Goal: Task Accomplishment & Management: Manage account settings

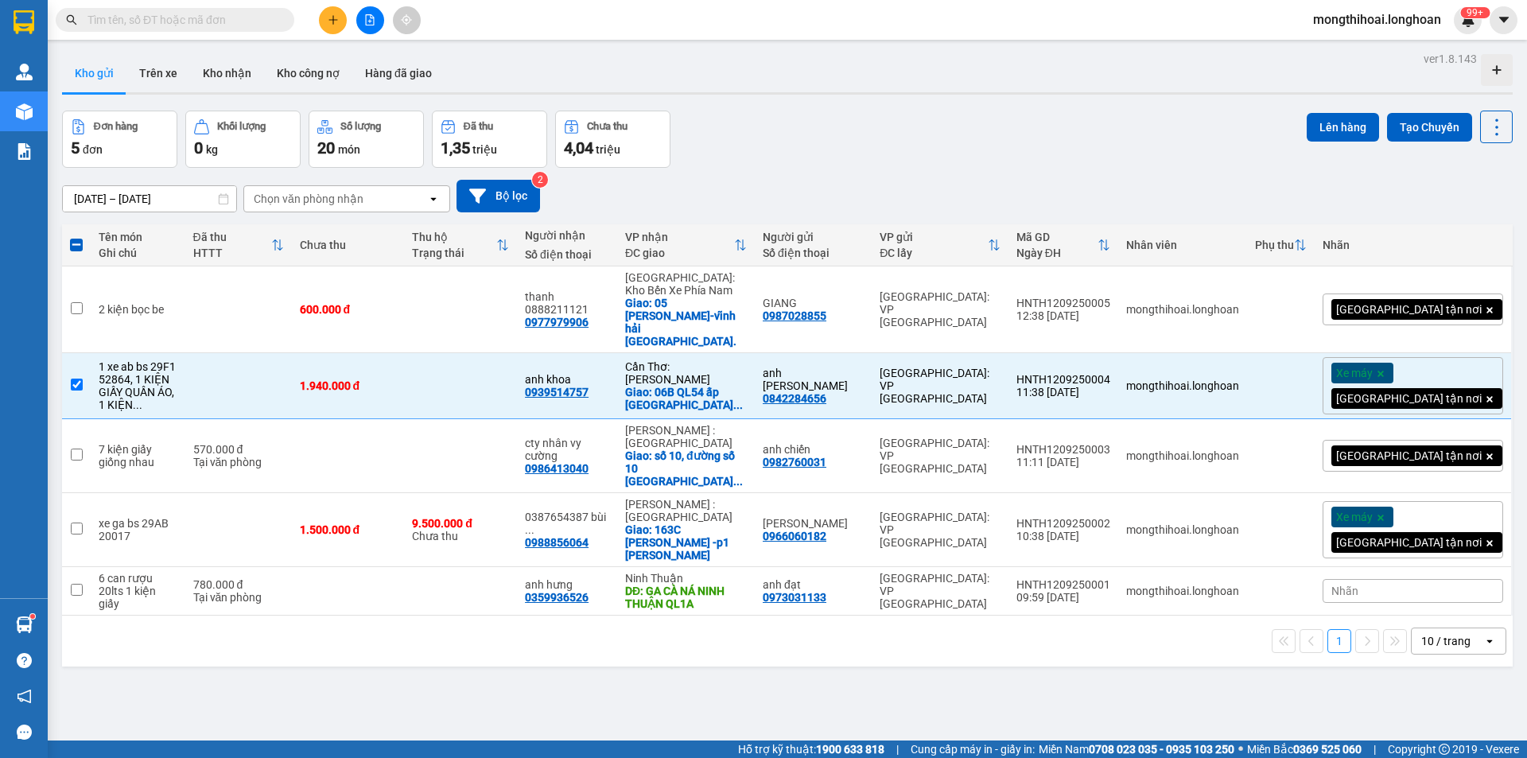
click at [258, 16] on input "text" at bounding box center [181, 19] width 188 height 17
paste input "0983848454"
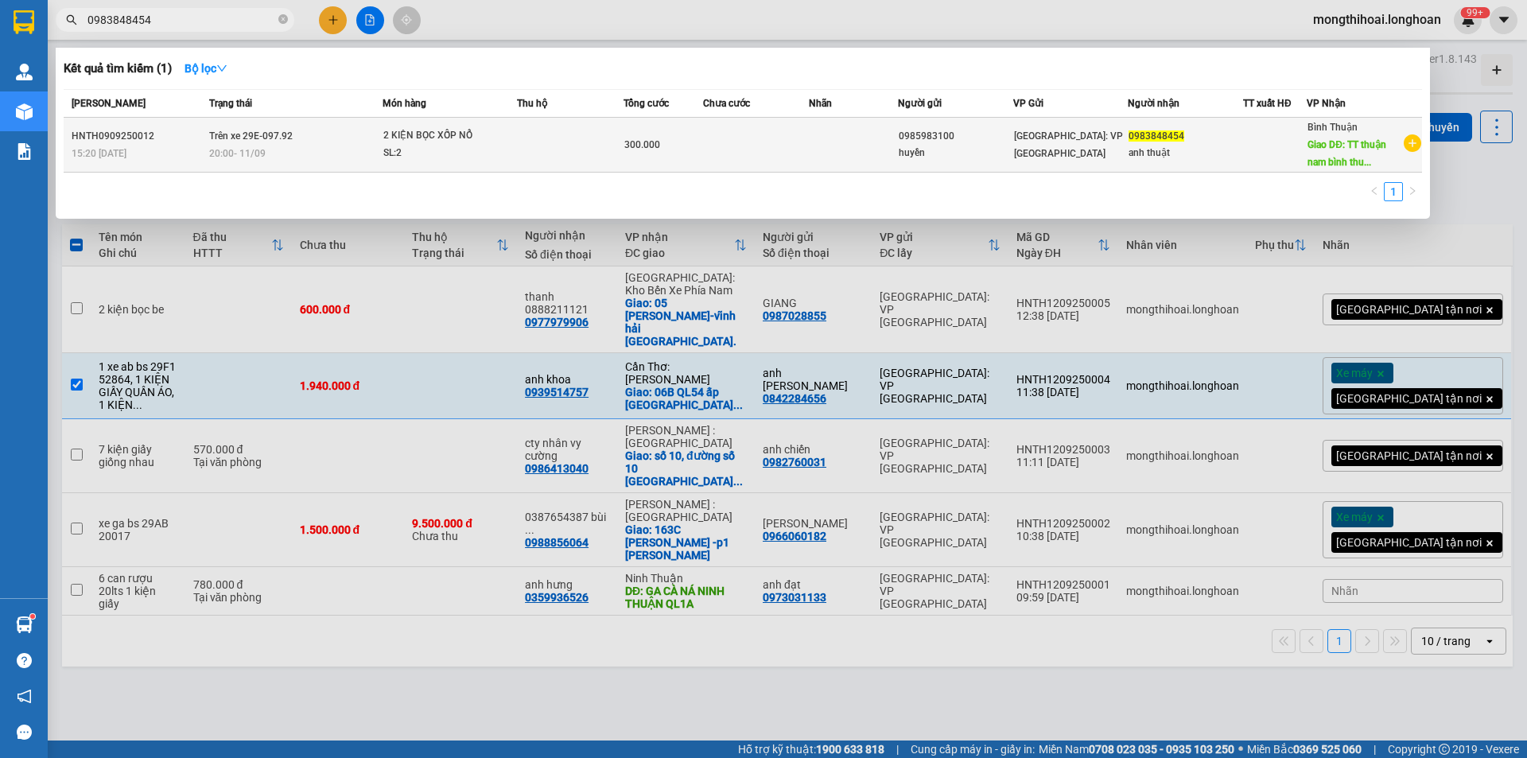
type input "0983848454"
click at [567, 146] on td at bounding box center [570, 145] width 107 height 55
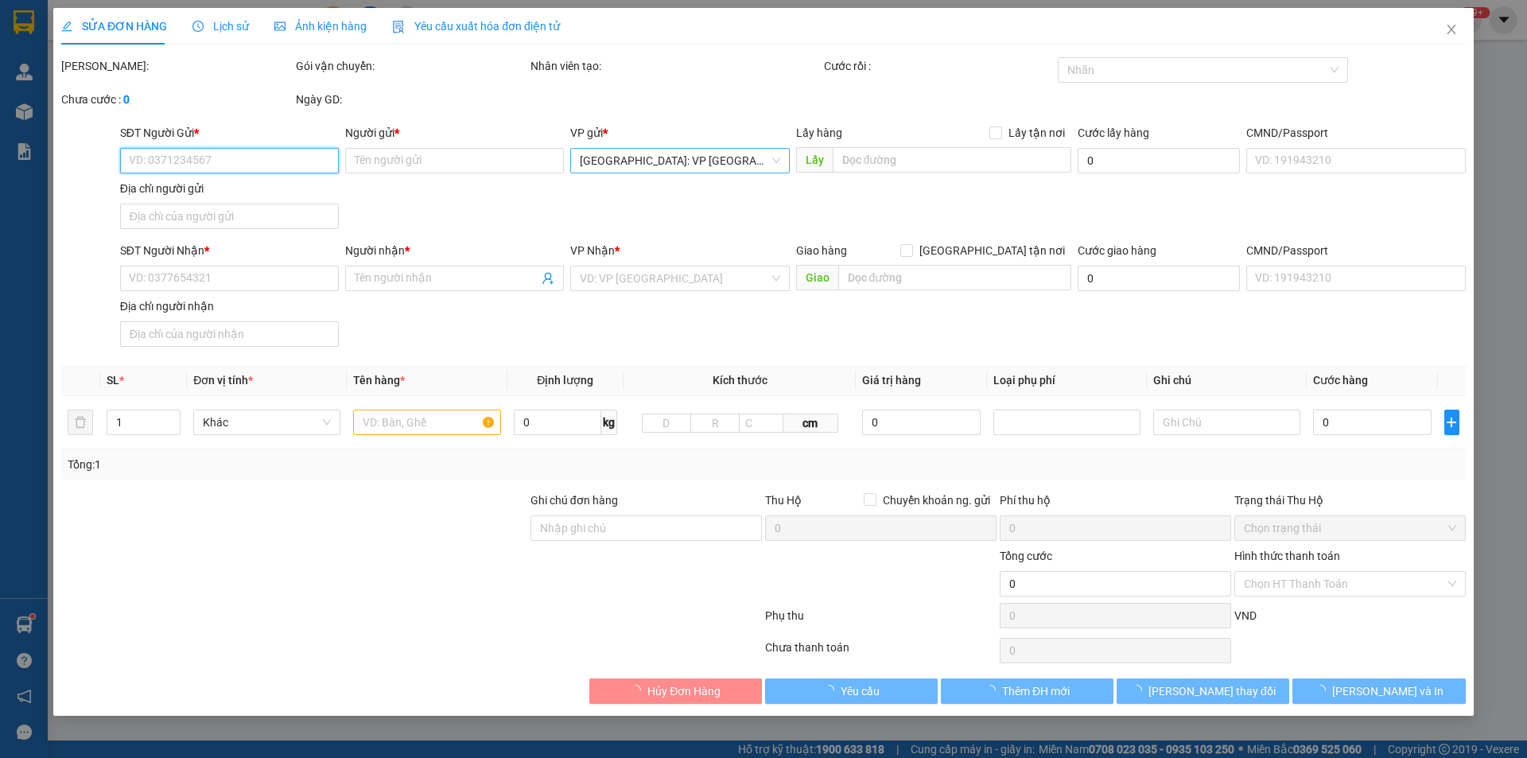
type input "0985983100"
type input "huyền"
type input "0983848454"
type input "anh thuật"
type input "TT thuận nam bình thuận QL1A"
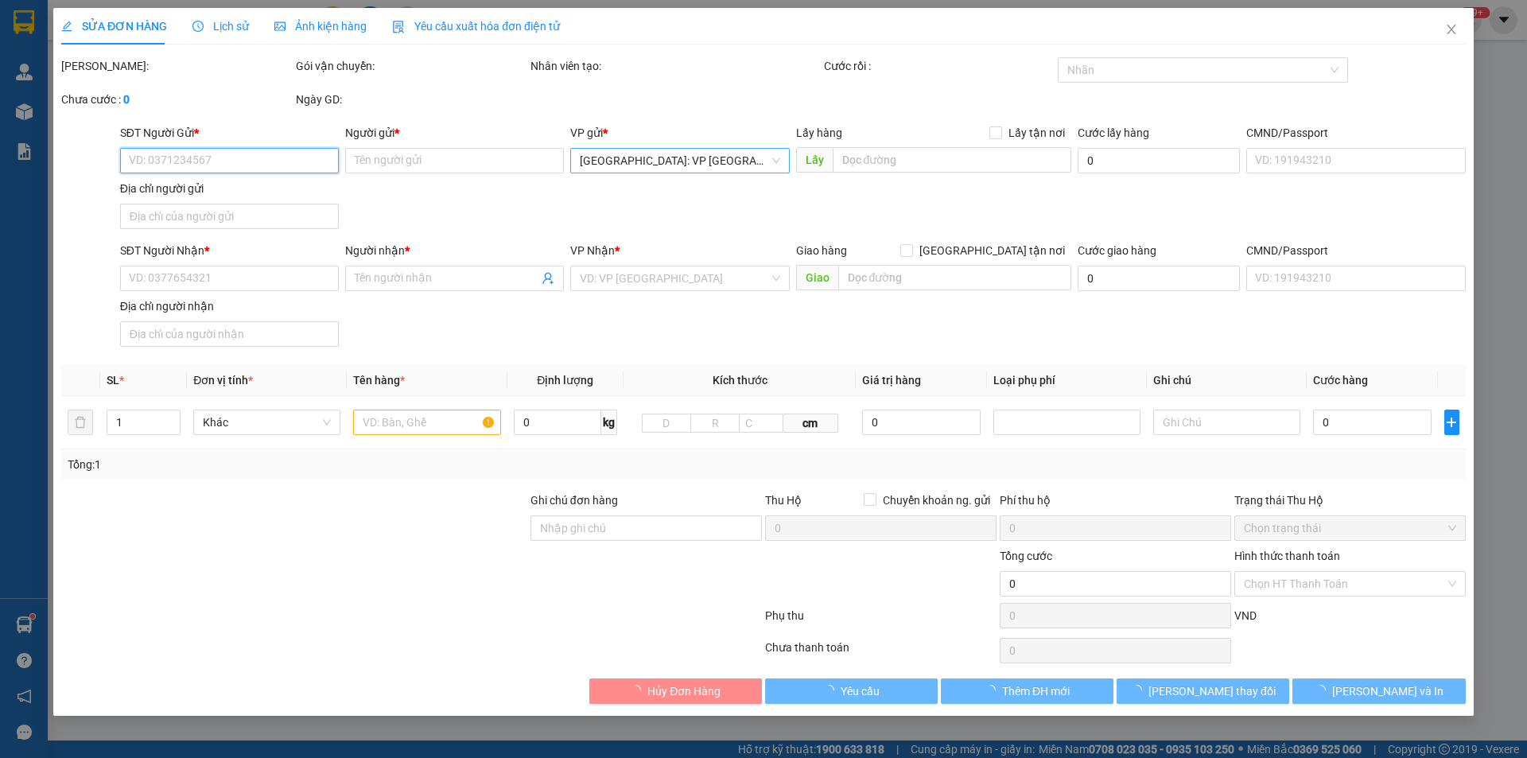
type input "300.000"
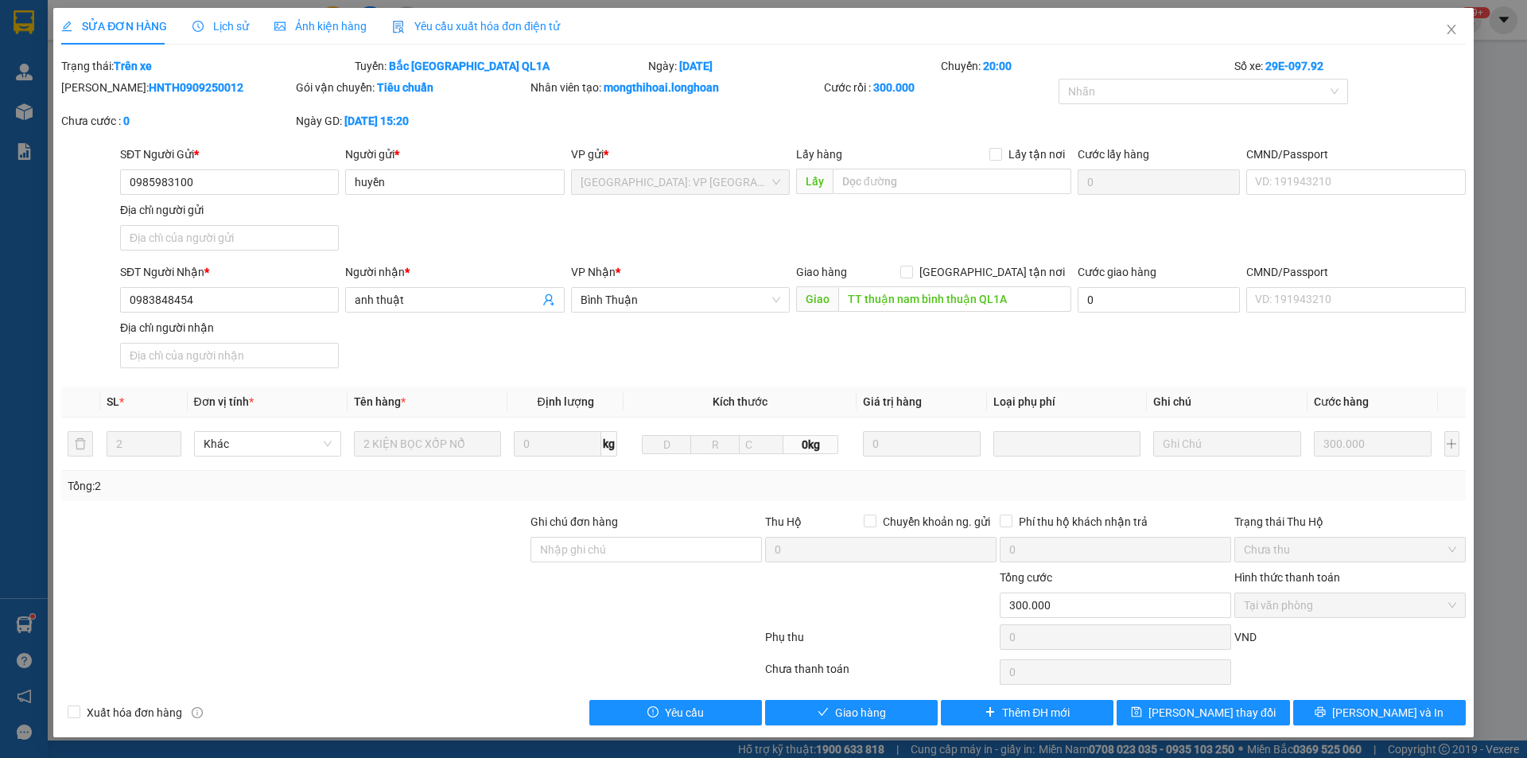
drag, startPoint x: 214, startPoint y: 14, endPoint x: 294, endPoint y: 40, distance: 84.3
click at [217, 14] on div "Lịch sử" at bounding box center [220, 26] width 56 height 37
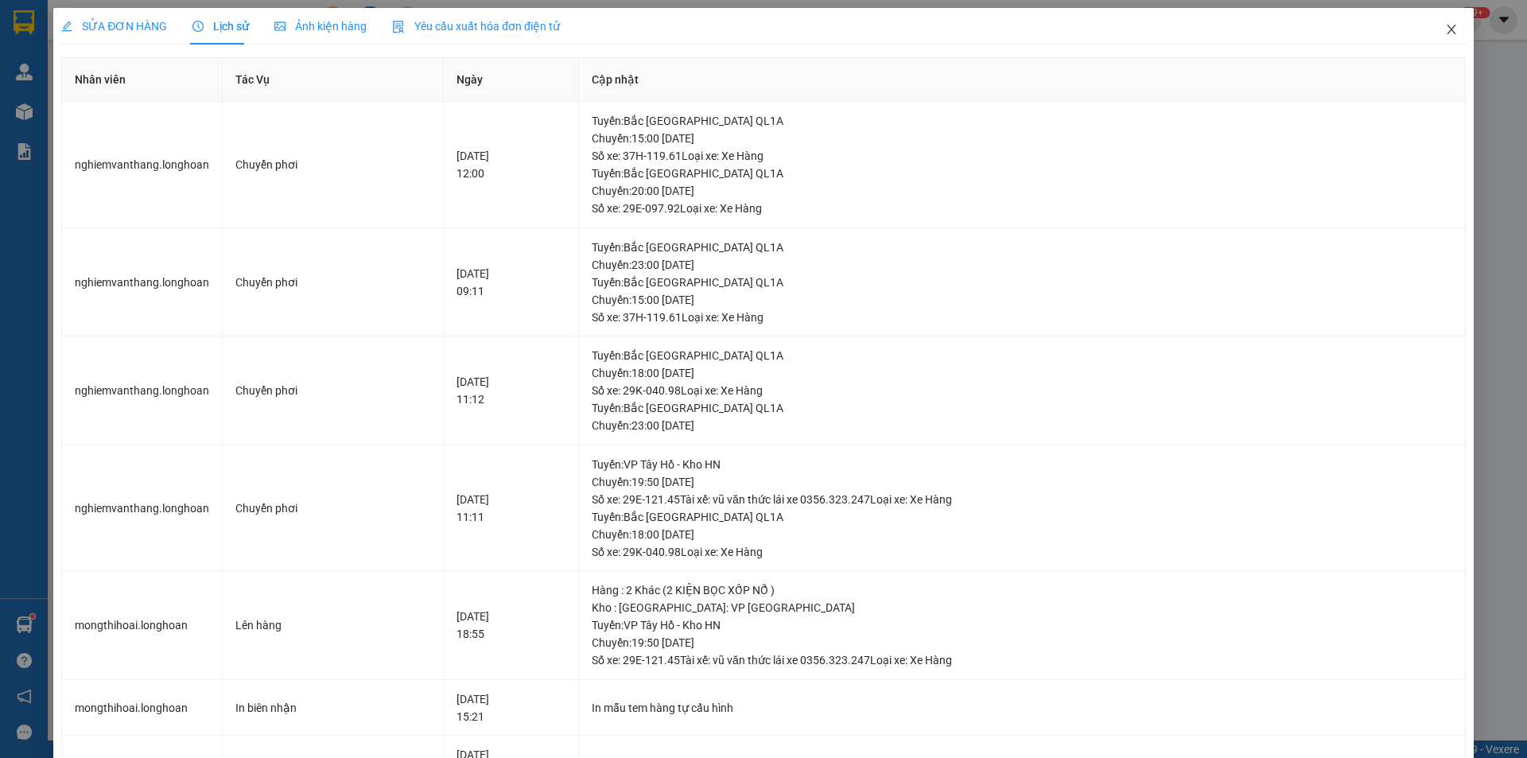
click at [1437, 20] on span "Close" at bounding box center [1451, 30] width 45 height 45
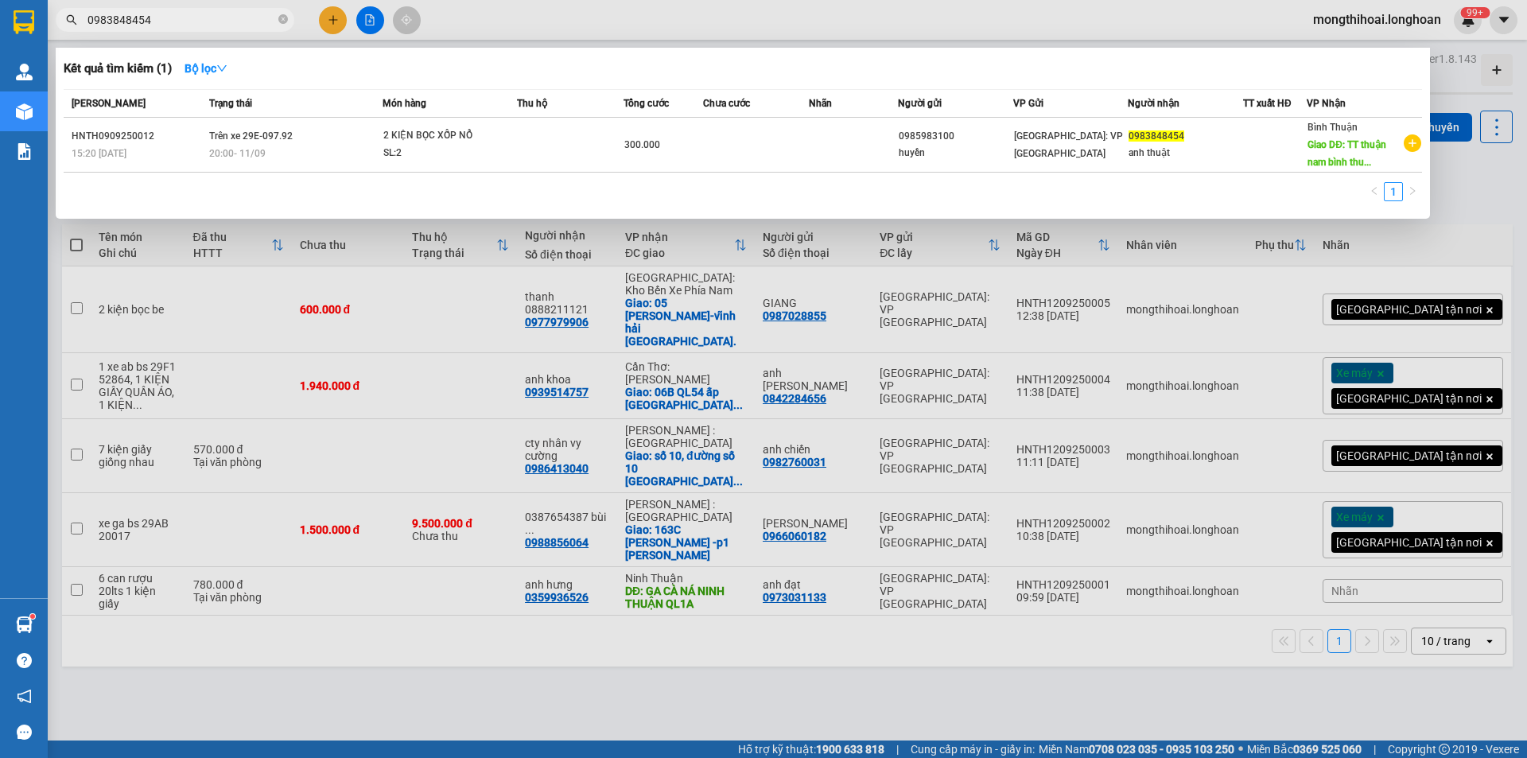
click at [288, 18] on span "0983848454" at bounding box center [175, 20] width 239 height 24
click at [279, 20] on icon "close-circle" at bounding box center [283, 19] width 10 height 10
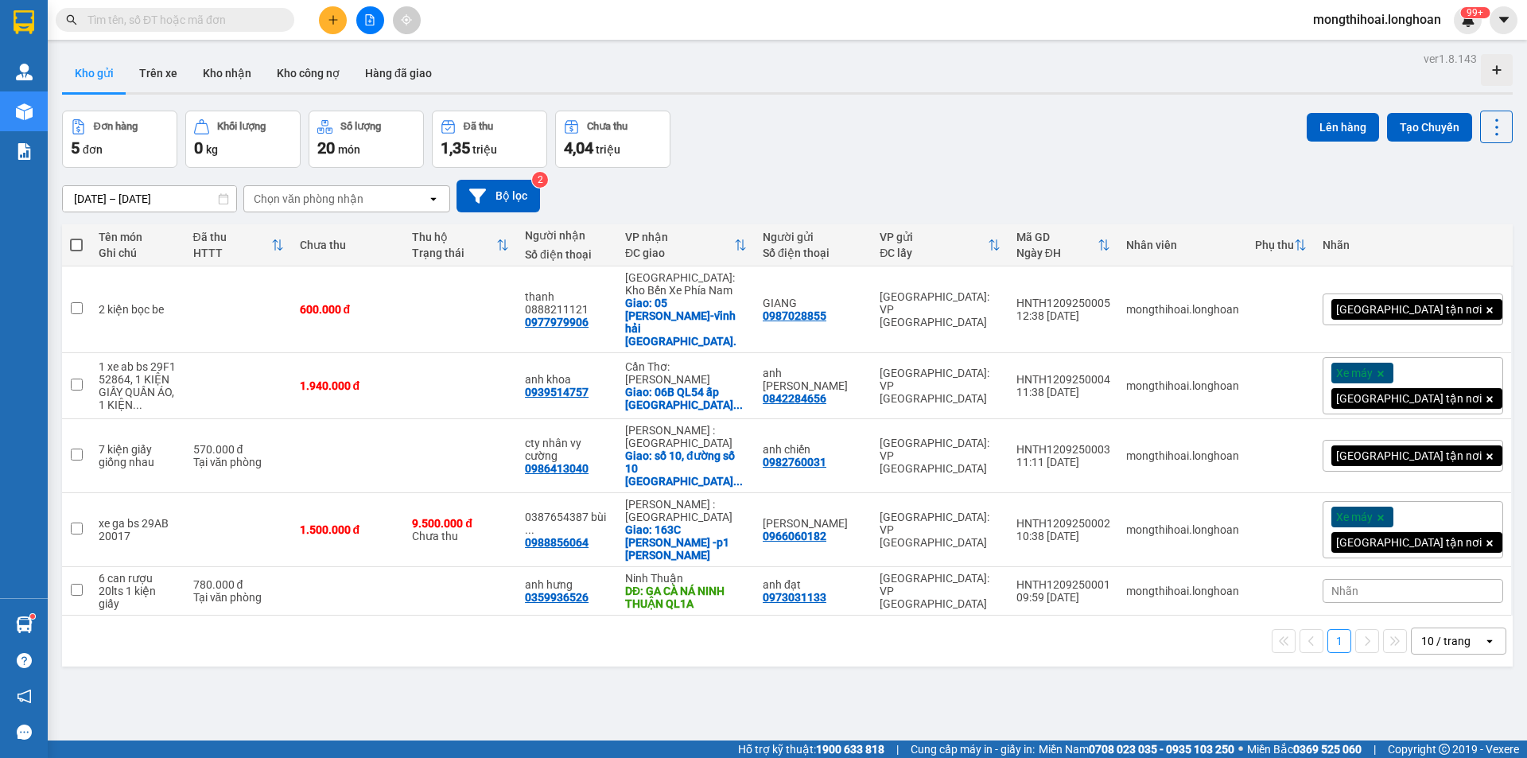
click at [212, 25] on input "text" at bounding box center [181, 19] width 188 height 17
paste input "0907640052"
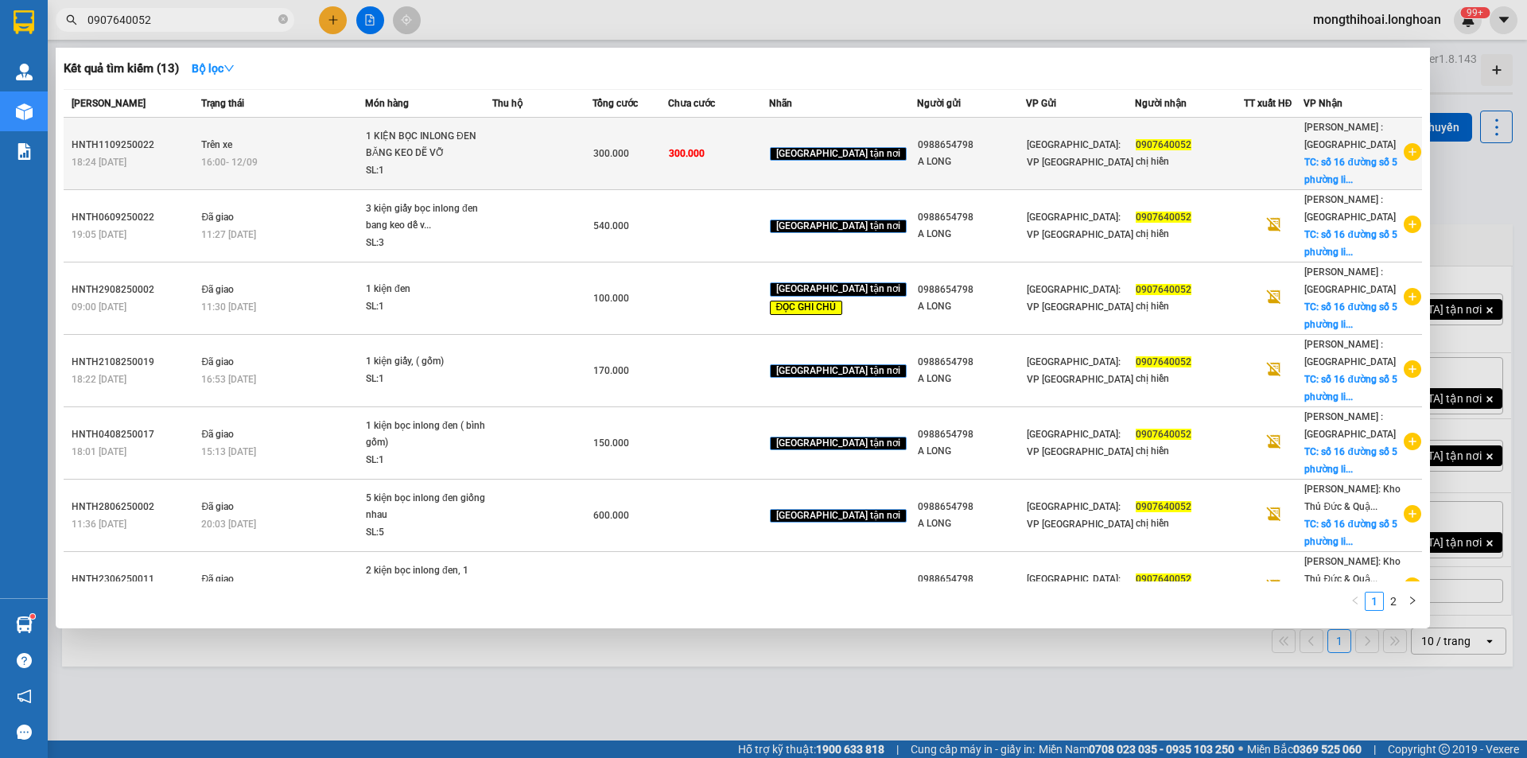
type input "0907640052"
click at [543, 167] on td at bounding box center [542, 154] width 100 height 72
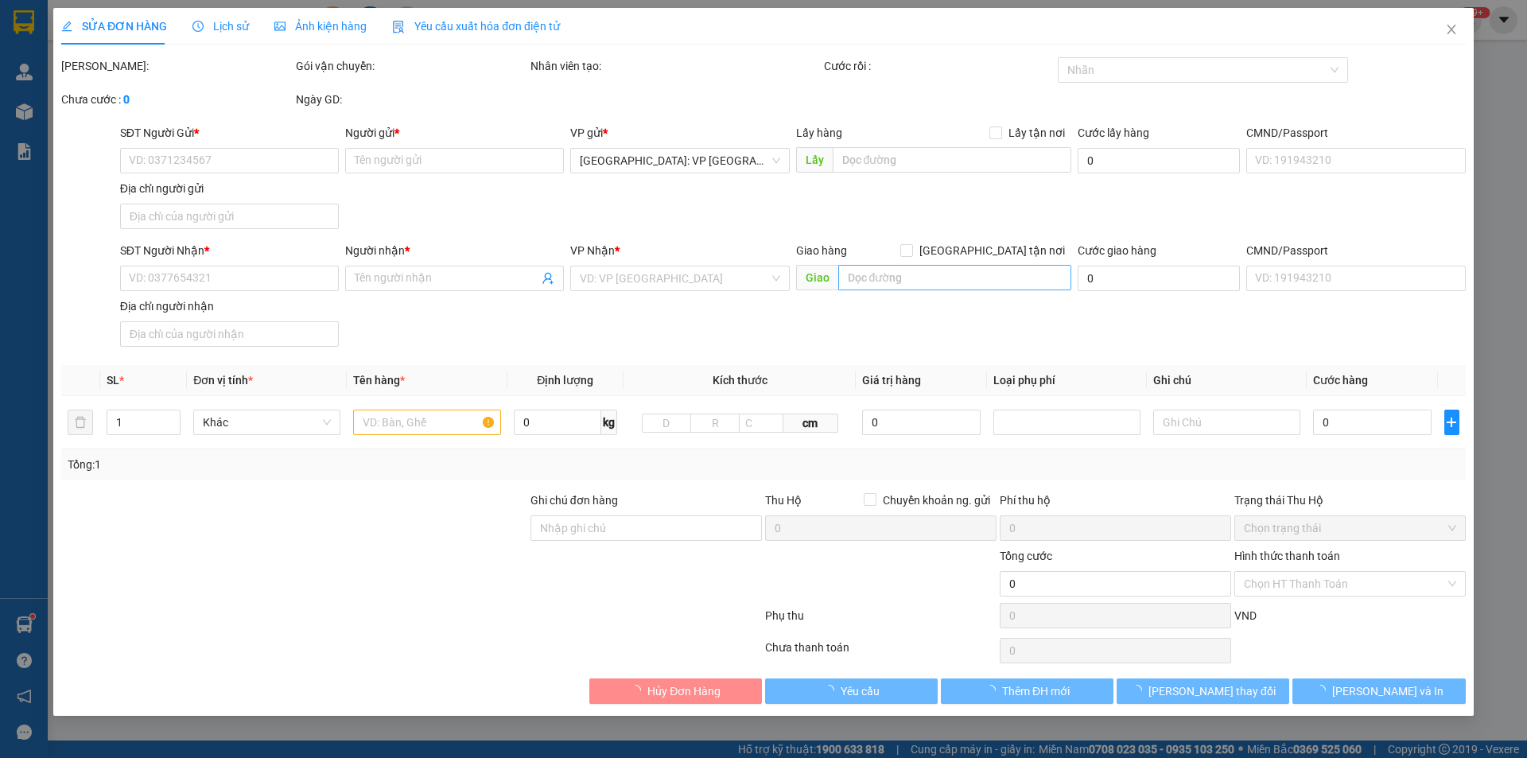
type input "0988654798"
type input "A LONG"
type input "0907640052"
type input "chị hiền"
checkbox input "true"
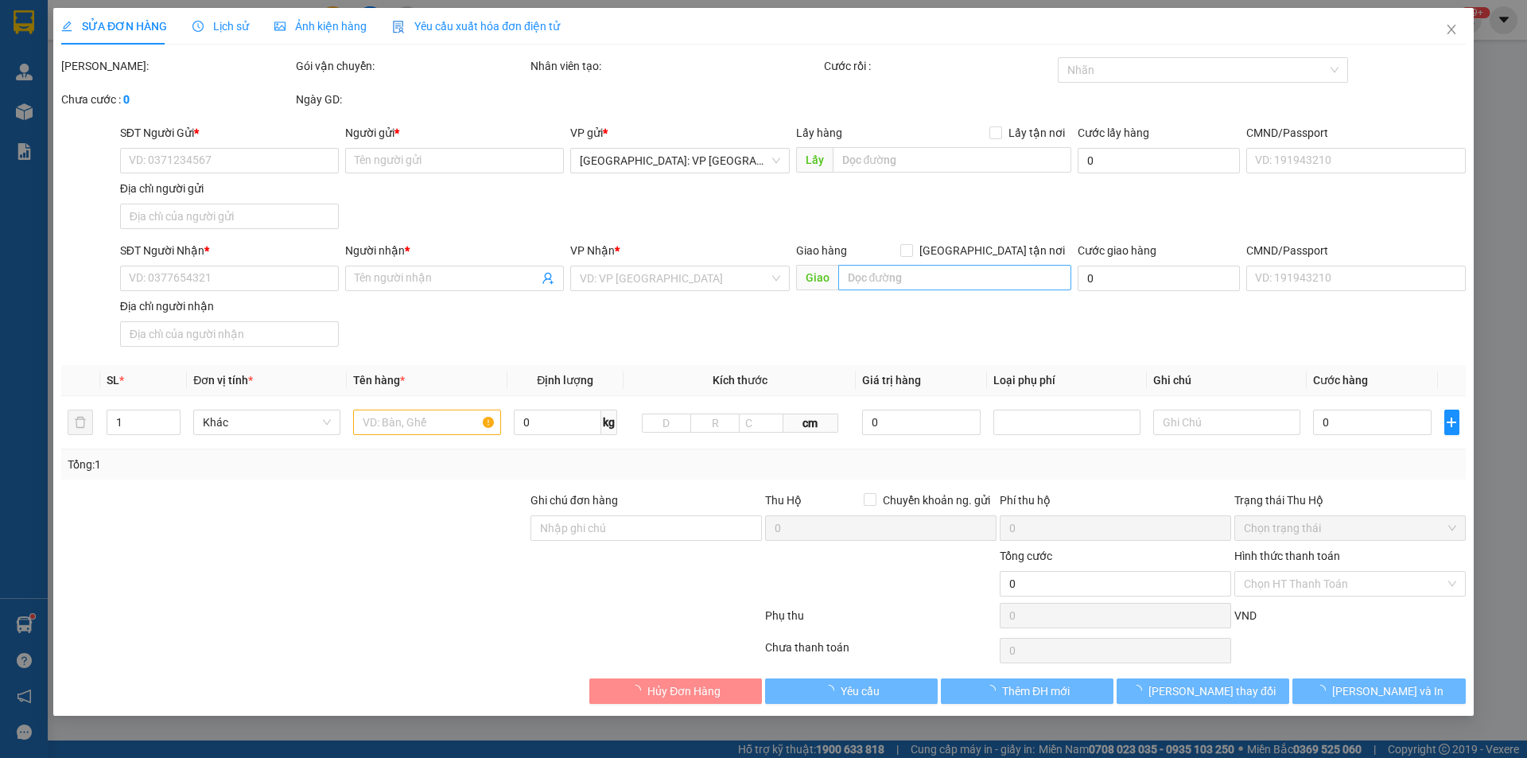
type input "số 16 đường số 5 phường linh trung tp thủ đức"
type input "hàng dễ vỡ xin nhẹ tay"
type input "300.000"
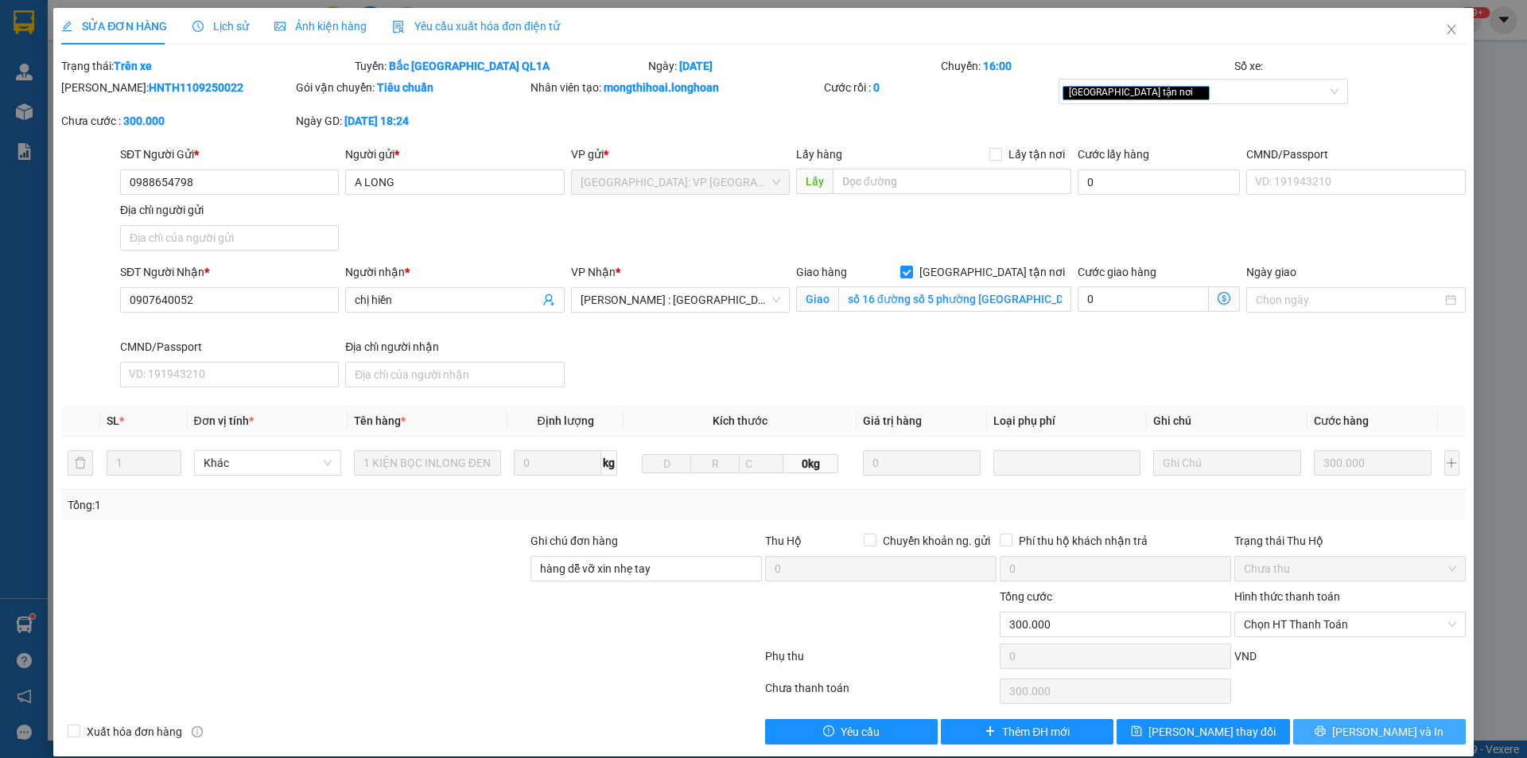
click at [1337, 725] on button "[PERSON_NAME] và In" at bounding box center [1379, 731] width 173 height 25
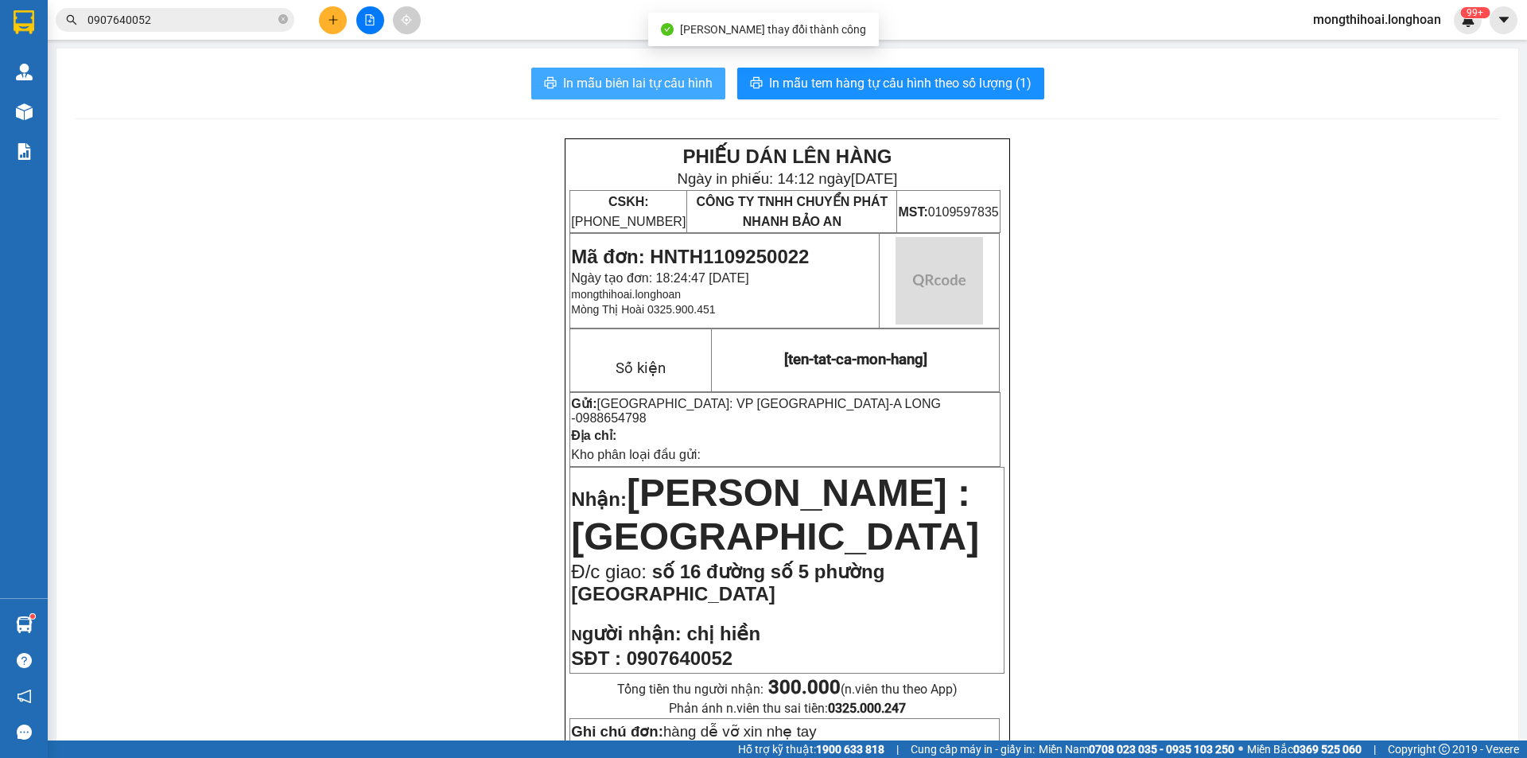
click at [611, 81] on span "In mẫu biên lai tự cấu hình" at bounding box center [638, 83] width 150 height 20
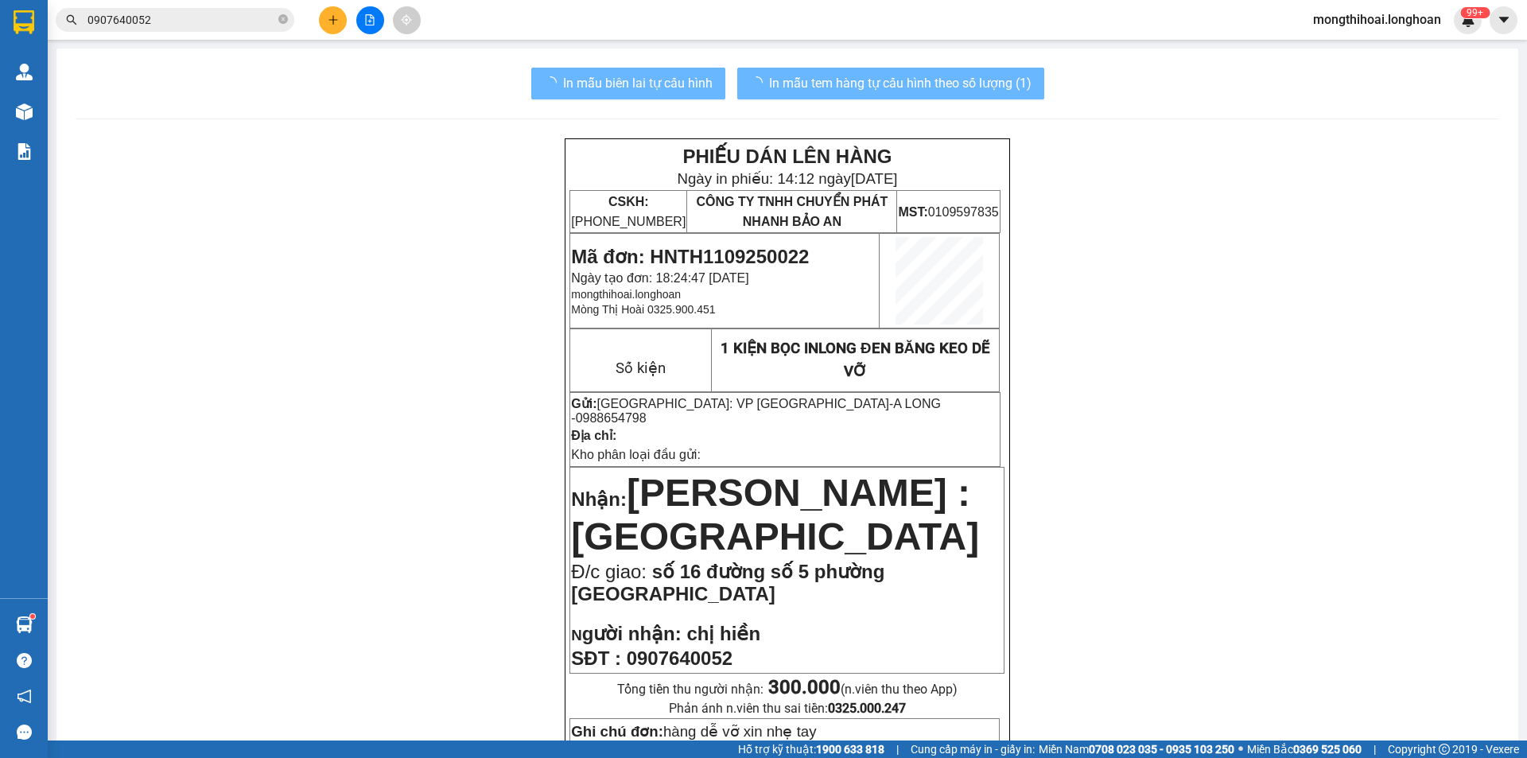
click at [169, 22] on input "0907640052" at bounding box center [181, 19] width 188 height 17
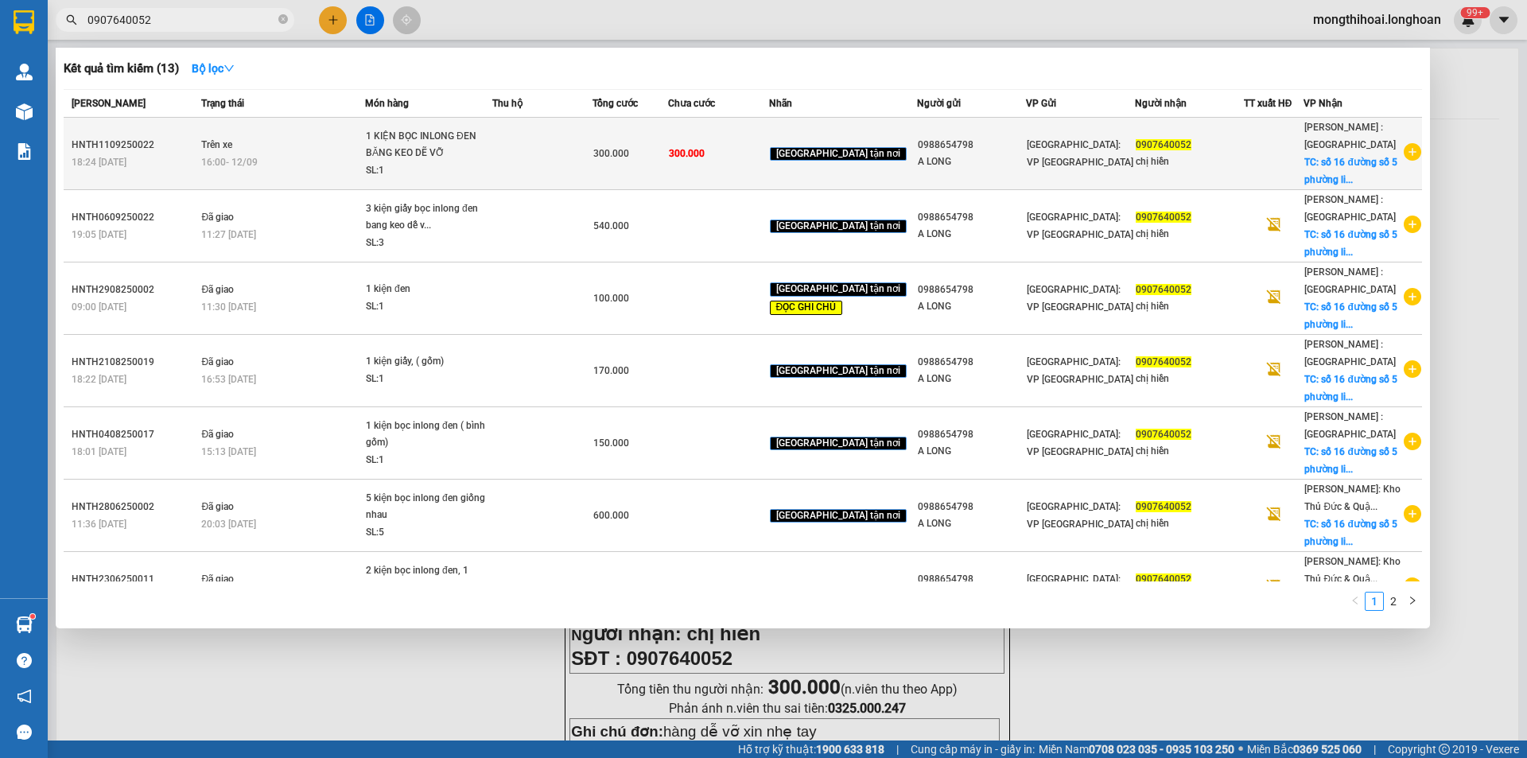
click at [569, 154] on td at bounding box center [542, 154] width 100 height 72
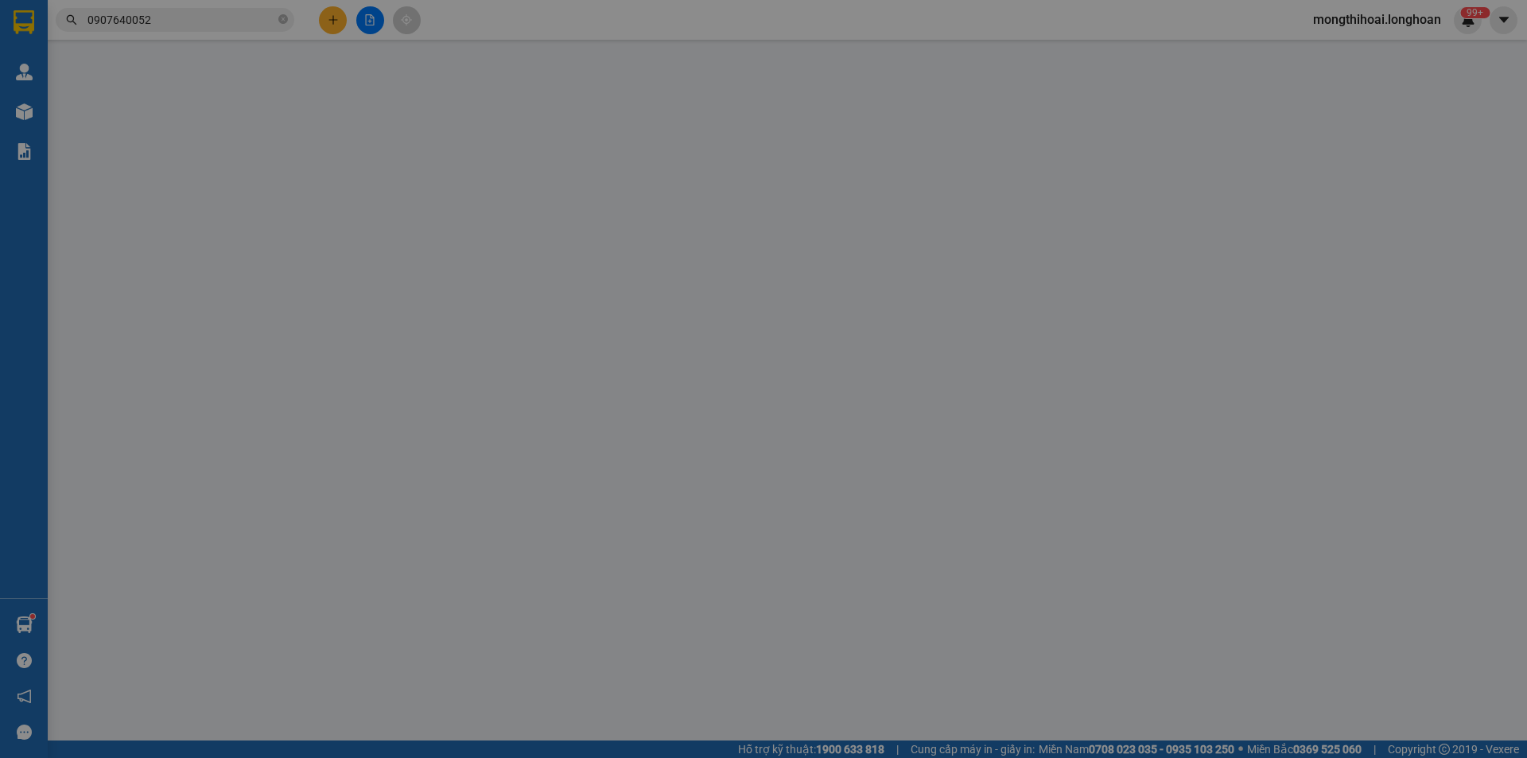
type input "0988654798"
type input "A LONG"
type input "0907640052"
type input "chị hiền"
checkbox input "true"
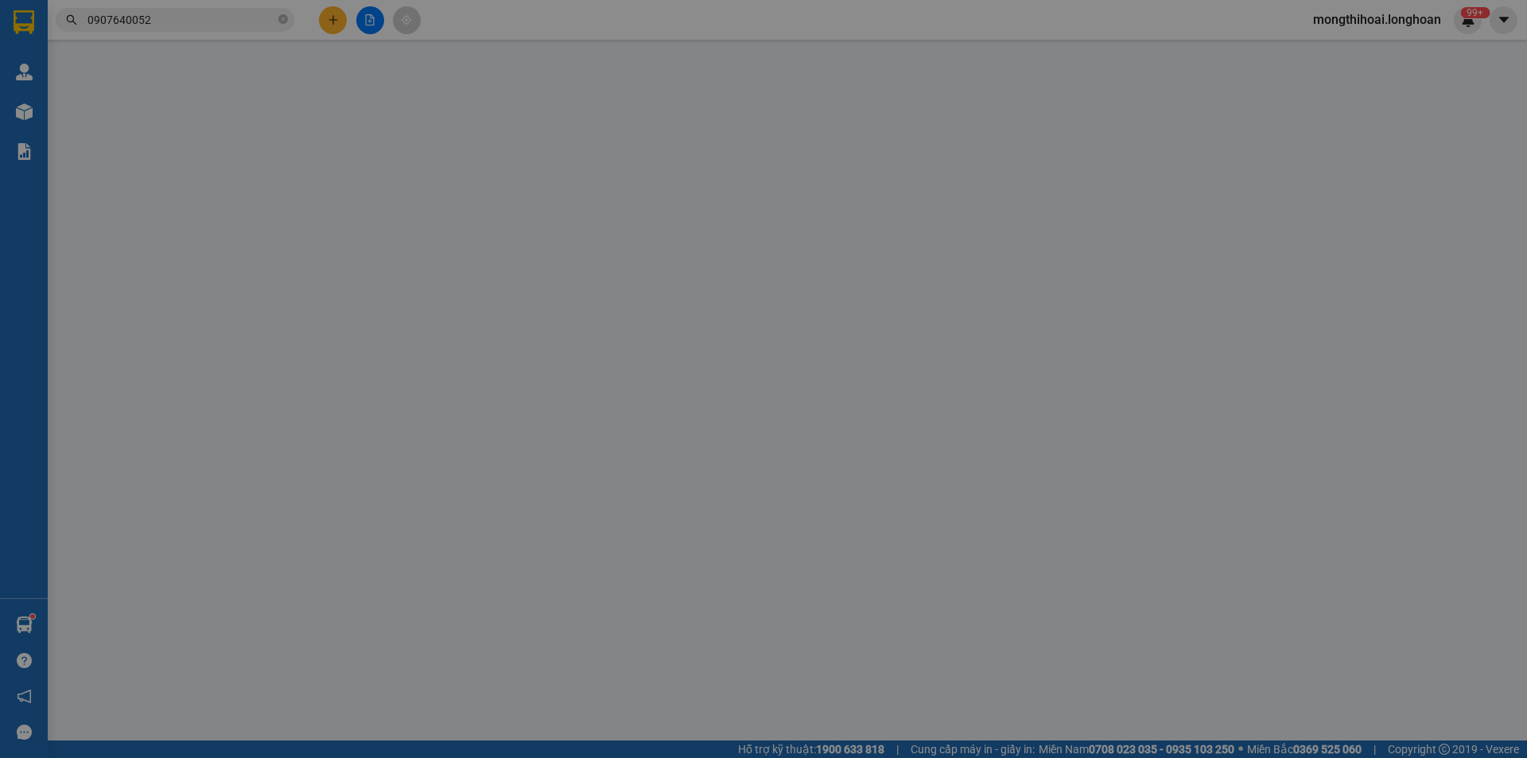
type input "số 16 đường số 5 phường linh trung tp thủ đức"
type input "hàng dễ vỡ xin nhẹ tay"
type input "300.000"
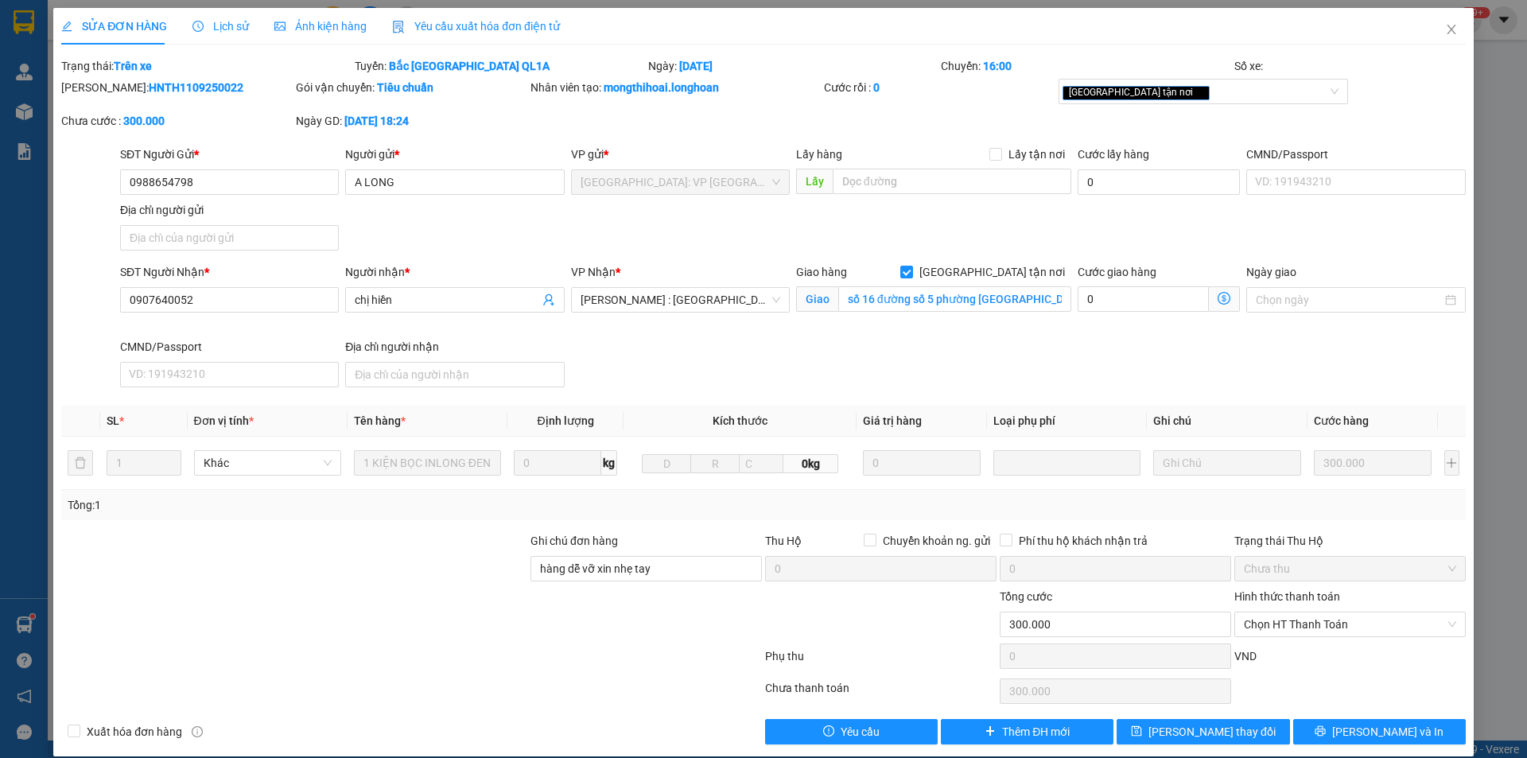
click at [1313, 600] on label "Hình thức thanh toán" at bounding box center [1287, 596] width 106 height 13
click at [1313, 612] on input "Hình thức thanh toán" at bounding box center [1344, 624] width 201 height 24
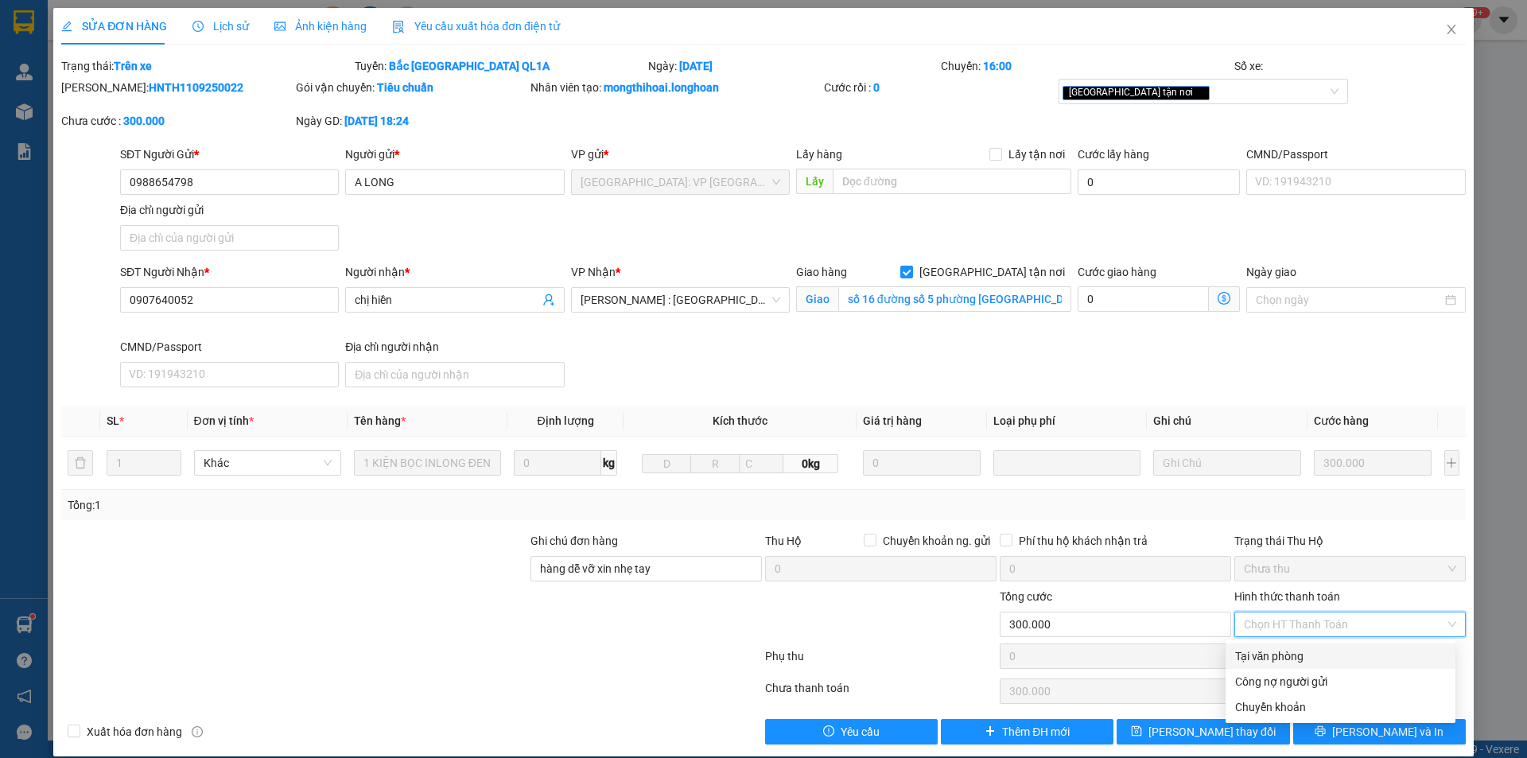
click at [1285, 658] on div "Tại văn phòng" at bounding box center [1340, 655] width 211 height 17
type input "0"
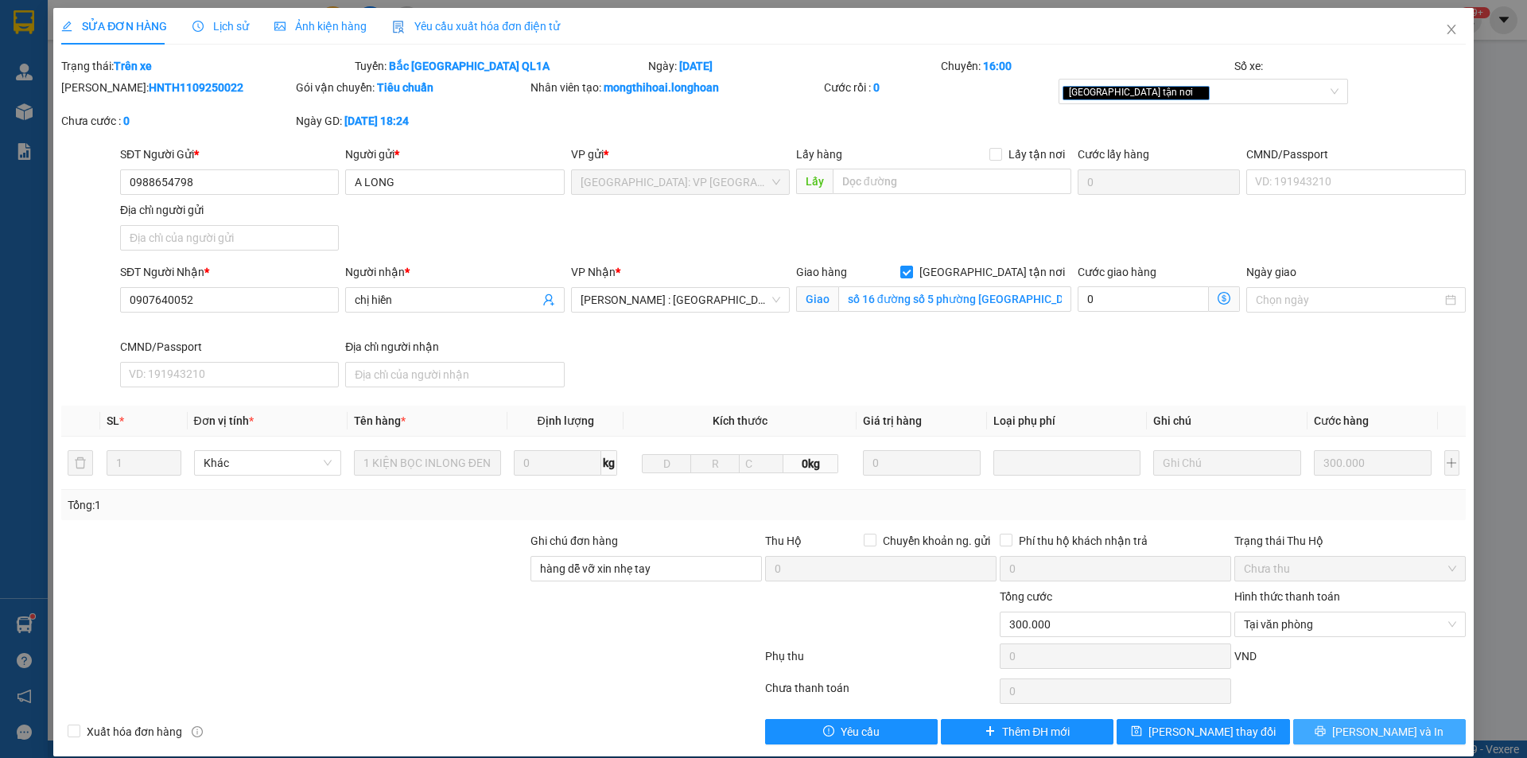
click at [1320, 731] on button "[PERSON_NAME] và In" at bounding box center [1379, 731] width 173 height 25
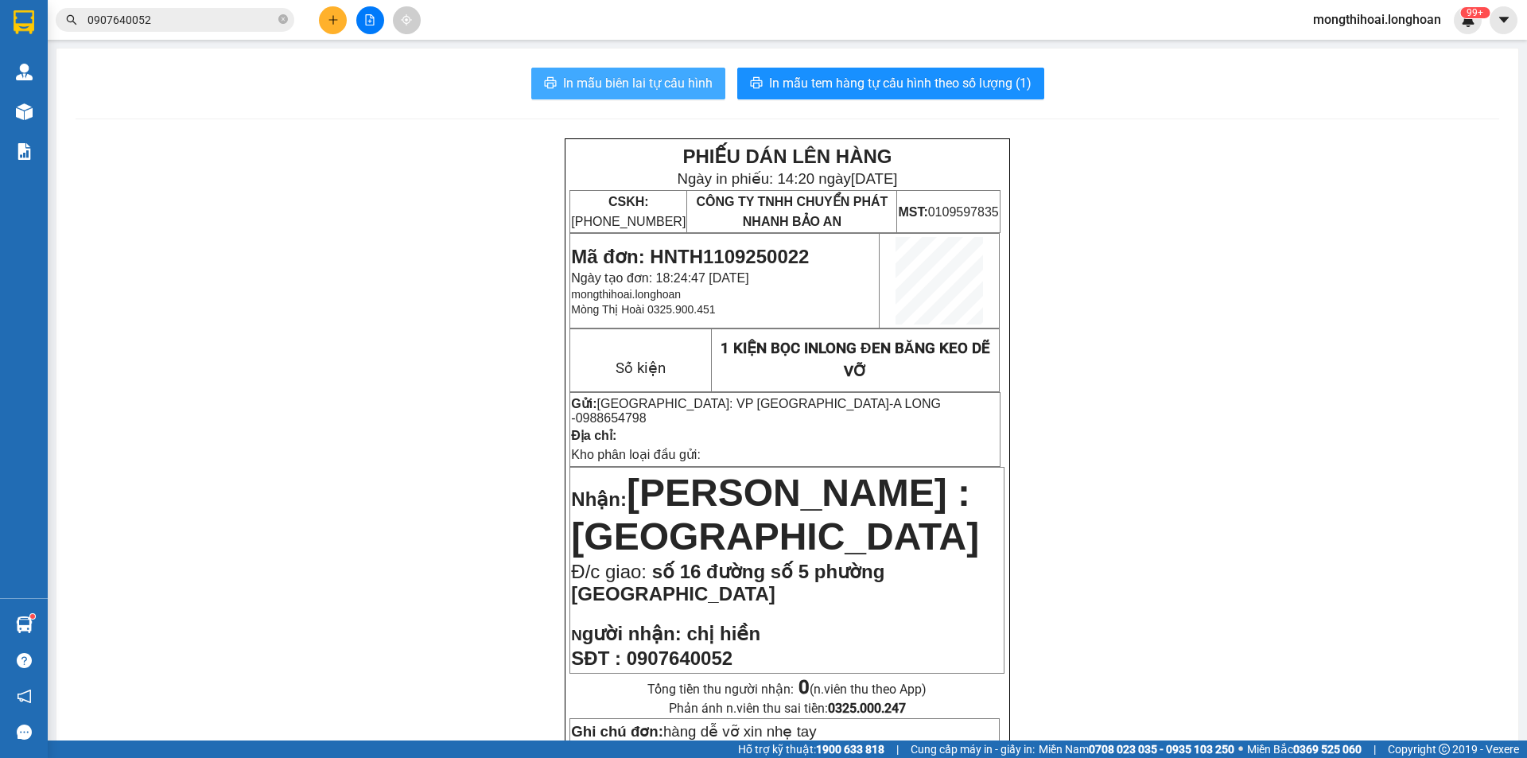
click at [652, 76] on span "In mẫu biên lai tự cấu hình" at bounding box center [638, 83] width 150 height 20
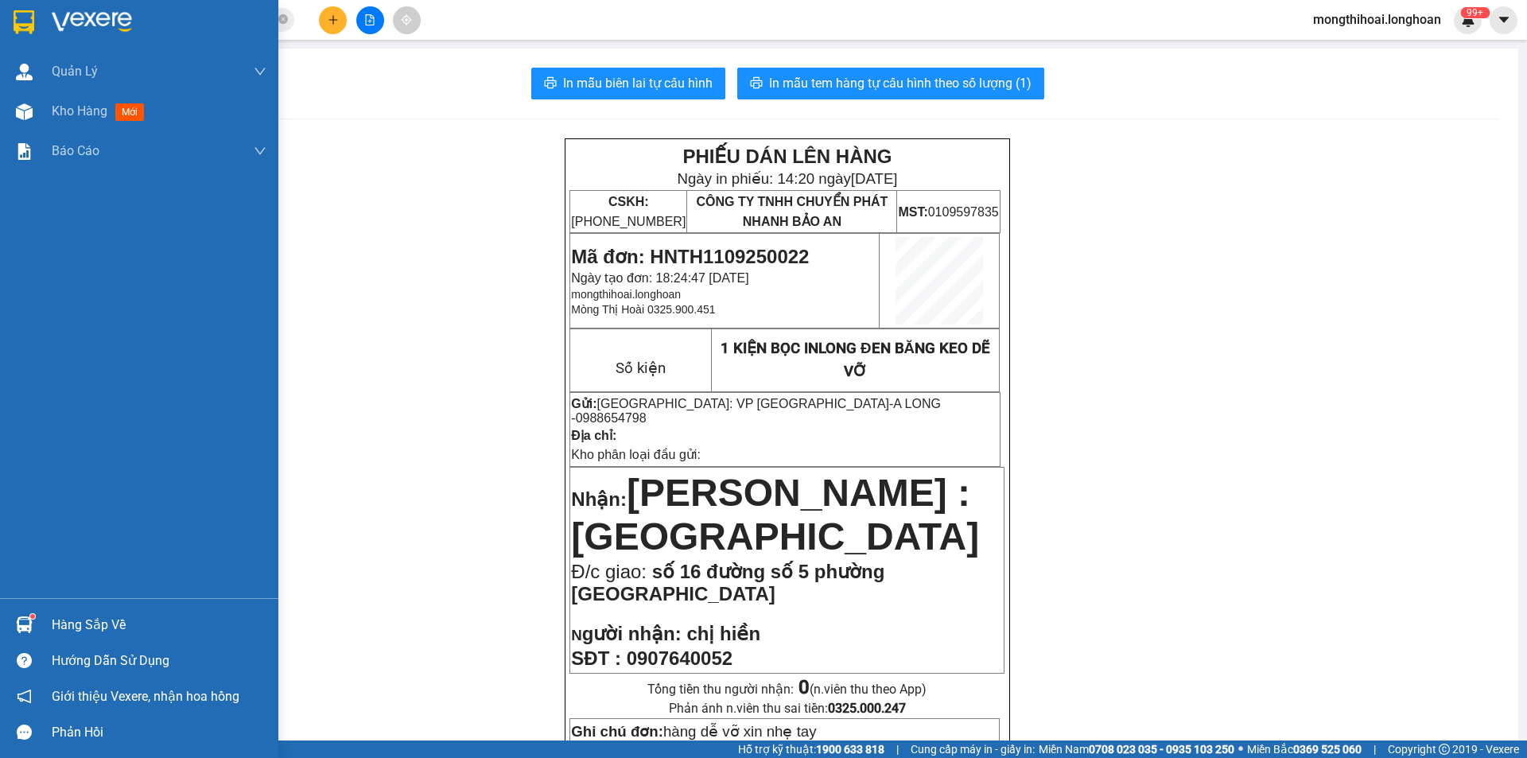
click at [4, 12] on div at bounding box center [139, 26] width 278 height 52
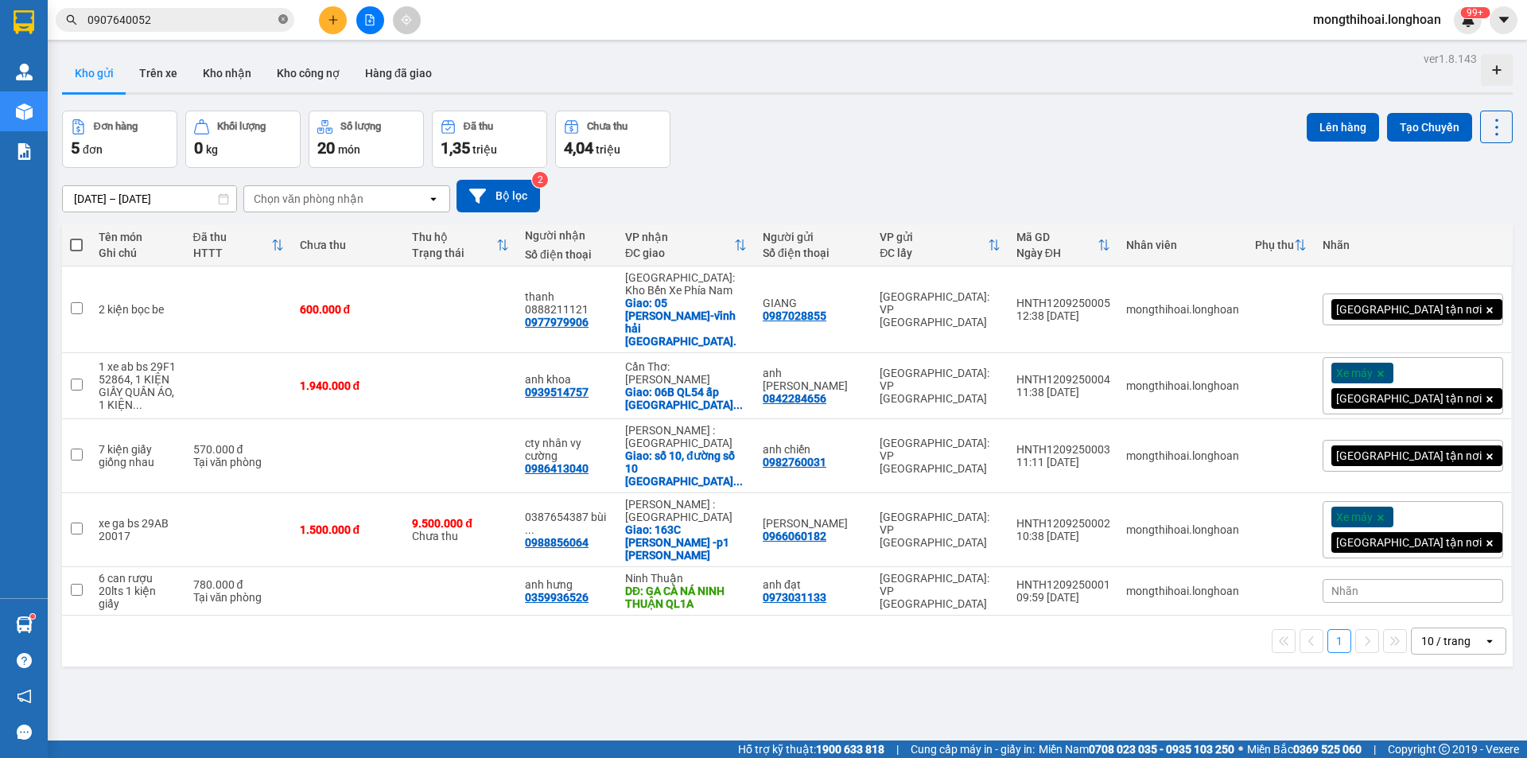
drag, startPoint x: 284, startPoint y: 18, endPoint x: 223, endPoint y: 27, distance: 61.9
click at [283, 17] on icon "close-circle" at bounding box center [283, 19] width 10 height 10
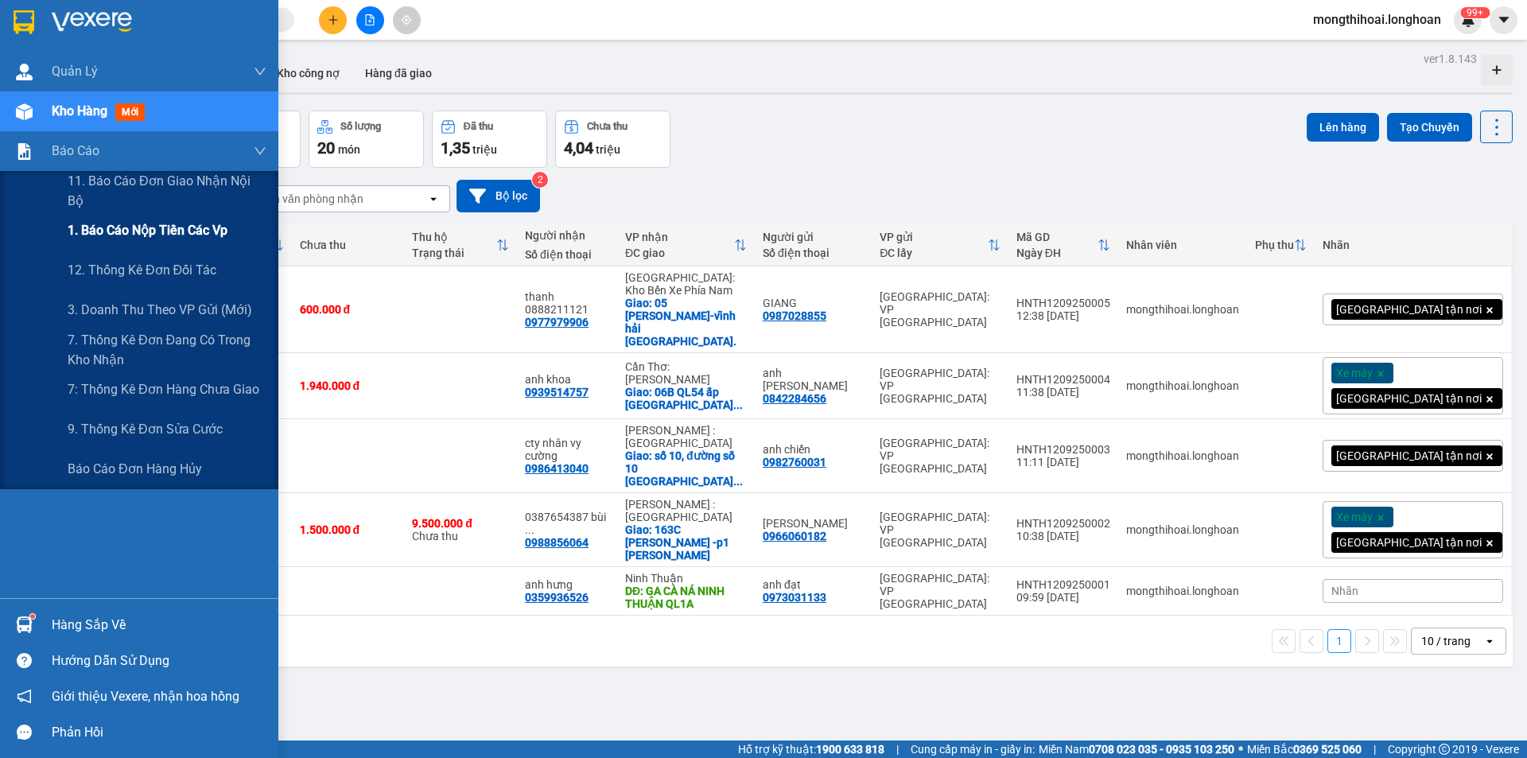
click at [181, 235] on span "1. Báo cáo nộp tiền các vp" at bounding box center [148, 230] width 160 height 20
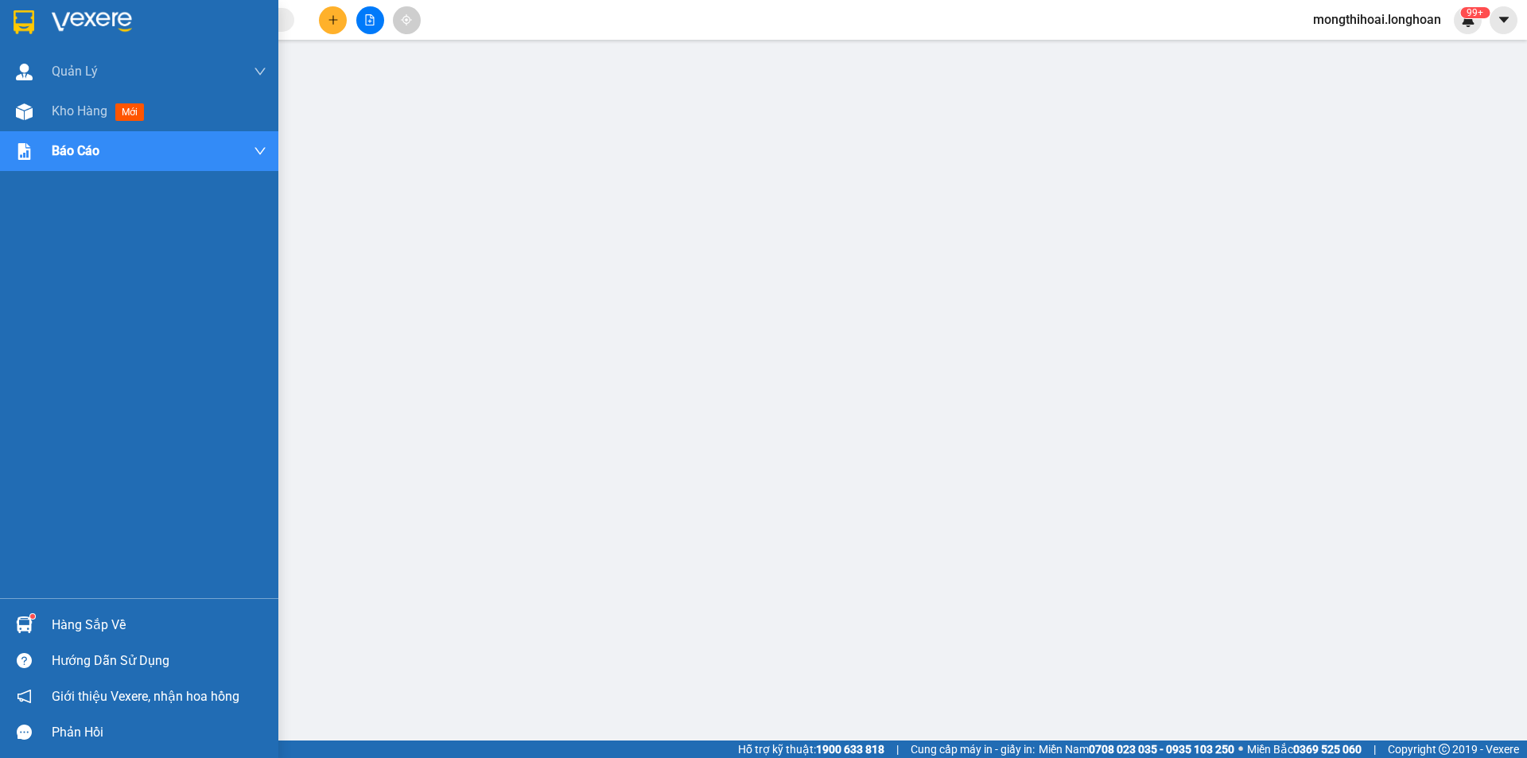
click at [6, 20] on div at bounding box center [139, 26] width 278 height 52
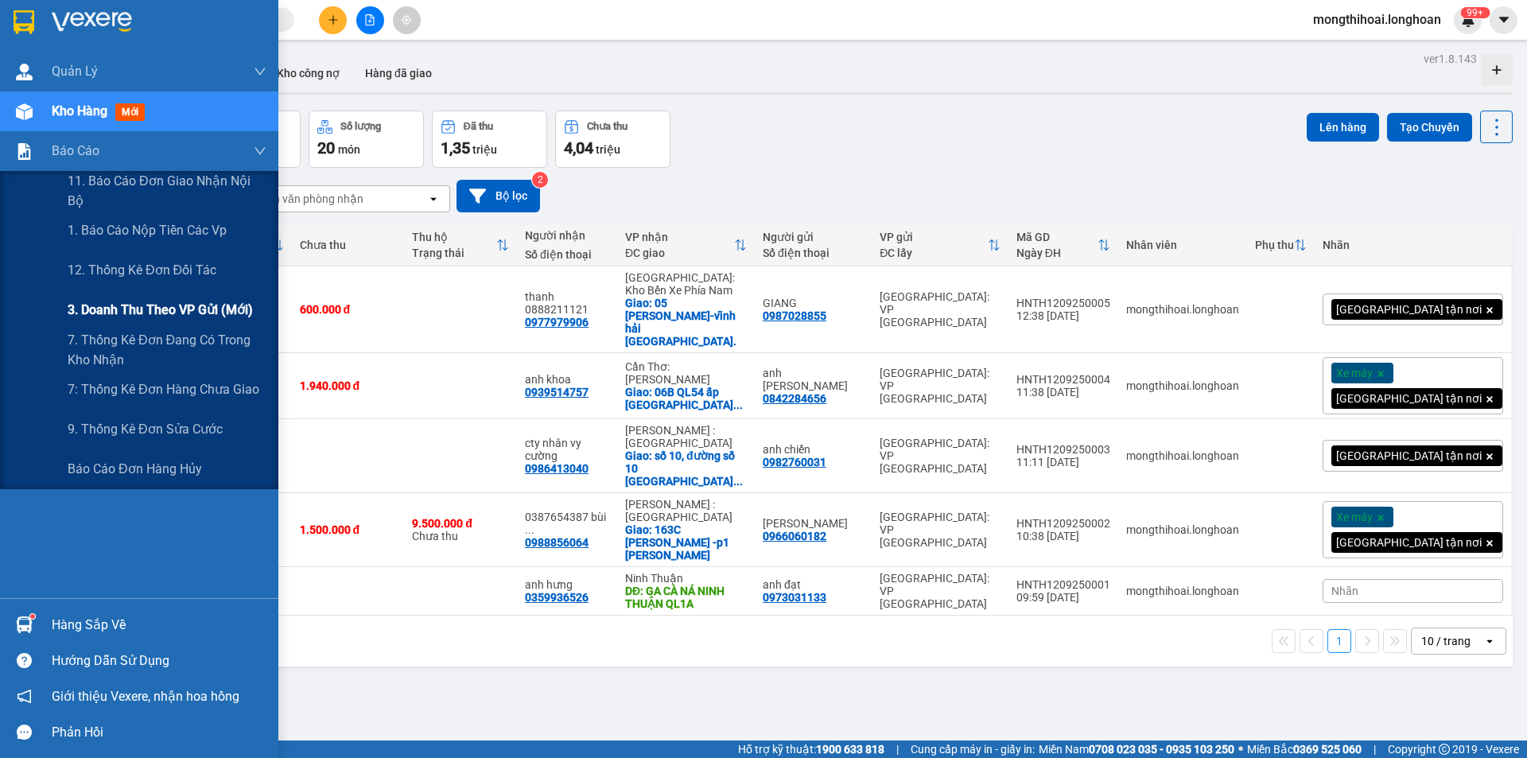
click at [157, 303] on span "3. Doanh Thu theo VP Gửi (mới)" at bounding box center [160, 310] width 185 height 20
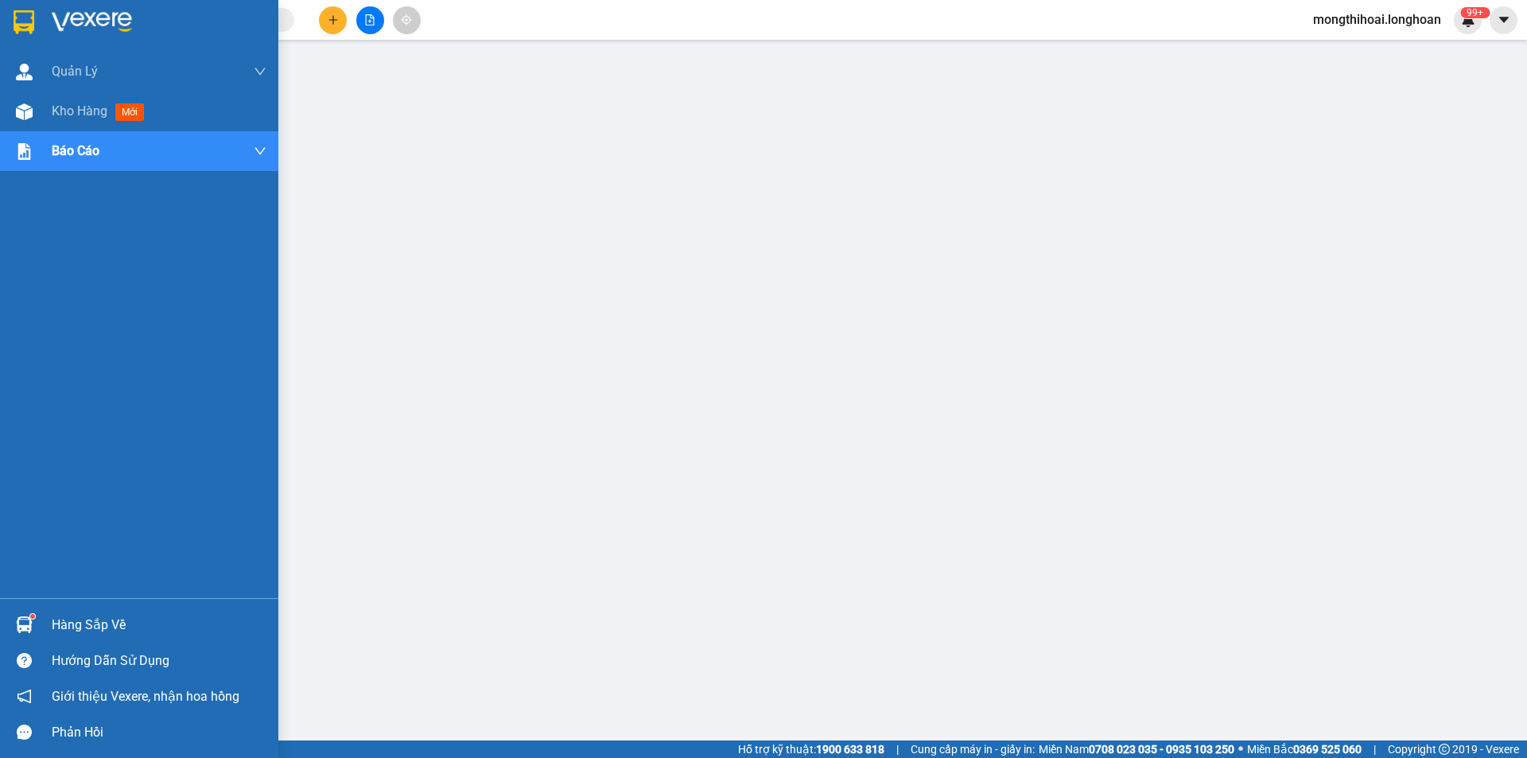
click at [16, 22] on img at bounding box center [24, 22] width 21 height 24
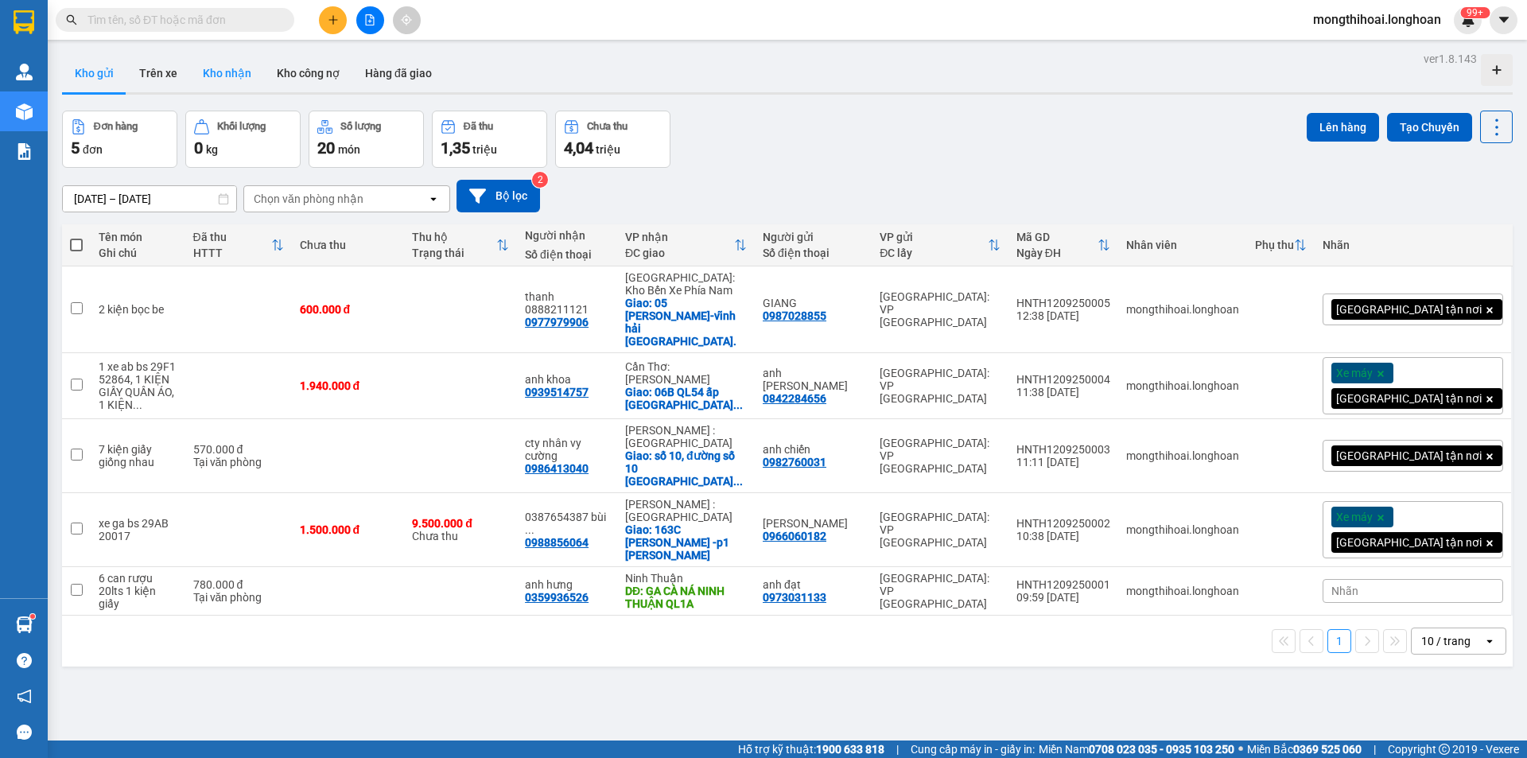
click at [231, 70] on button "Kho nhận" at bounding box center [227, 73] width 74 height 38
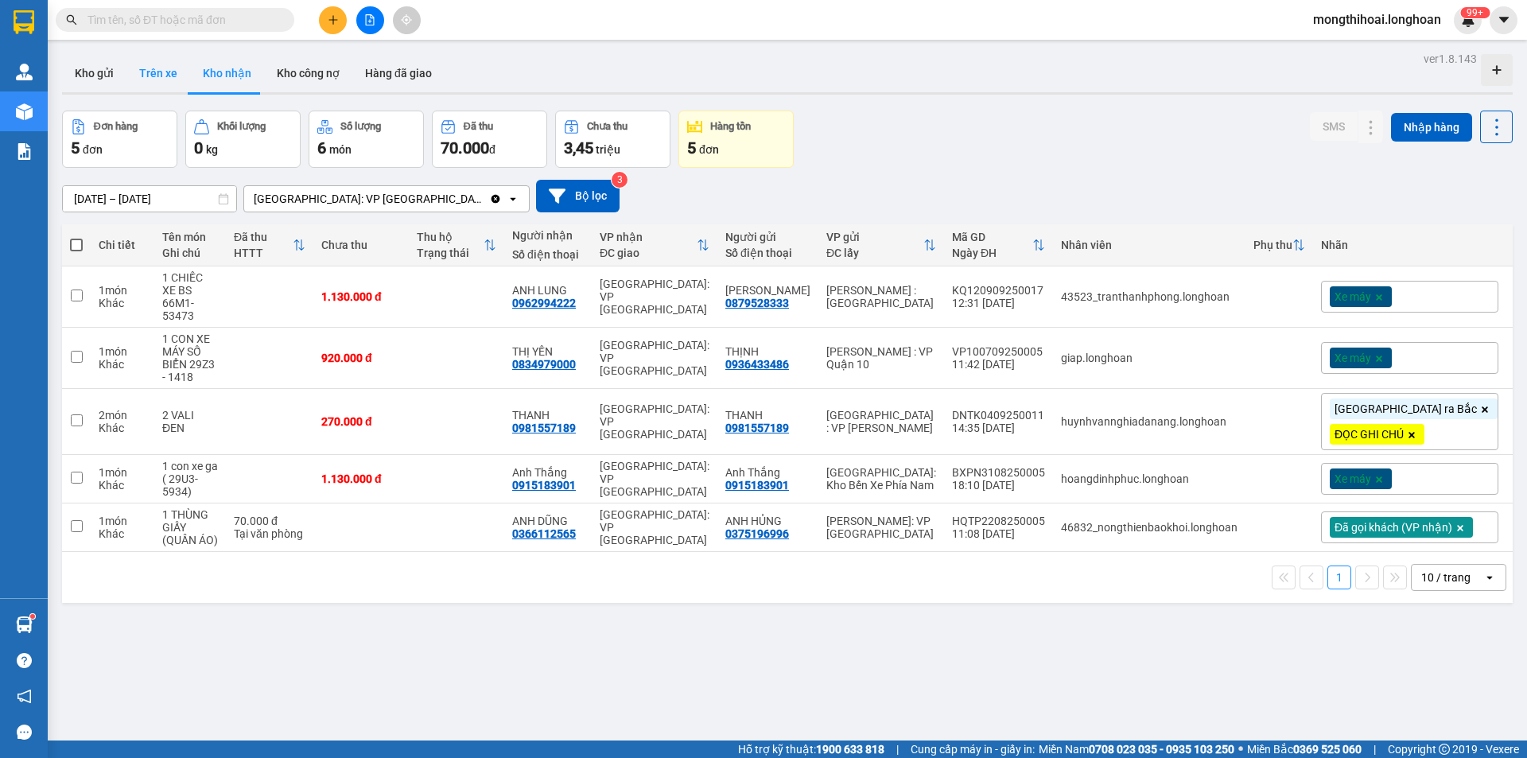
click at [81, 64] on button "Kho gửi" at bounding box center [94, 73] width 64 height 38
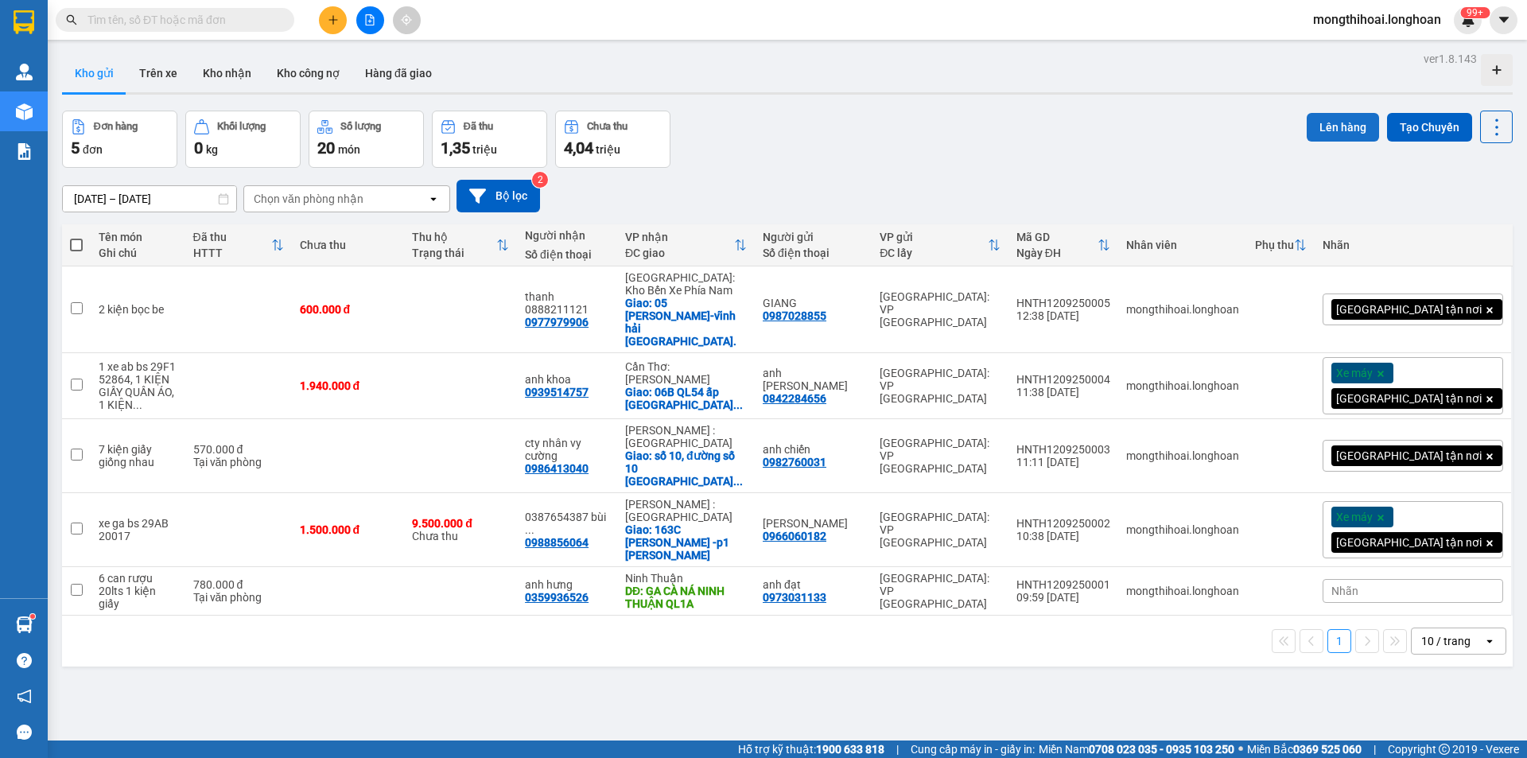
click at [1337, 120] on button "Lên hàng" at bounding box center [1343, 127] width 72 height 29
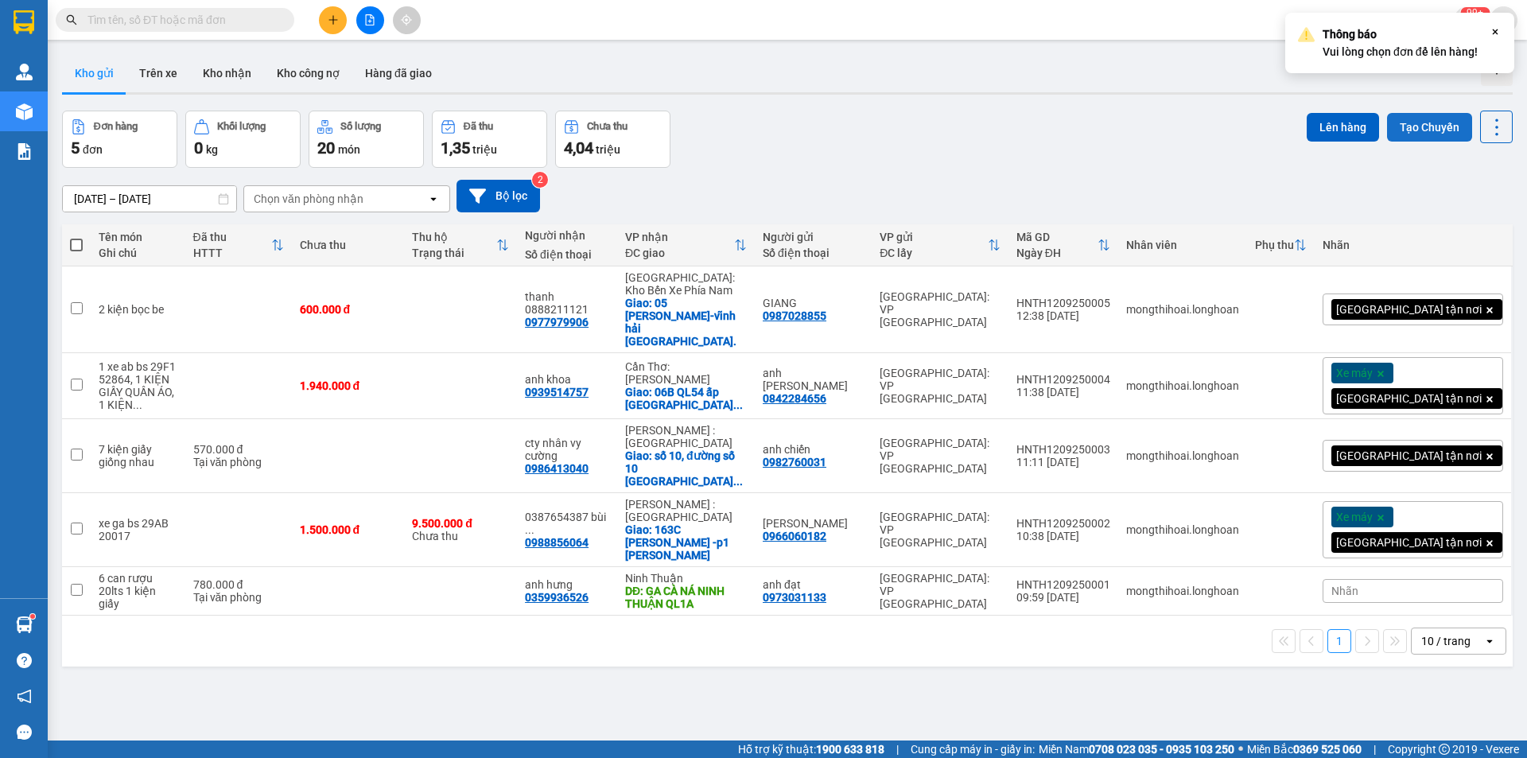
click at [1442, 130] on button "Tạo Chuyến" at bounding box center [1429, 127] width 85 height 29
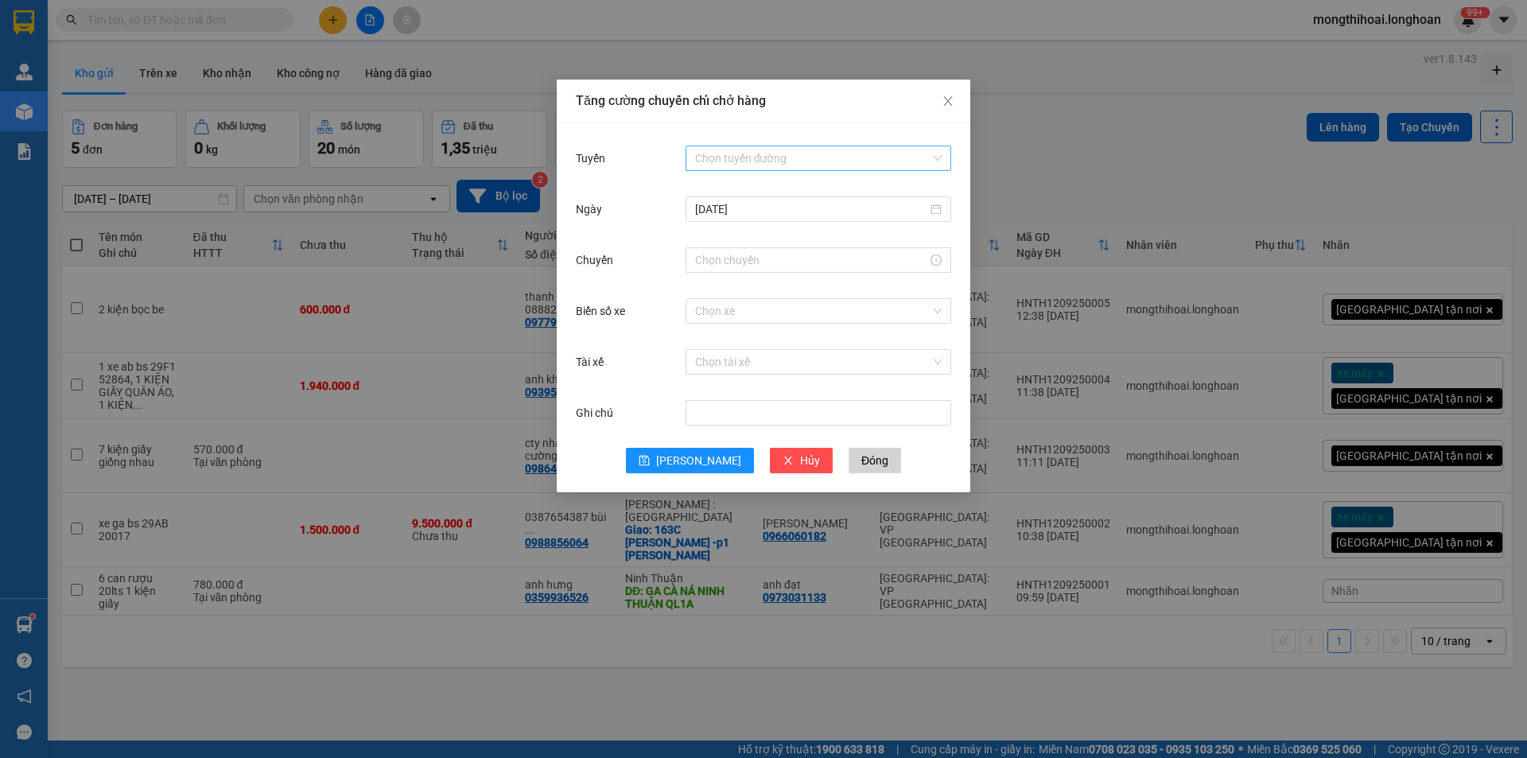
click at [749, 154] on input "Tuyến" at bounding box center [812, 158] width 235 height 24
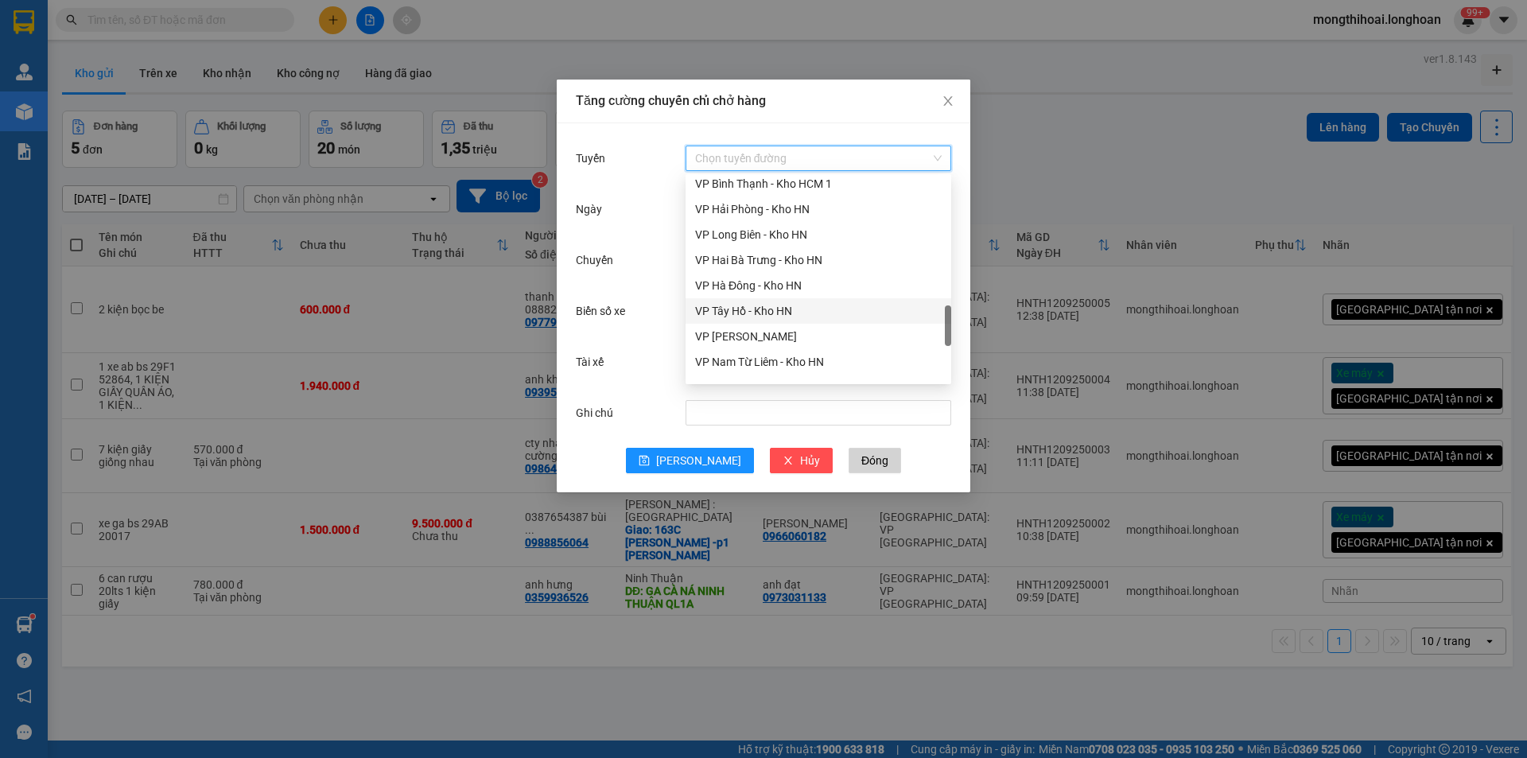
click at [733, 305] on div "VP Tây Hồ - Kho HN" at bounding box center [818, 310] width 247 height 17
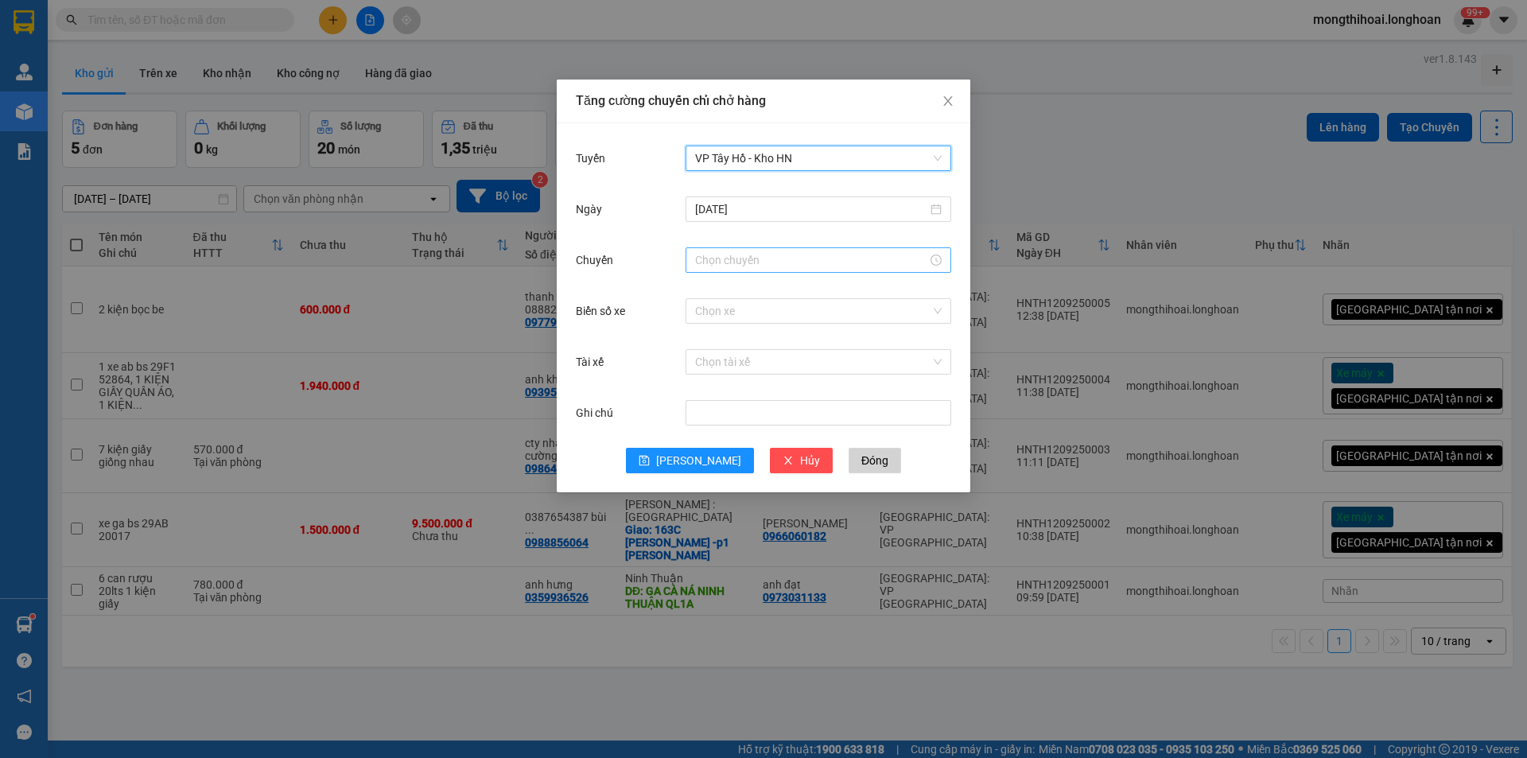
click at [728, 261] on input "Chuyến" at bounding box center [811, 259] width 232 height 17
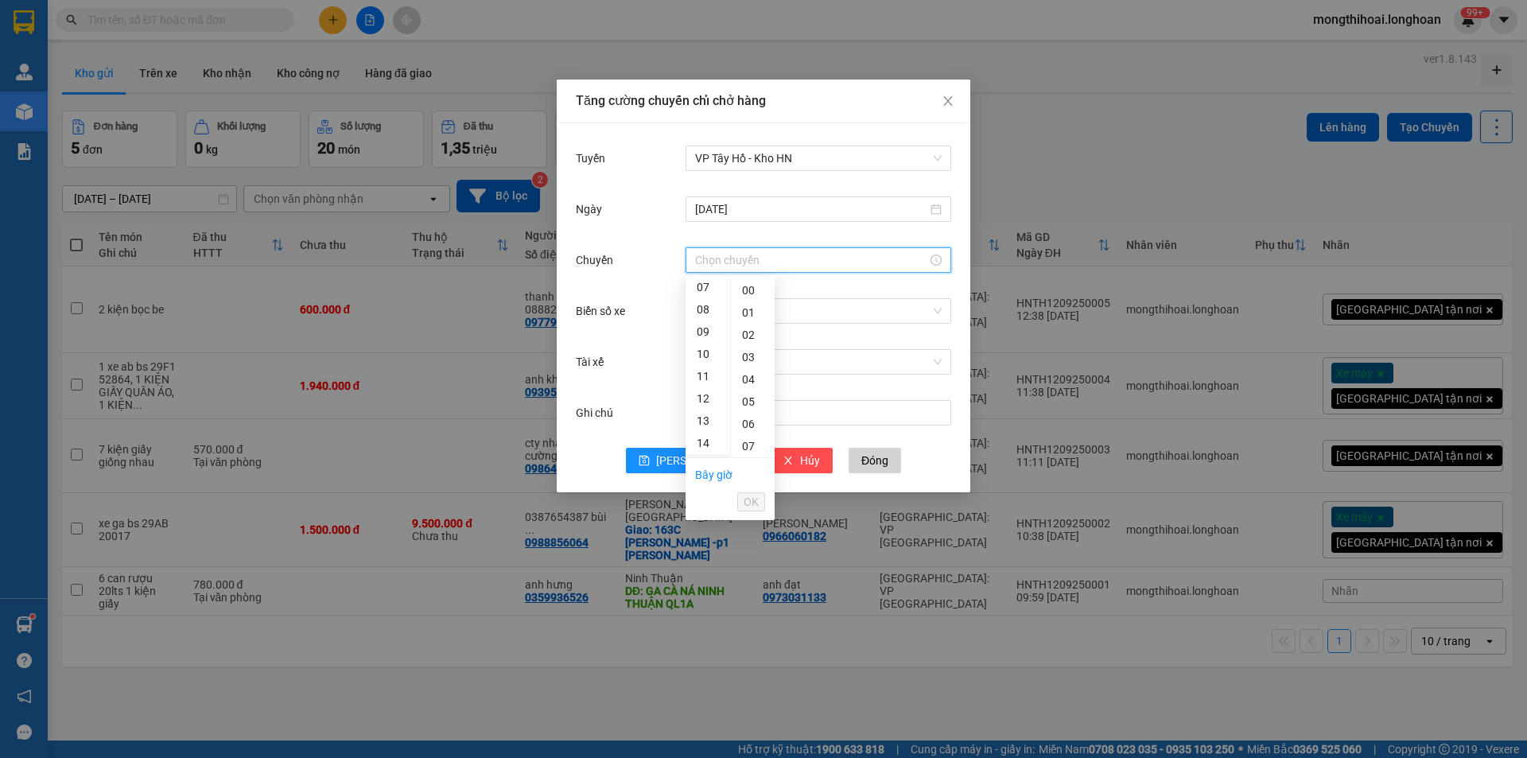
scroll to position [239, 0]
drag, startPoint x: 697, startPoint y: 316, endPoint x: 709, endPoint y: 319, distance: 12.3
click at [698, 316] on div "12" at bounding box center [708, 319] width 45 height 22
click at [749, 340] on div "20" at bounding box center [753, 338] width 44 height 22
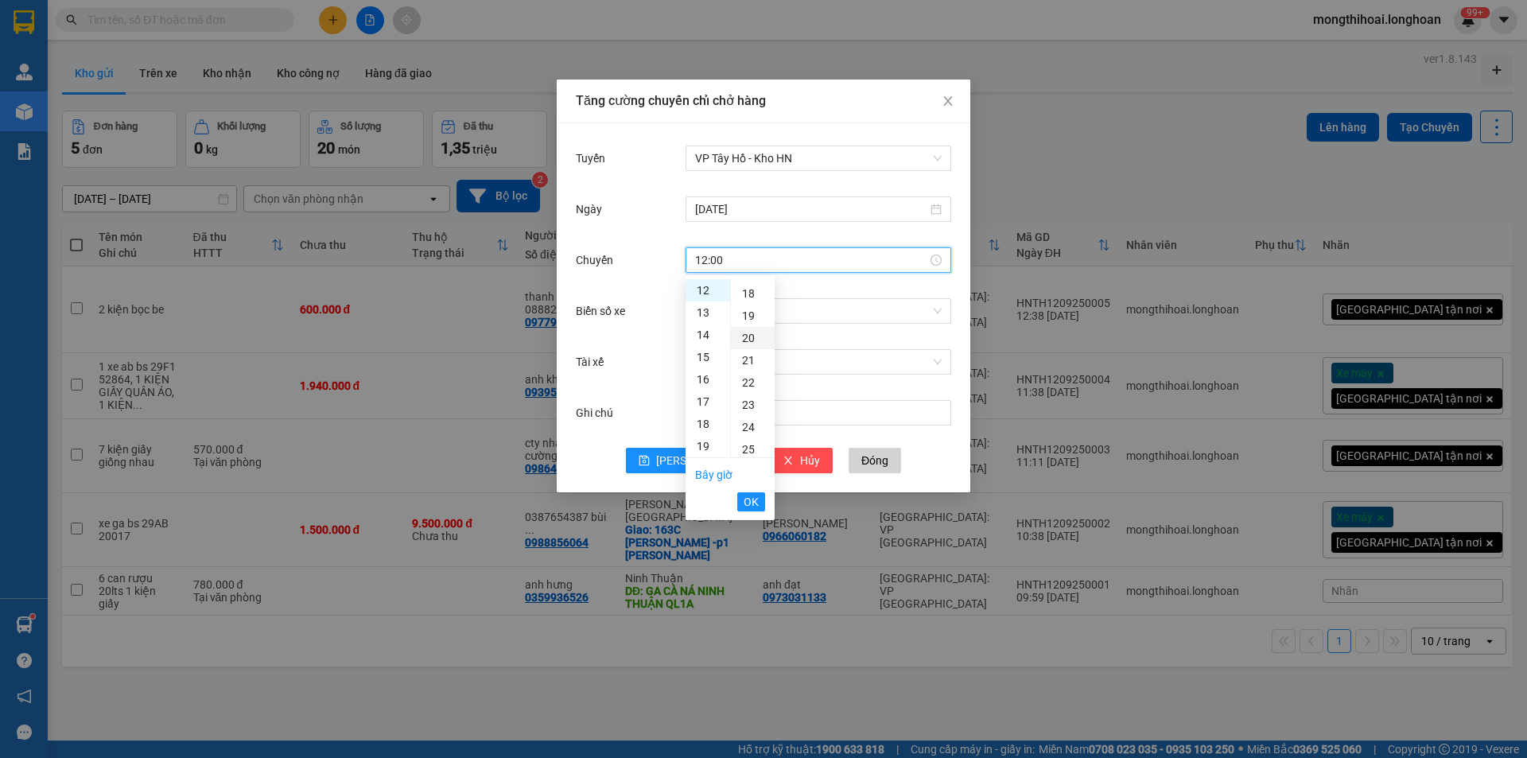
type input "12:20"
click at [748, 496] on span "OK" at bounding box center [751, 501] width 15 height 17
click at [729, 316] on input "Biển số xe" at bounding box center [812, 311] width 235 height 24
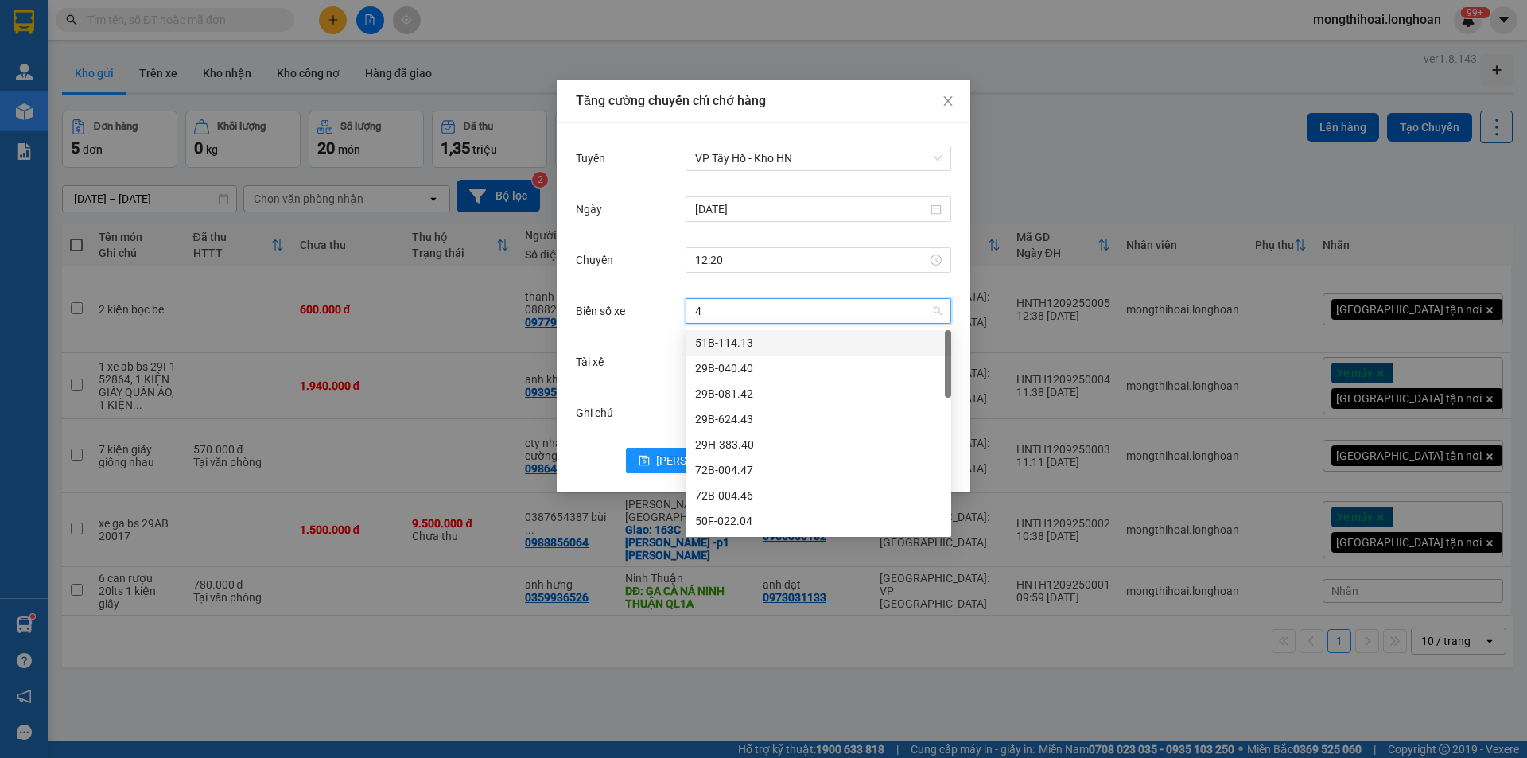
type input "45"
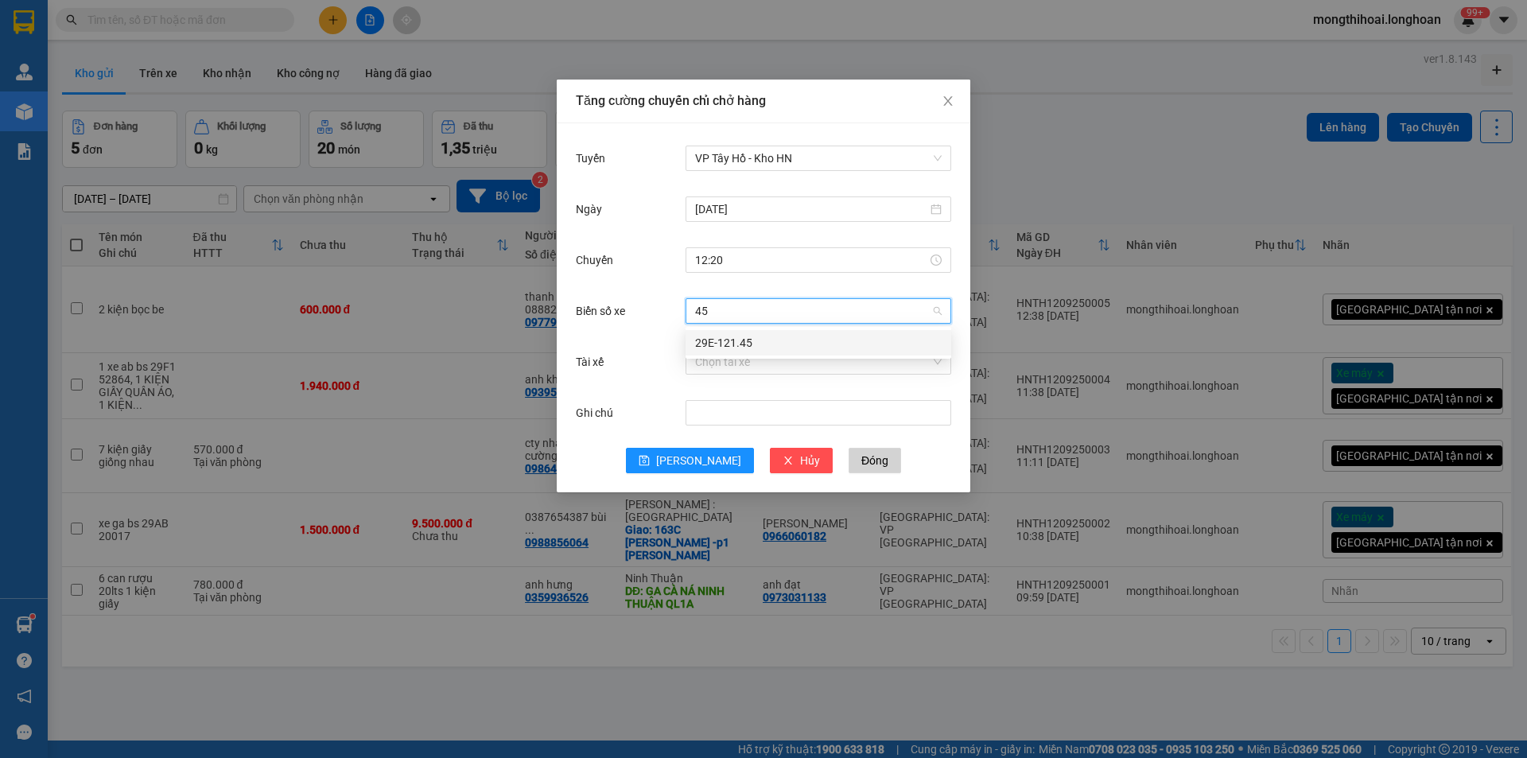
click at [741, 342] on div "29E-121.45" at bounding box center [818, 342] width 247 height 17
click at [745, 359] on input "Tài xế" at bounding box center [812, 362] width 235 height 24
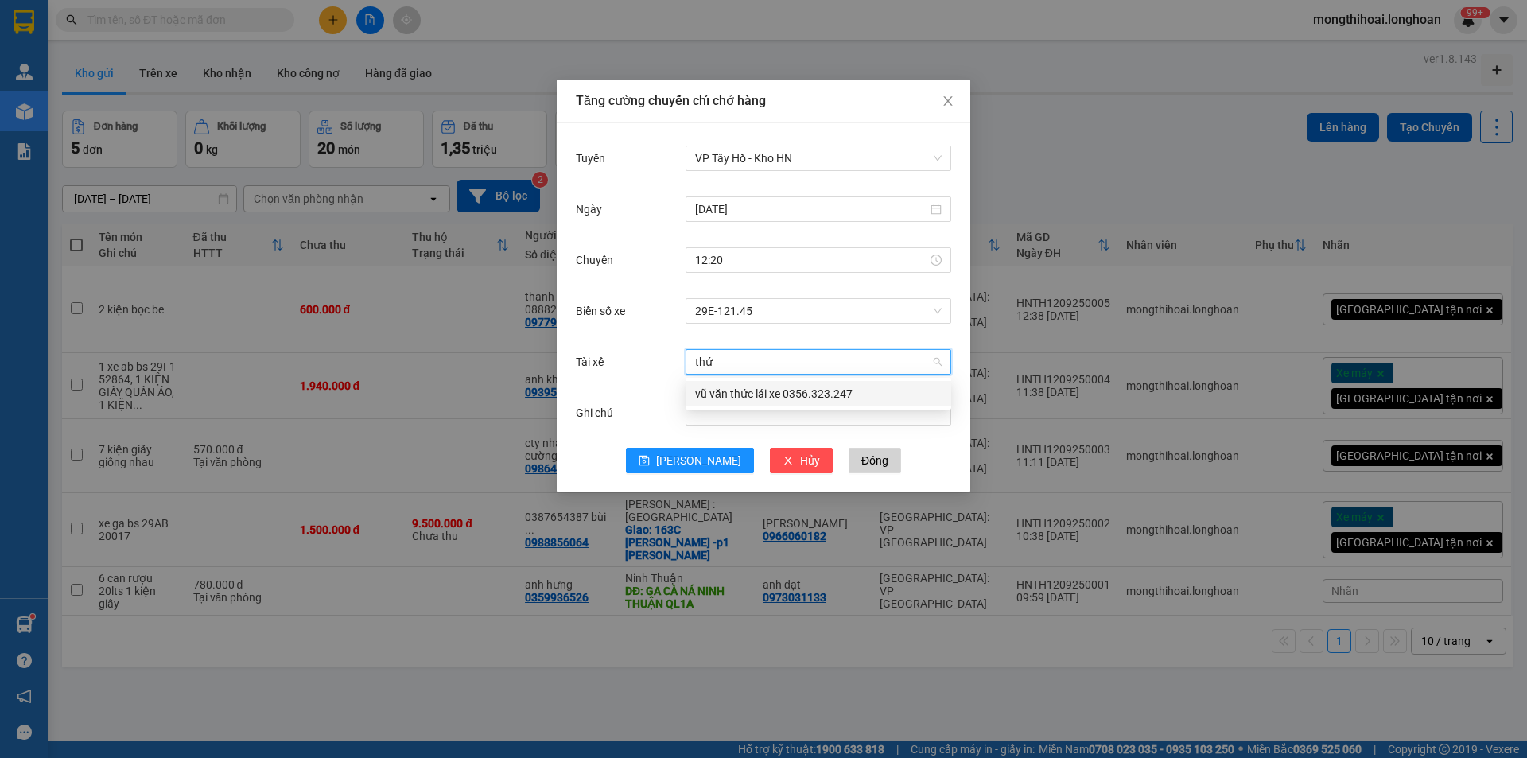
type input "thức"
click at [768, 391] on div "vũ văn thức lái xe 0356.323.247" at bounding box center [818, 393] width 247 height 17
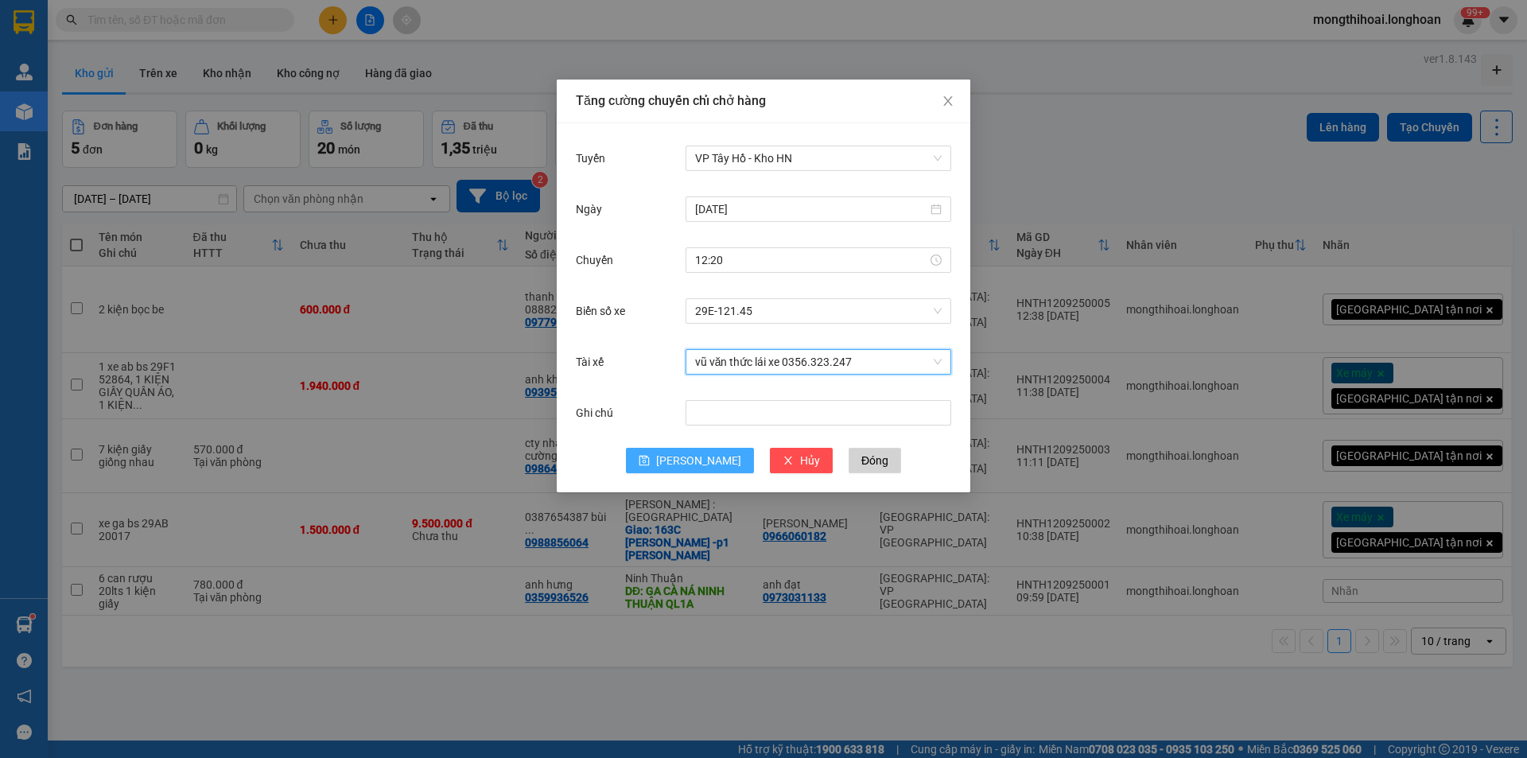
click at [698, 466] on span "[PERSON_NAME]" at bounding box center [698, 460] width 85 height 17
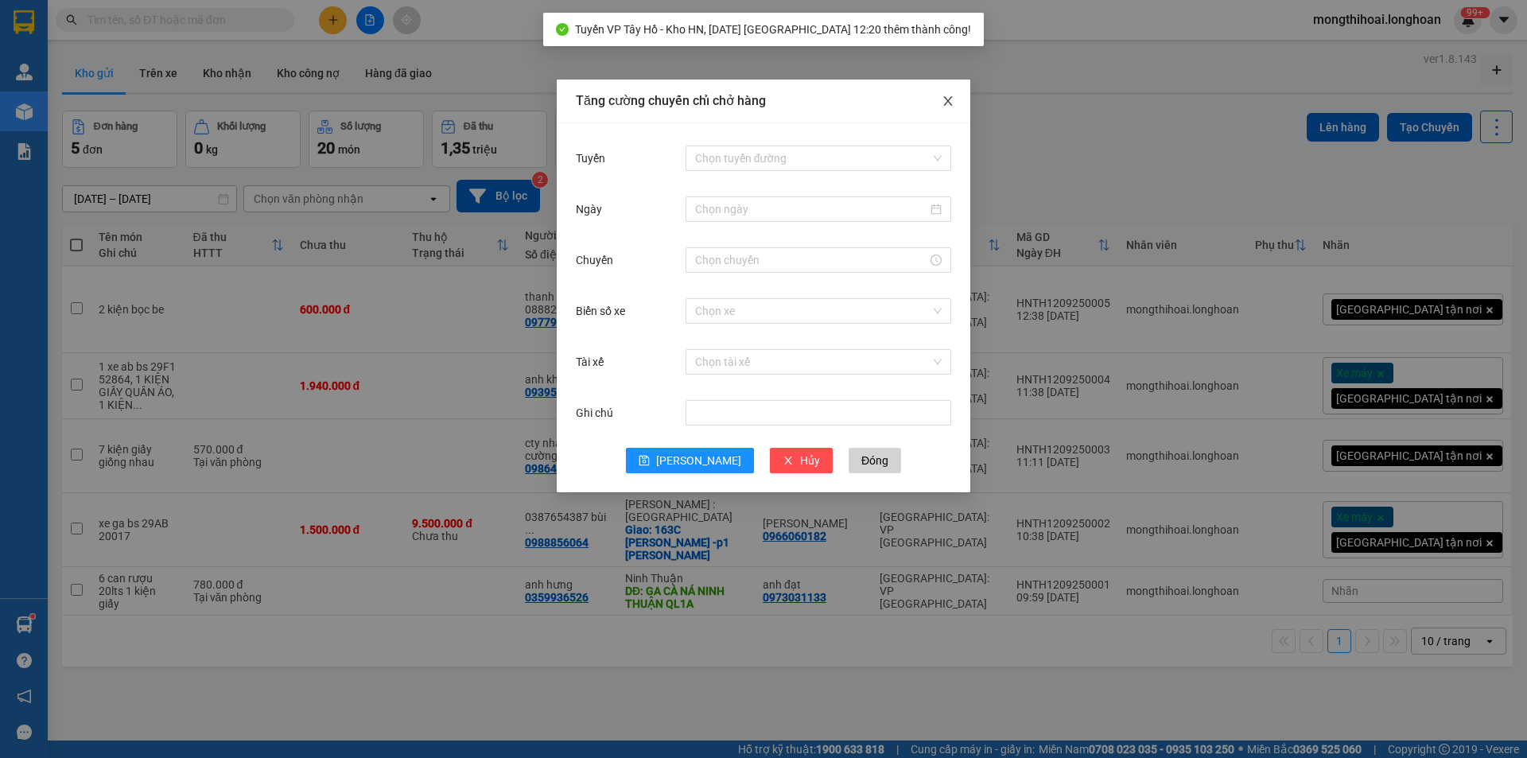
click at [953, 94] on span "Close" at bounding box center [948, 102] width 45 height 45
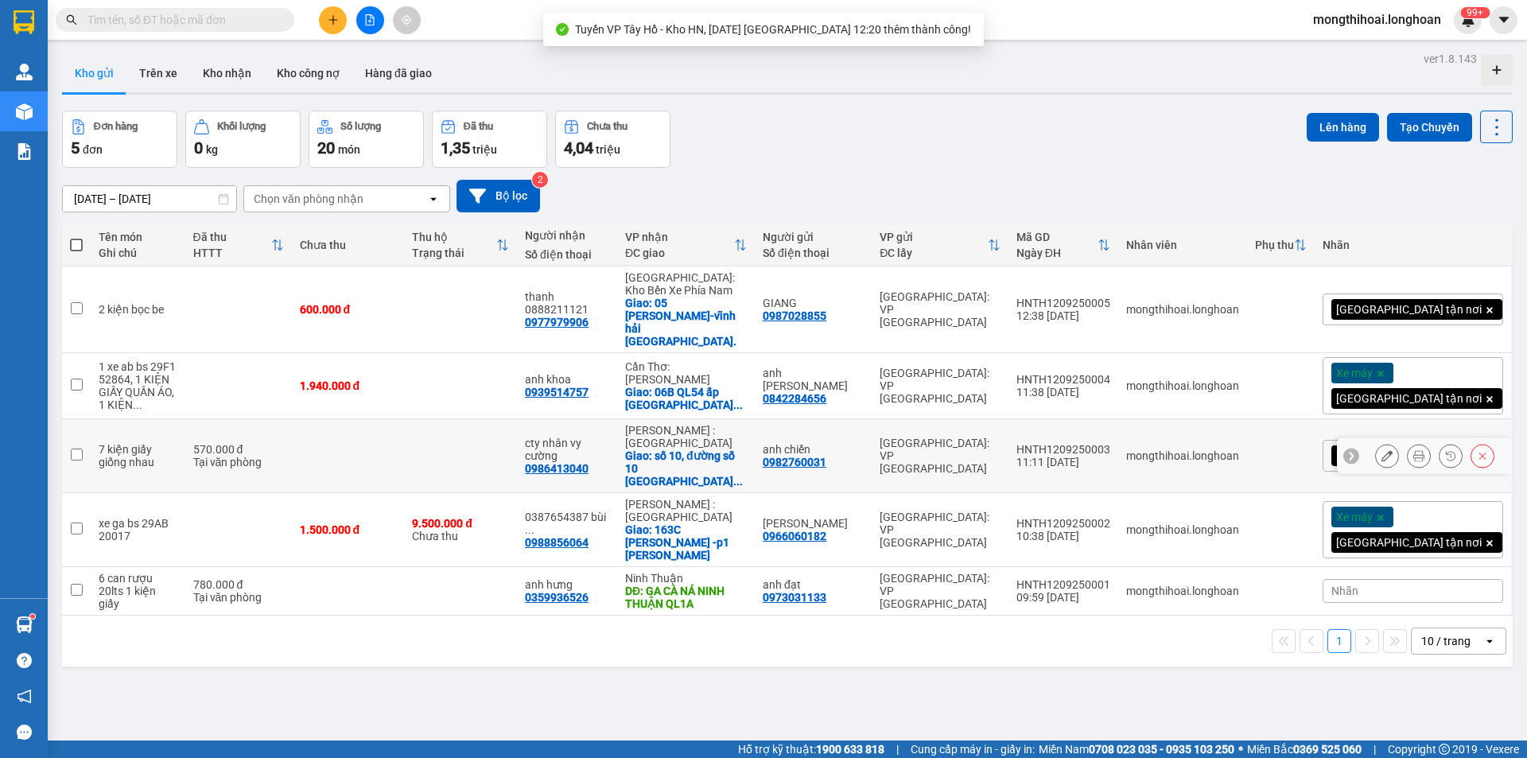
click at [73, 449] on input "checkbox" at bounding box center [77, 455] width 12 height 12
checkbox input "true"
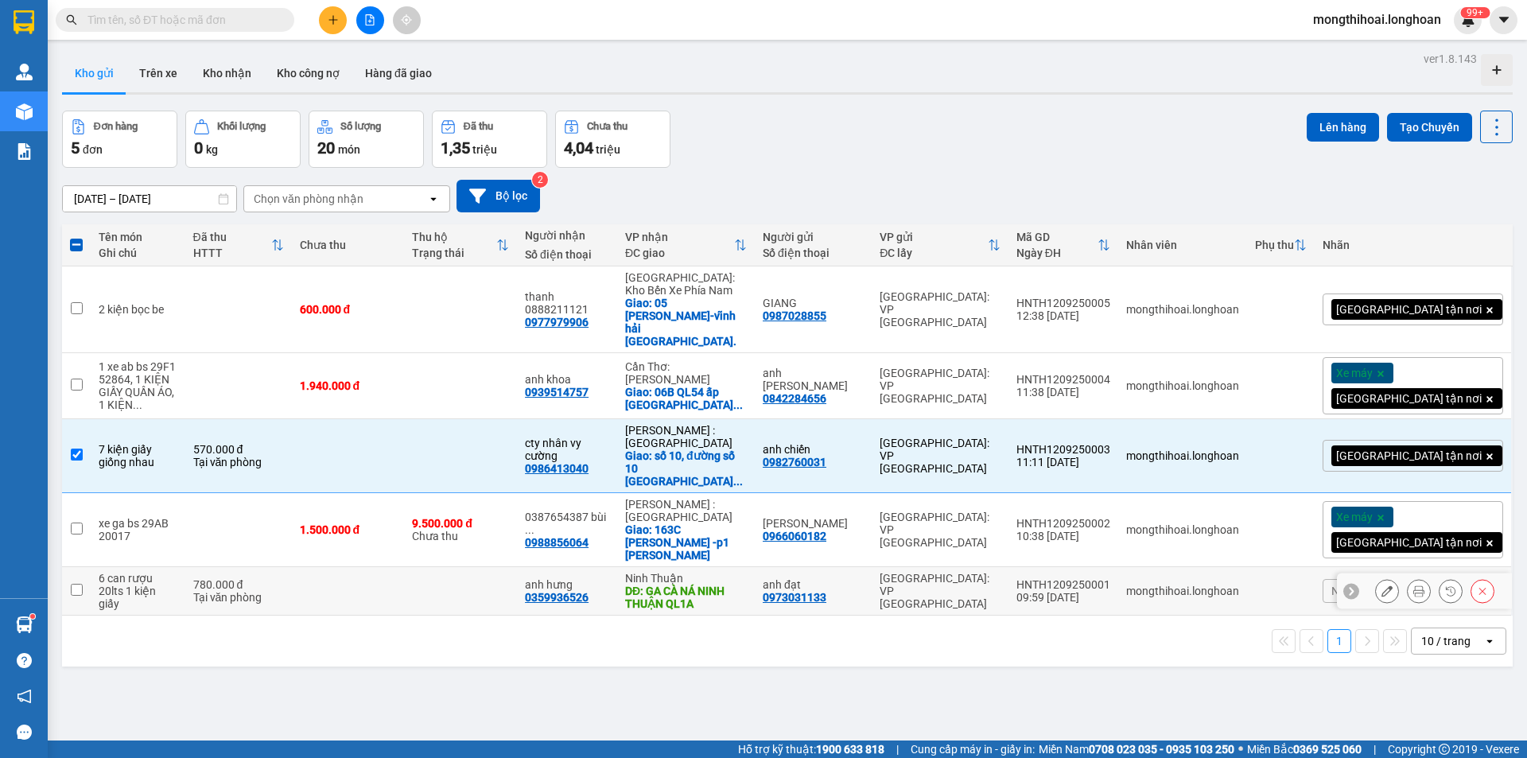
click at [74, 584] on input "checkbox" at bounding box center [77, 590] width 12 height 12
checkbox input "true"
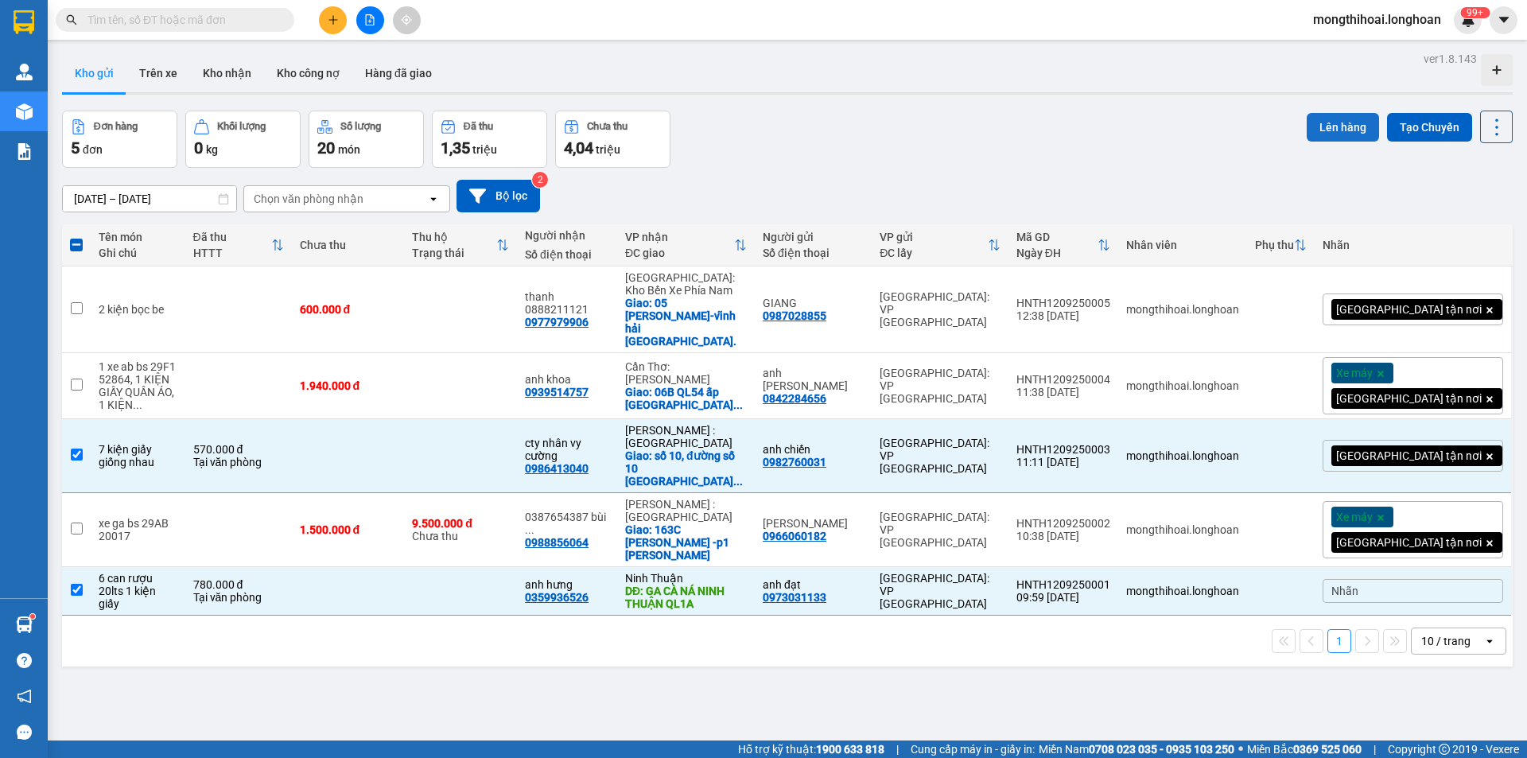
click at [1307, 126] on button "Lên hàng" at bounding box center [1343, 127] width 72 height 29
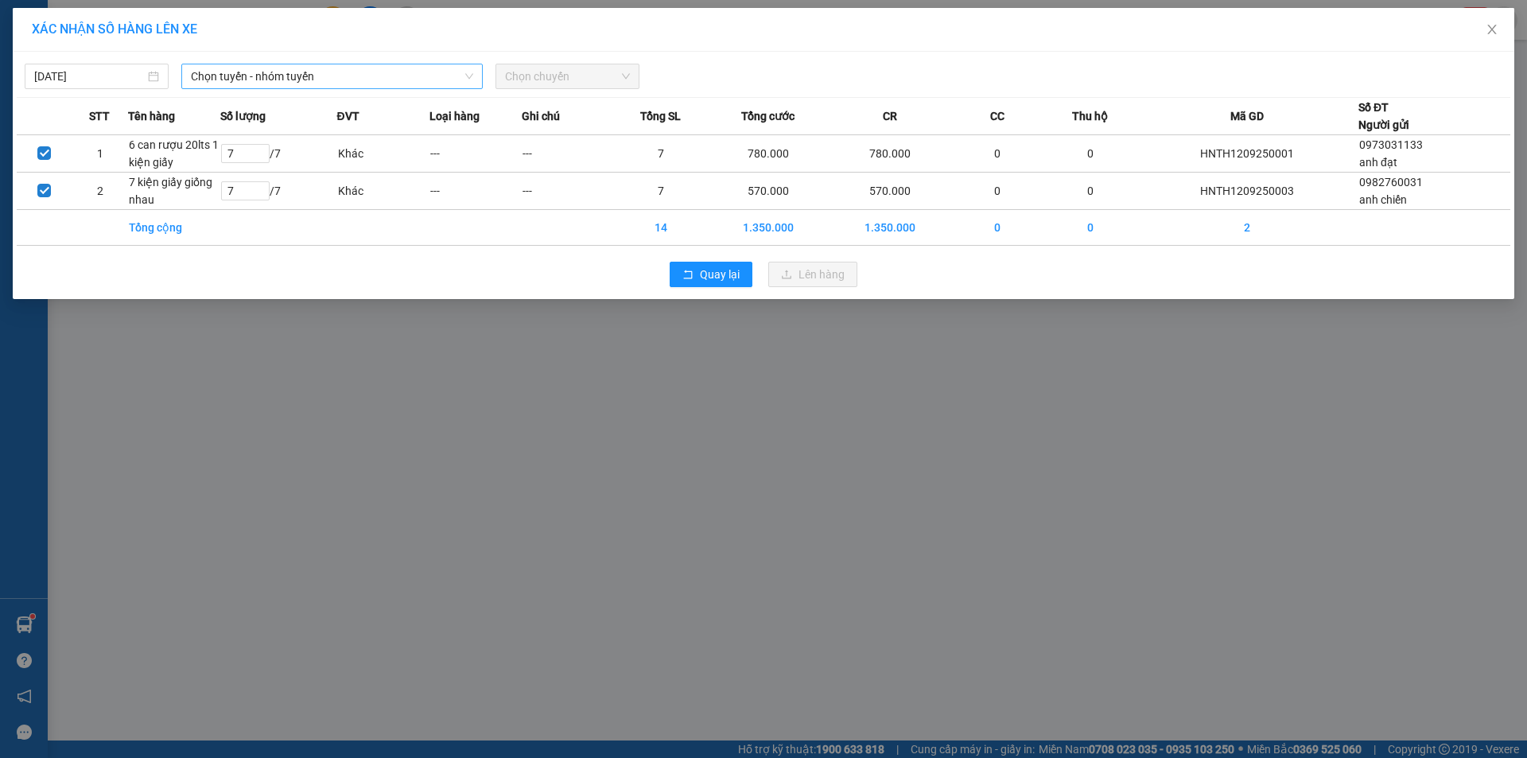
click at [383, 80] on span "Chọn tuyến - nhóm tuyến" at bounding box center [332, 76] width 282 height 24
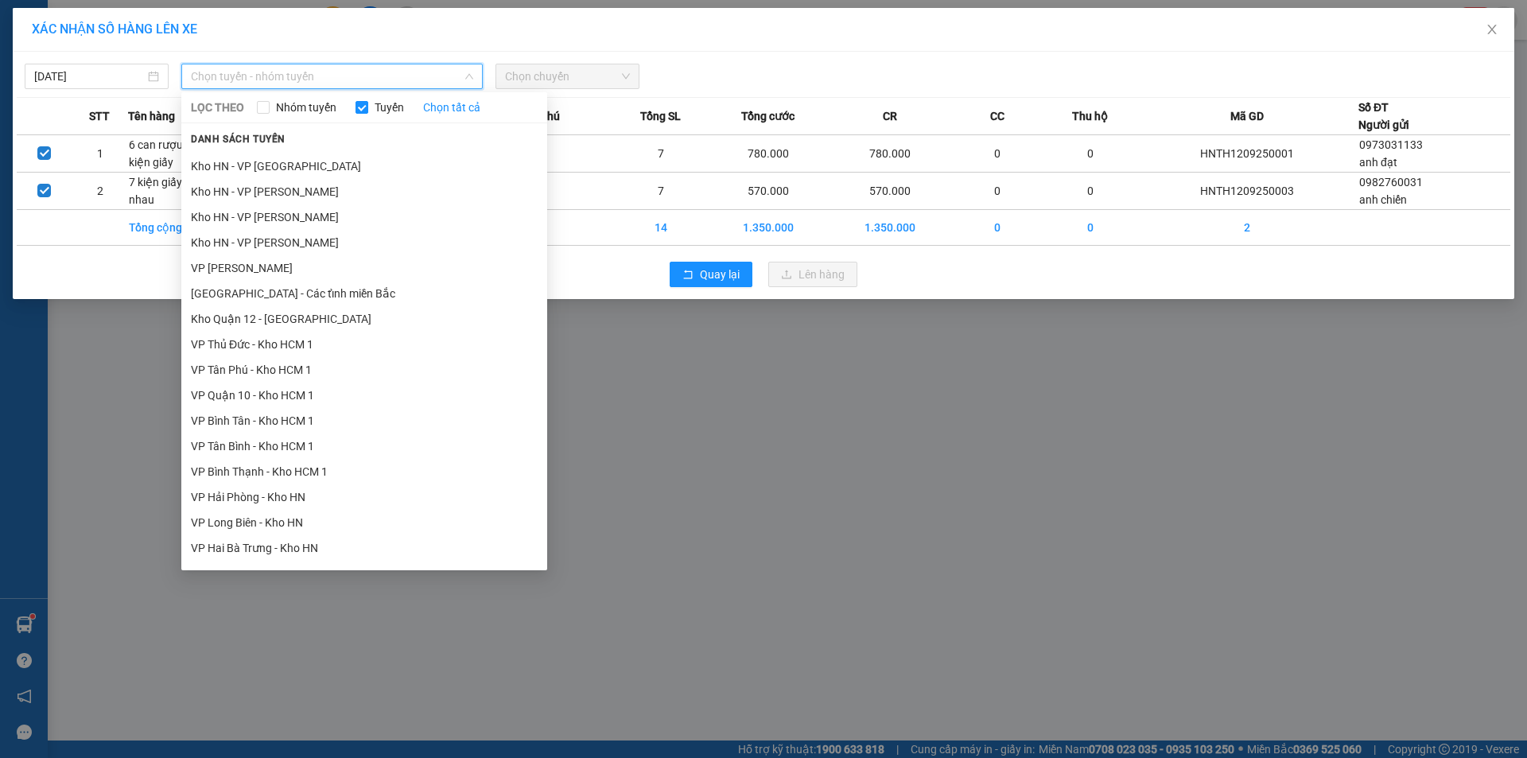
scroll to position [636, 0]
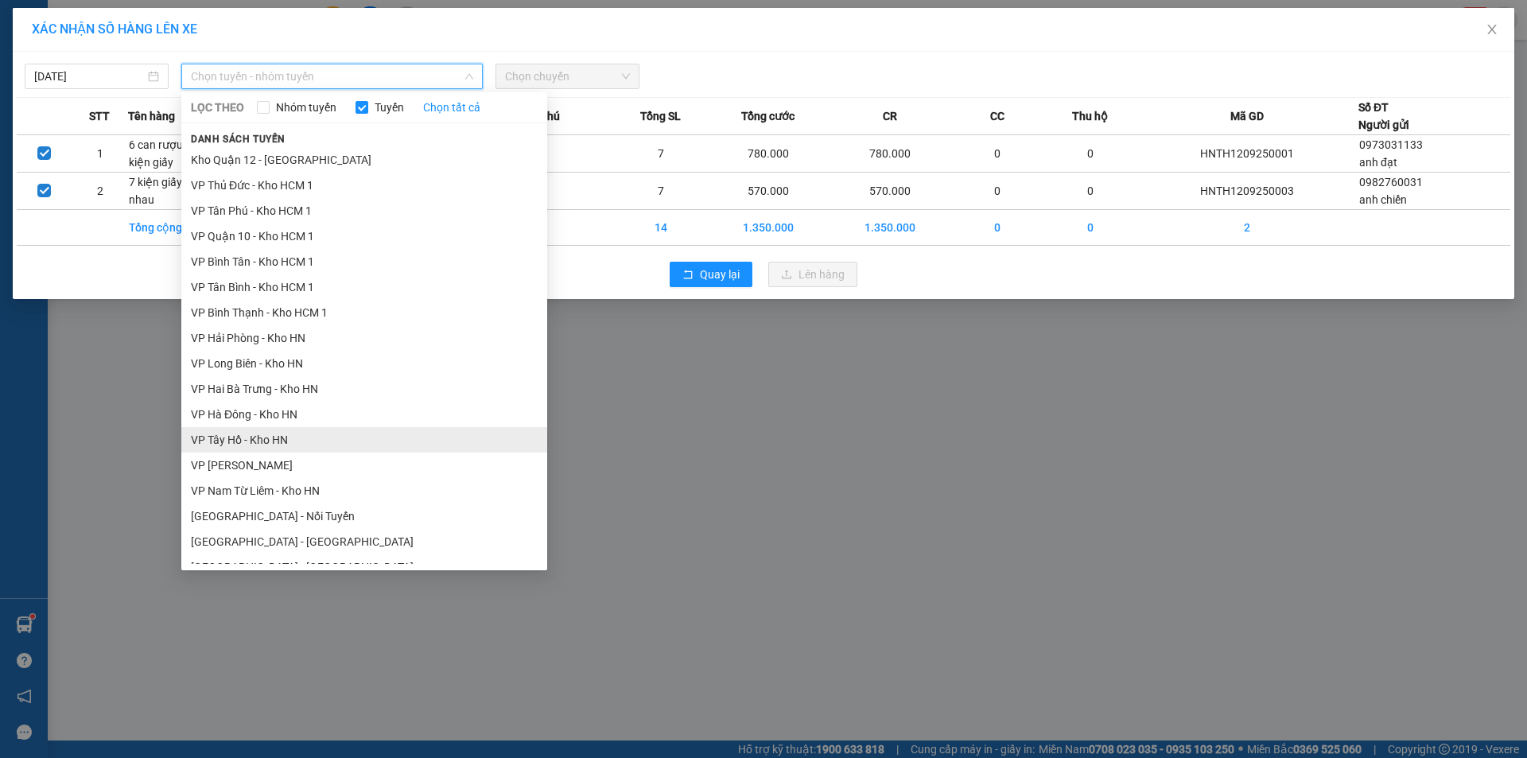
drag, startPoint x: 229, startPoint y: 442, endPoint x: 284, endPoint y: 352, distance: 106.0
click at [230, 441] on li "VP Tây Hồ - Kho HN" at bounding box center [364, 439] width 366 height 25
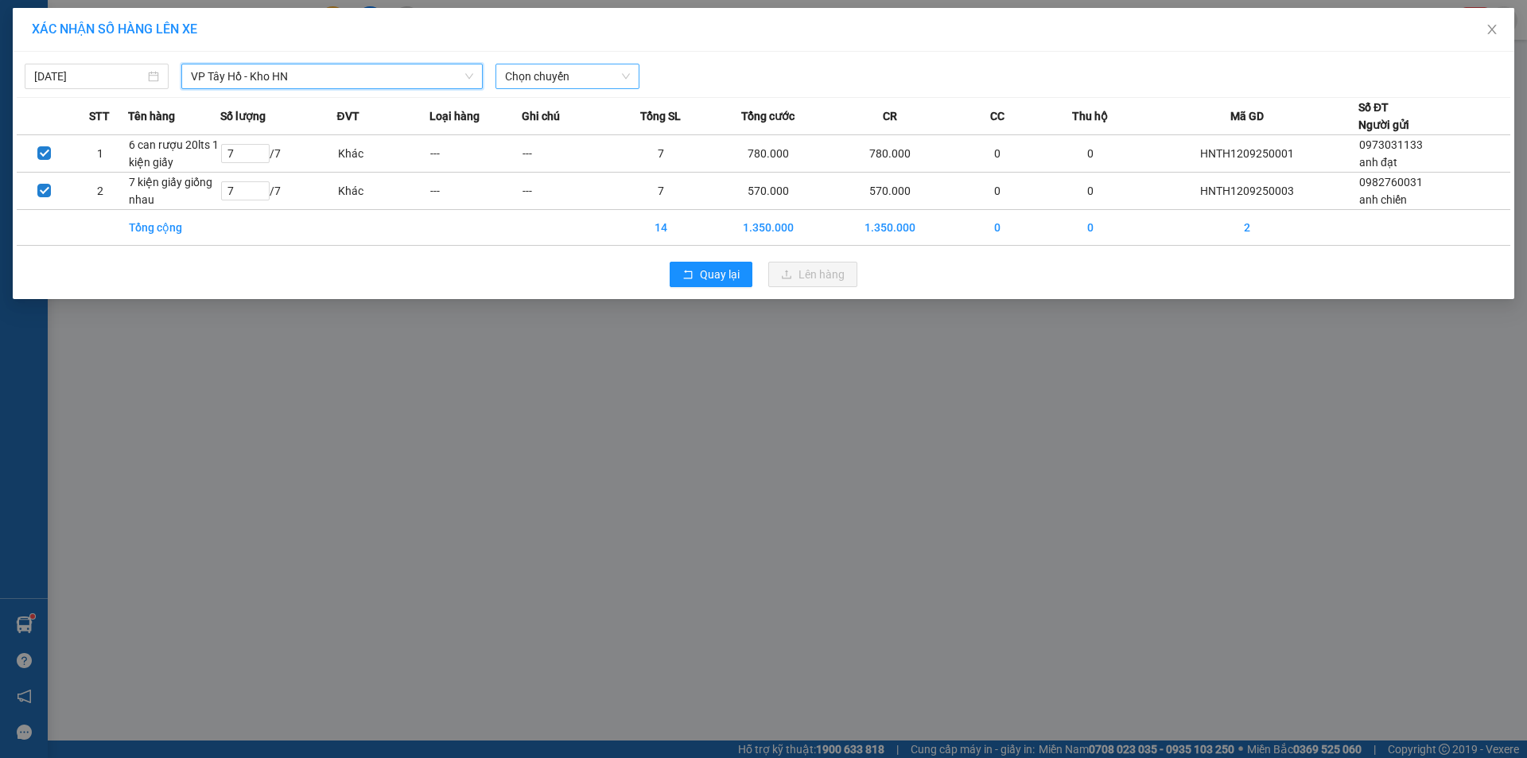
click at [583, 76] on span "Chọn chuyến" at bounding box center [567, 76] width 125 height 24
click at [548, 132] on div "12:20 (TC) - 29E-121.45" at bounding box center [567, 133] width 124 height 17
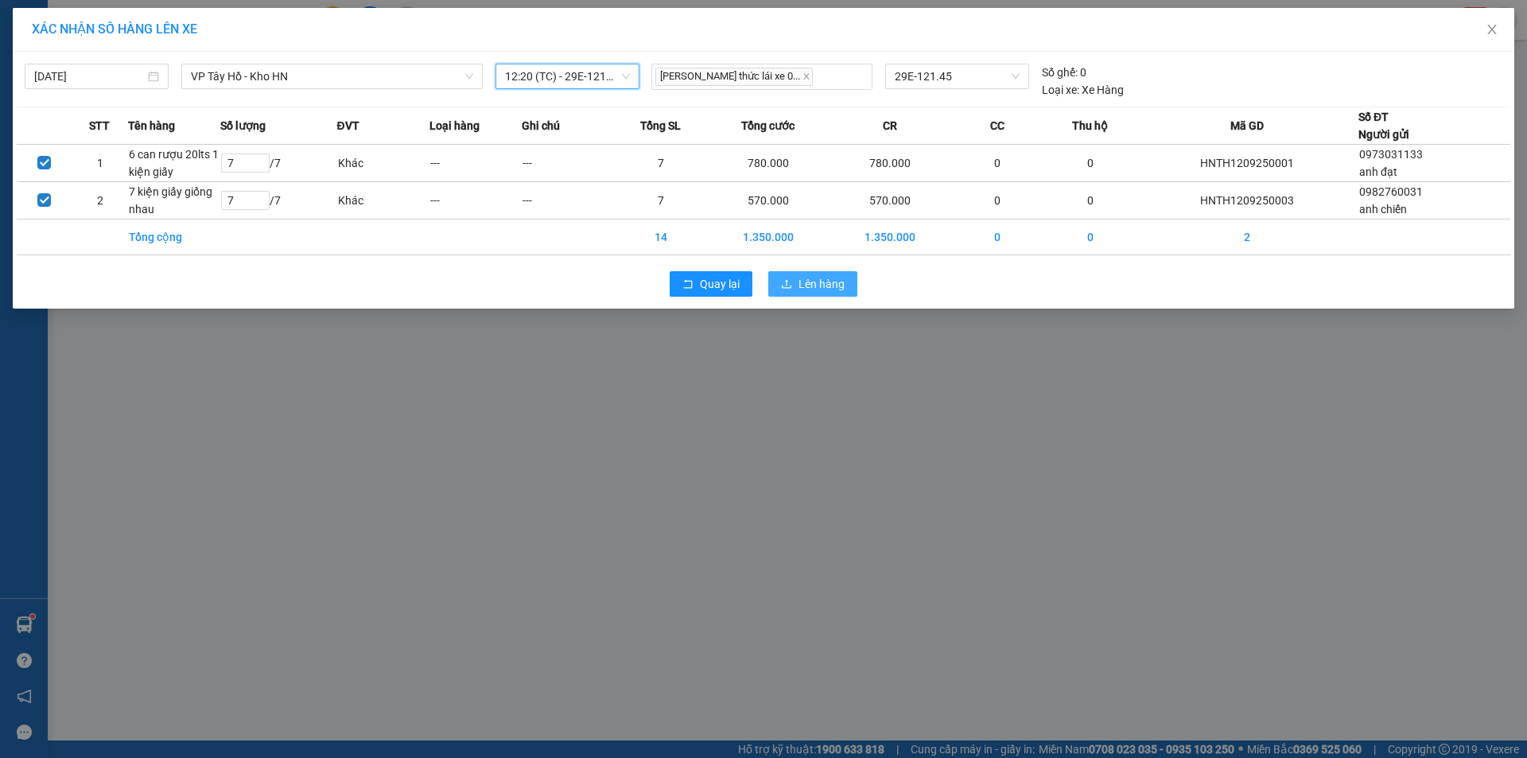
click at [815, 282] on span "Lên hàng" at bounding box center [822, 283] width 46 height 17
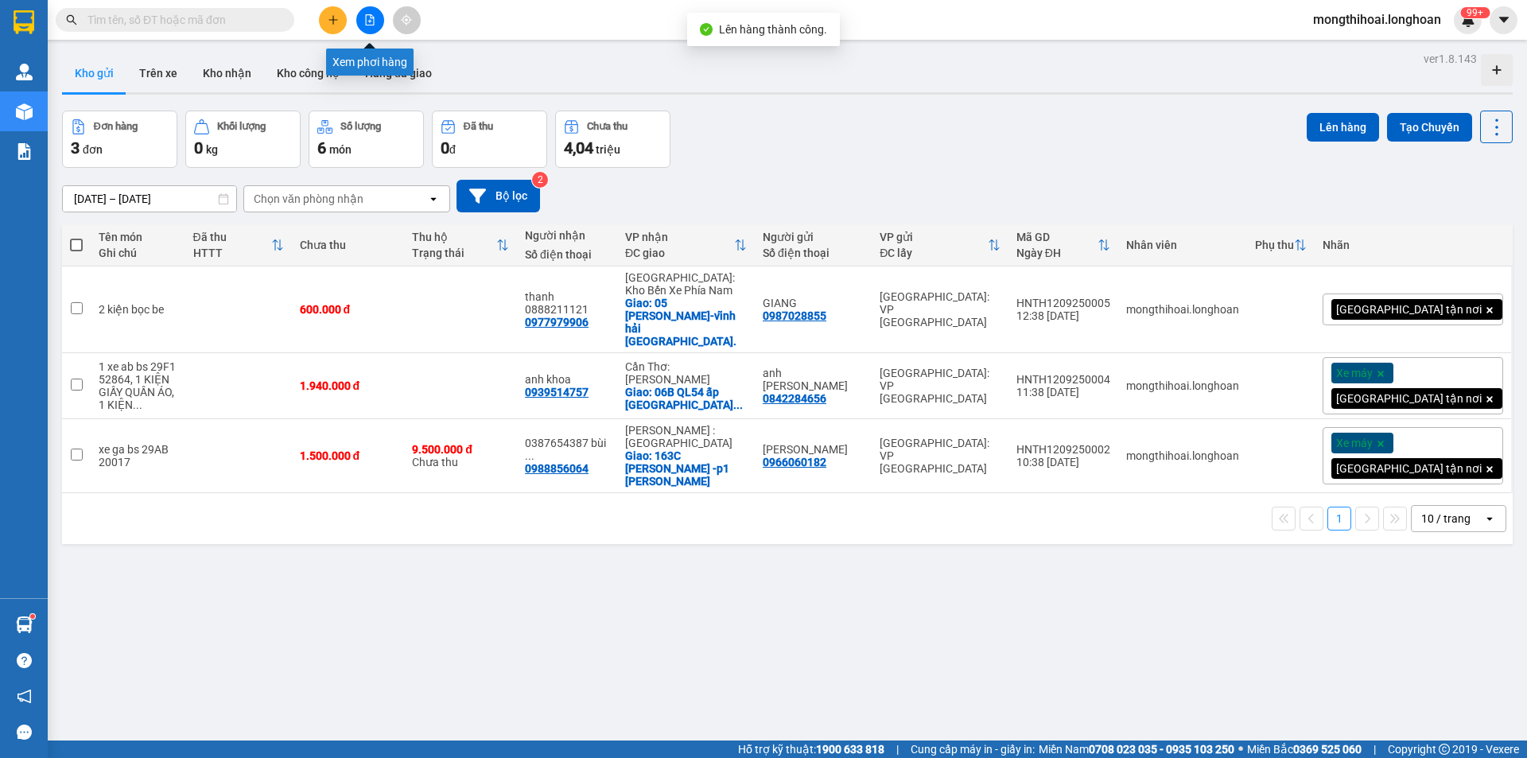
click at [371, 22] on icon "file-add" at bounding box center [369, 19] width 11 height 11
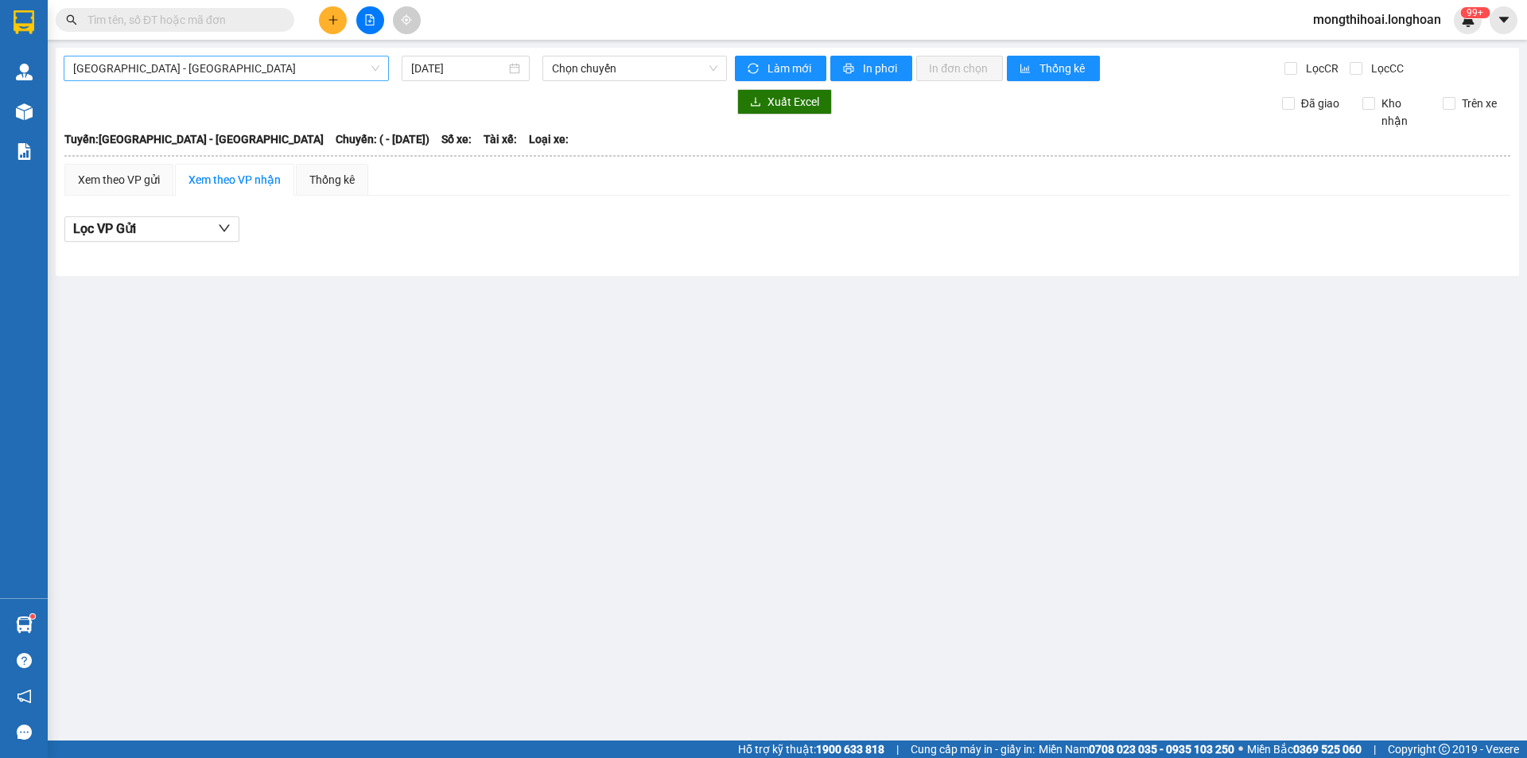
click at [325, 74] on span "Hải Phòng - Hà Nội" at bounding box center [226, 68] width 306 height 24
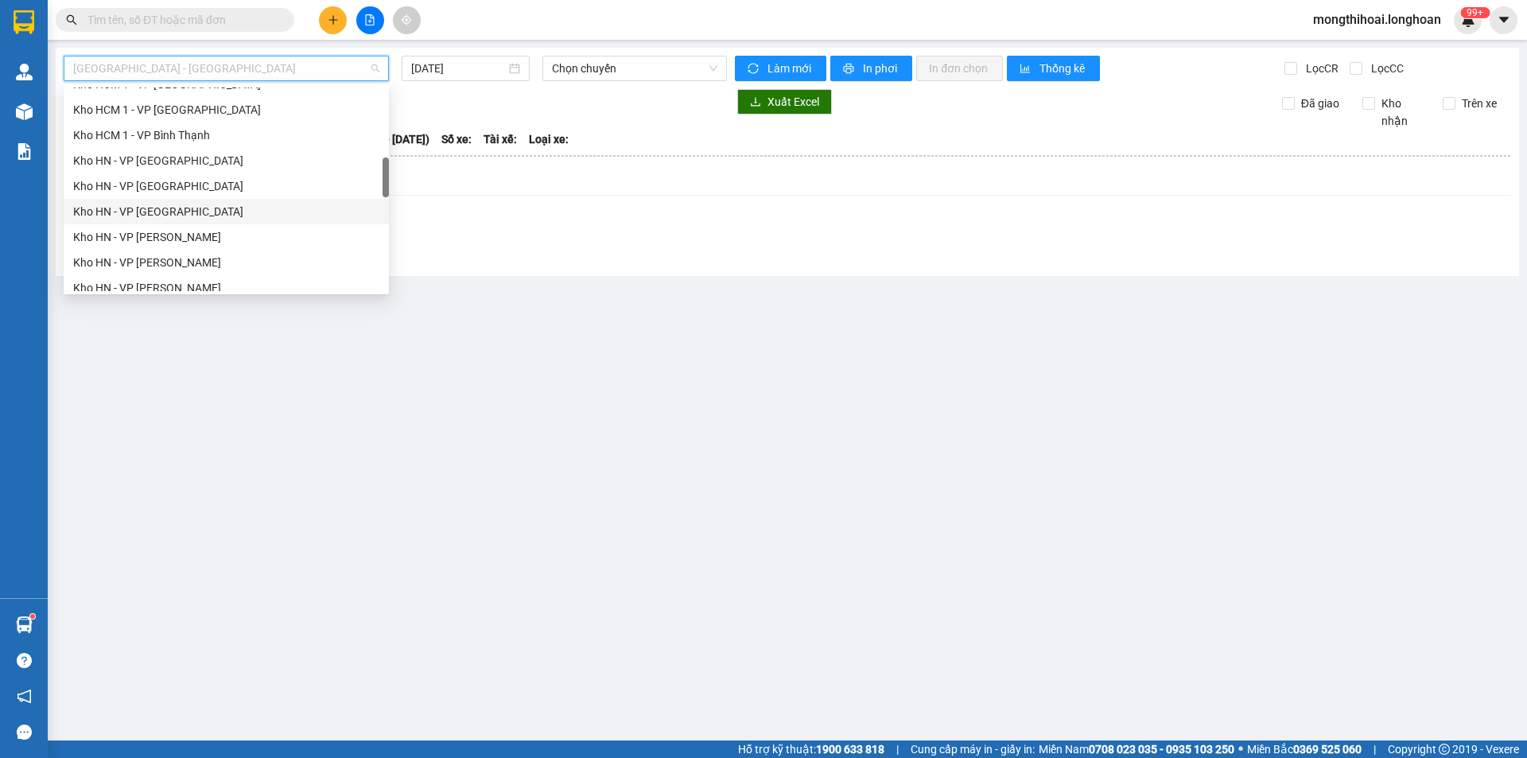
scroll to position [795, 0]
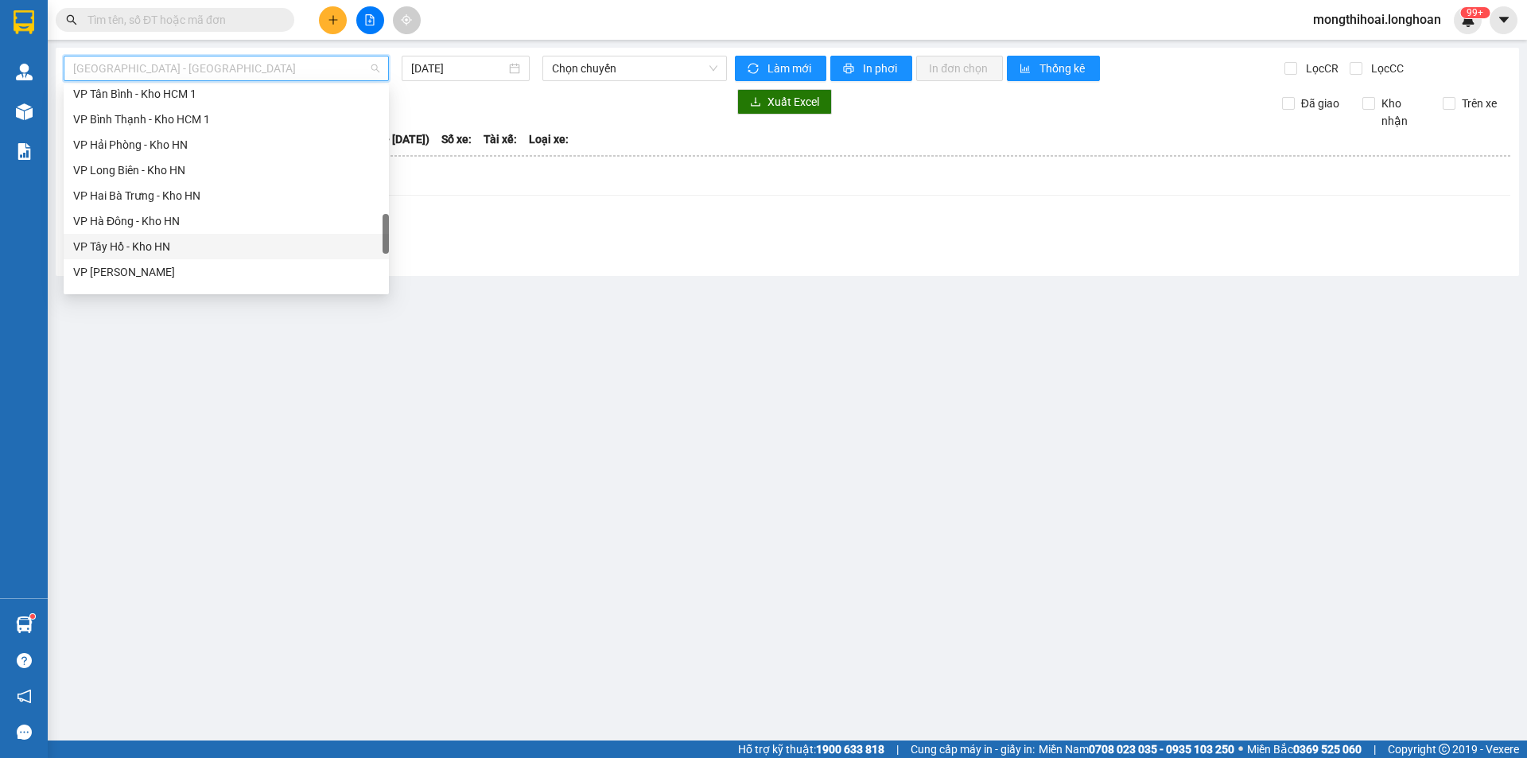
click at [144, 247] on div "VP Tây Hồ - Kho HN" at bounding box center [226, 246] width 306 height 17
type input "[DATE]"
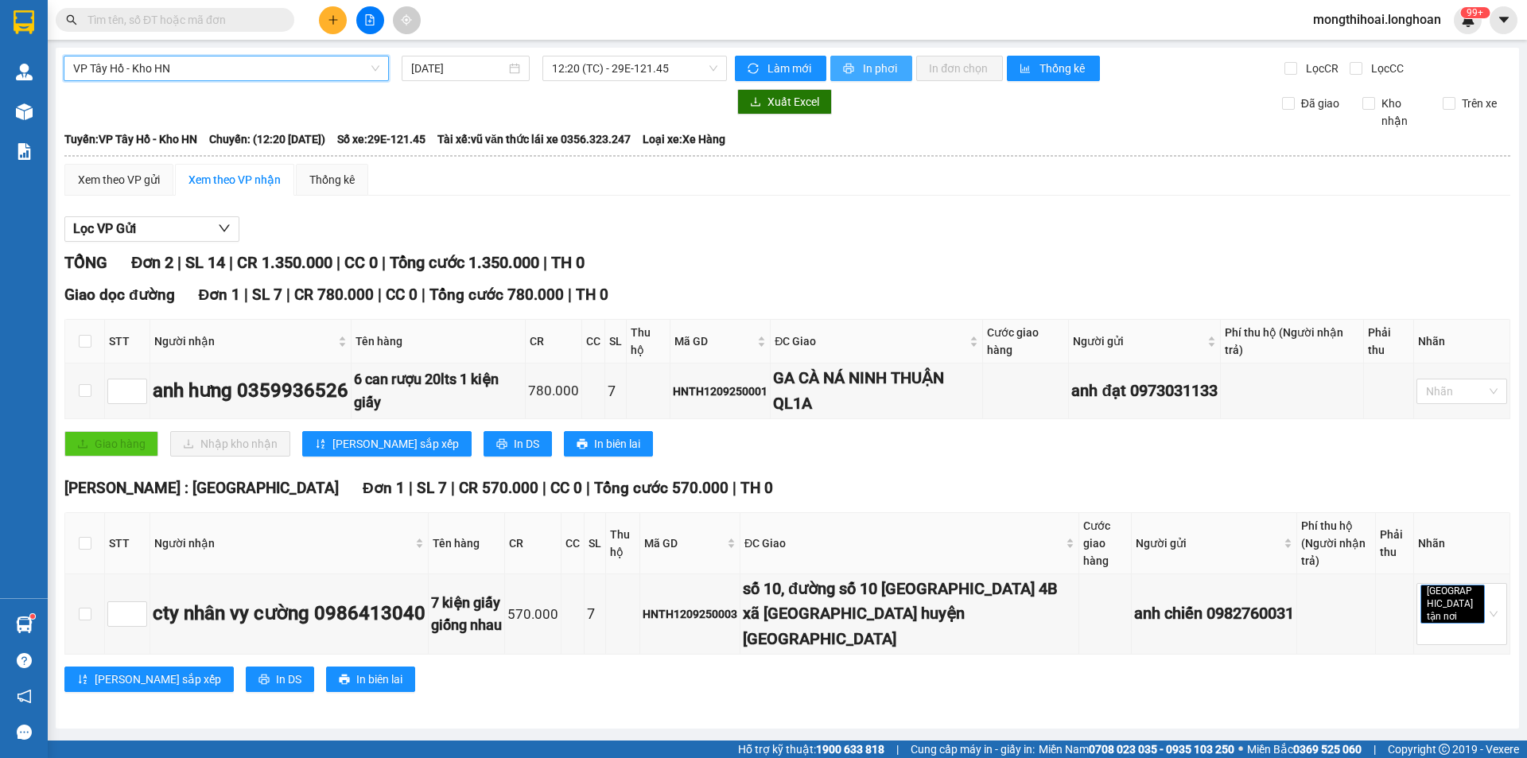
click at [865, 65] on span "In phơi" at bounding box center [881, 68] width 37 height 17
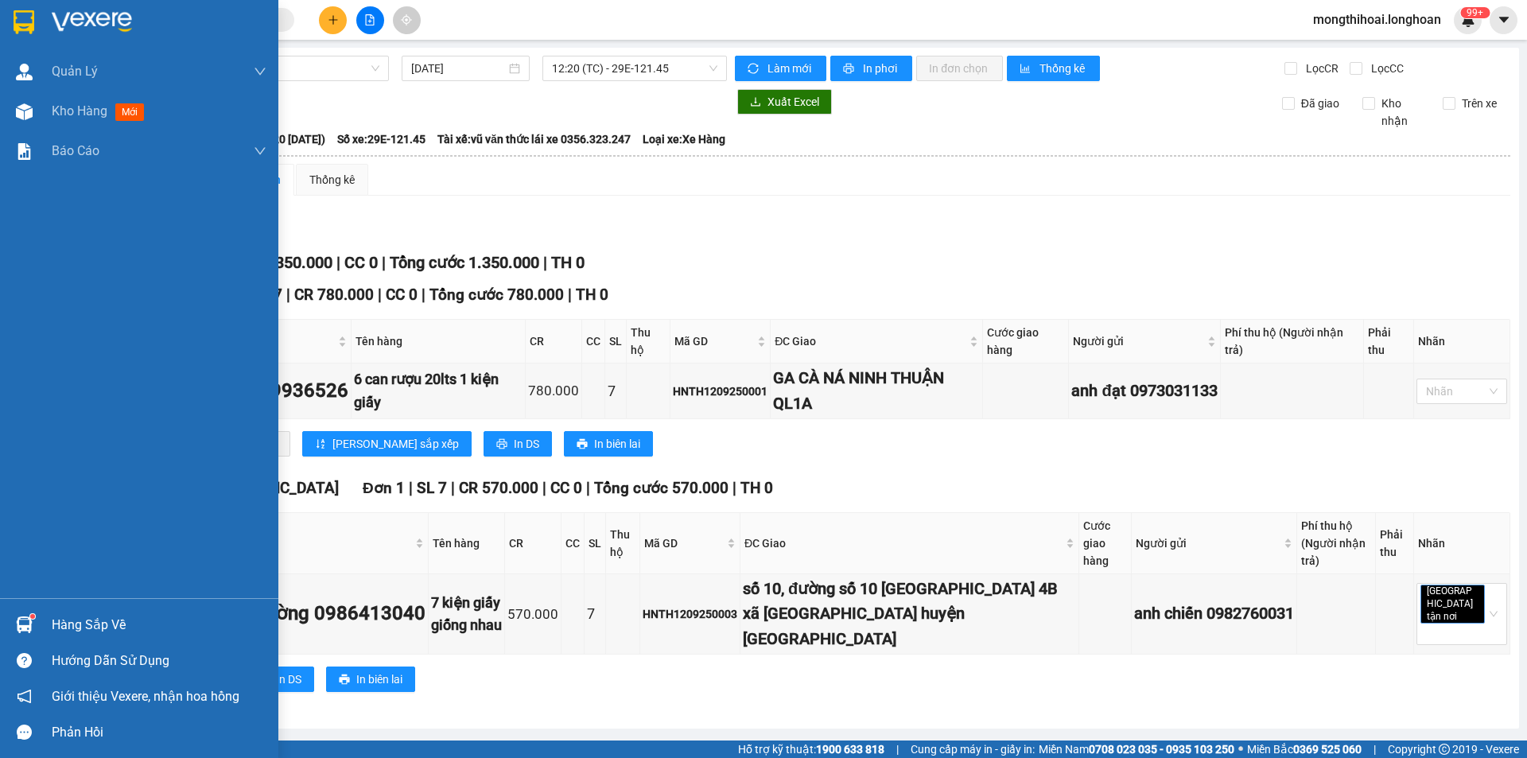
click at [5, 13] on div at bounding box center [139, 26] width 278 height 52
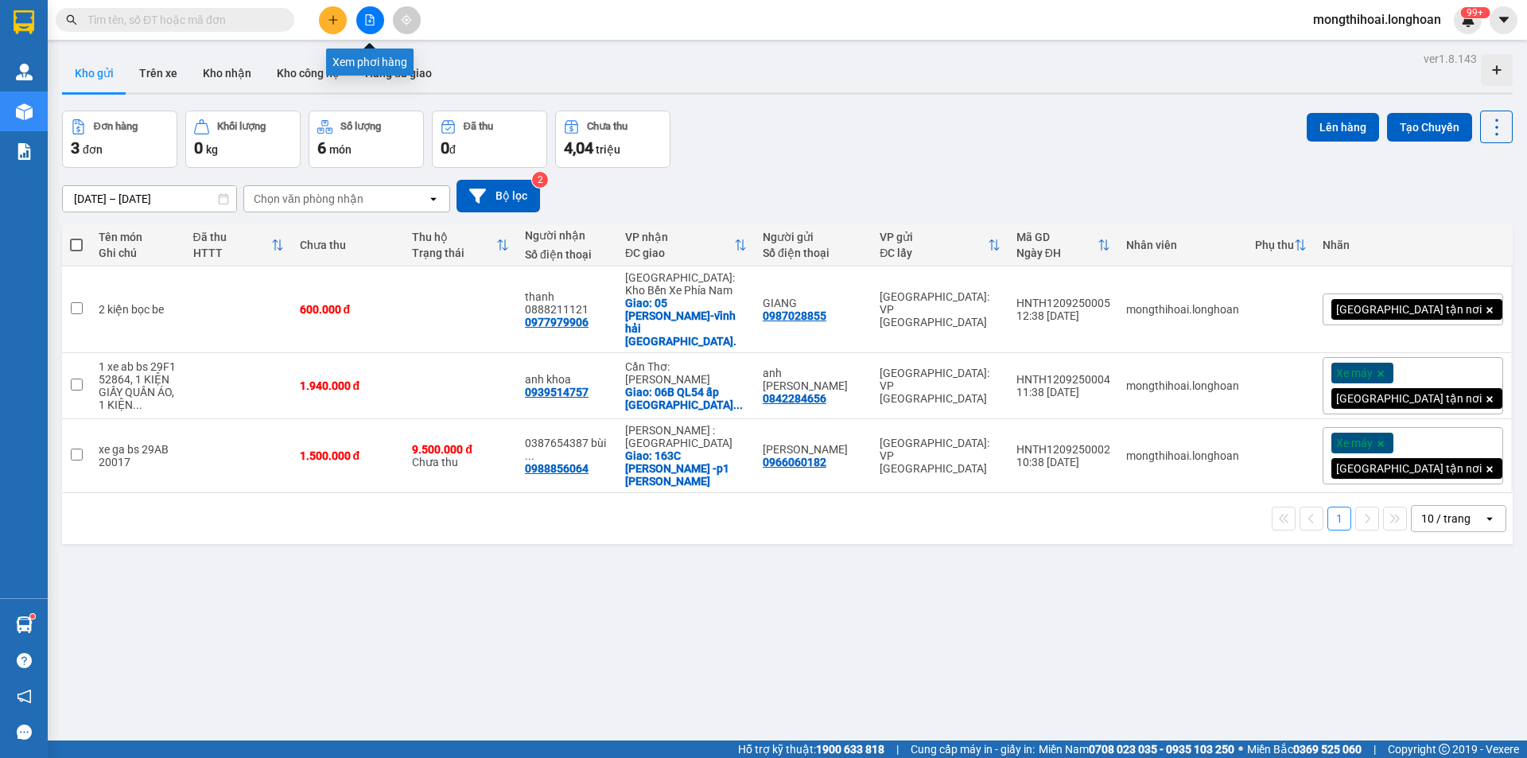
click at [366, 6] on div at bounding box center [369, 20] width 119 height 28
click at [367, 26] on button at bounding box center [370, 20] width 28 height 28
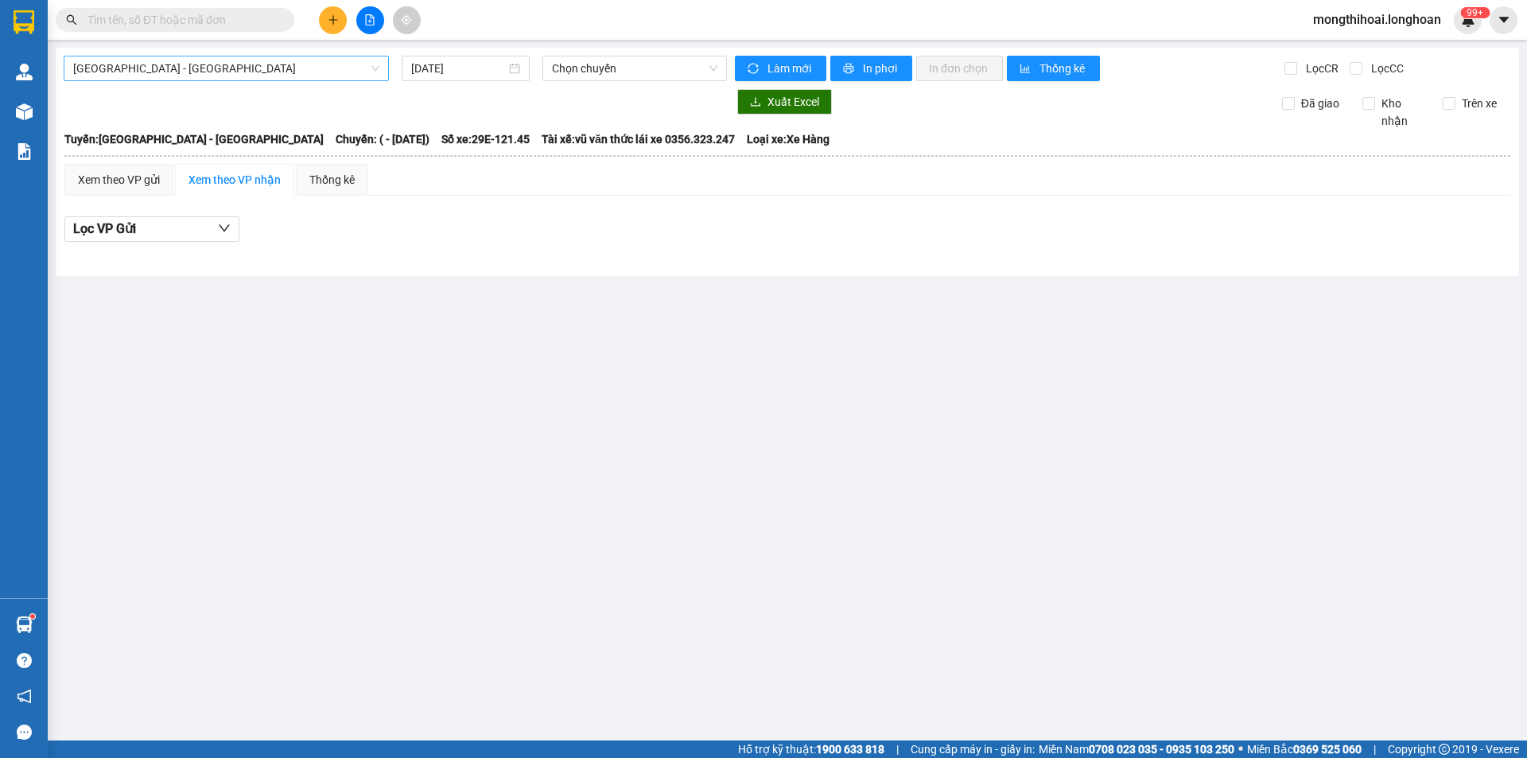
click at [286, 78] on span "Hải Phòng - Hà Nội" at bounding box center [226, 68] width 306 height 24
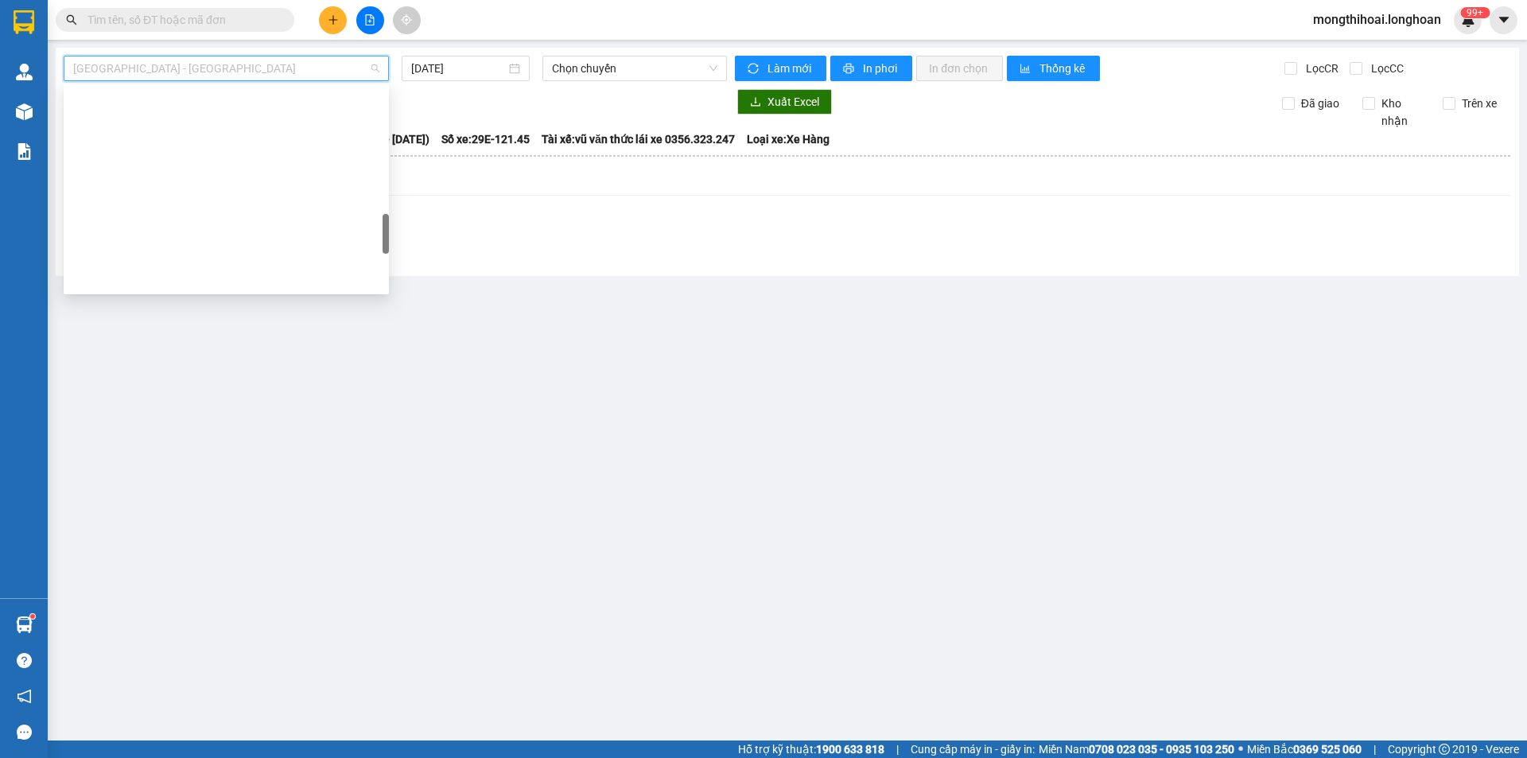
scroll to position [795, 0]
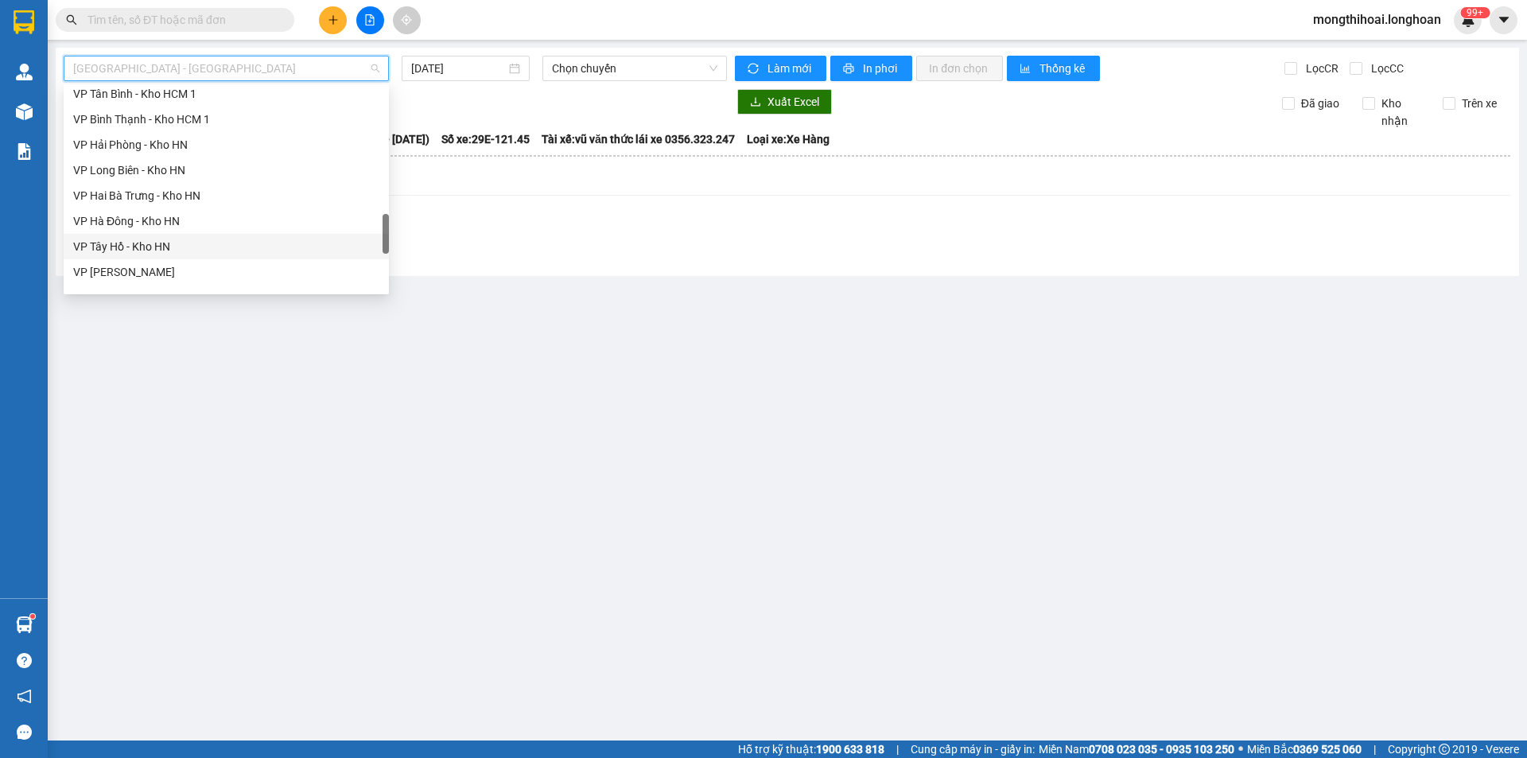
click at [113, 254] on div "VP Tây Hồ - Kho HN" at bounding box center [226, 246] width 306 height 17
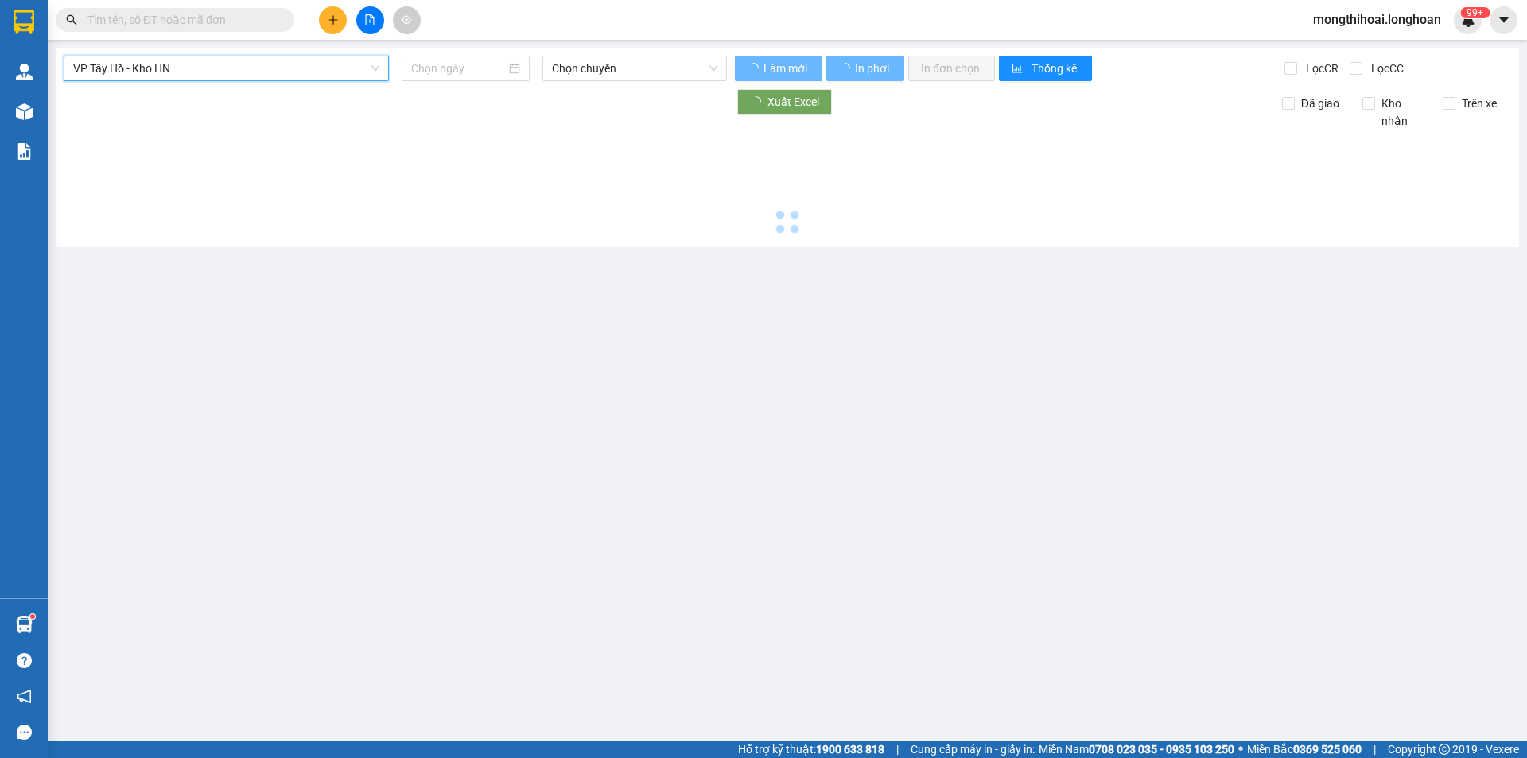
type input "[DATE]"
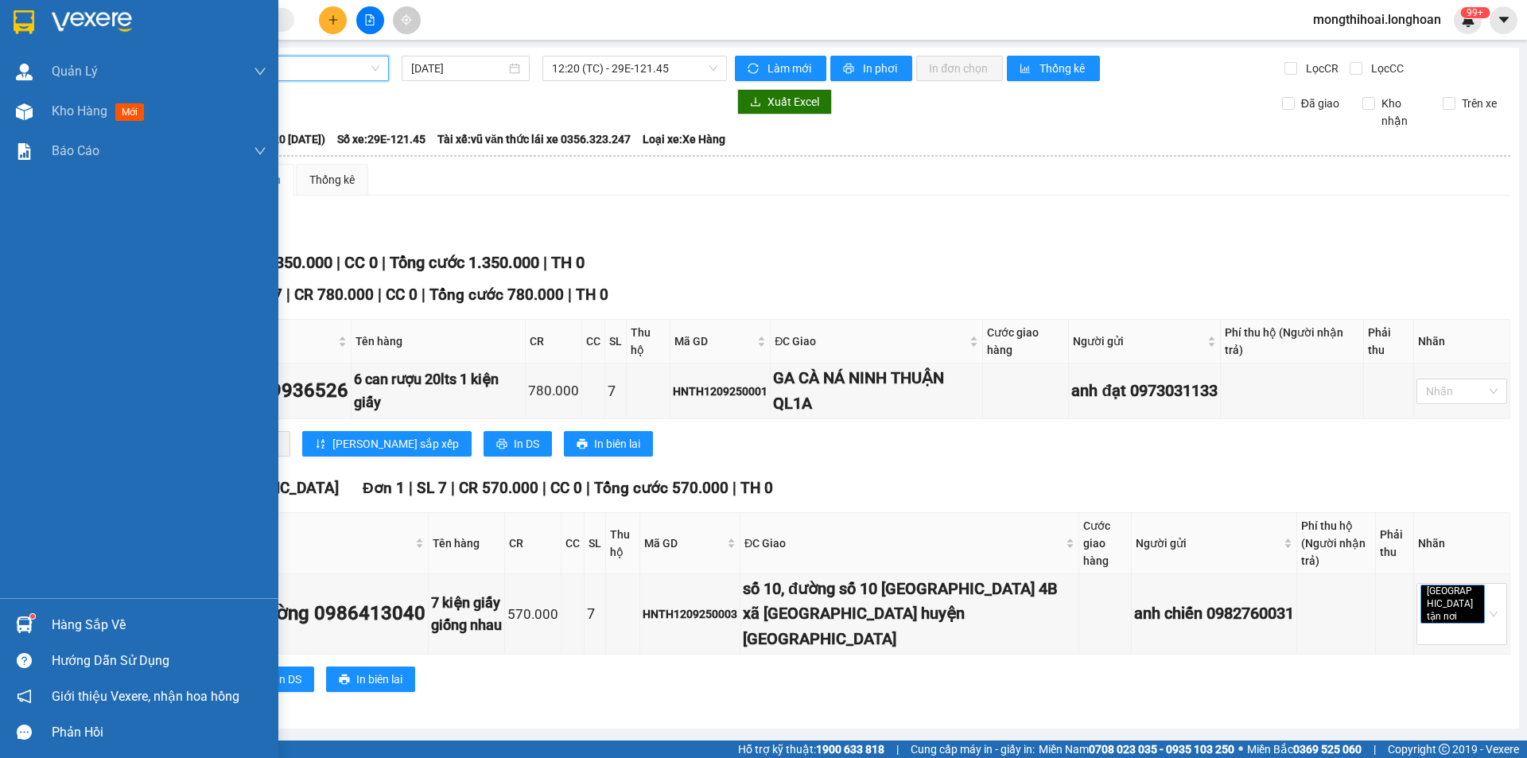
click at [1, 16] on div at bounding box center [139, 26] width 278 height 52
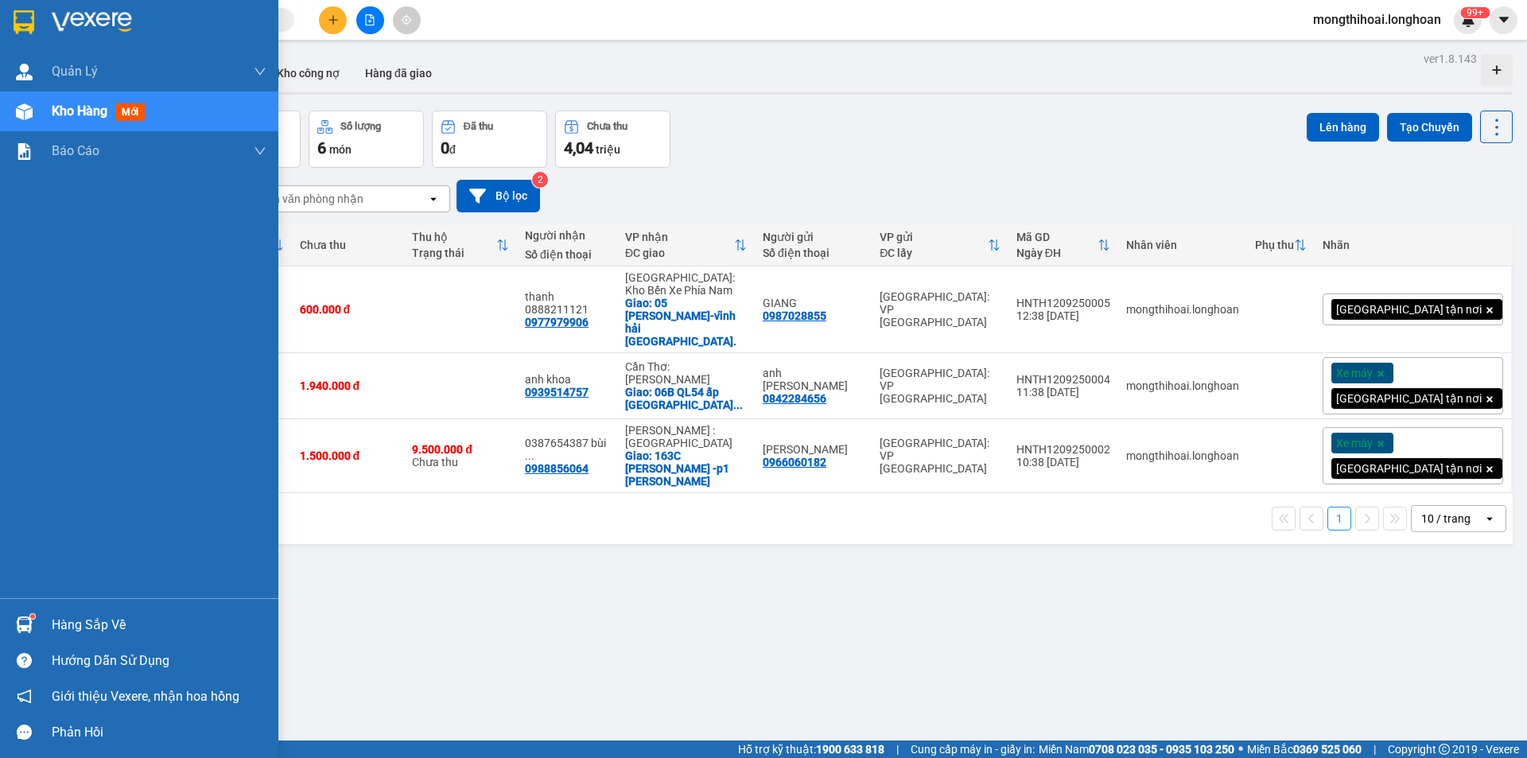
drag, startPoint x: 18, startPoint y: 16, endPoint x: 1526, endPoint y: 394, distance: 1554.8
click at [19, 16] on img at bounding box center [24, 22] width 21 height 24
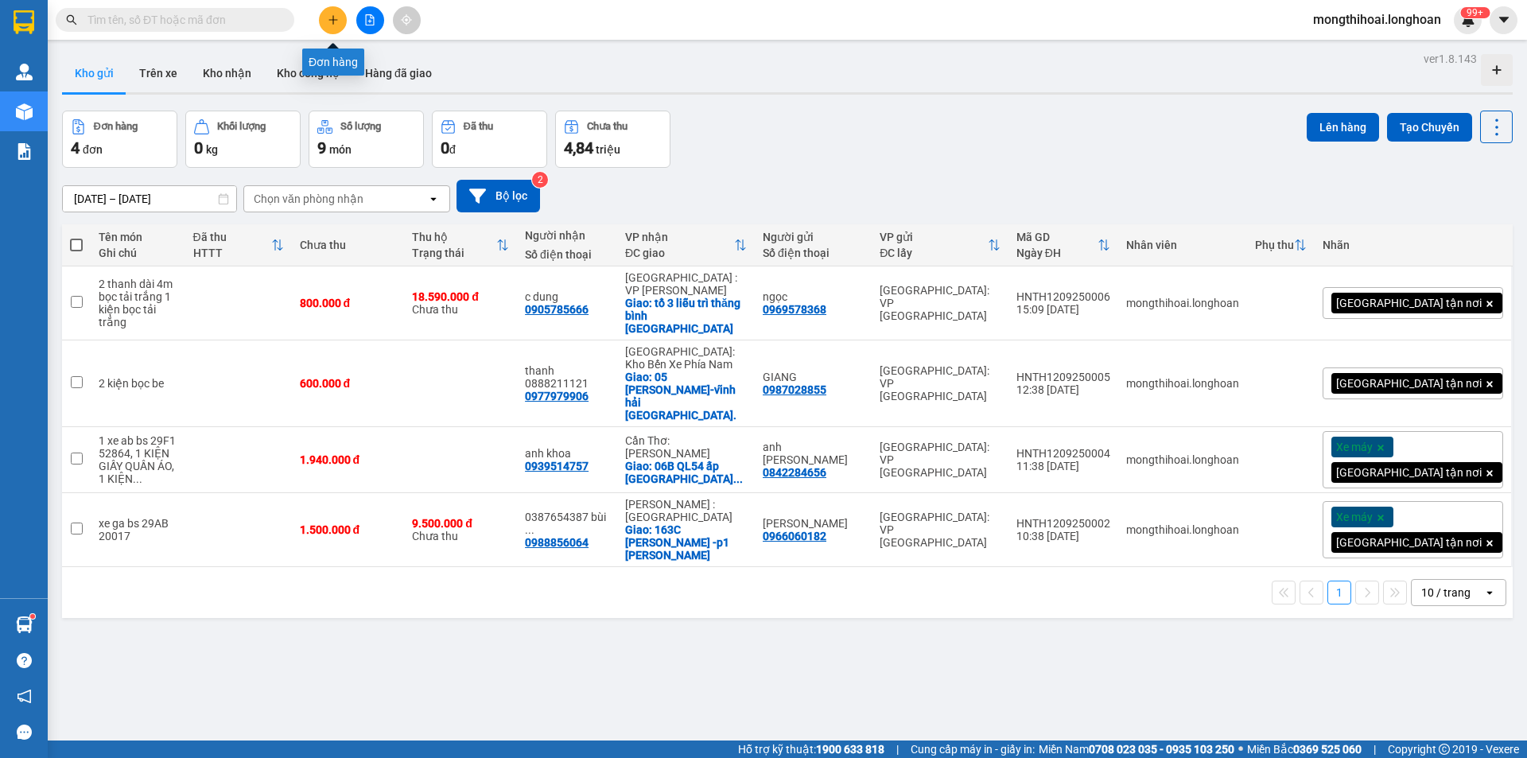
click at [323, 17] on button at bounding box center [333, 20] width 28 height 28
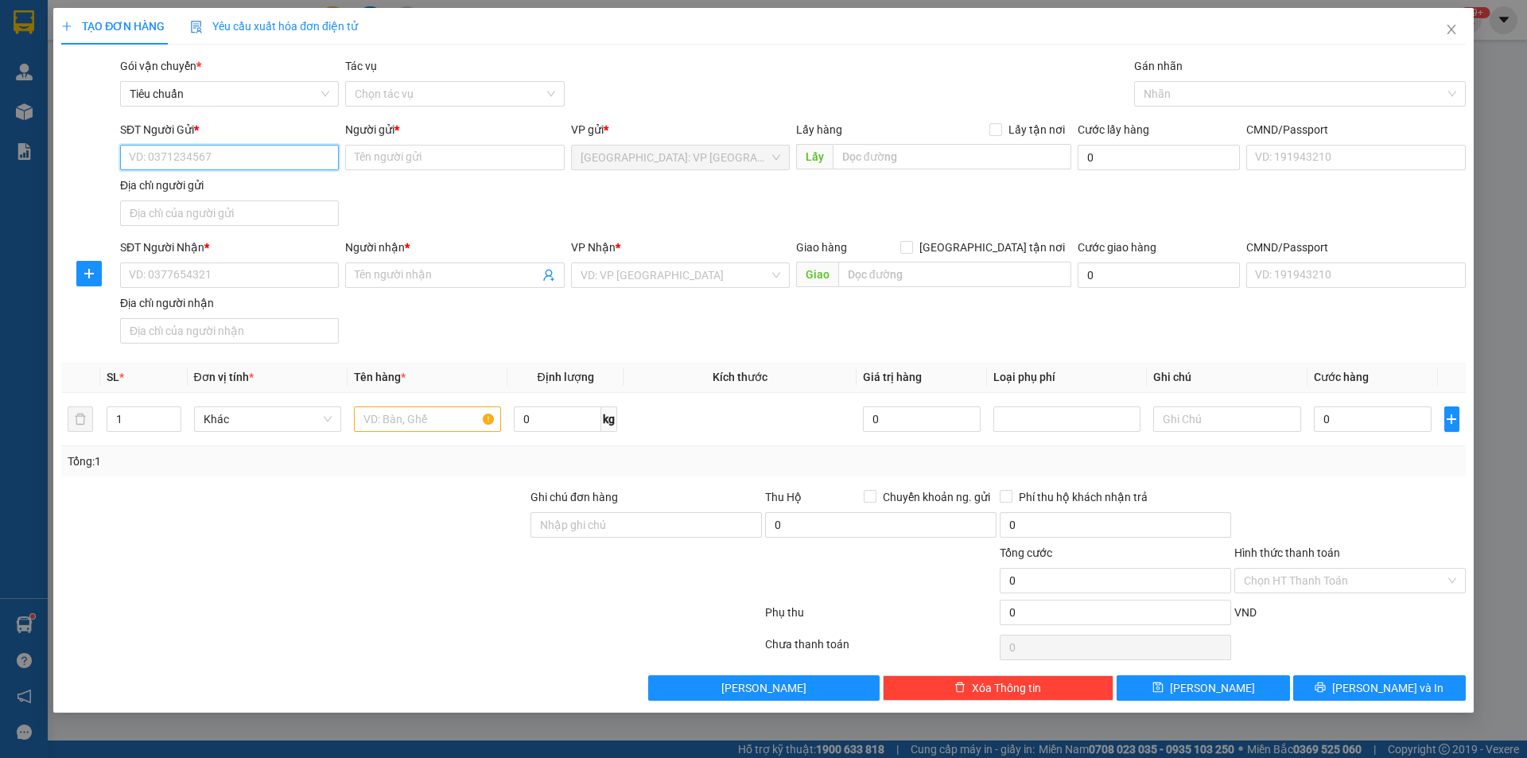
click at [282, 155] on input "SĐT Người Gửi *" at bounding box center [229, 157] width 219 height 25
click at [228, 192] on div "0989652222 - anh mạnh" at bounding box center [230, 189] width 200 height 17
type input "0989652222"
type input "anh mạnh"
type input "0989652222"
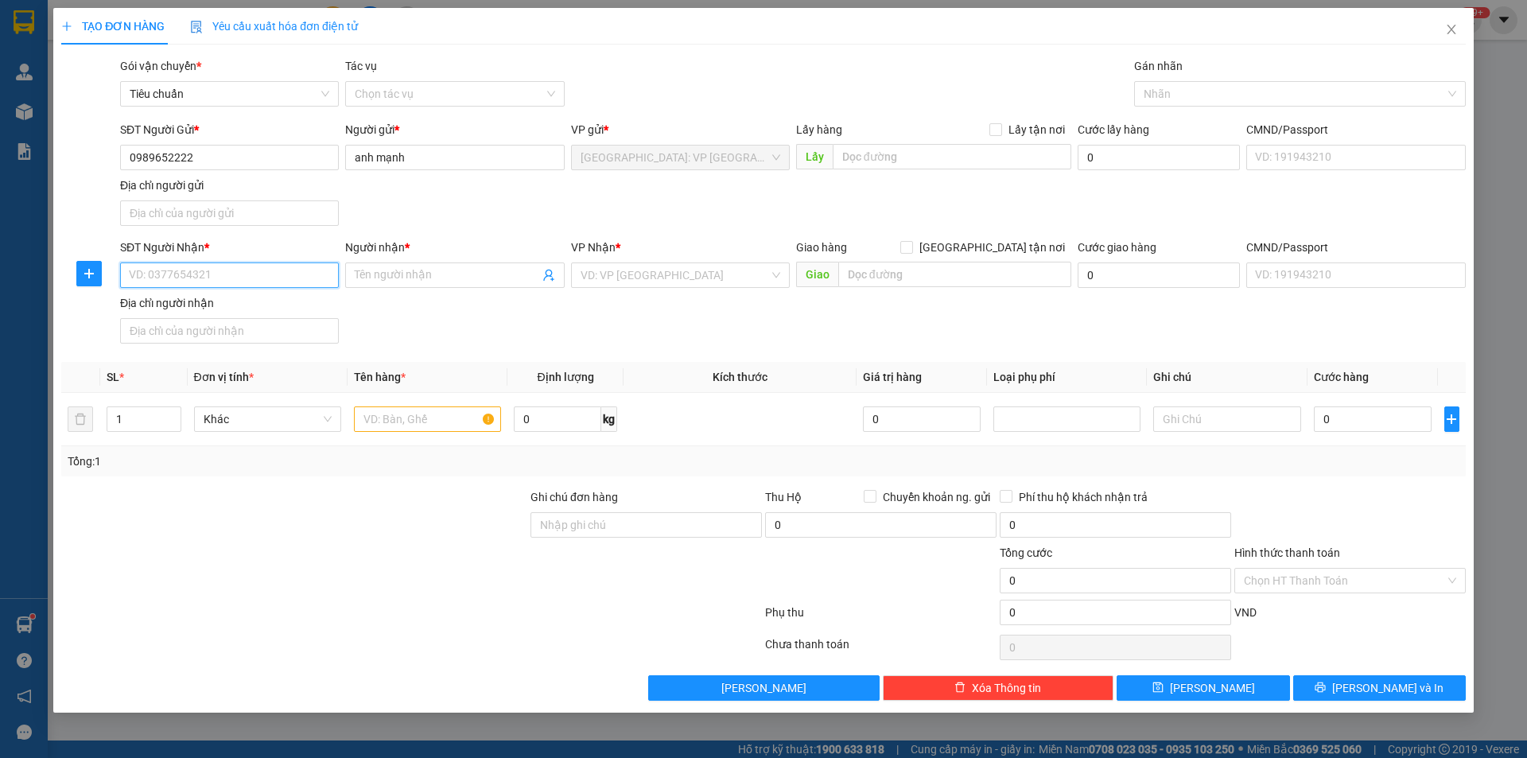
click at [301, 279] on input "SĐT Người Nhận *" at bounding box center [229, 274] width 219 height 25
type input "0853966949"
click at [409, 274] on input "Người nhận *" at bounding box center [447, 274] width 184 height 17
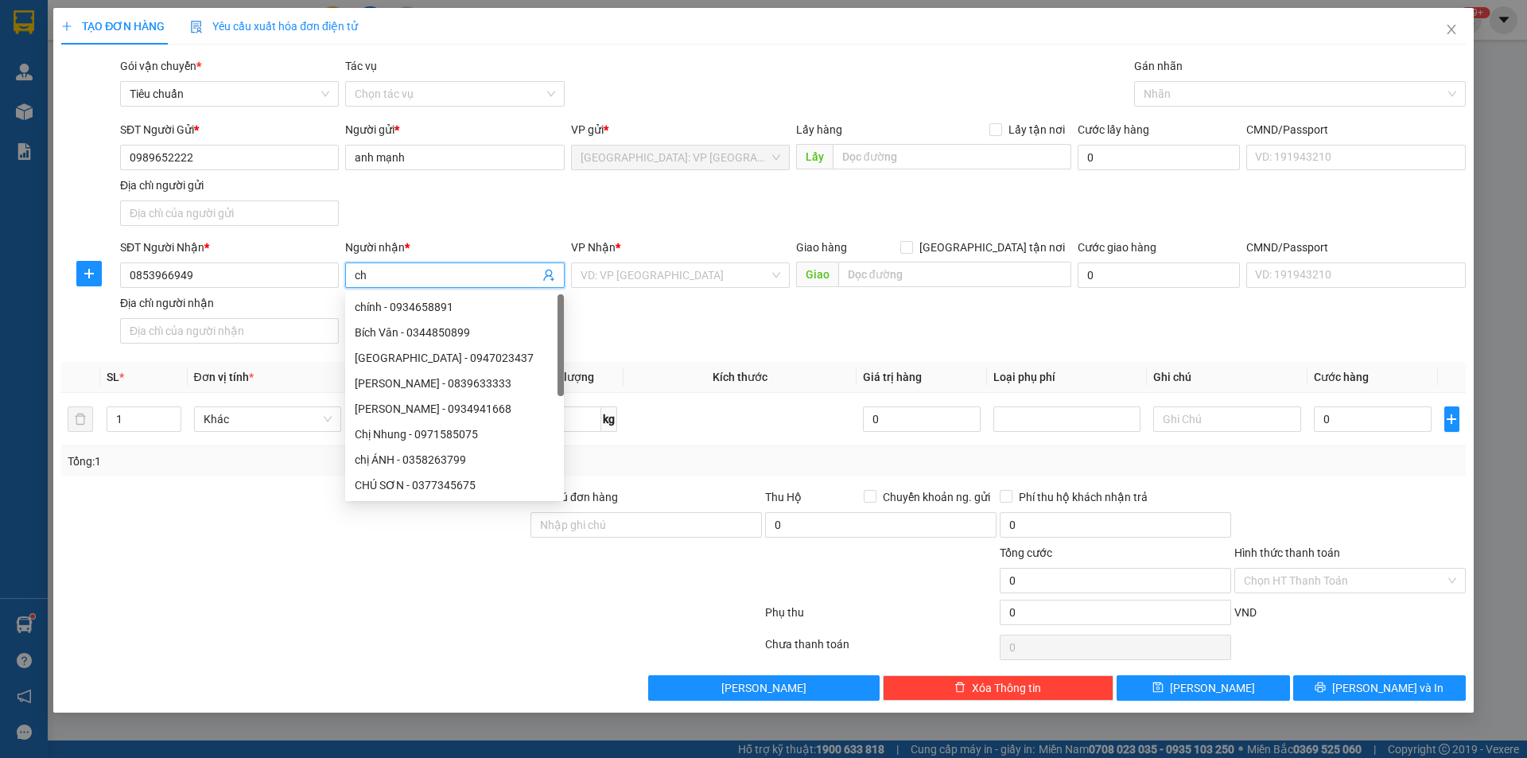
type input "c"
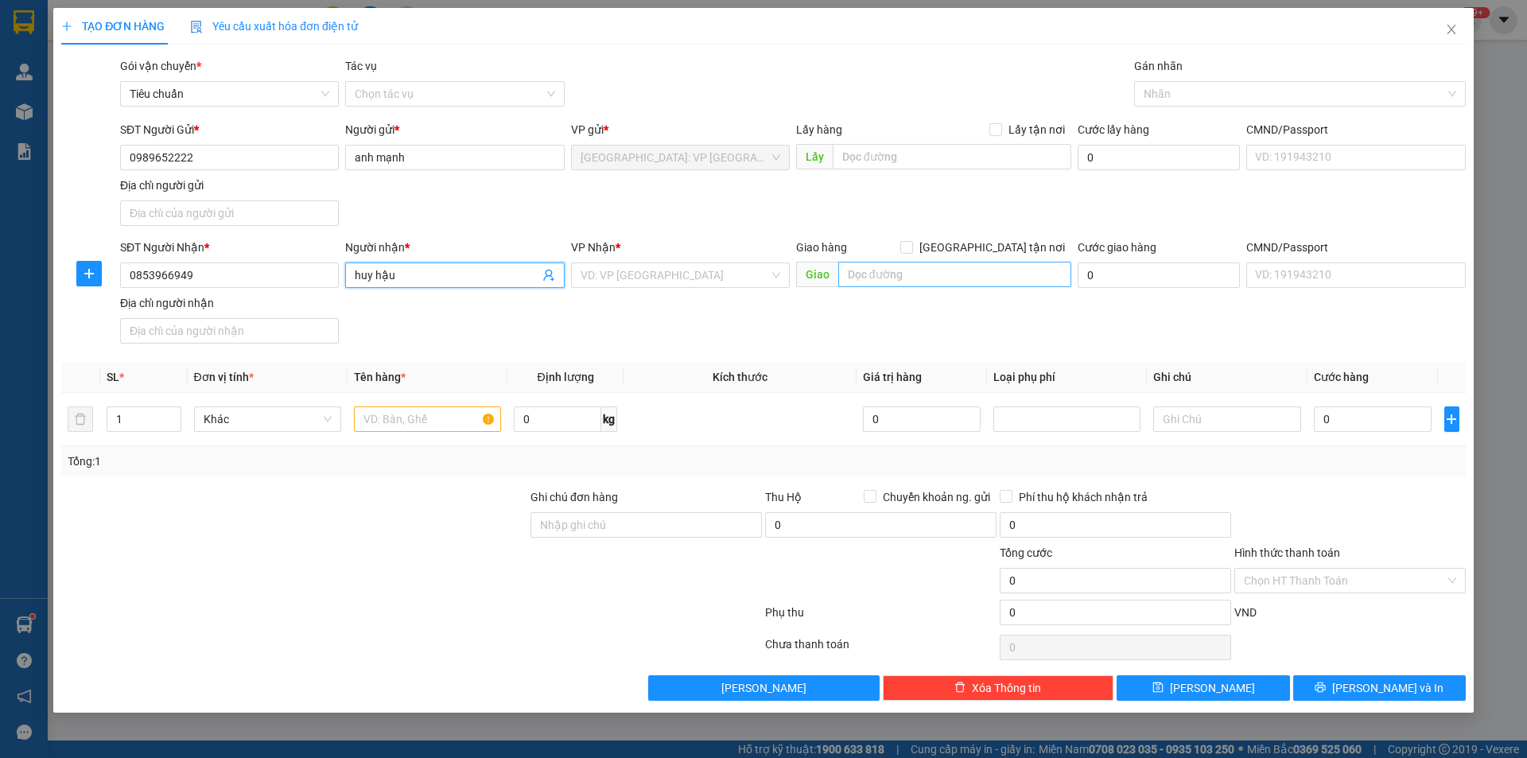
type input "huy hậu"
click at [874, 270] on input "text" at bounding box center [954, 274] width 233 height 25
click at [620, 268] on input "search" at bounding box center [675, 275] width 188 height 24
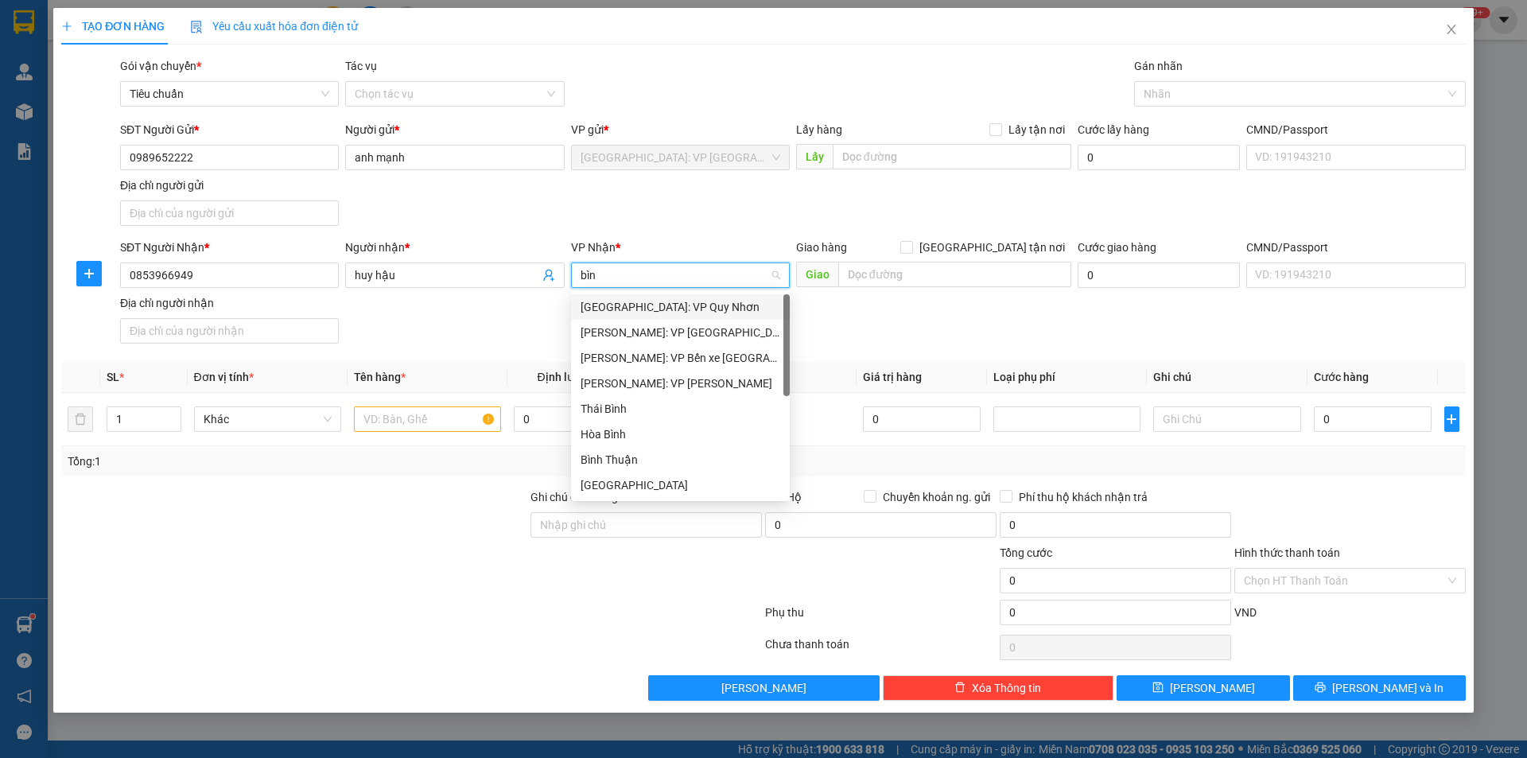
type input "bình"
click at [671, 389] on div "[PERSON_NAME]: VP [PERSON_NAME]" at bounding box center [681, 383] width 200 height 17
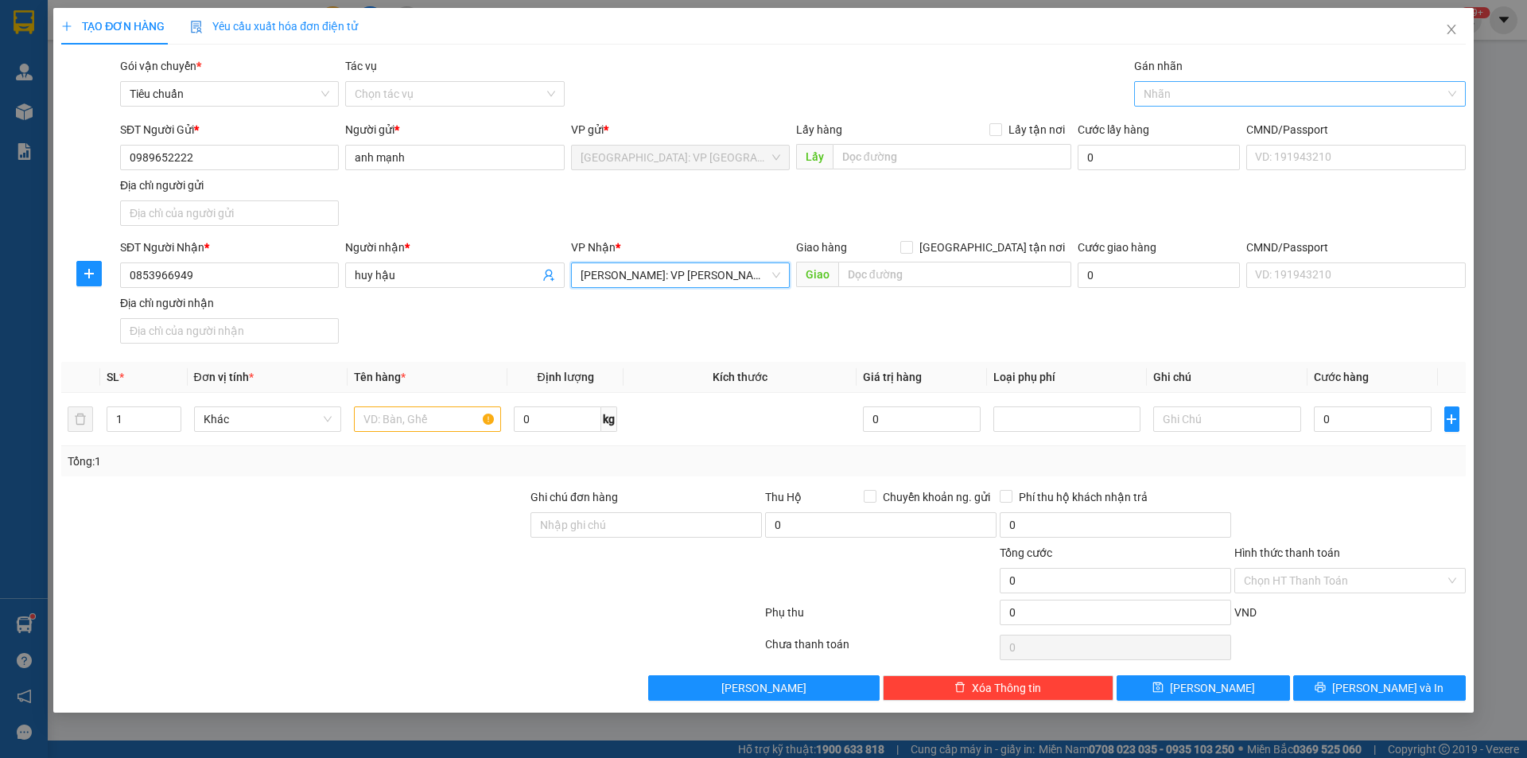
click at [1166, 91] on div at bounding box center [1292, 93] width 308 height 19
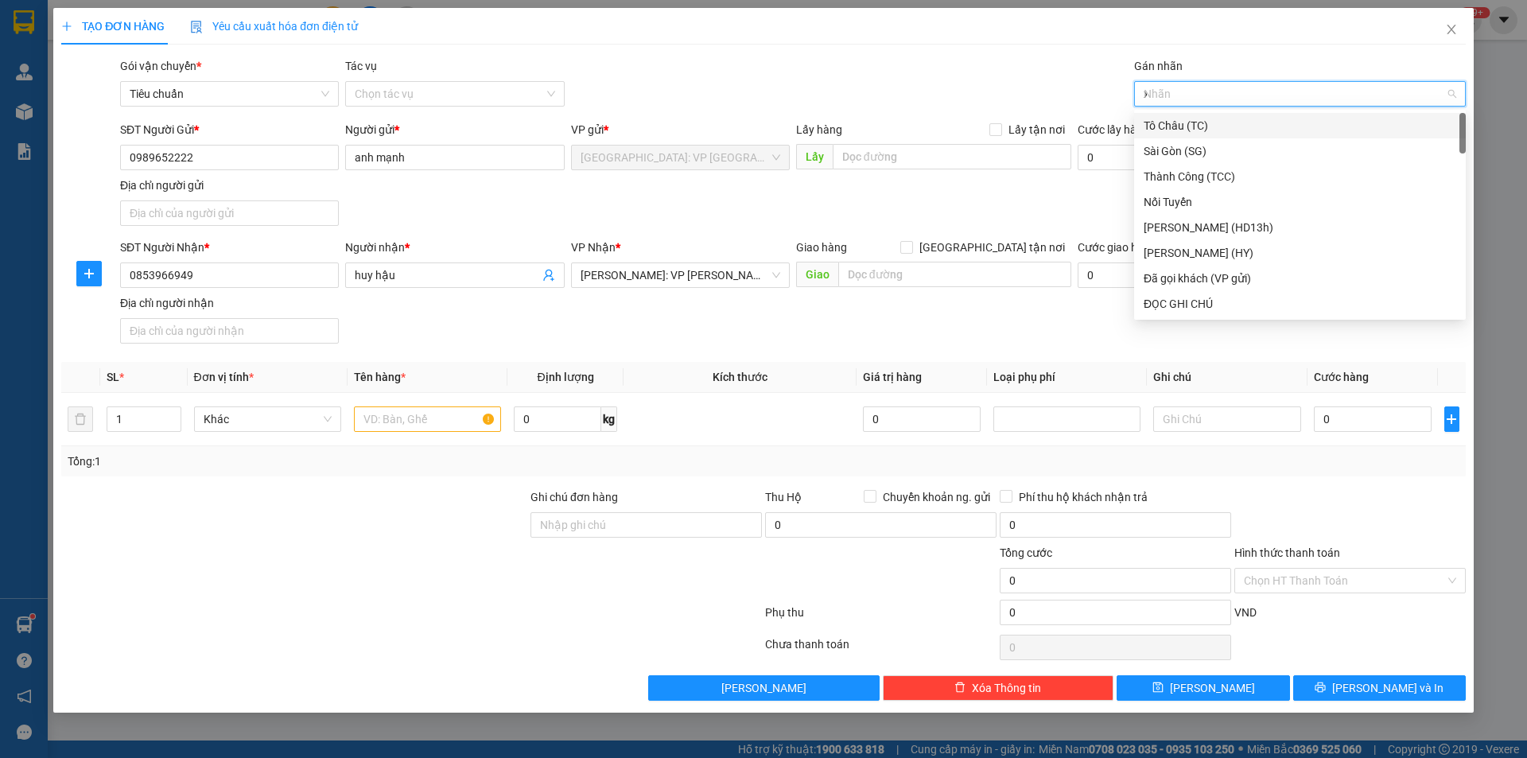
type input "xe"
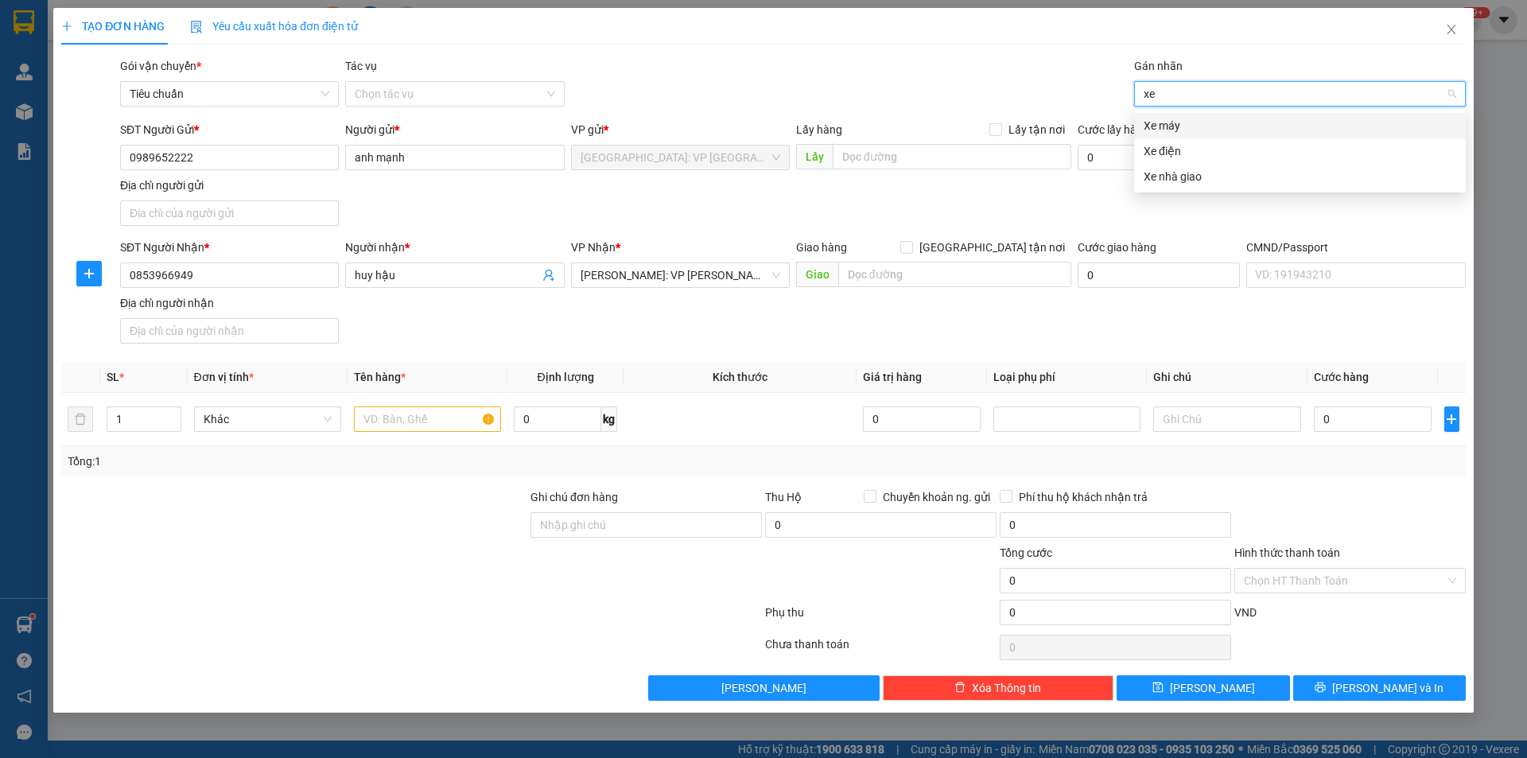
click at [1160, 119] on div "Xe máy" at bounding box center [1300, 125] width 313 height 17
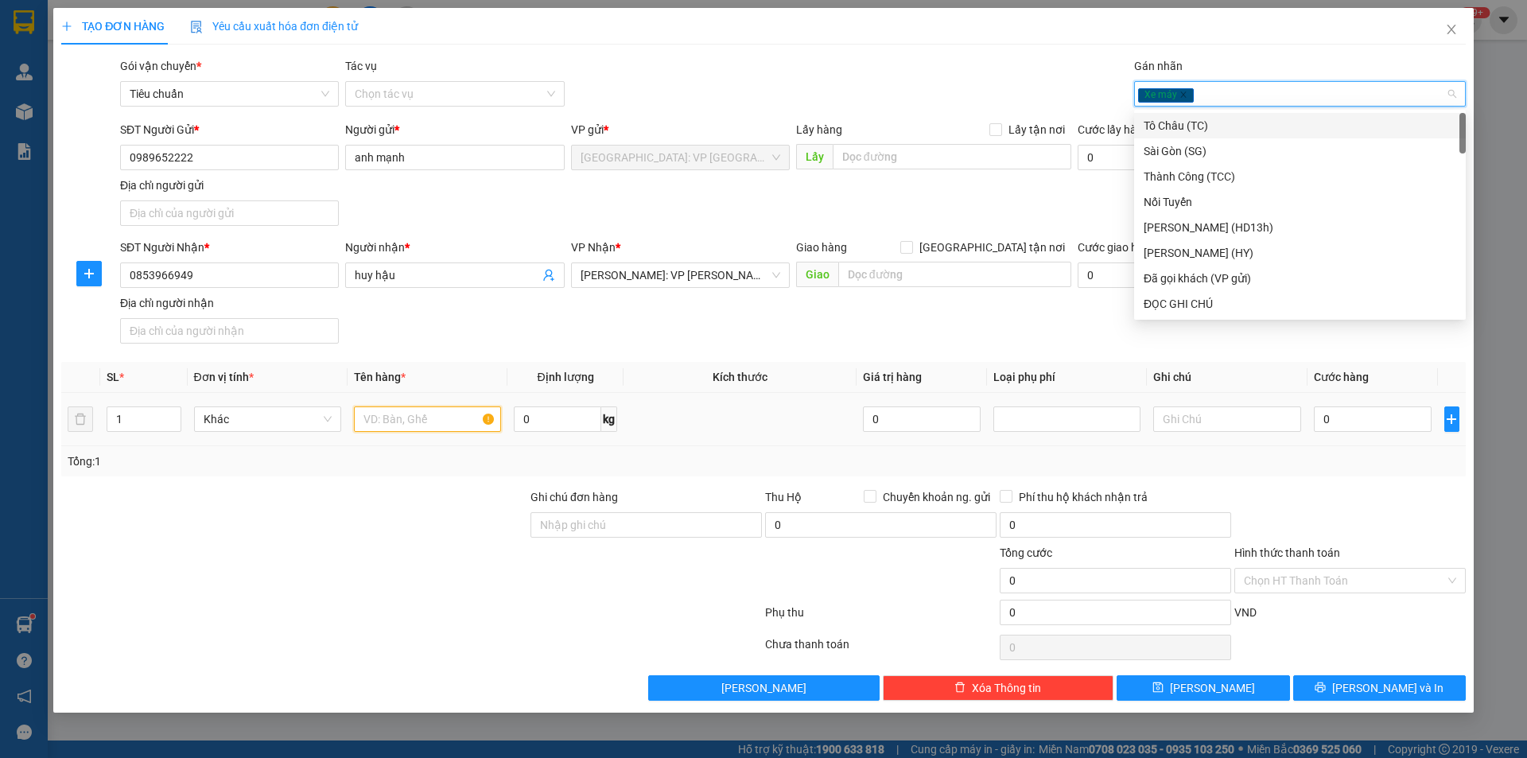
click at [382, 410] on input "text" at bounding box center [427, 418] width 147 height 25
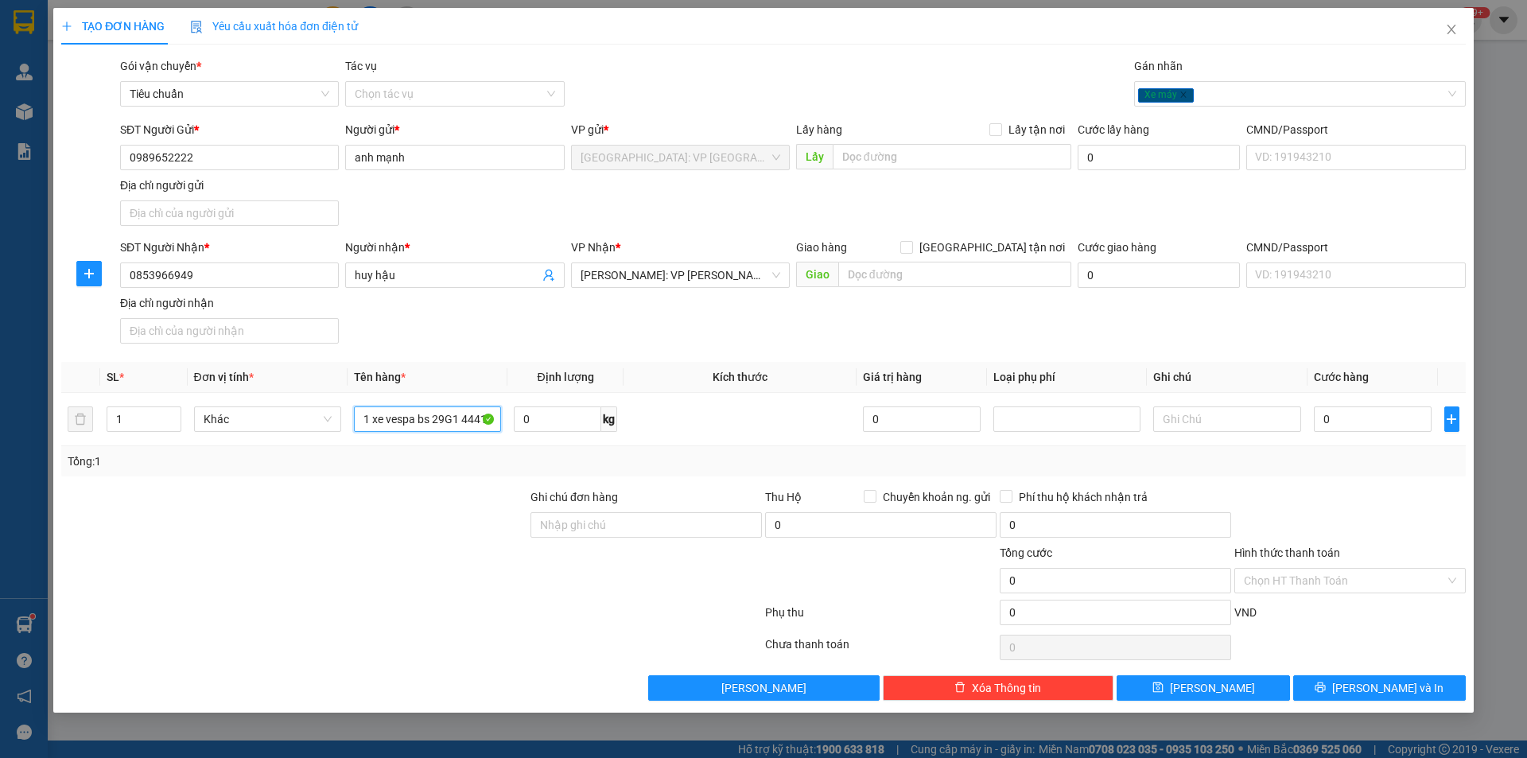
type input "1 xe vespa bs 29G1 44417"
click at [672, 546] on div at bounding box center [646, 572] width 235 height 56
click at [684, 532] on input "Ghi chú đơn hàng" at bounding box center [645, 524] width 231 height 25
type input "1 chìa khoá quấn tay lái"
click at [1370, 407] on input "0" at bounding box center [1373, 418] width 119 height 25
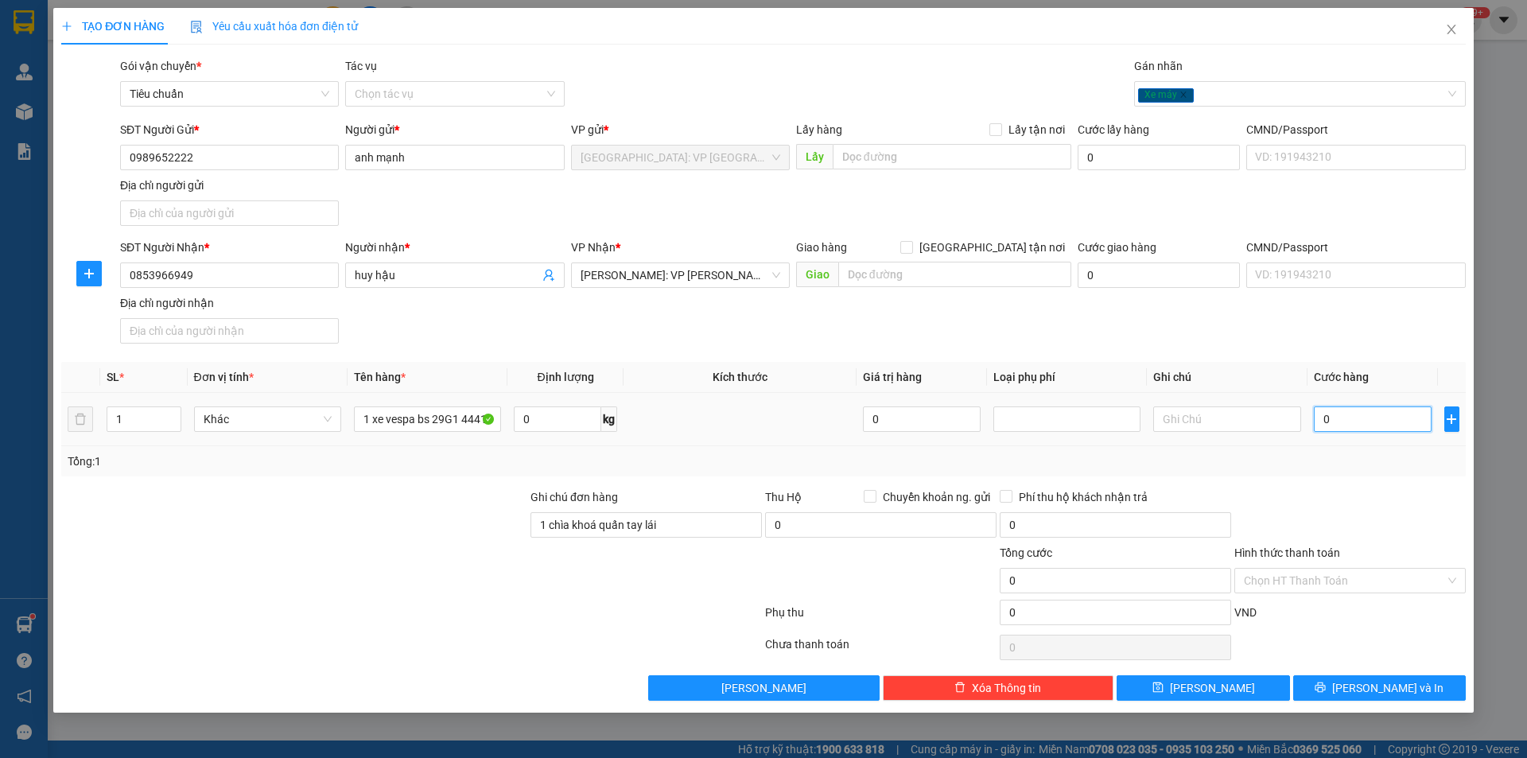
click at [1328, 418] on input "0" at bounding box center [1373, 418] width 119 height 25
type input "1"
type input "13"
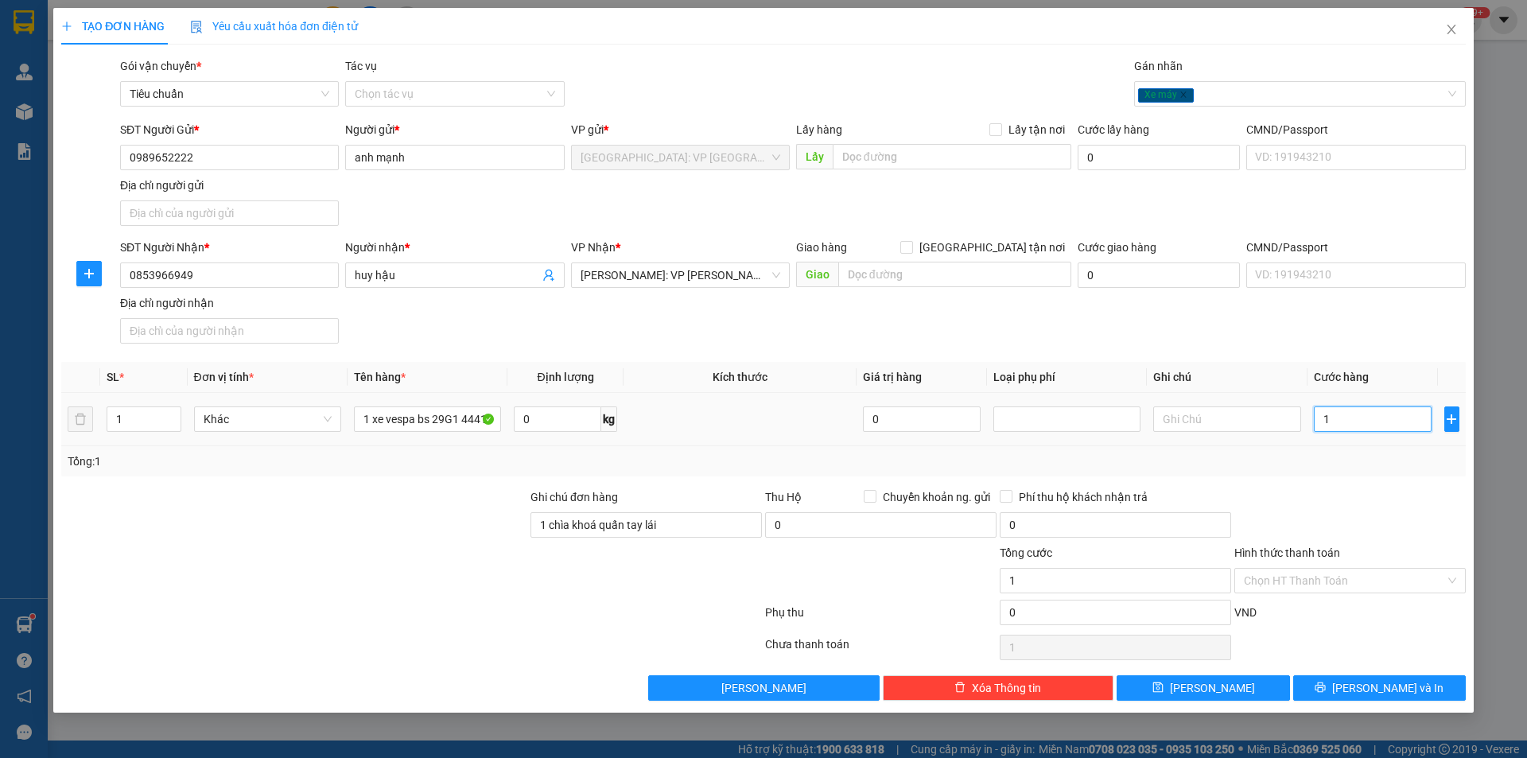
type input "13"
type input "130"
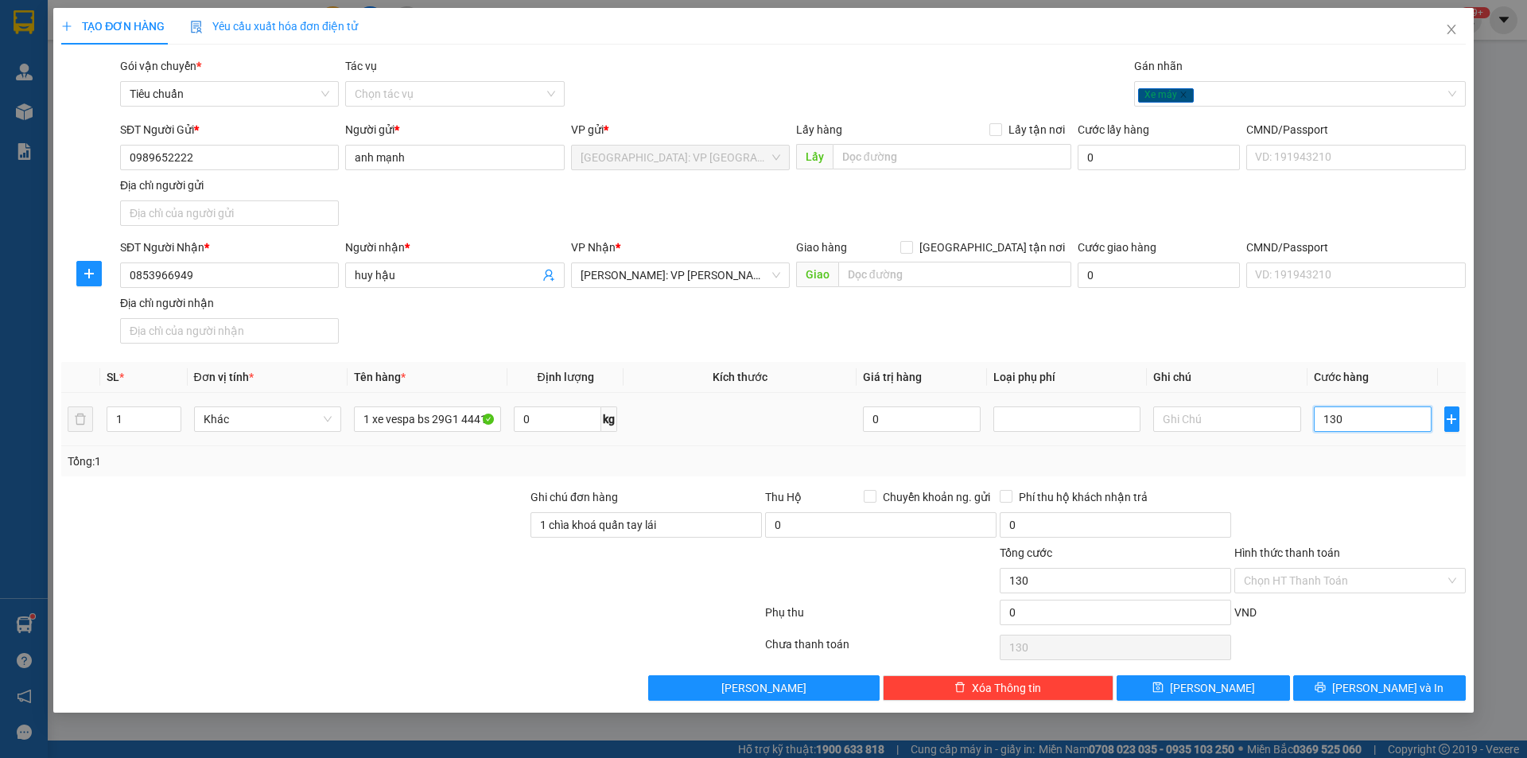
type input "1.300"
type input "13.000"
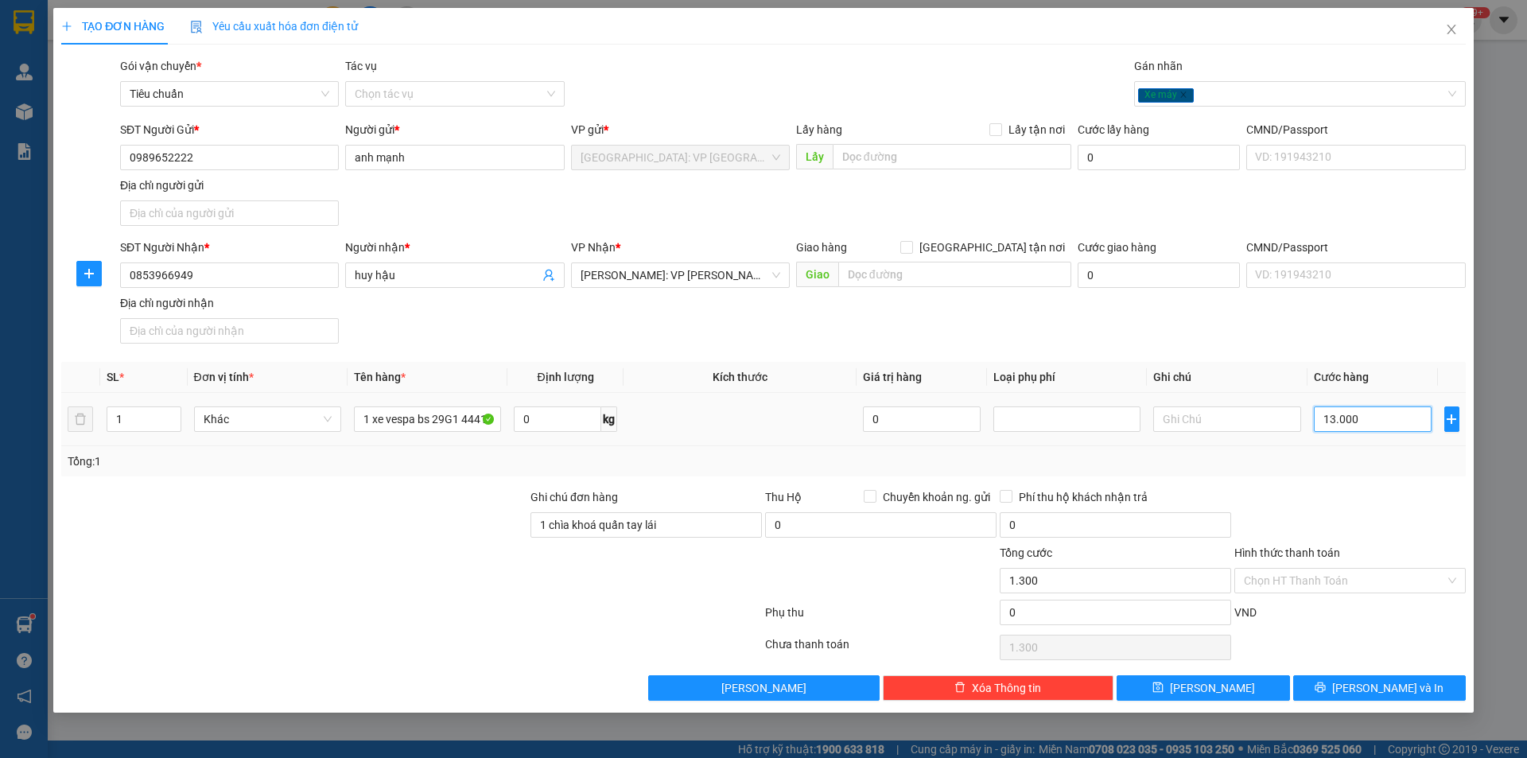
type input "13.000"
type input "130.000"
type input "13.000"
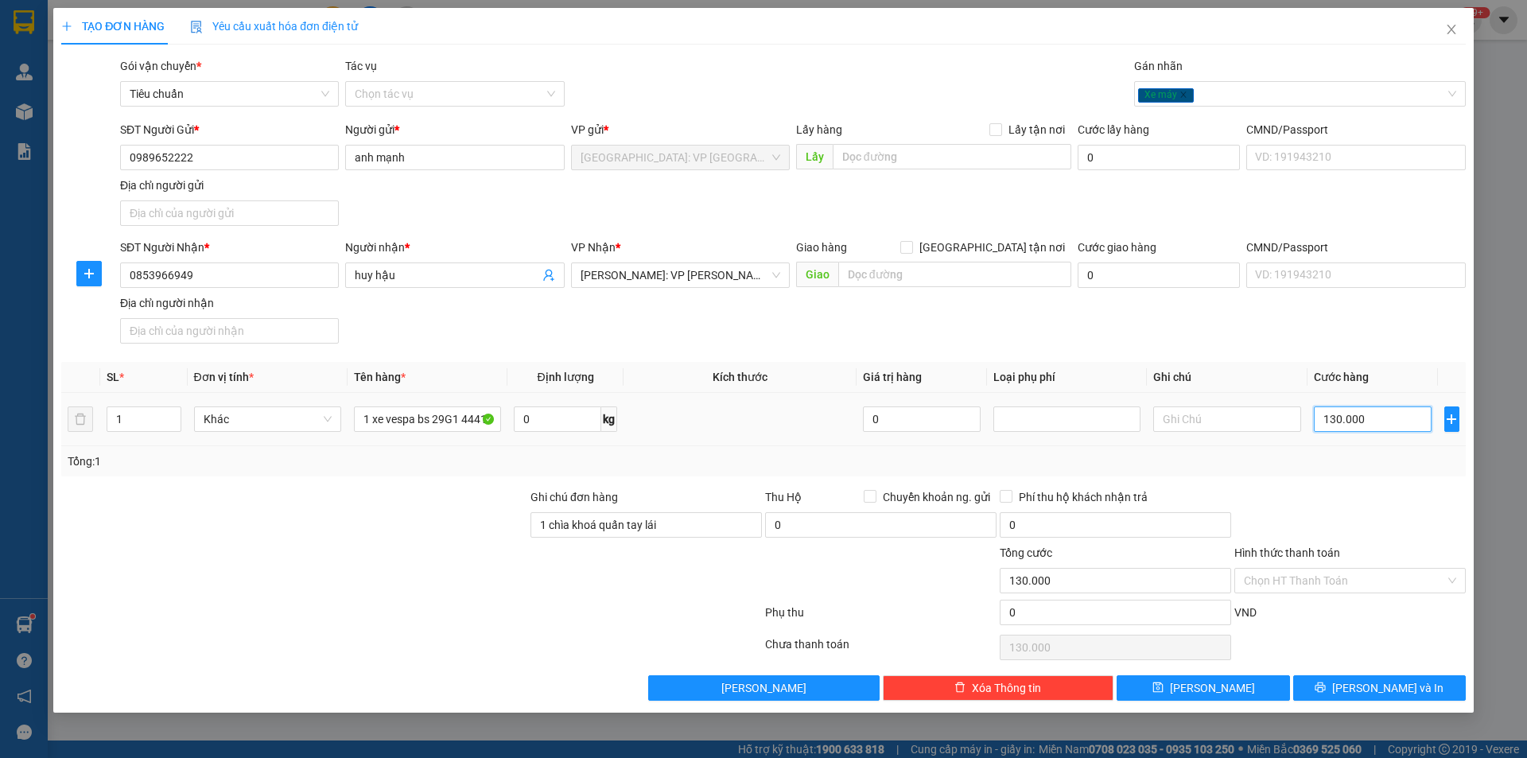
type input "13.000"
type input "1.300"
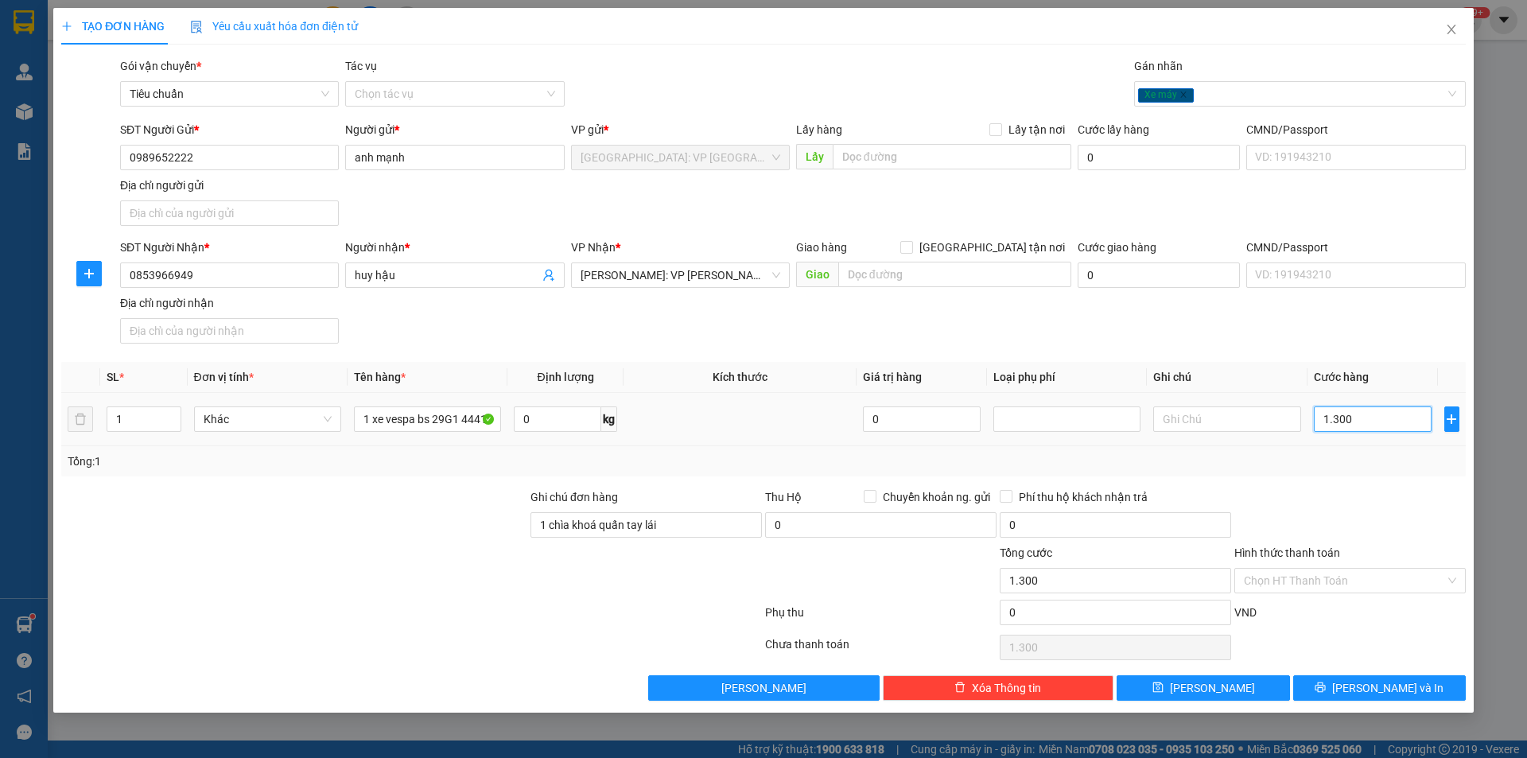
type input "130"
type input "13"
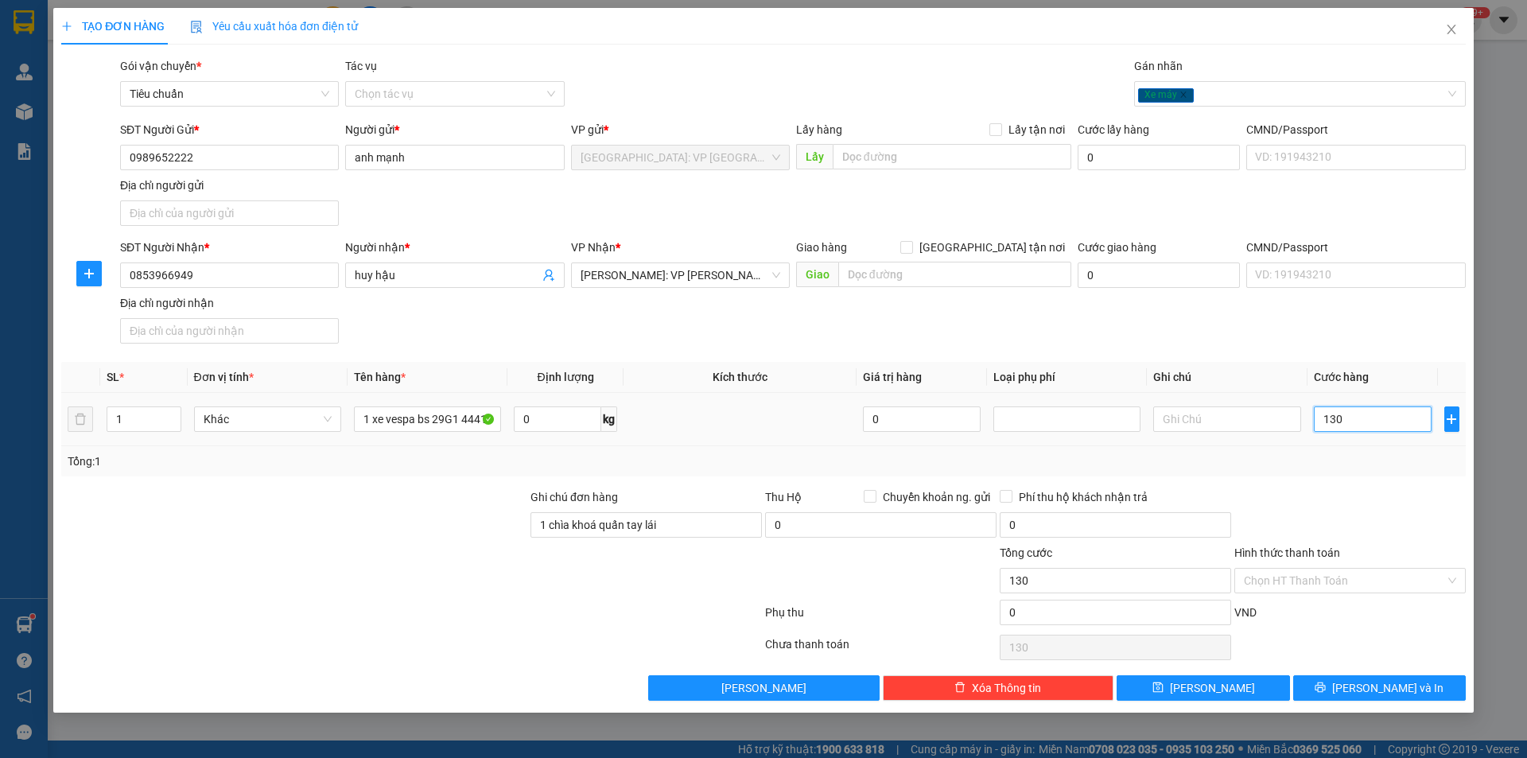
type input "13"
type input "1"
type input "0"
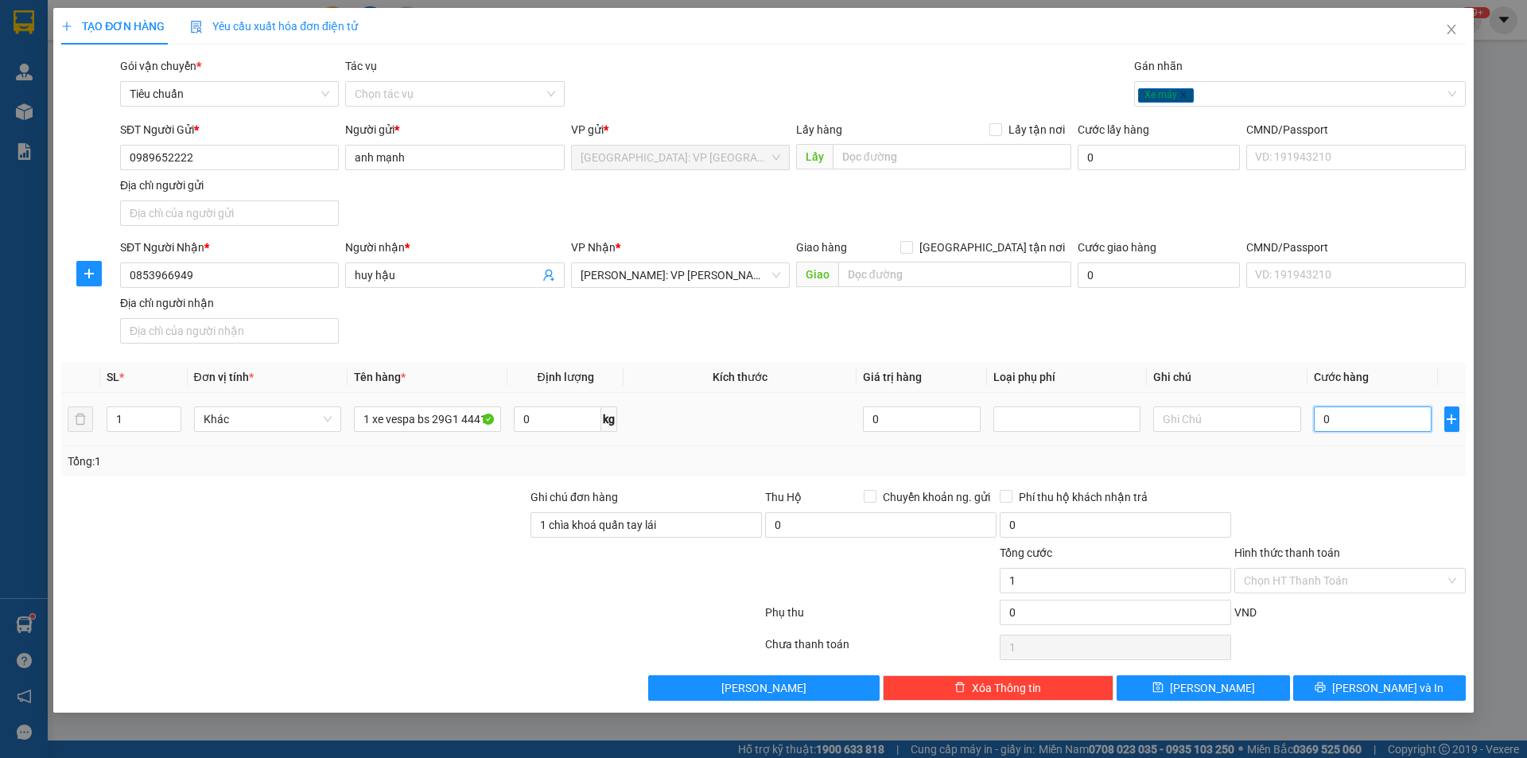
type input "0"
type input "02"
type input "2"
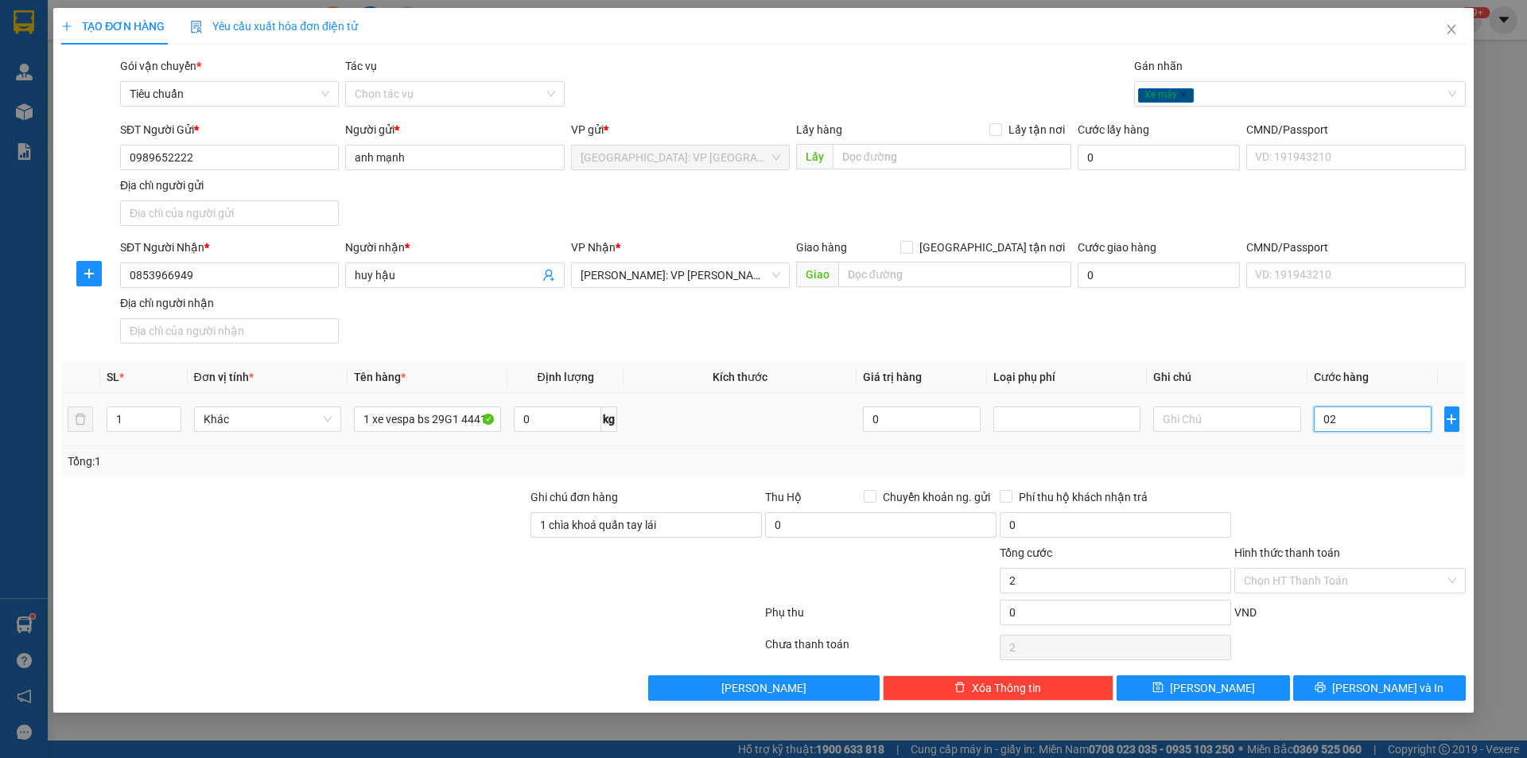
type input "0"
type input "01"
type input "1"
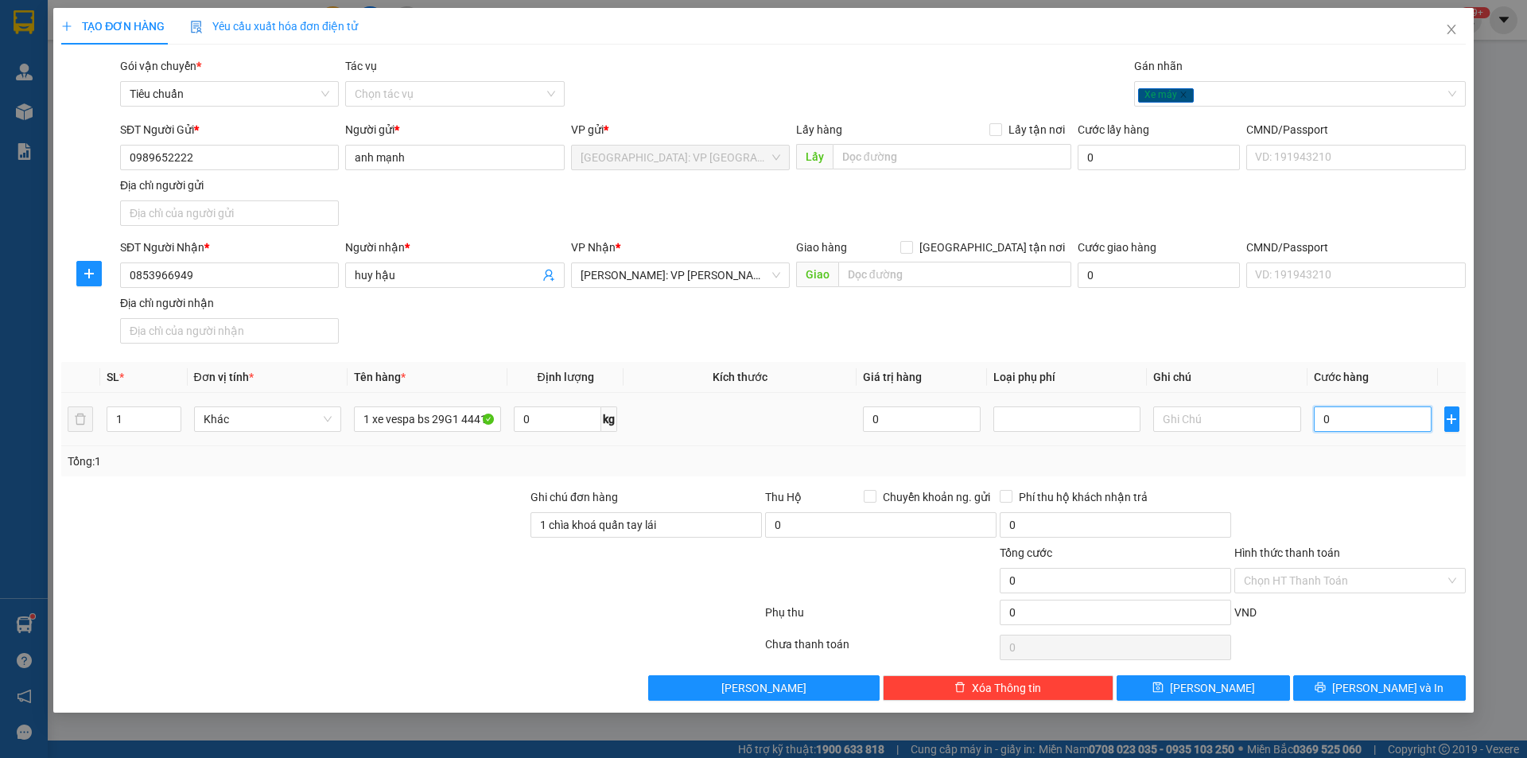
type input "1"
type input "013"
type input "13"
type input "0.133"
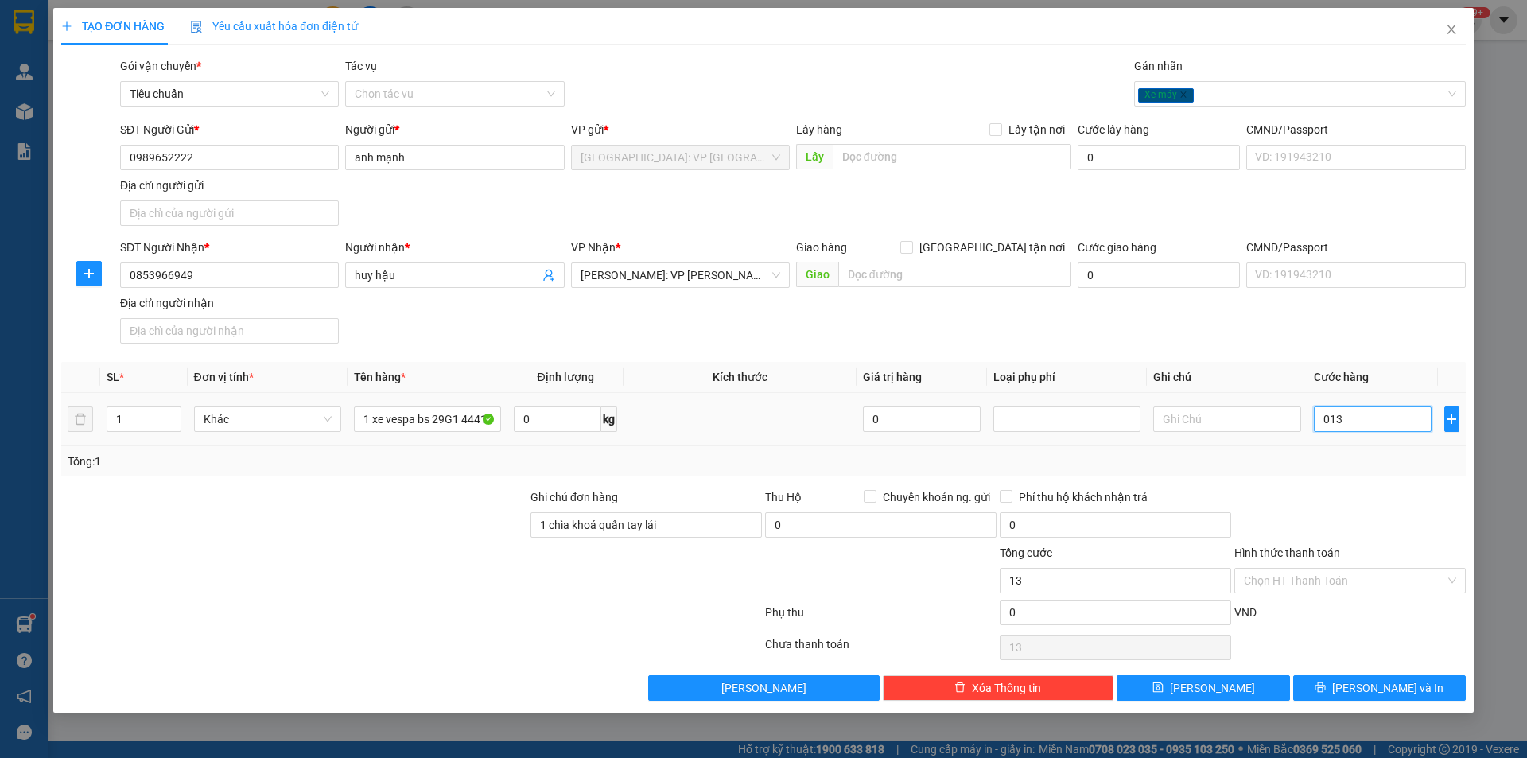
type input "133"
type input "01.330"
type input "1.330"
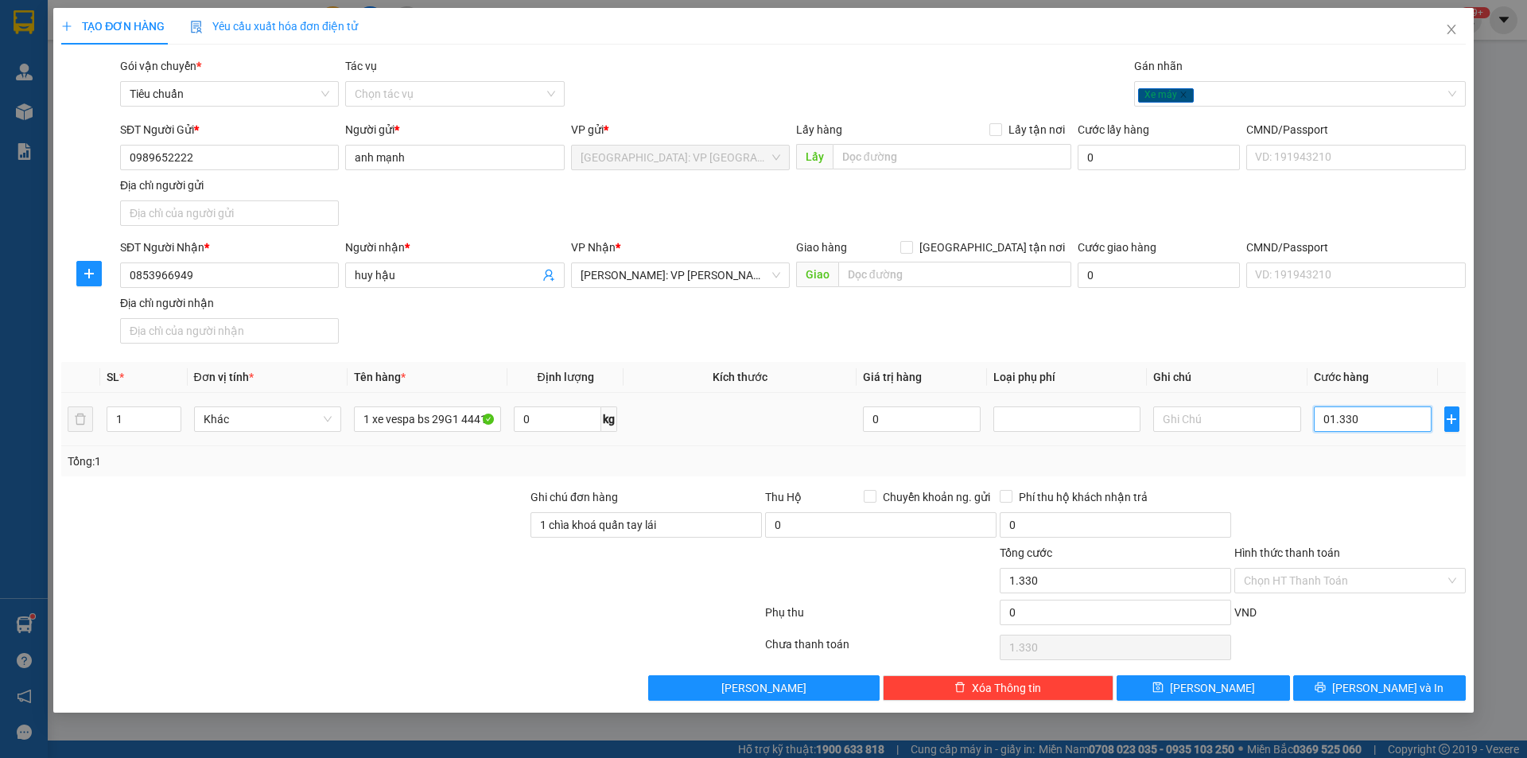
type input "013.300"
type input "13.300"
type input "0.133.000"
type input "133.000"
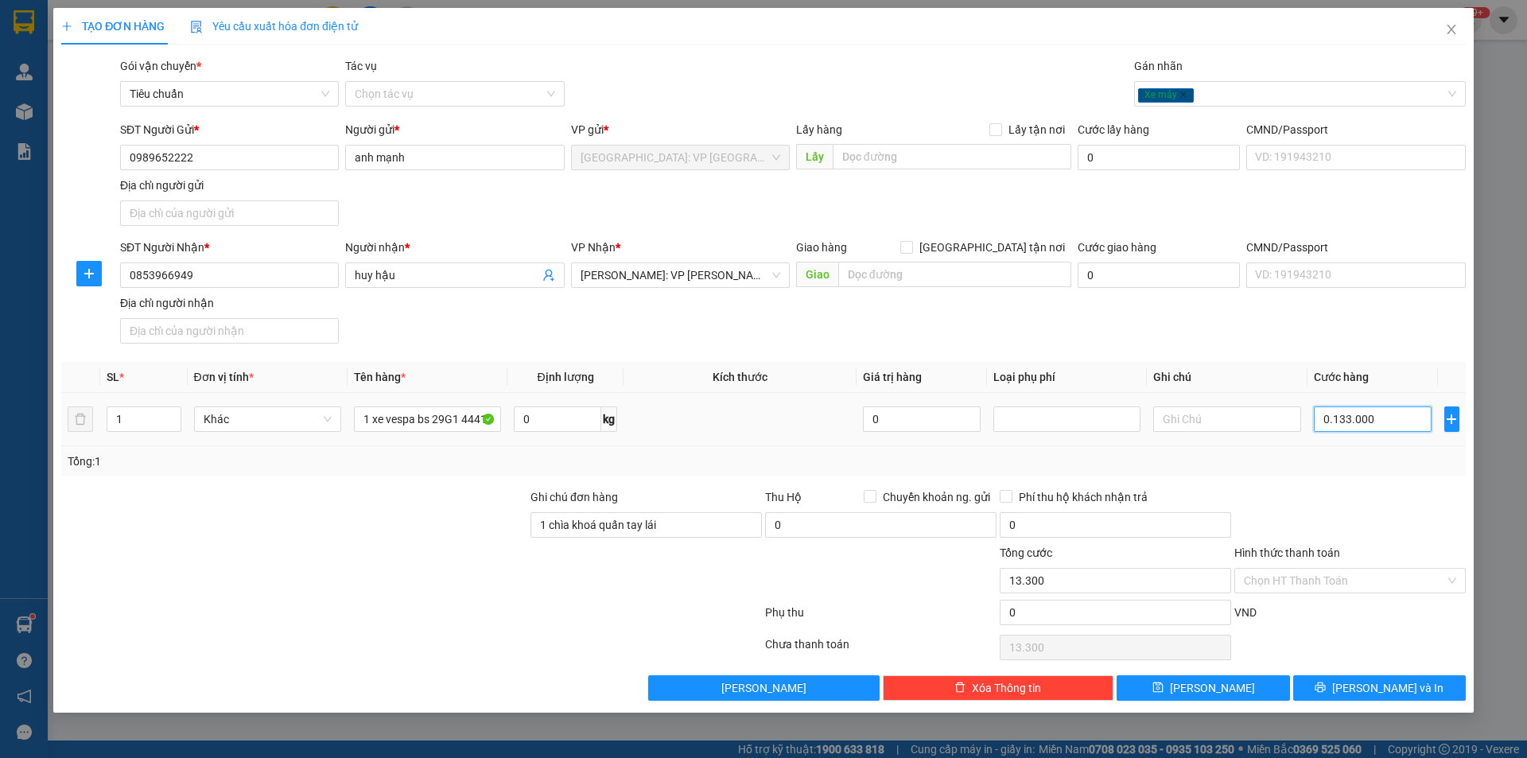
type input "133.000"
type input "01.330.000"
type input "1.330.000"
type input "013.300.000"
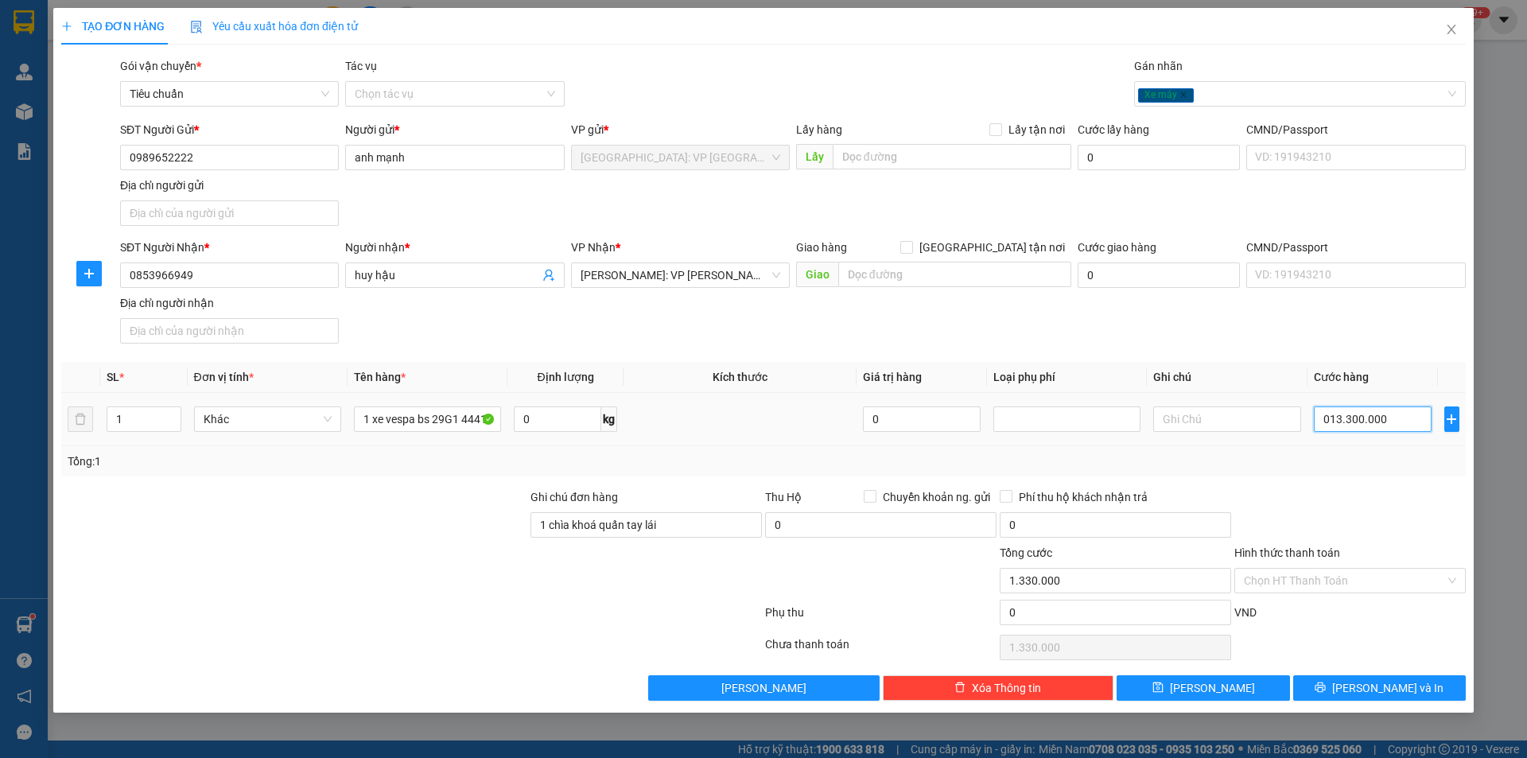
type input "13.300.000"
type input "01.330.000"
type input "1.330.000"
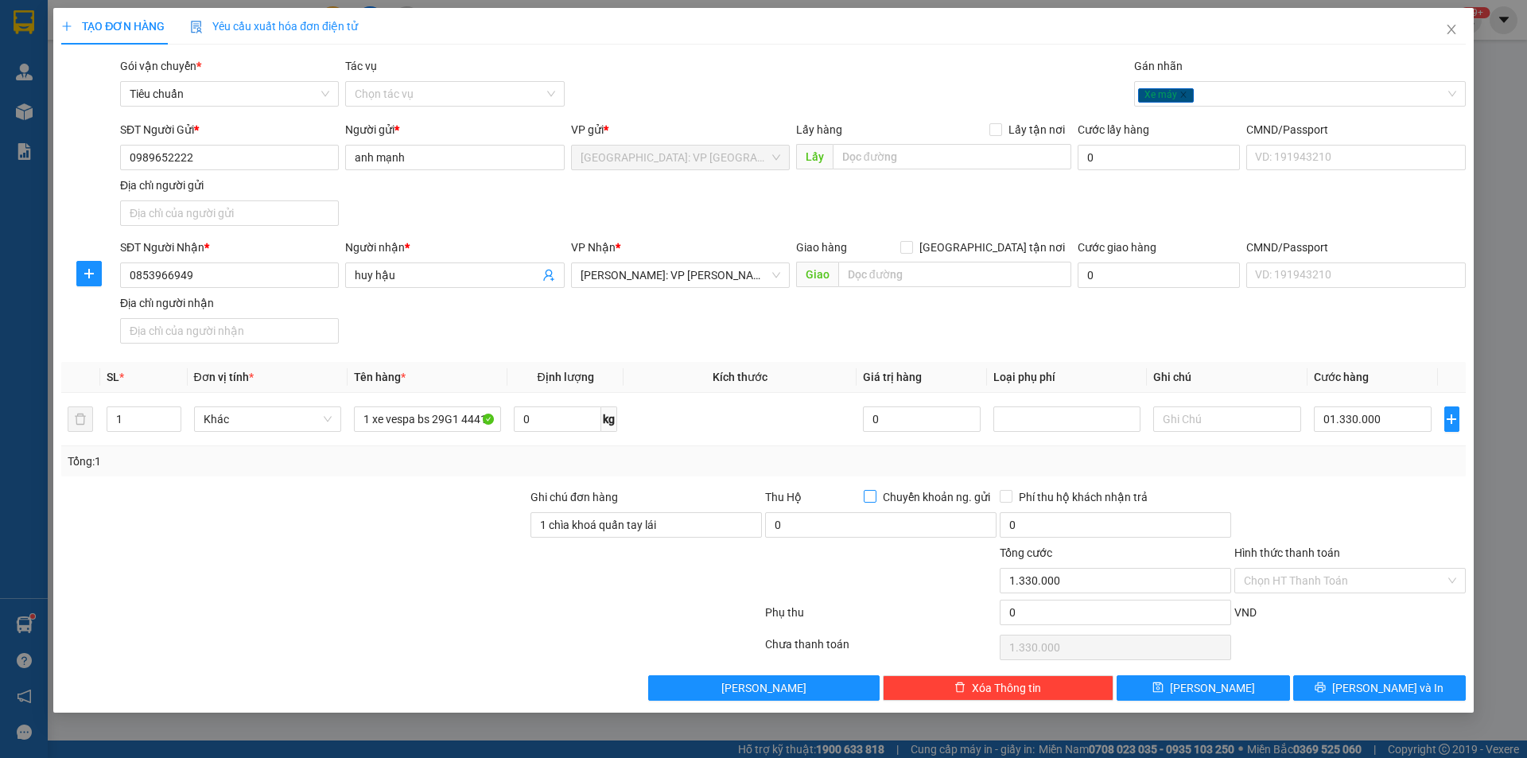
type input "1.330.000"
click at [874, 491] on input "Chuyển khoản ng. gửi" at bounding box center [869, 495] width 11 height 11
checkbox input "true"
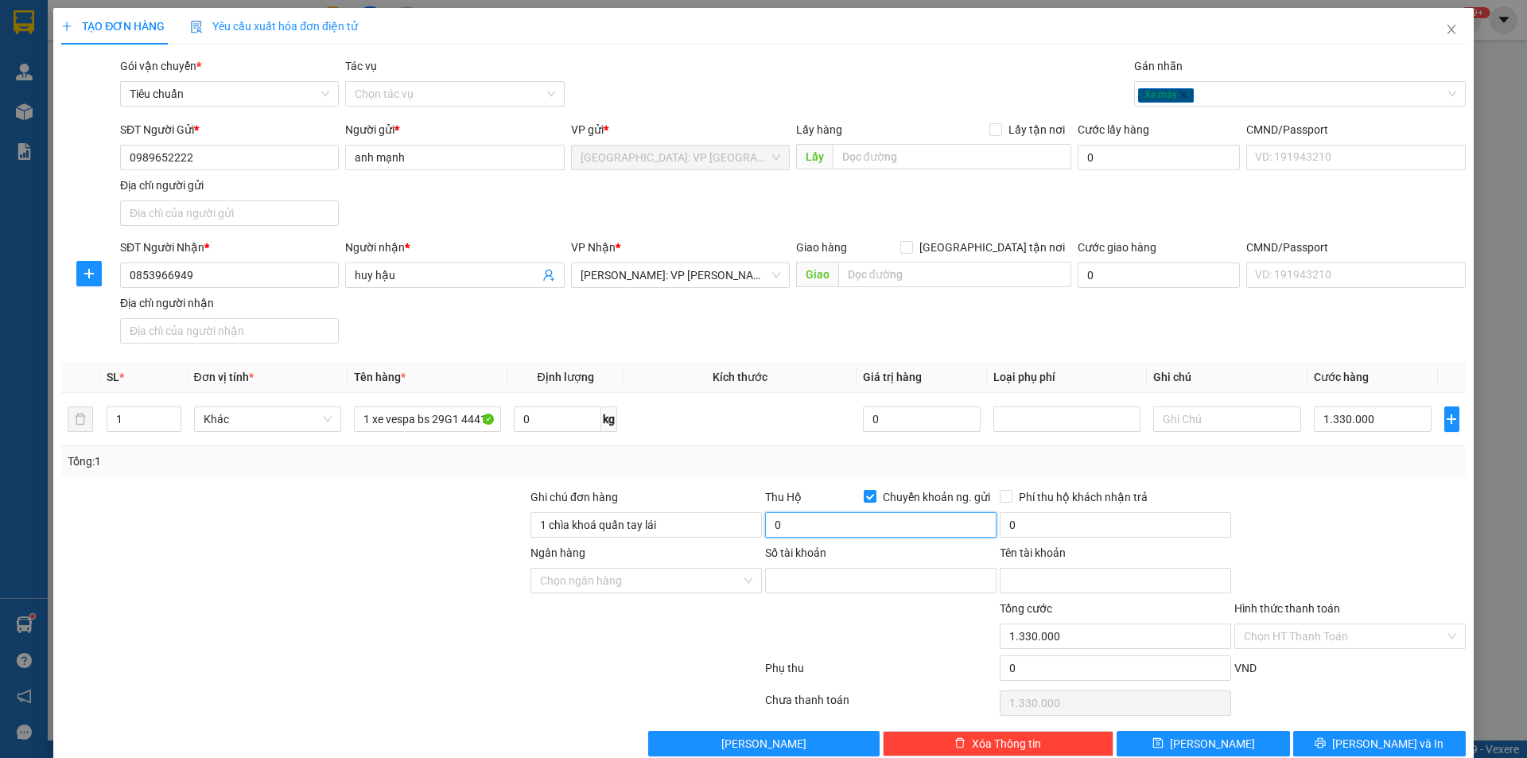
click at [848, 515] on input "0" at bounding box center [880, 524] width 231 height 25
click at [851, 527] on input "0" at bounding box center [880, 524] width 231 height 25
type input "23.000.000"
click at [1050, 530] on input "0" at bounding box center [1115, 524] width 231 height 25
type input "50.000"
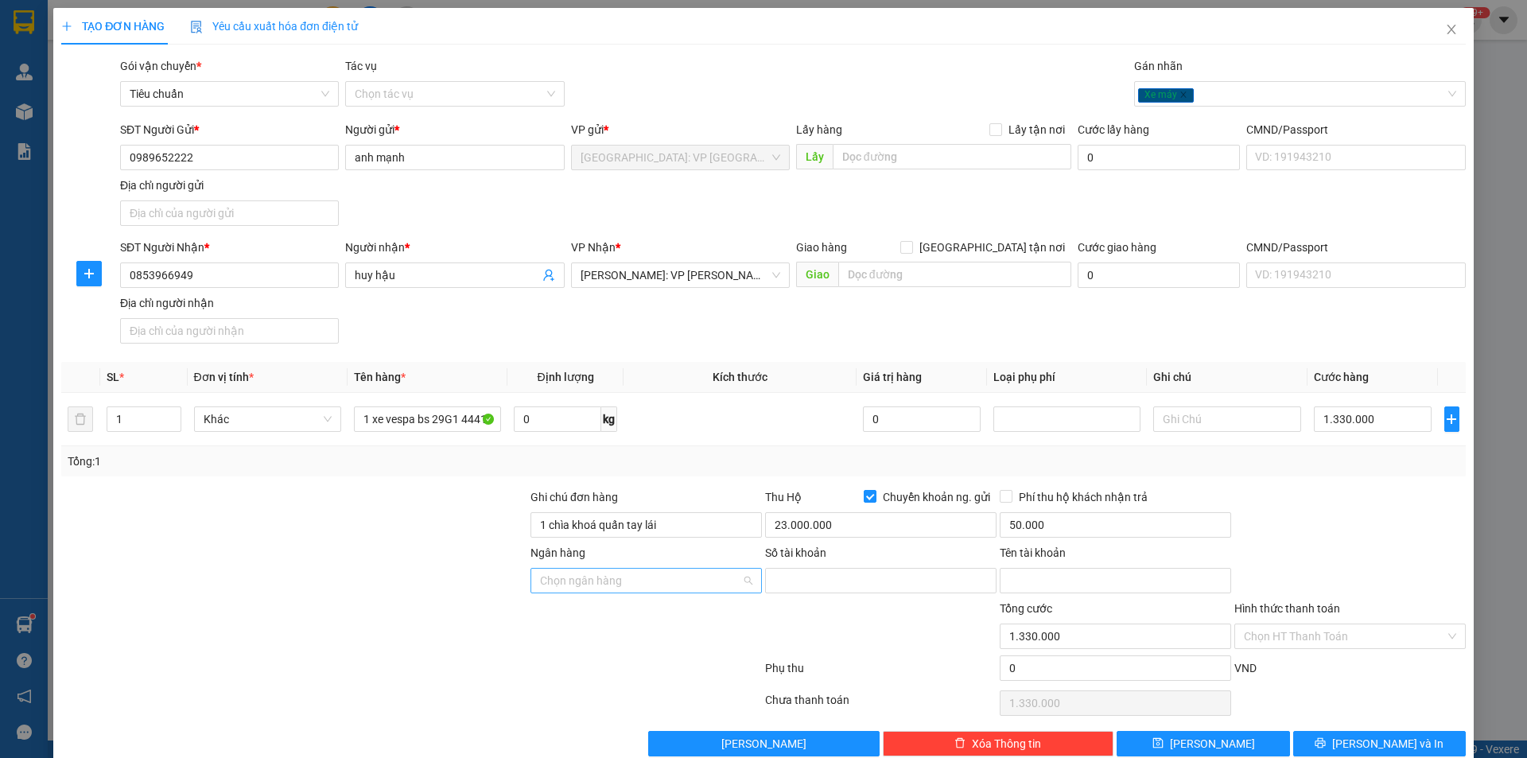
click at [670, 575] on input "Ngân hàng" at bounding box center [640, 581] width 201 height 24
type input "VIETIN"
drag, startPoint x: 667, startPoint y: 613, endPoint x: 776, endPoint y: 590, distance: 112.2
click at [667, 612] on div "VietinBank - Ngân hàng TMCP Công thương Việt Nam" at bounding box center [669, 612] width 266 height 17
click at [836, 581] on input "Số tài khoản" at bounding box center [880, 580] width 231 height 25
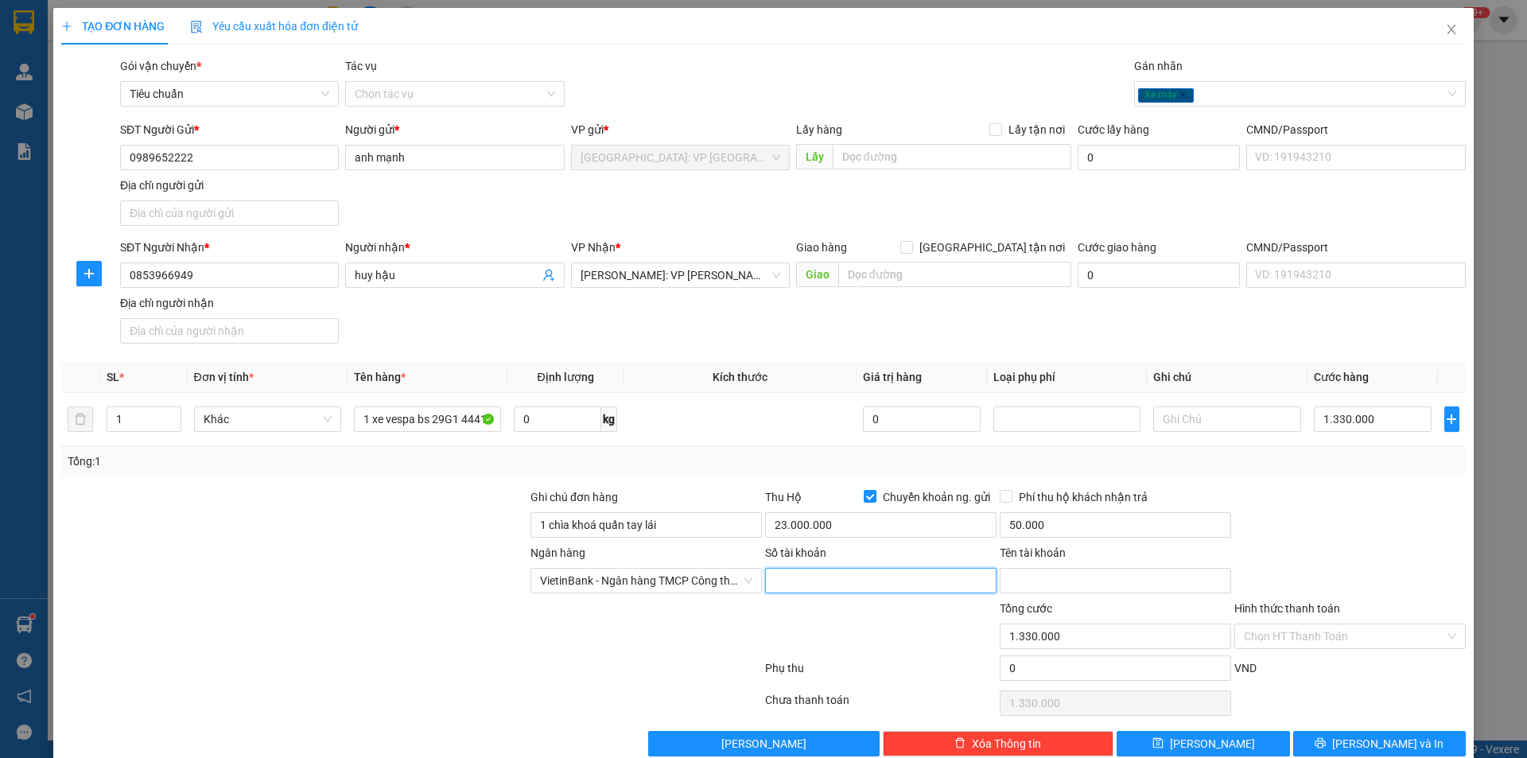
type input "0"
type input "105005313426"
click at [1086, 589] on input "Tên tài khoản" at bounding box center [1115, 580] width 231 height 25
type input "D"
type input "Đ"
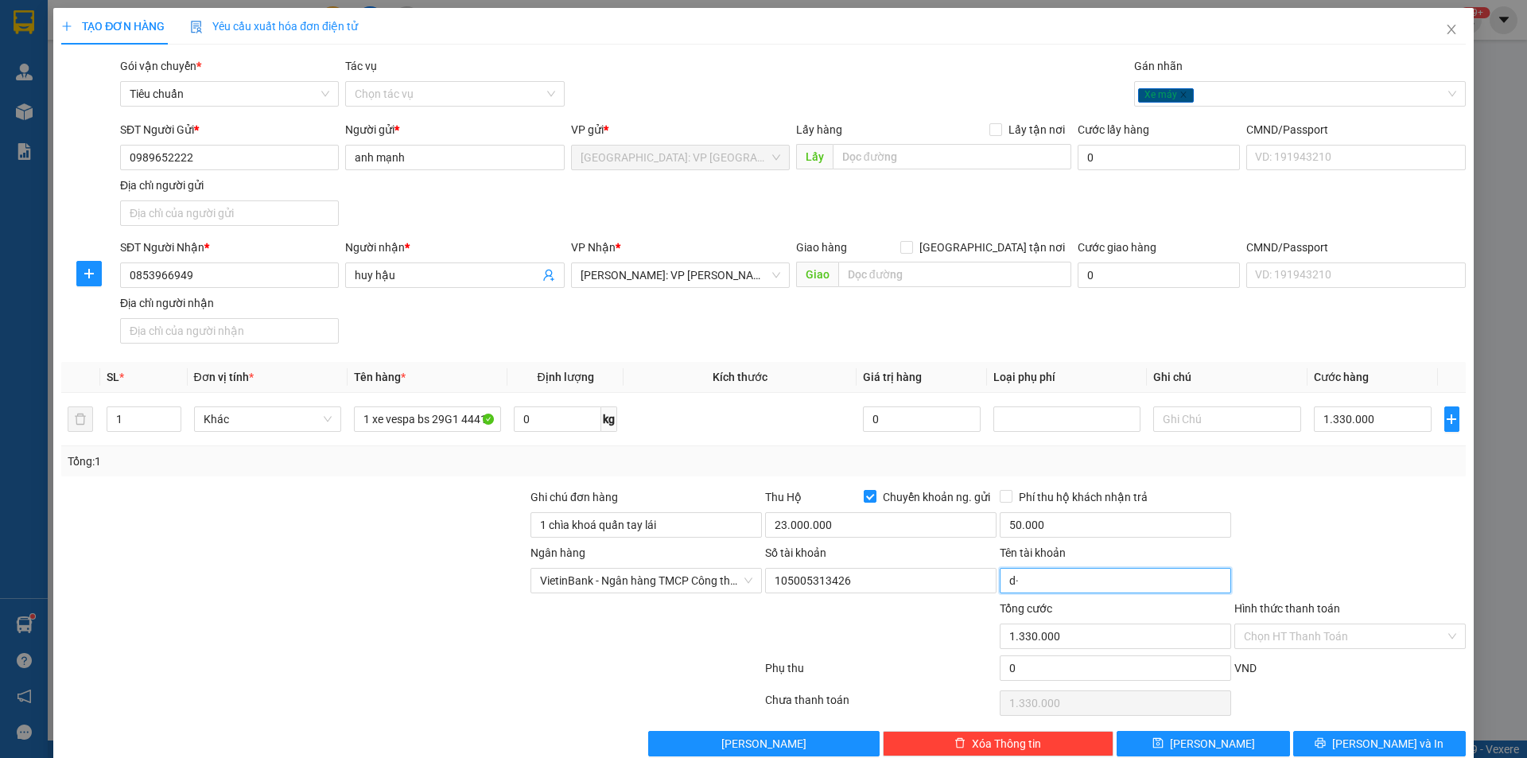
type input "d"
click at [1014, 580] on input "đõ tiến mạnh" at bounding box center [1115, 580] width 231 height 25
type input "đỗ tiến mạnh"
click at [1000, 495] on input "Phí thu hộ khách nhận trả" at bounding box center [1005, 495] width 11 height 11
checkbox input "true"
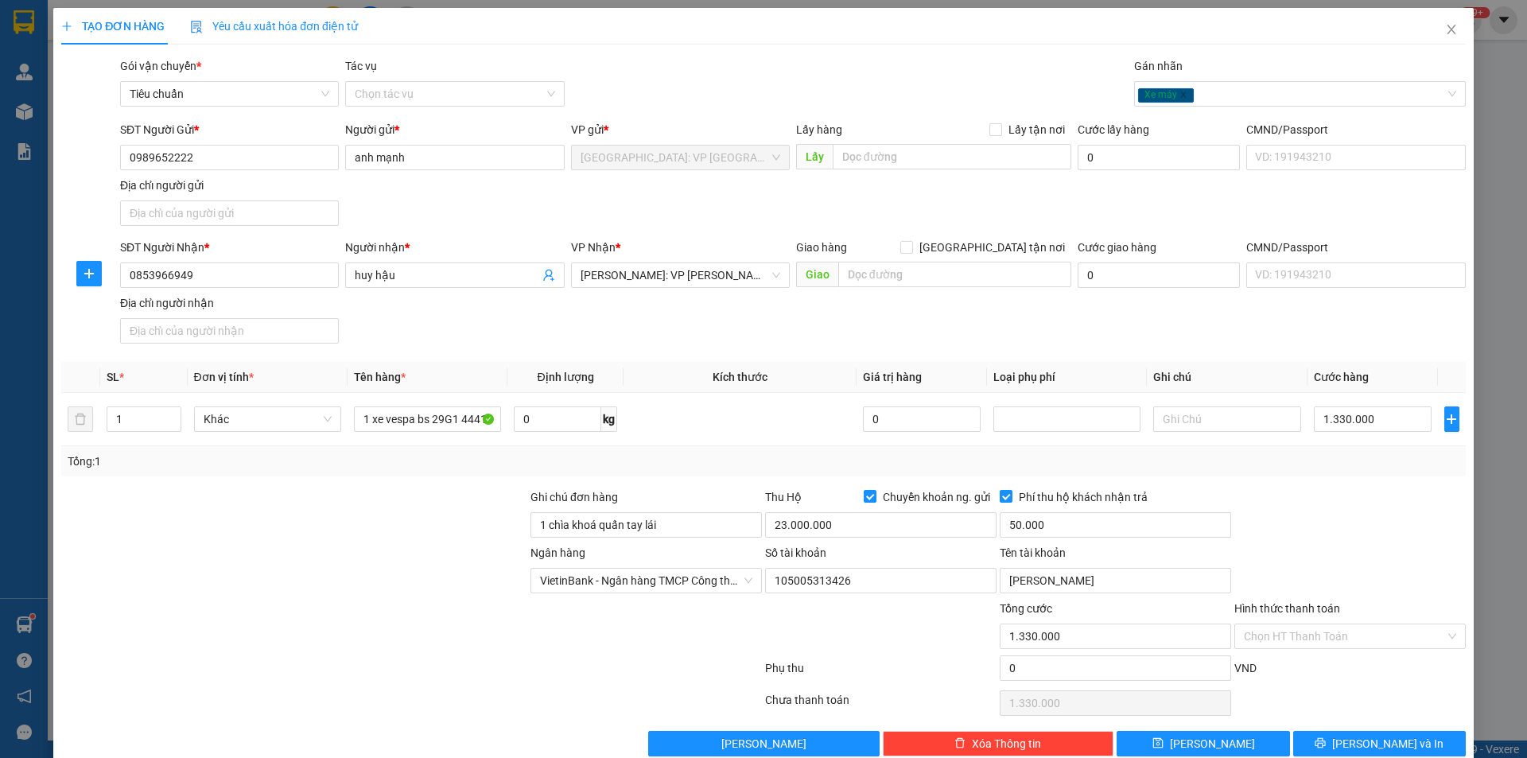
scroll to position [29, 0]
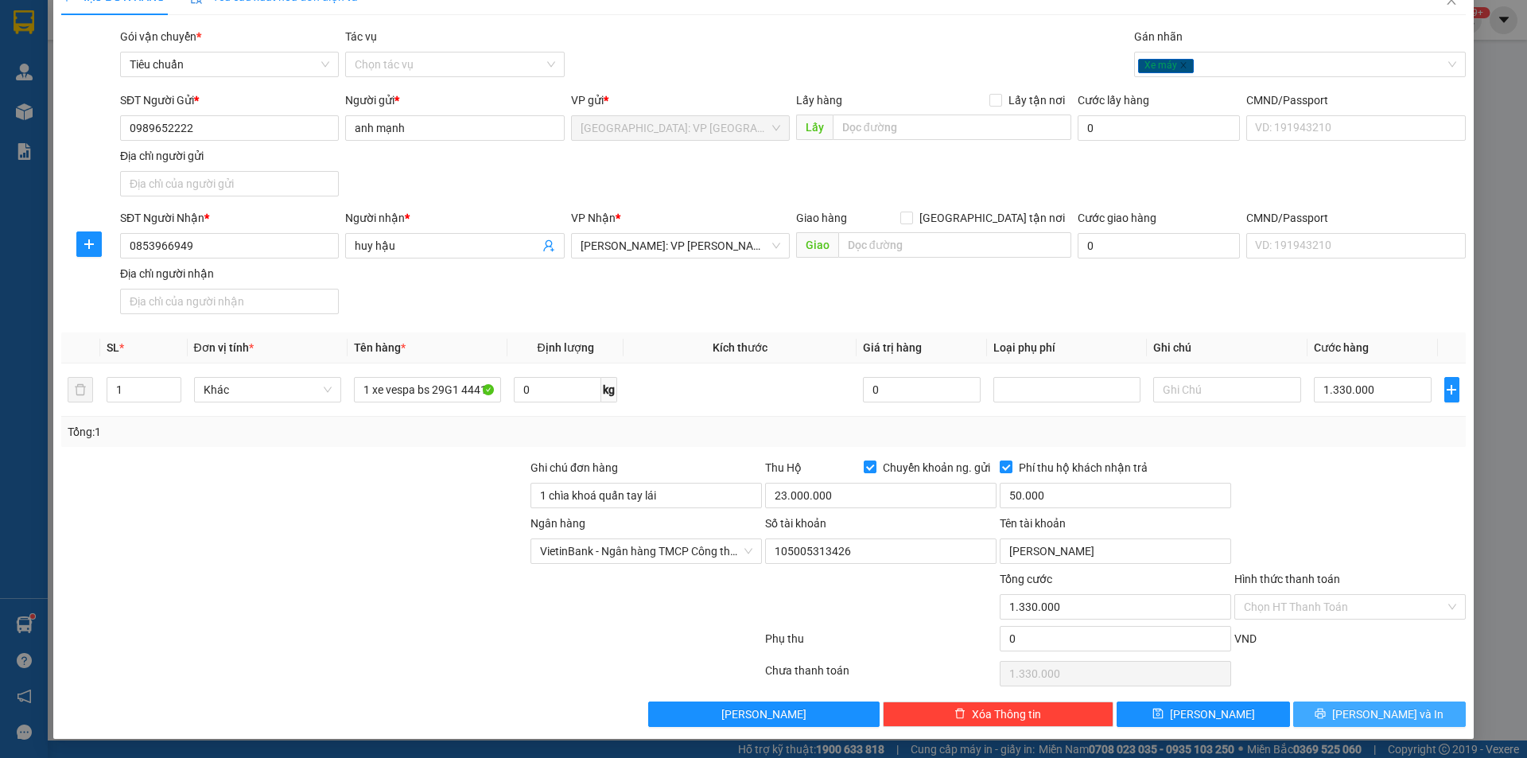
click at [1364, 707] on span "[PERSON_NAME] và In" at bounding box center [1387, 713] width 111 height 17
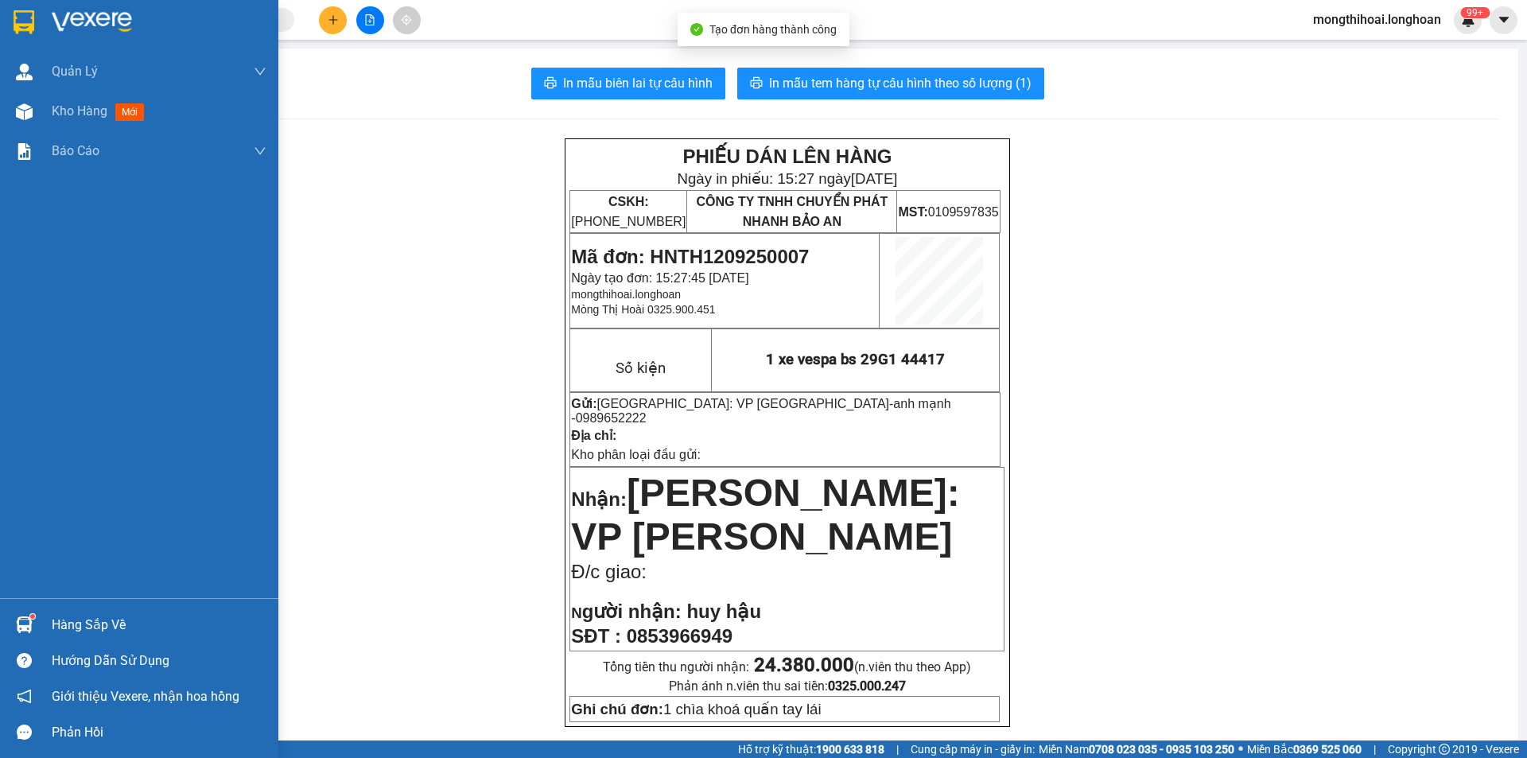
click at [2, 24] on div at bounding box center [139, 26] width 278 height 52
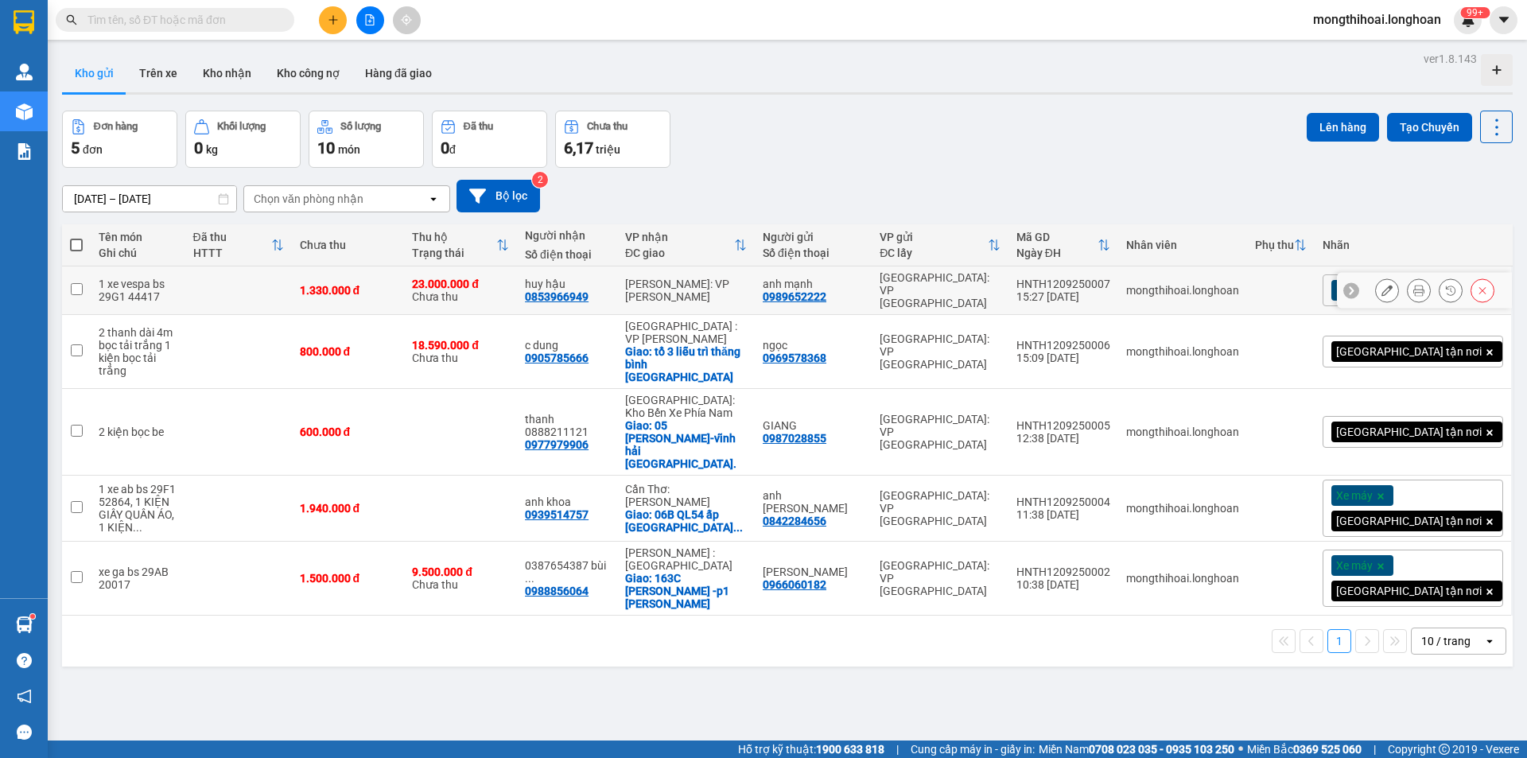
click at [1382, 285] on icon at bounding box center [1387, 290] width 11 height 11
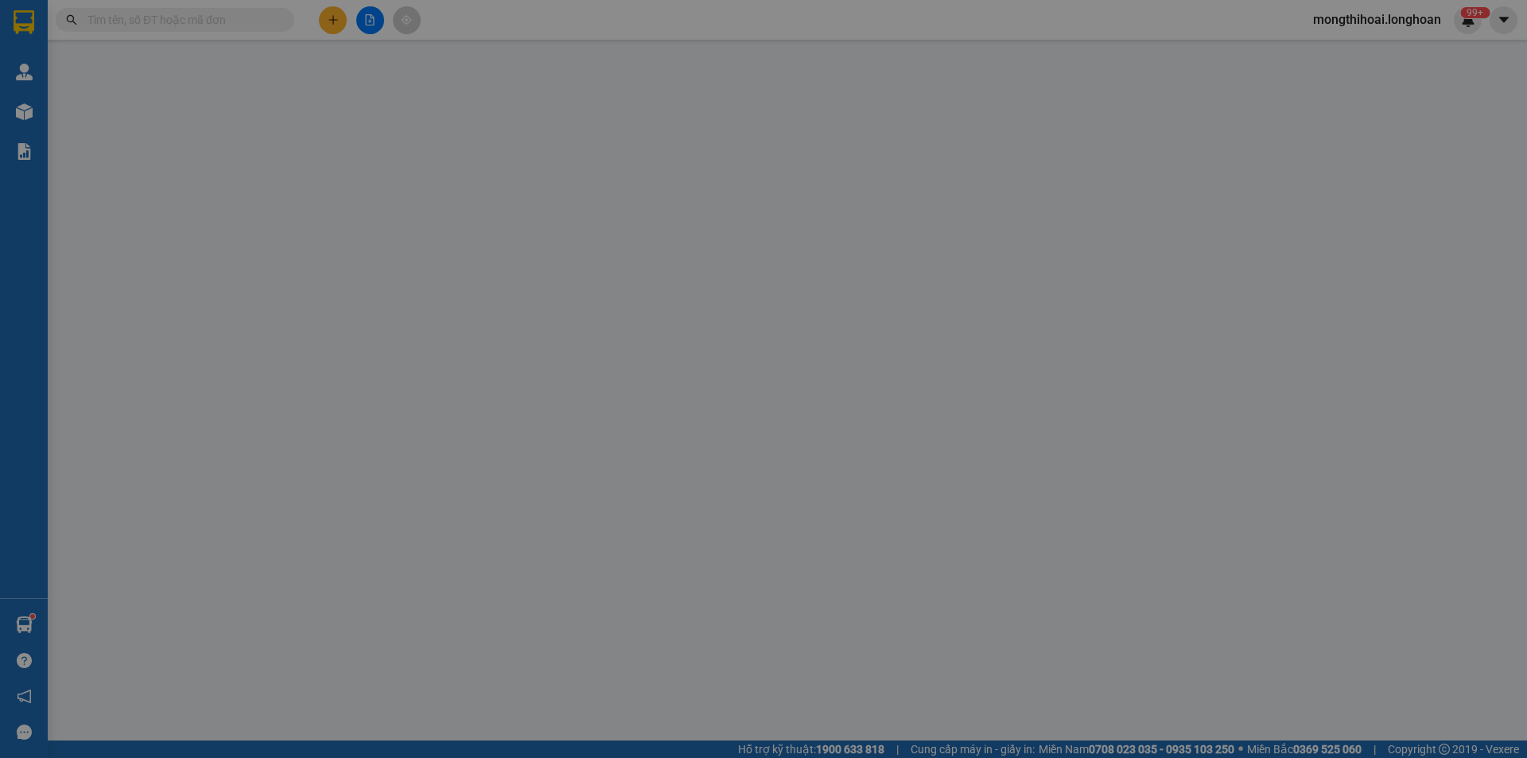
type input "0989652222"
type input "anh mạnh"
type input "0853966949"
type input "huy hậu"
type input "1 chìa khoá quấn tay lái"
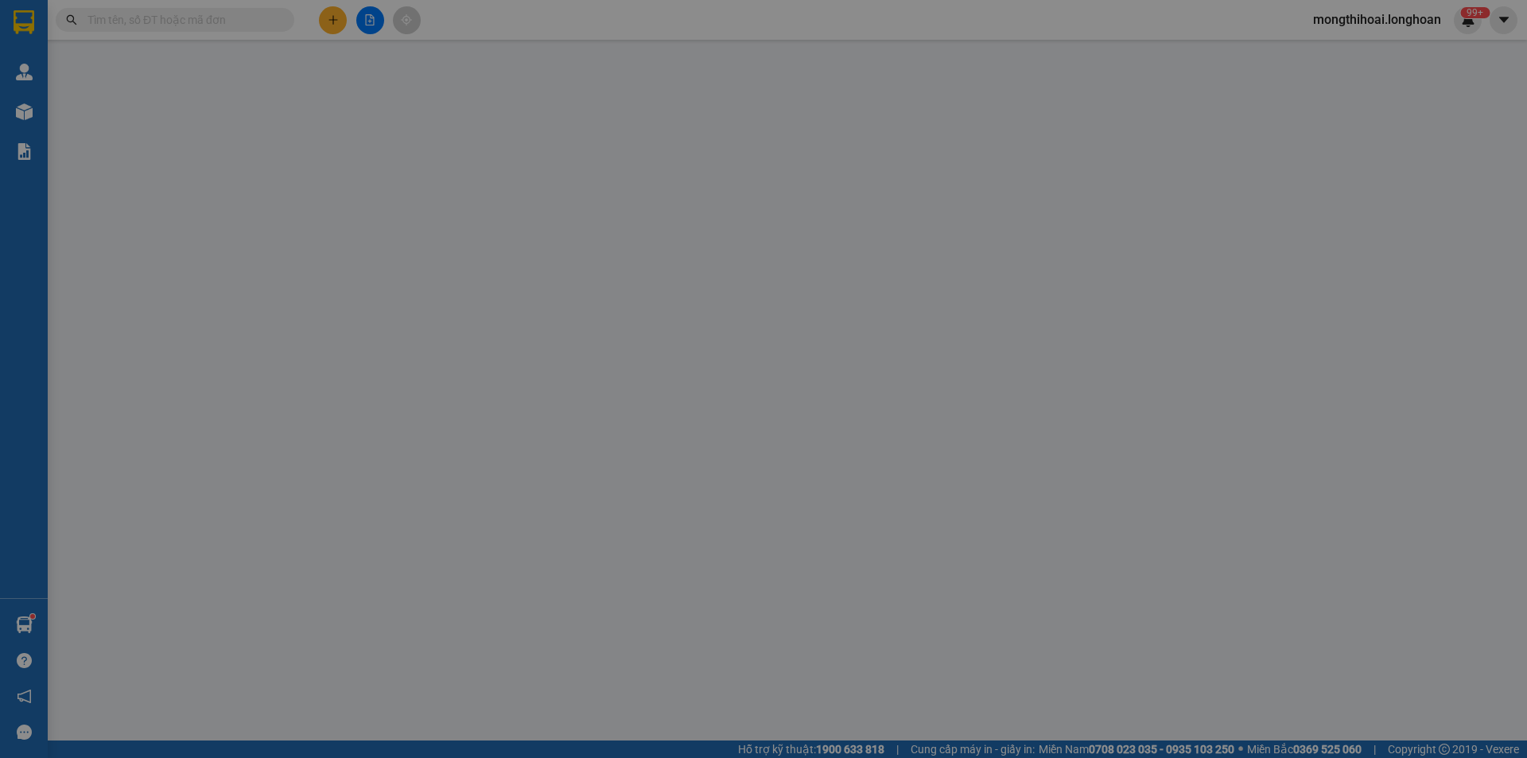
type input "1.330.000"
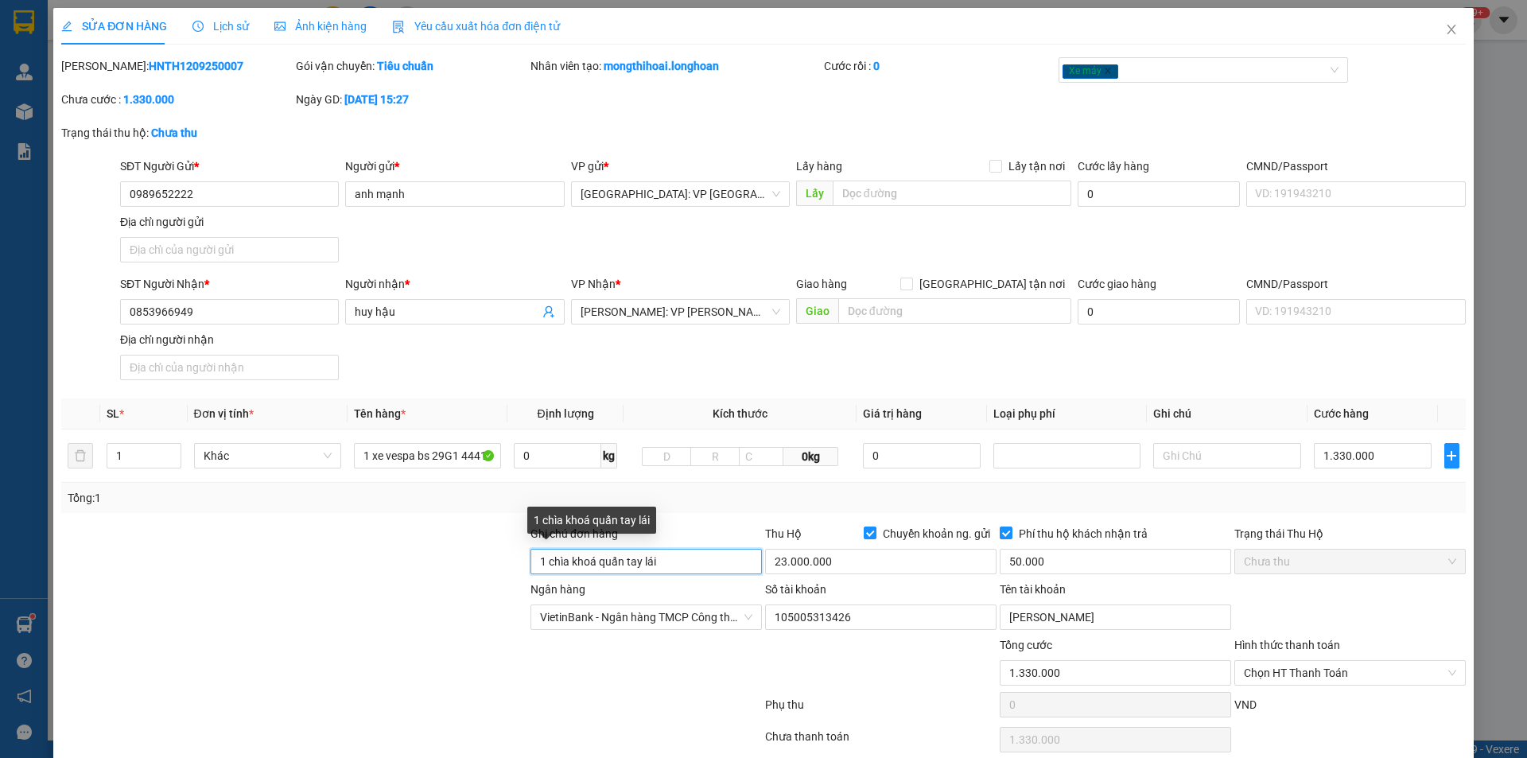
click at [694, 555] on input "1 chìa khoá quấn tay lái" at bounding box center [645, 561] width 231 height 25
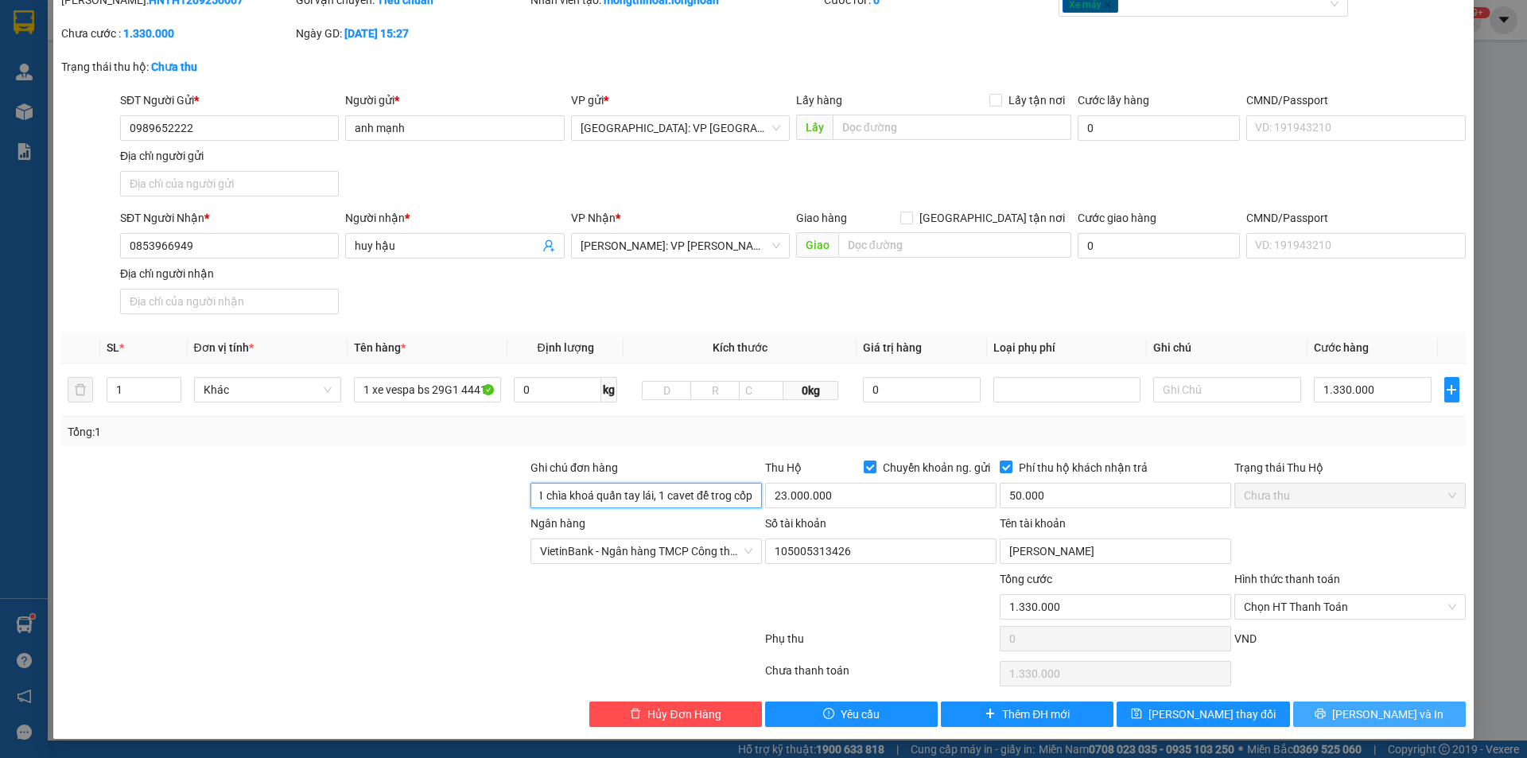
type input "1 chìa khoá quấn tay lái, 1 cavet để trog cốp"
drag, startPoint x: 1393, startPoint y: 715, endPoint x: 1381, endPoint y: 711, distance: 12.6
click at [1391, 715] on span "[PERSON_NAME] và In" at bounding box center [1387, 713] width 111 height 17
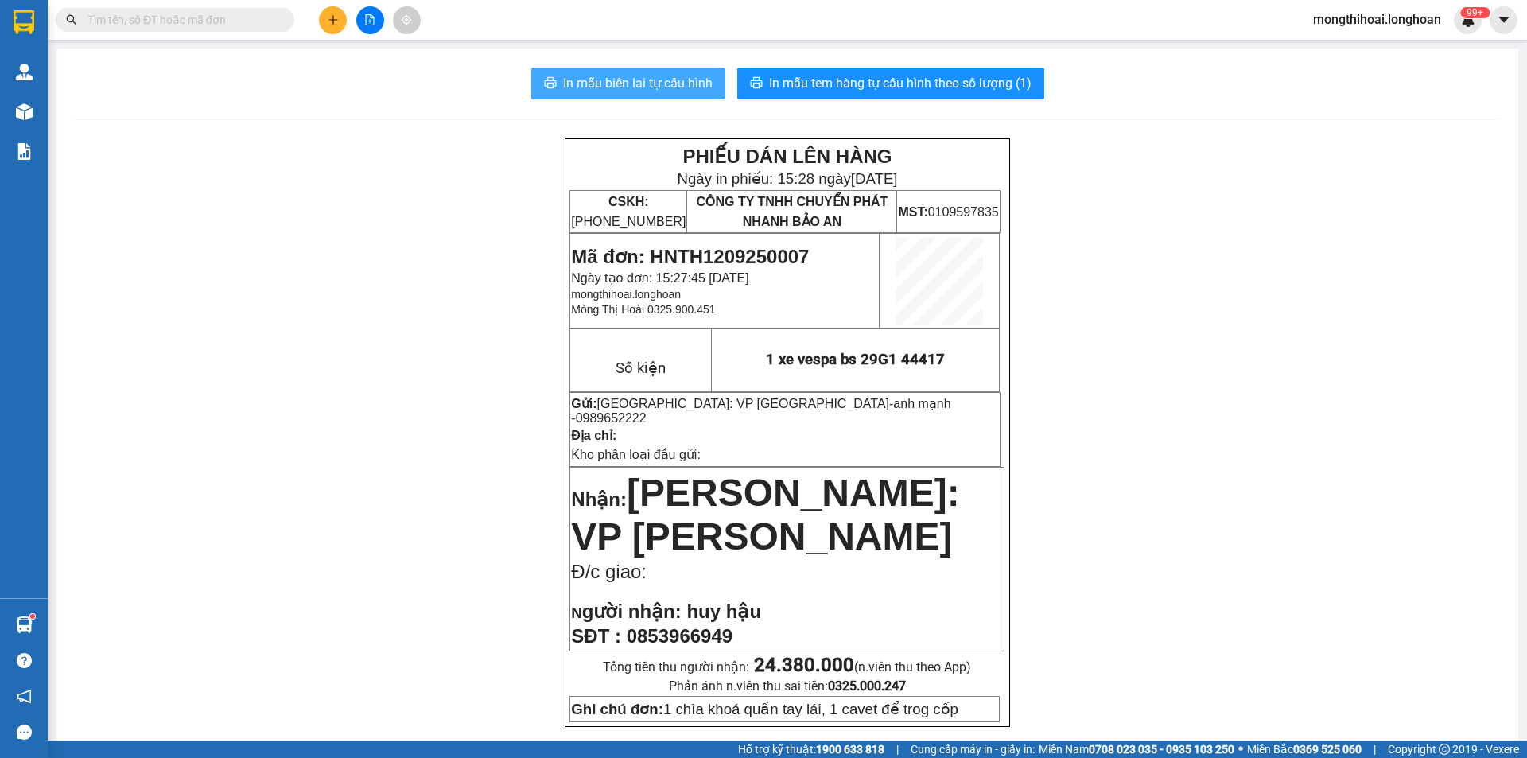
click at [648, 83] on span "In mẫu biên lai tự cấu hình" at bounding box center [638, 83] width 150 height 20
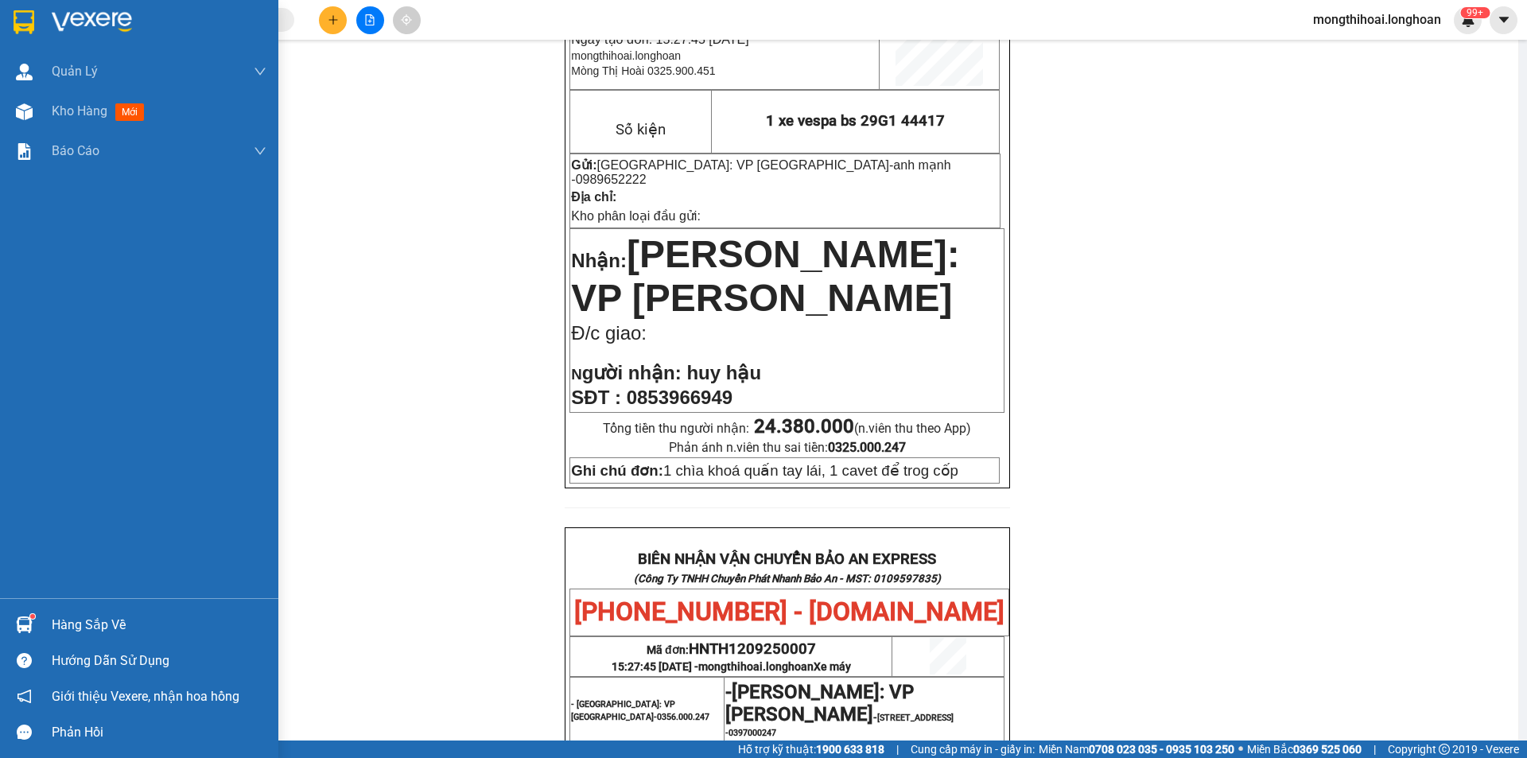
click at [0, 7] on div at bounding box center [139, 26] width 278 height 52
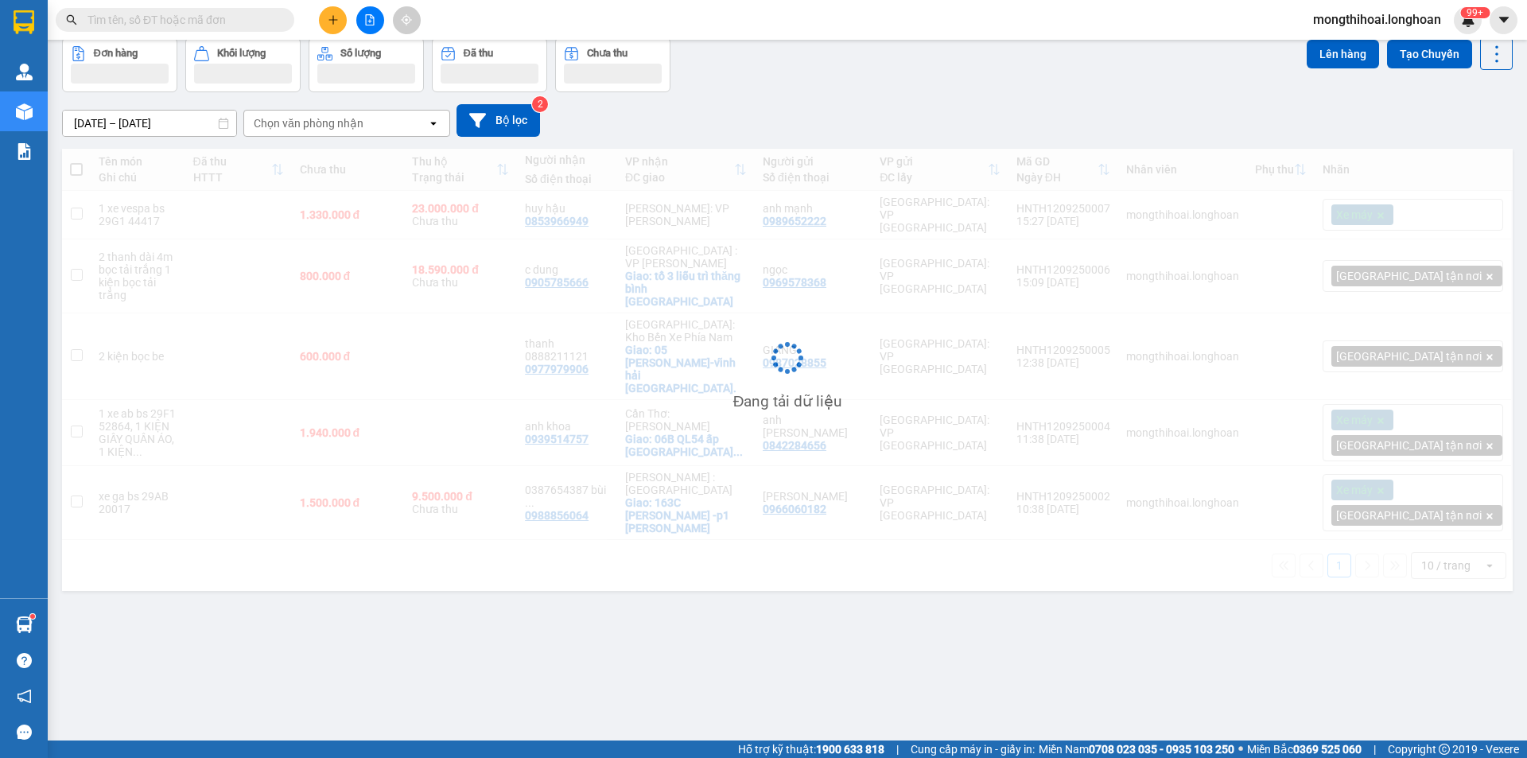
scroll to position [73, 0]
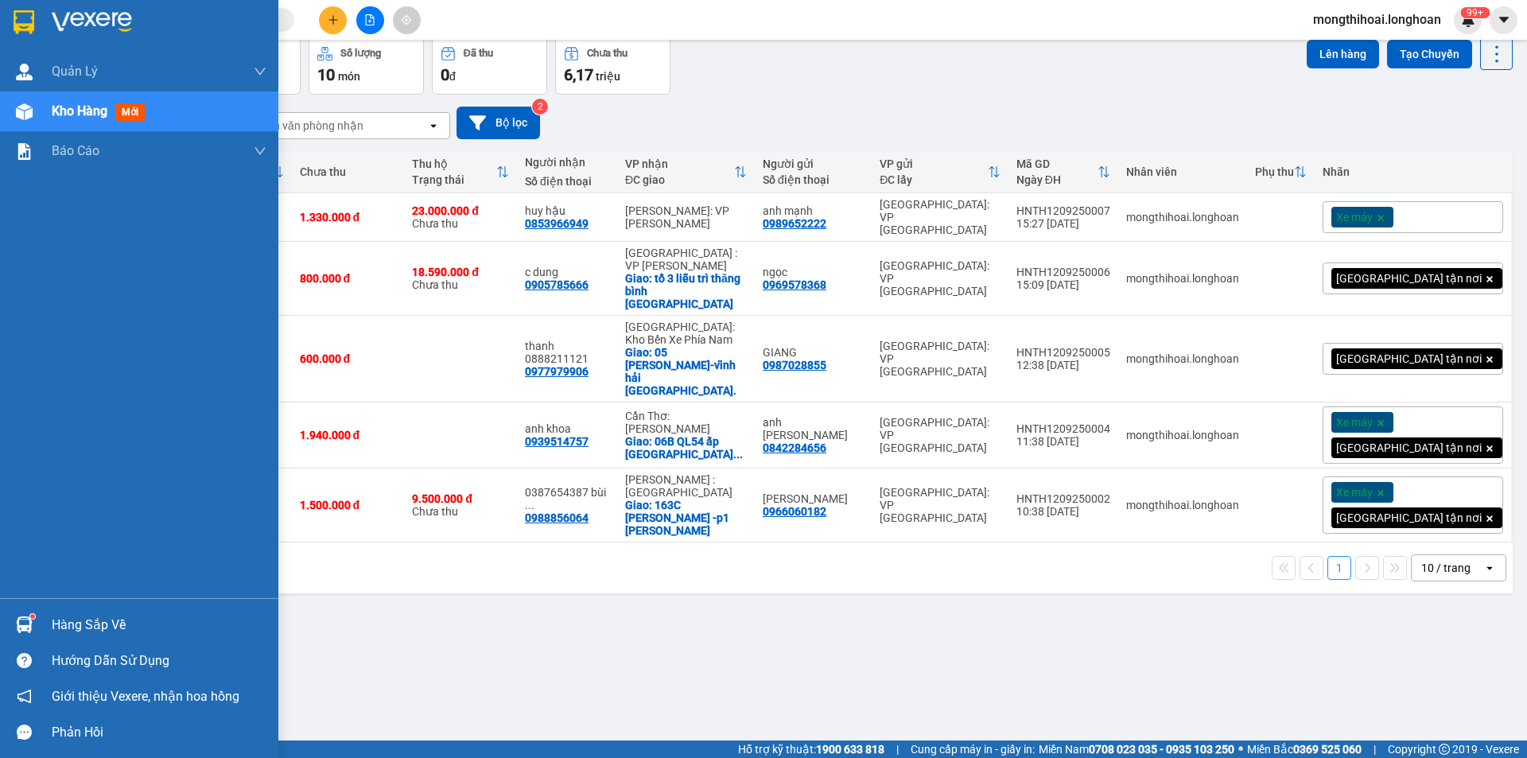
click at [0, 24] on div at bounding box center [139, 26] width 278 height 52
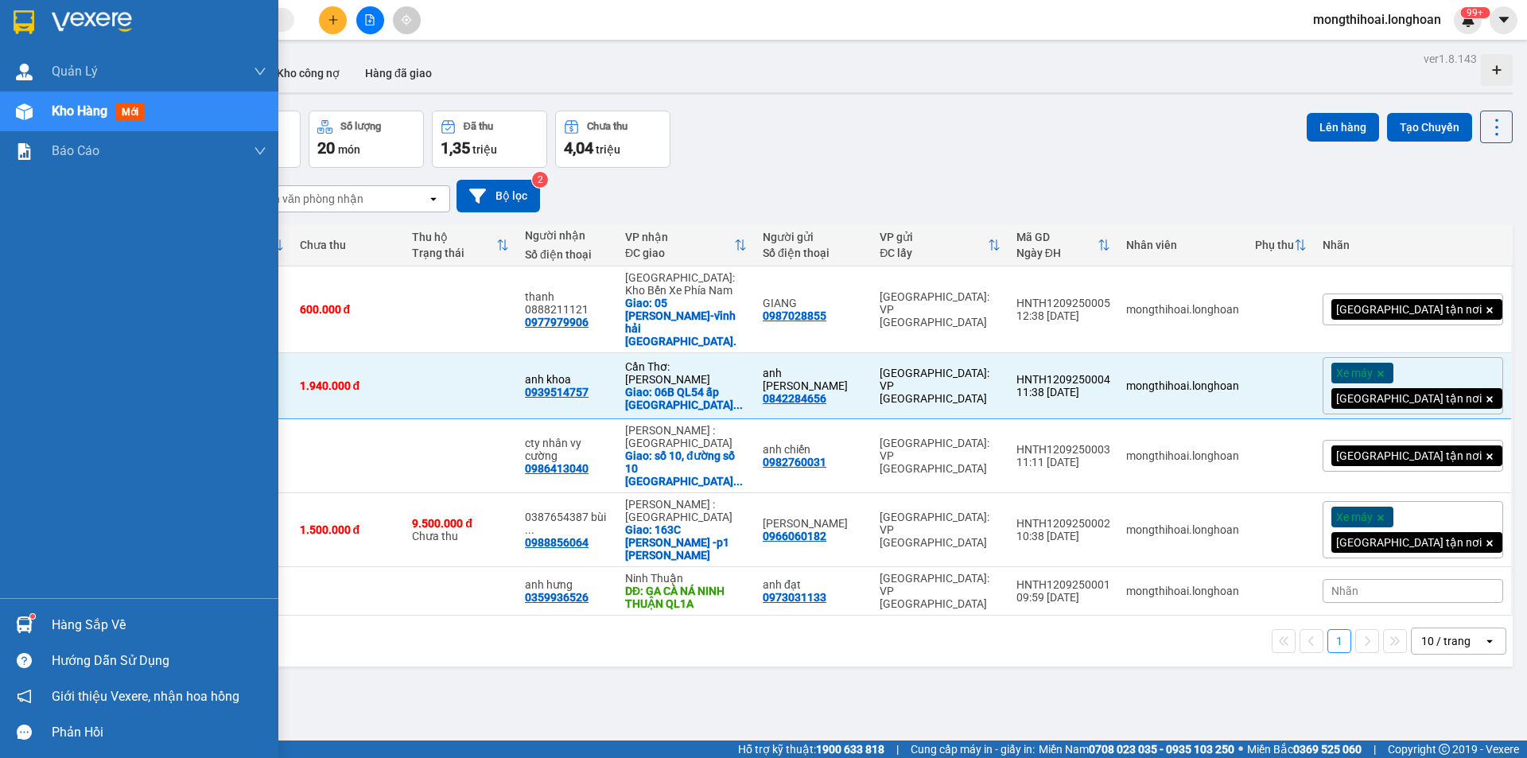
click at [6, 19] on div at bounding box center [139, 26] width 278 height 52
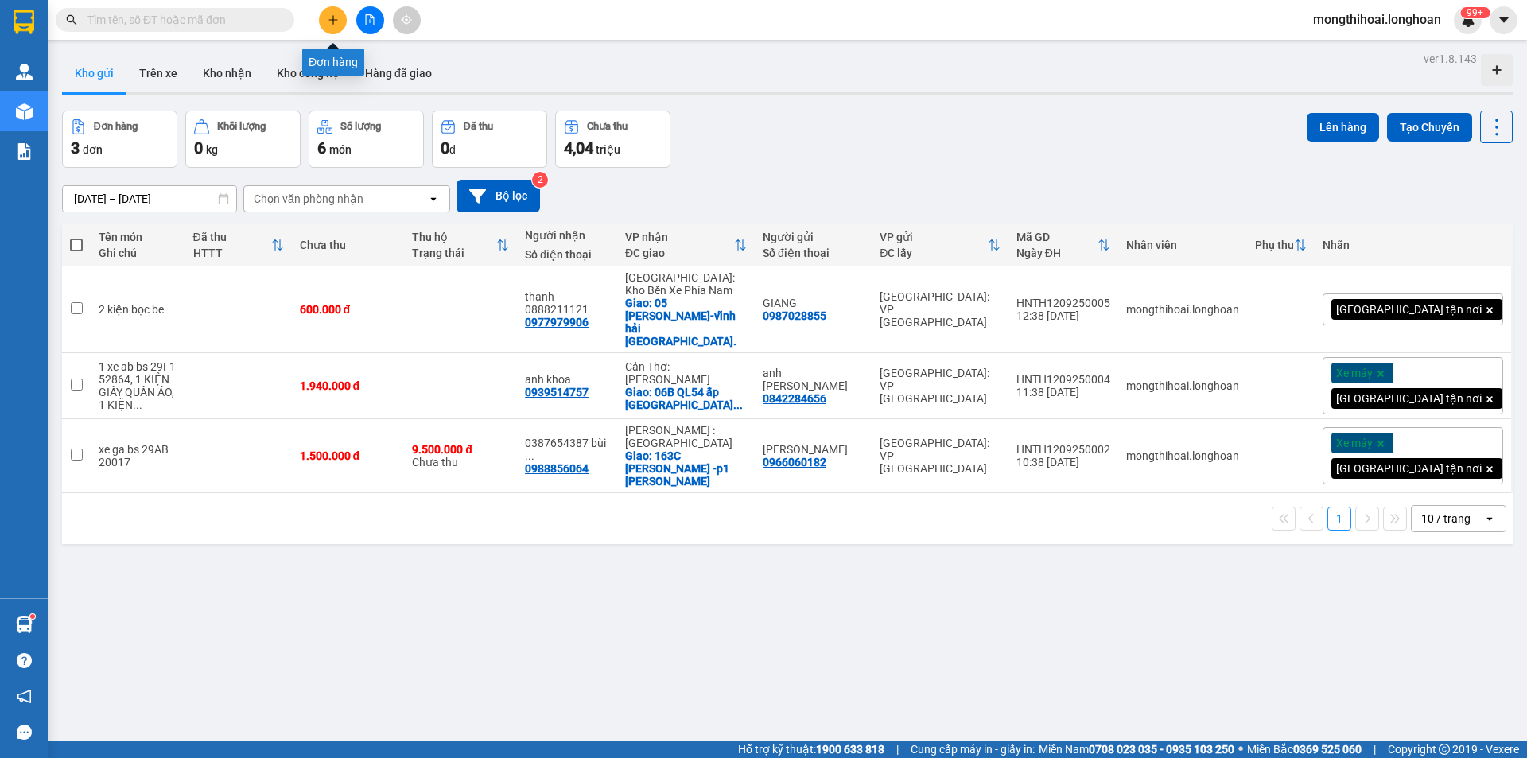
click at [338, 16] on icon "plus" at bounding box center [333, 19] width 11 height 11
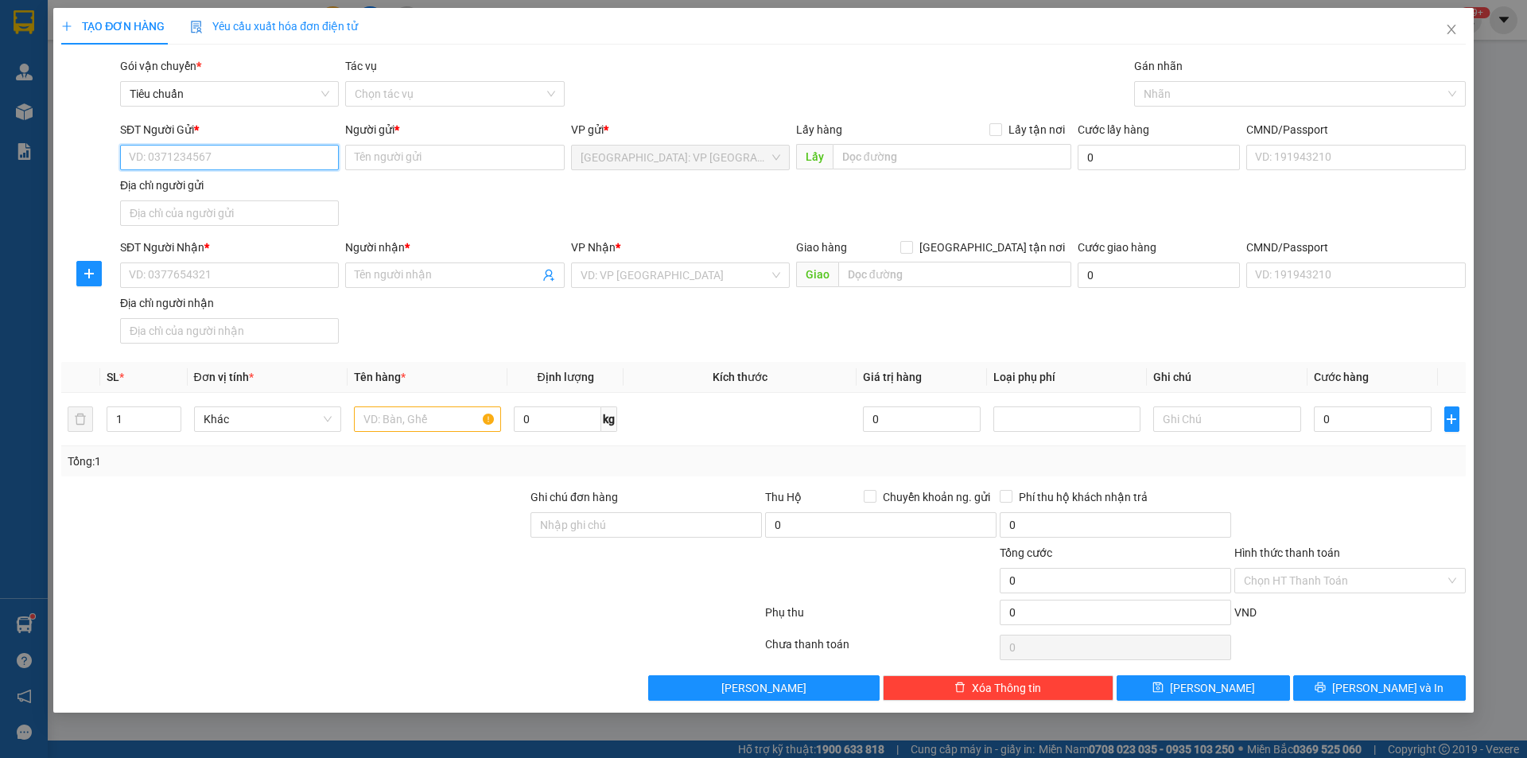
click at [290, 160] on input "SĐT Người Gửi *" at bounding box center [229, 157] width 219 height 25
click at [212, 161] on input "SĐT Người Gửi *" at bounding box center [229, 157] width 219 height 25
drag, startPoint x: 191, startPoint y: 212, endPoint x: 333, endPoint y: 216, distance: 142.4
click at [191, 211] on div "0969578368 - ngọc" at bounding box center [230, 214] width 200 height 17
type input "0969578368"
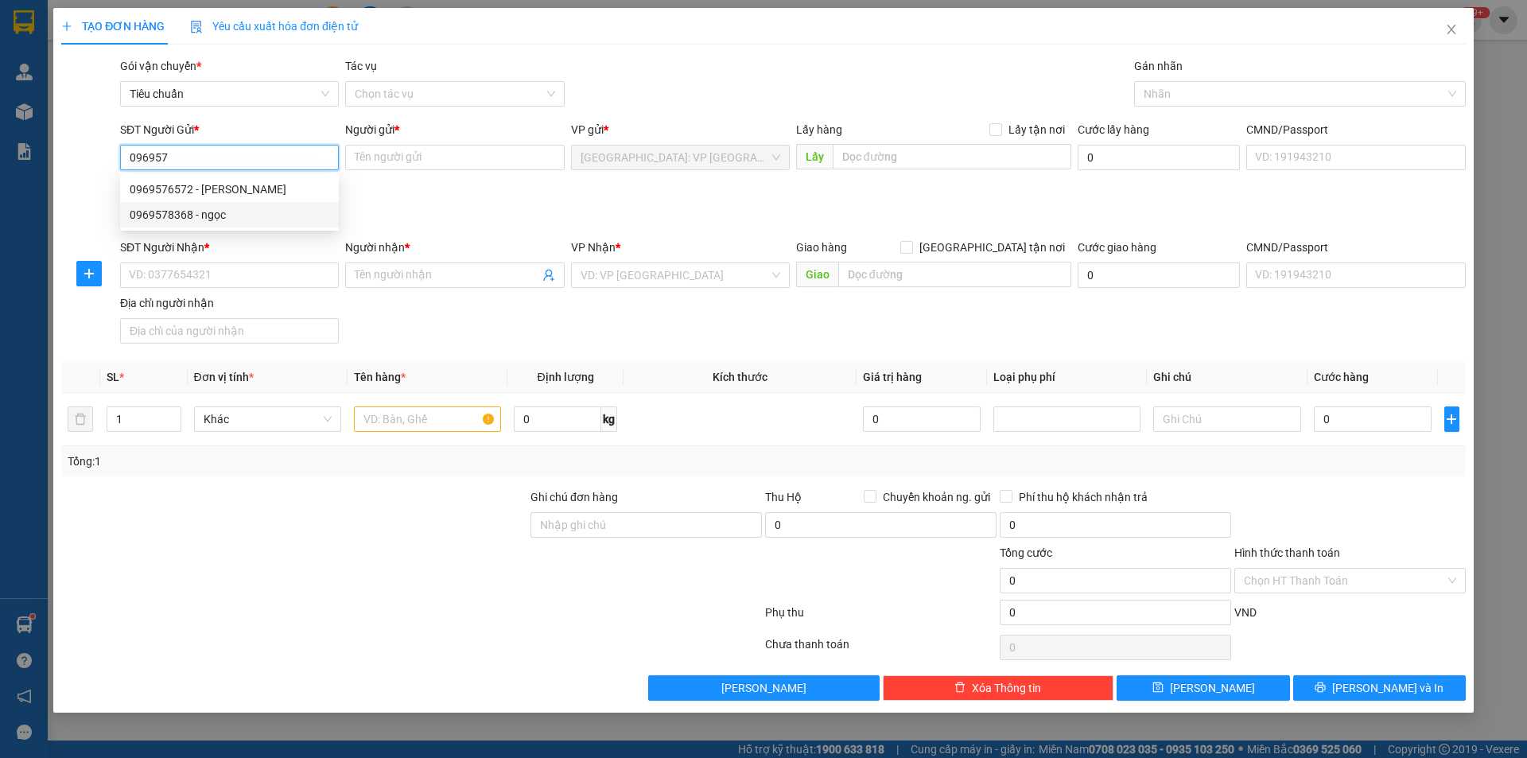
type input "ngọc"
type input "0969578368"
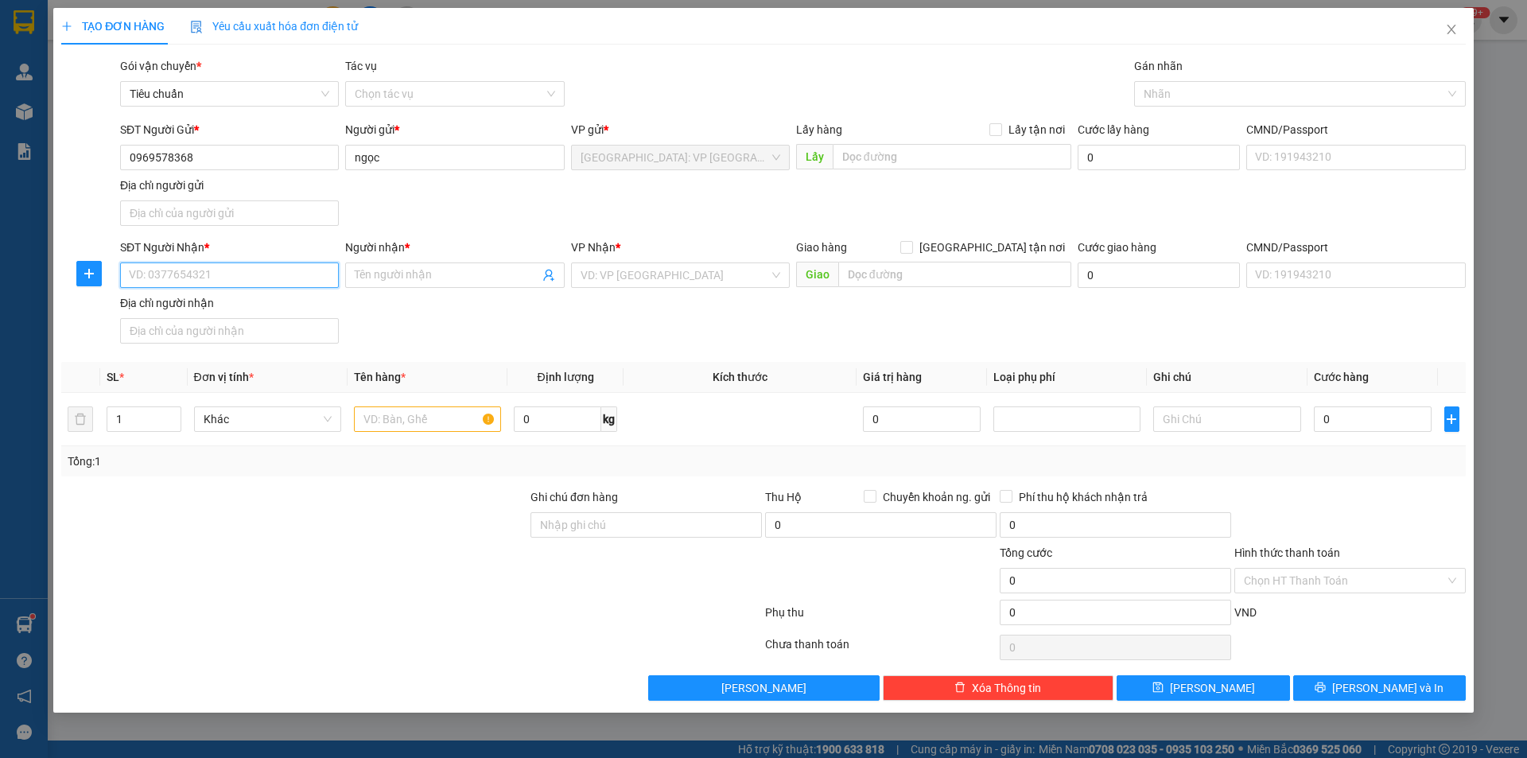
click at [317, 281] on input "SĐT Người Nhận *" at bounding box center [229, 274] width 219 height 25
click at [230, 310] on div "0905785666 - [PERSON_NAME]" at bounding box center [230, 306] width 200 height 17
type input "0905785666"
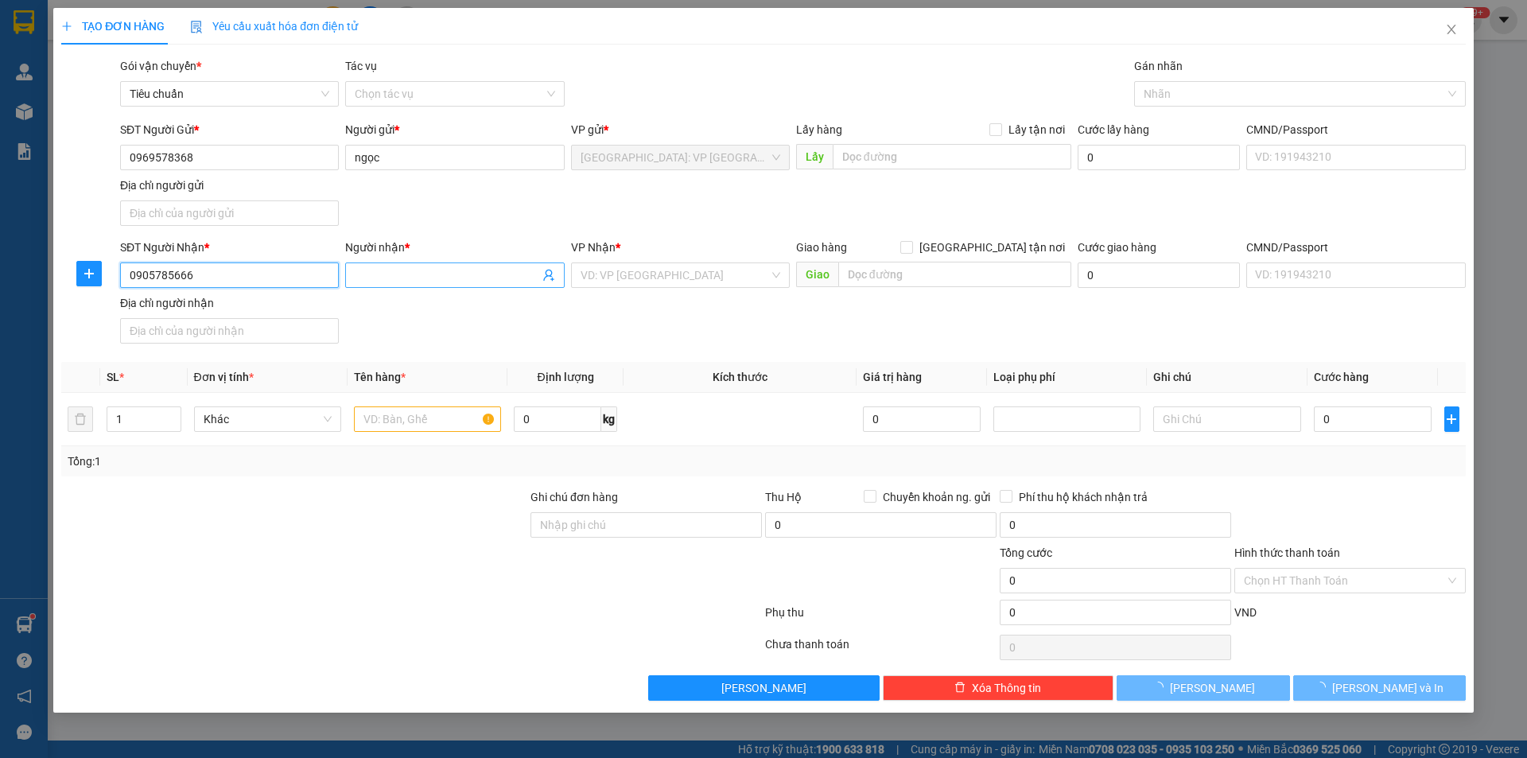
type input "[PERSON_NAME]"
checkbox input "true"
type input "tổ 3 liễu trì thăng bình [GEOGRAPHIC_DATA]"
checkbox input "true"
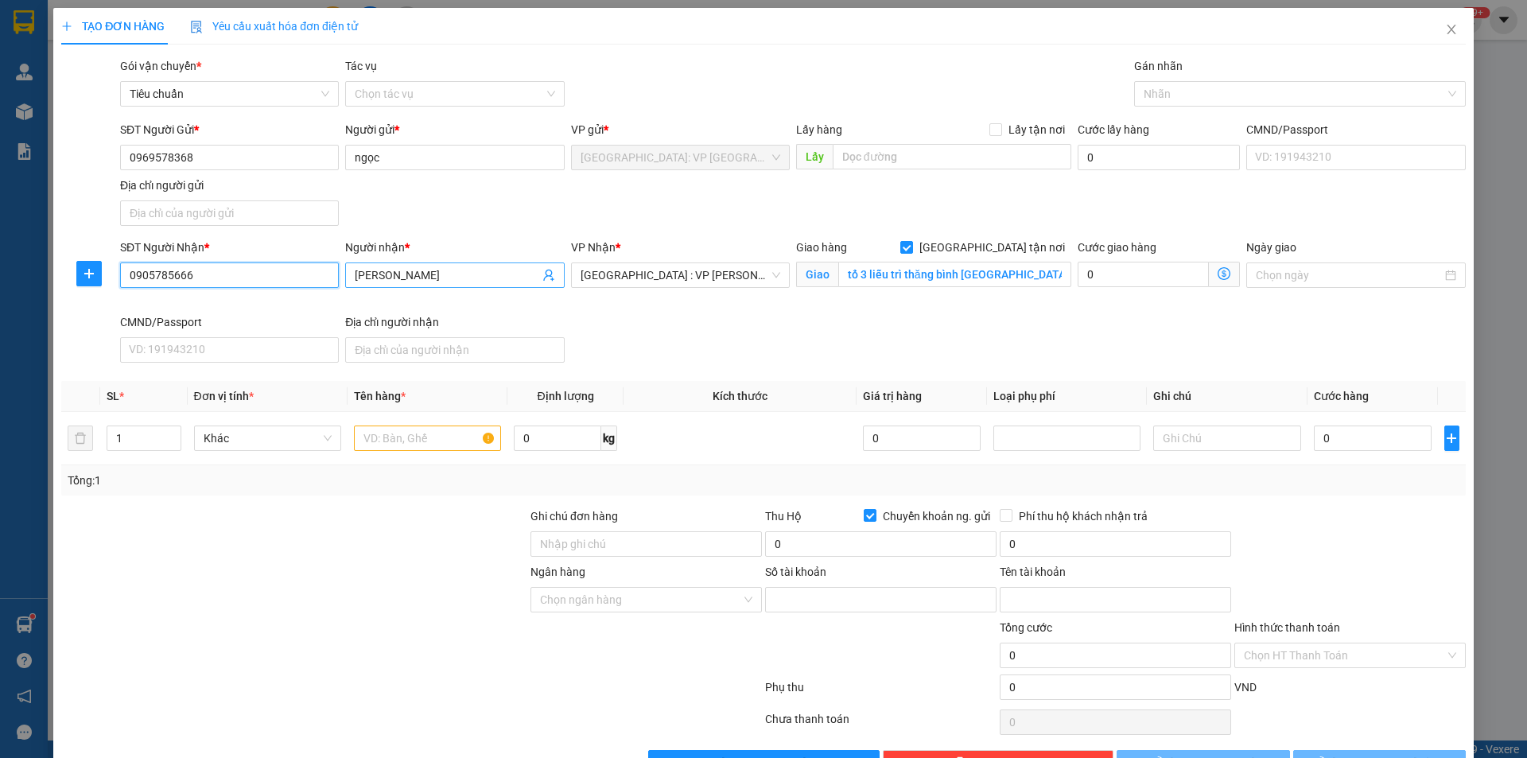
type input "2200771868"
type input "[PERSON_NAME]"
type input "0905785666"
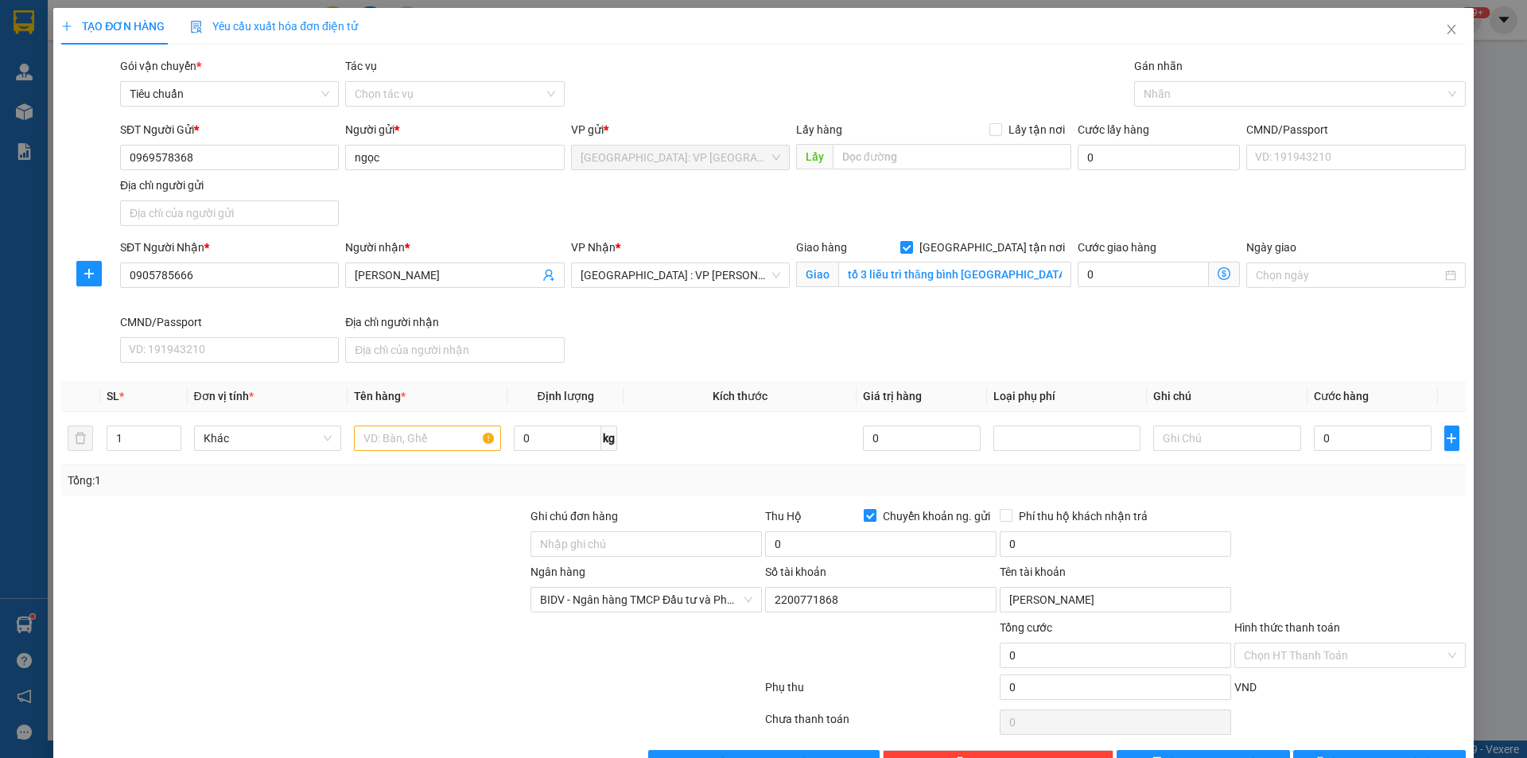
click at [864, 515] on input "Chuyển khoản ng. gửi" at bounding box center [869, 514] width 11 height 11
checkbox input "false"
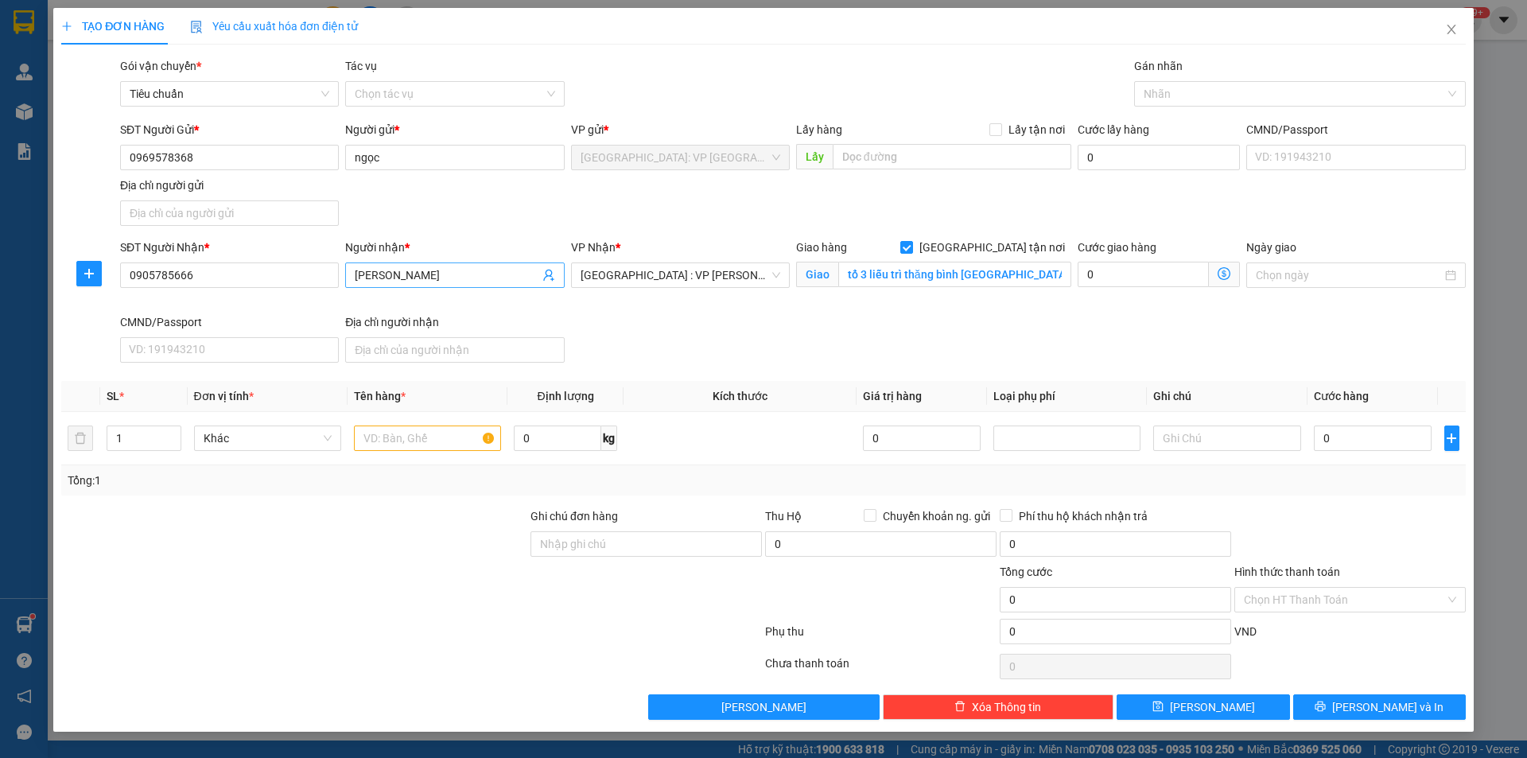
click at [488, 285] on span "[PERSON_NAME]" at bounding box center [454, 274] width 219 height 25
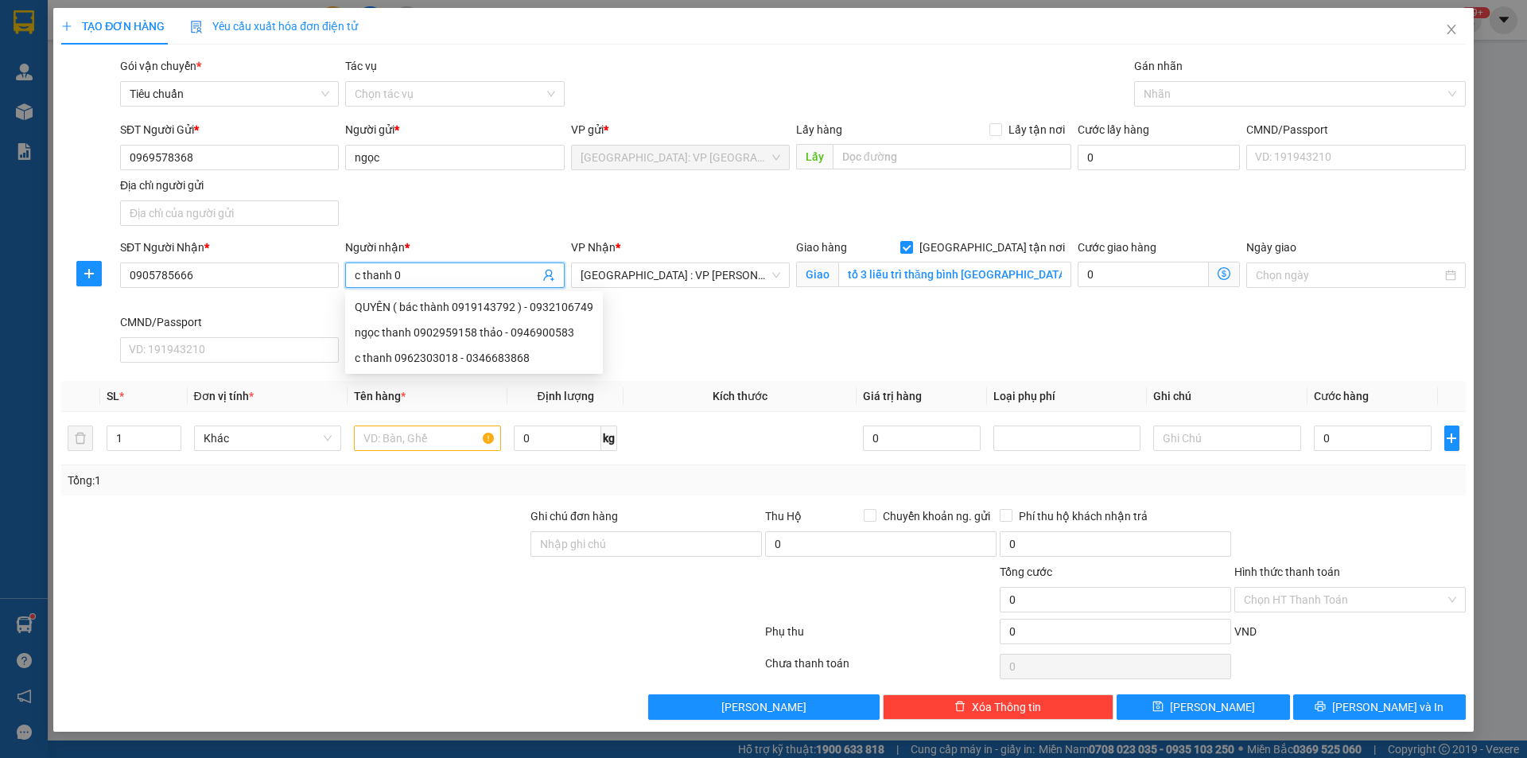
type input "[PERSON_NAME]"
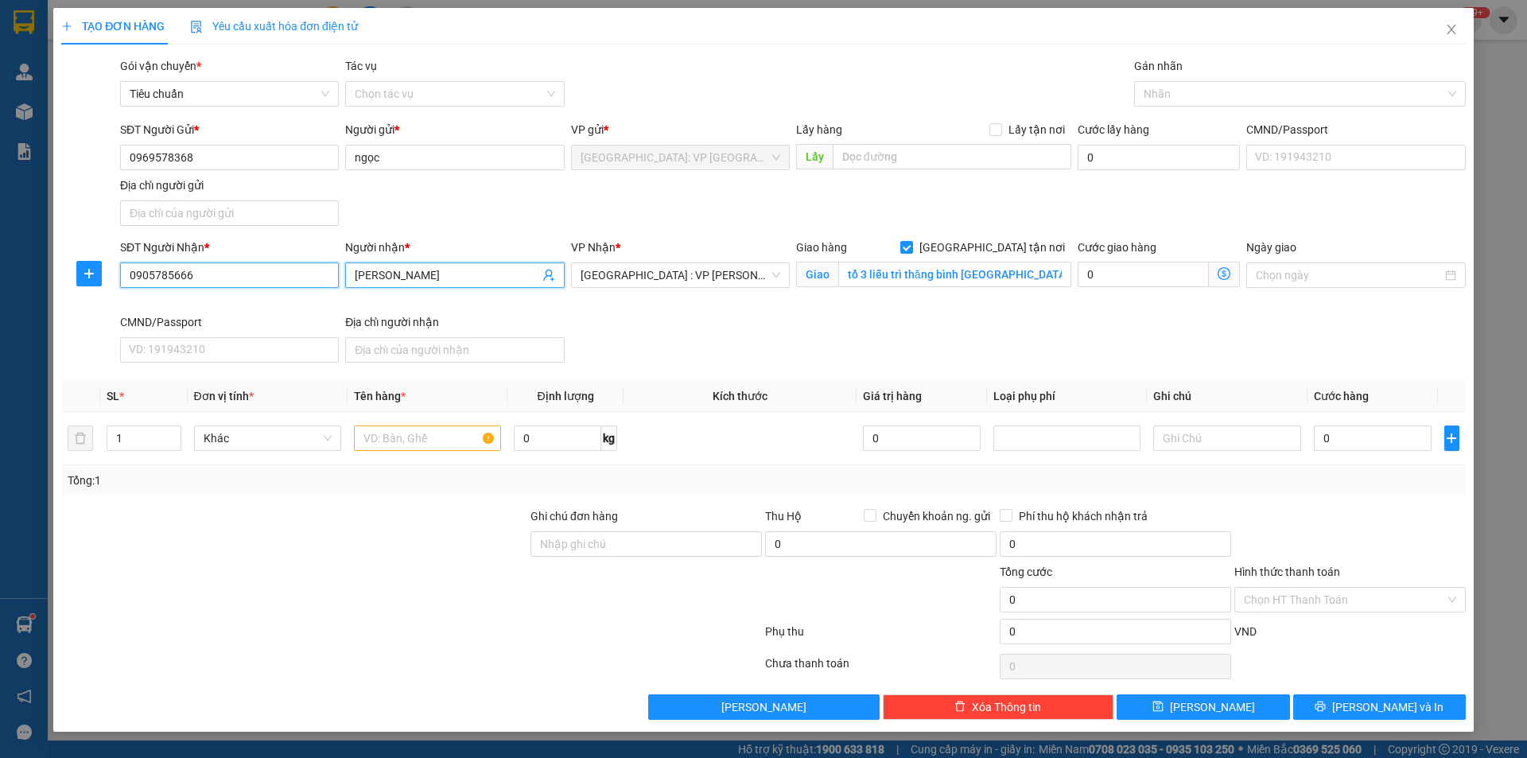
click at [231, 282] on input "0905785666" at bounding box center [229, 274] width 219 height 25
click at [232, 281] on input "0905785666" at bounding box center [229, 274] width 219 height 25
click at [406, 278] on input "[PERSON_NAME]" at bounding box center [447, 274] width 184 height 17
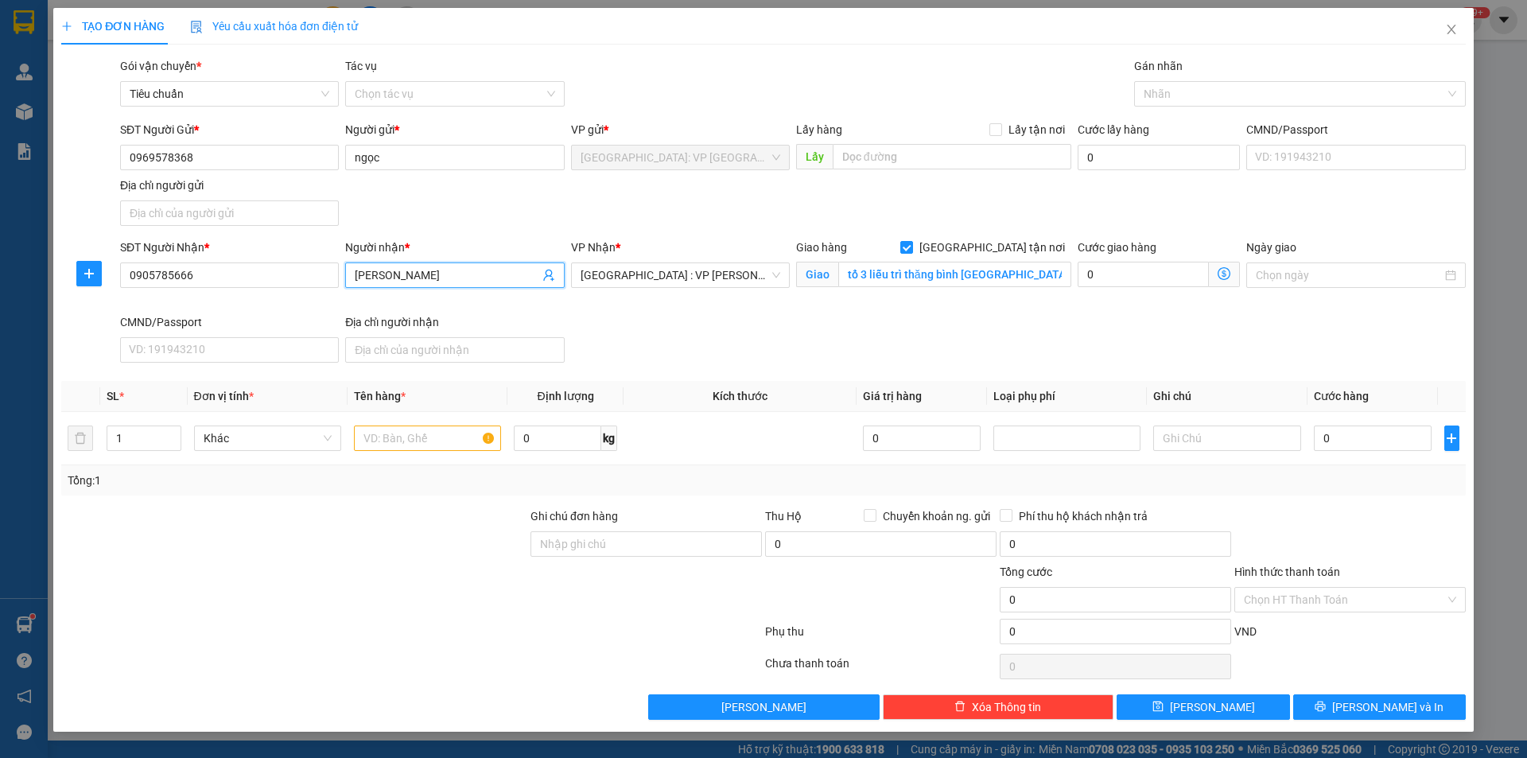
click at [406, 278] on input "[PERSON_NAME]" at bounding box center [447, 274] width 184 height 17
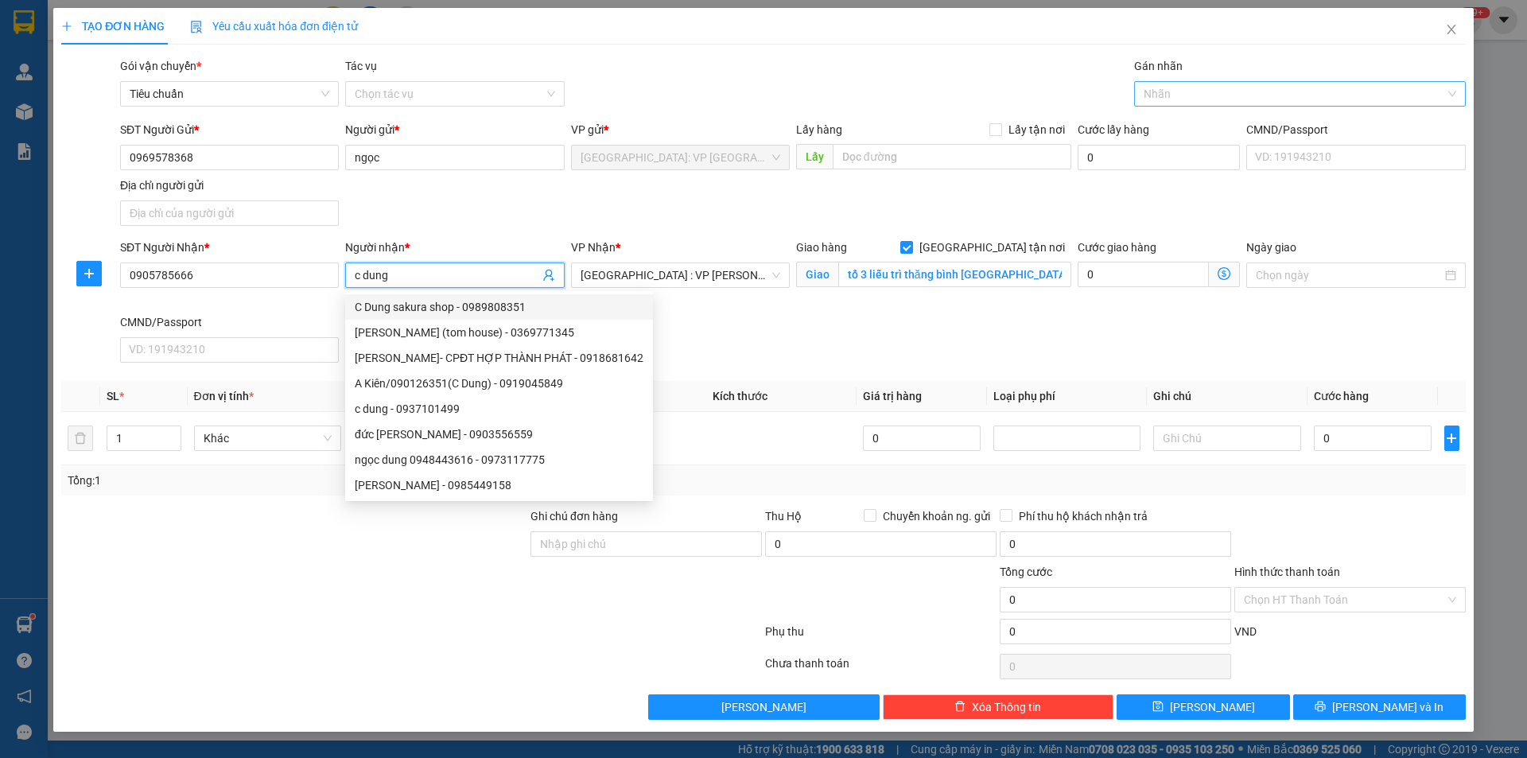
click at [1187, 88] on div at bounding box center [1292, 93] width 308 height 19
type input "c dung"
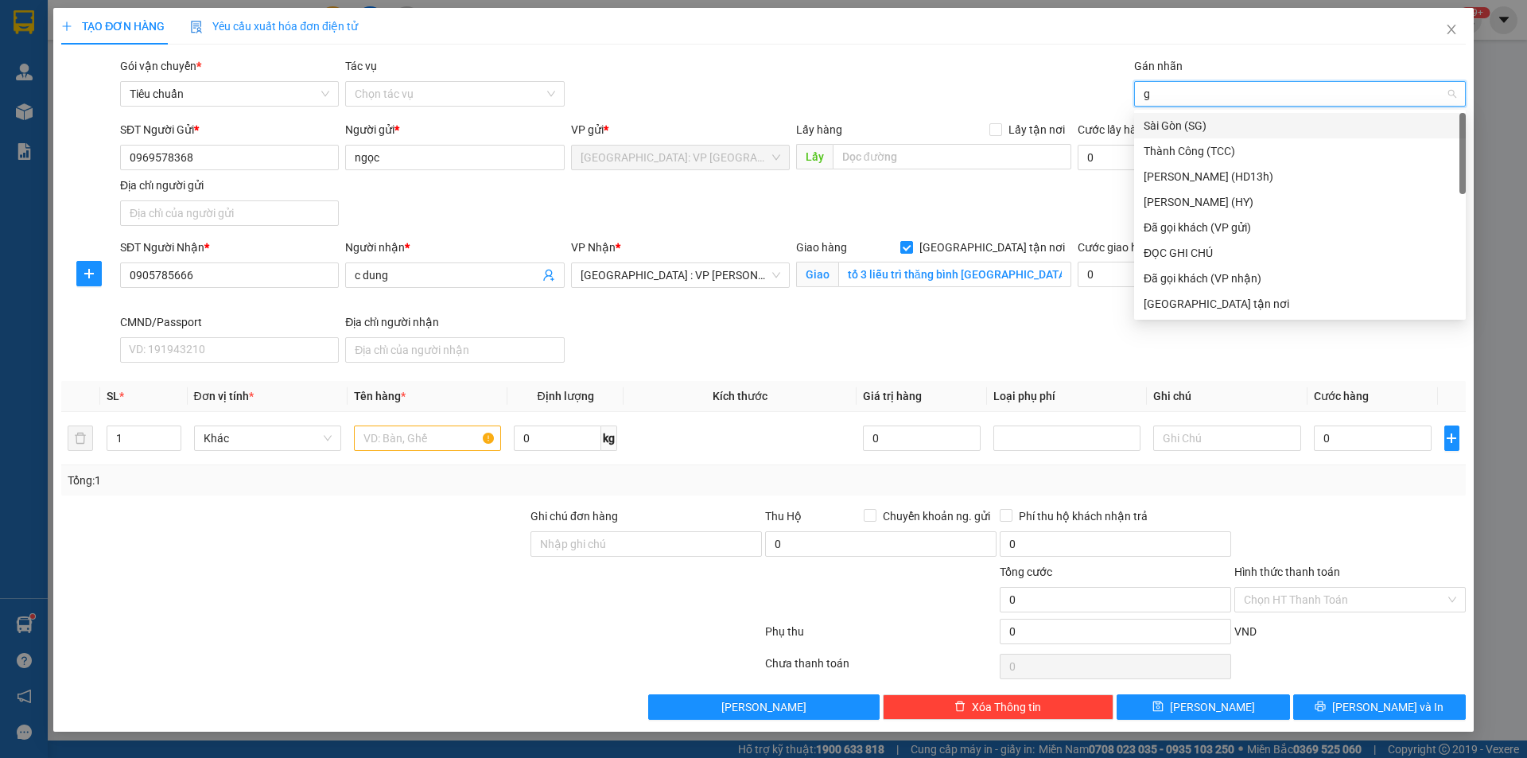
type input "gi"
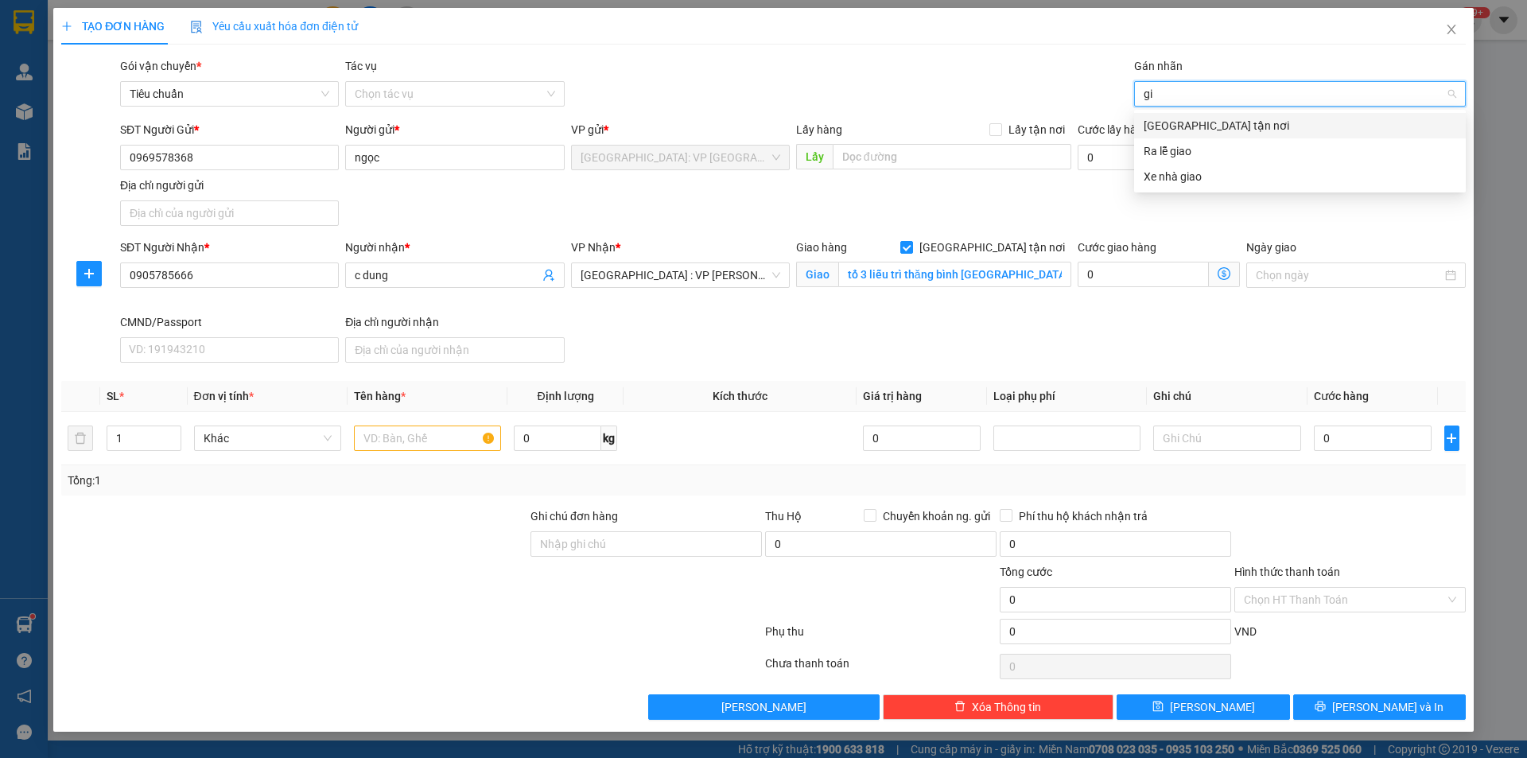
click at [1197, 126] on div "[GEOGRAPHIC_DATA] tận nơi" at bounding box center [1300, 125] width 313 height 17
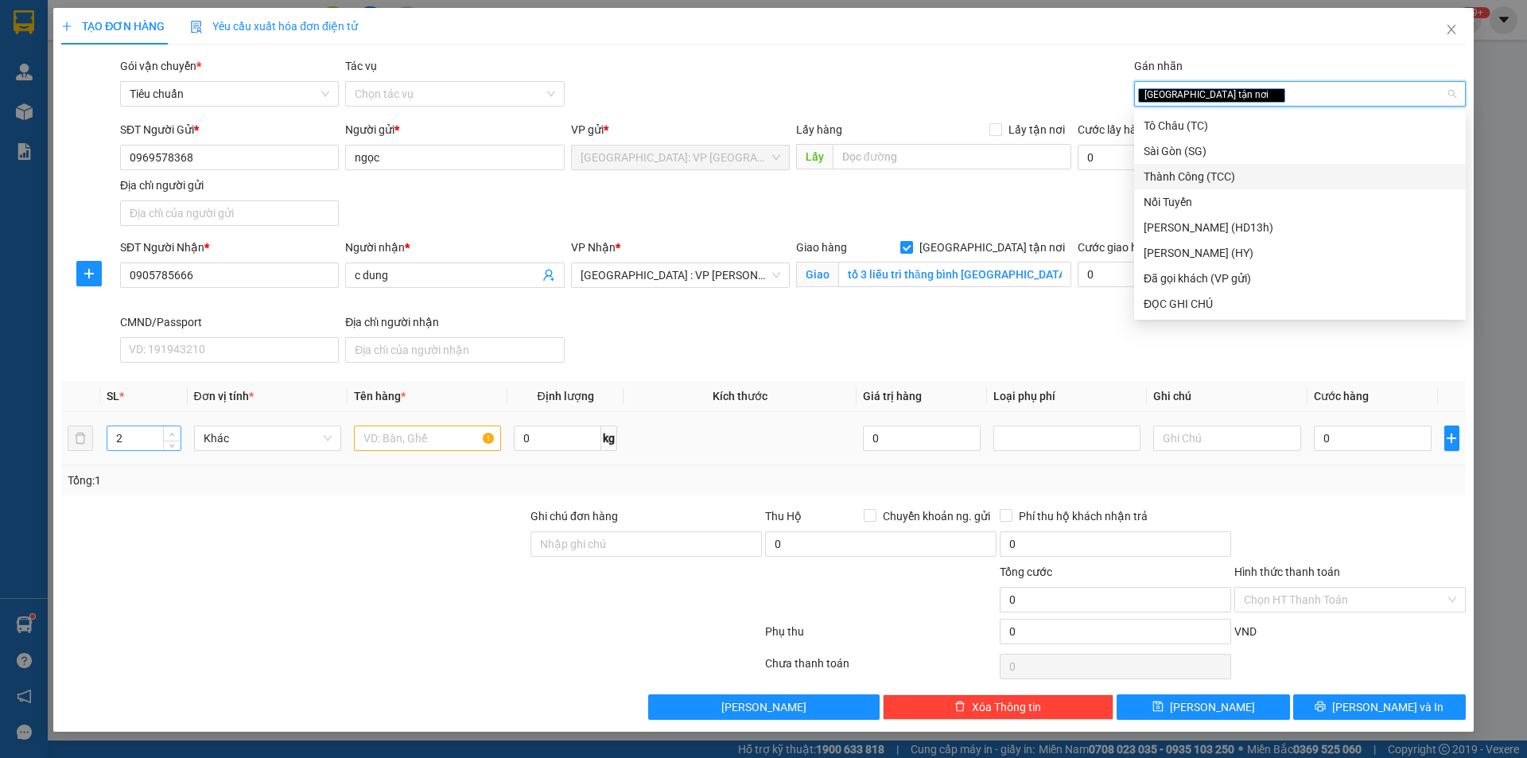
click at [174, 433] on icon "up" at bounding box center [172, 435] width 6 height 6
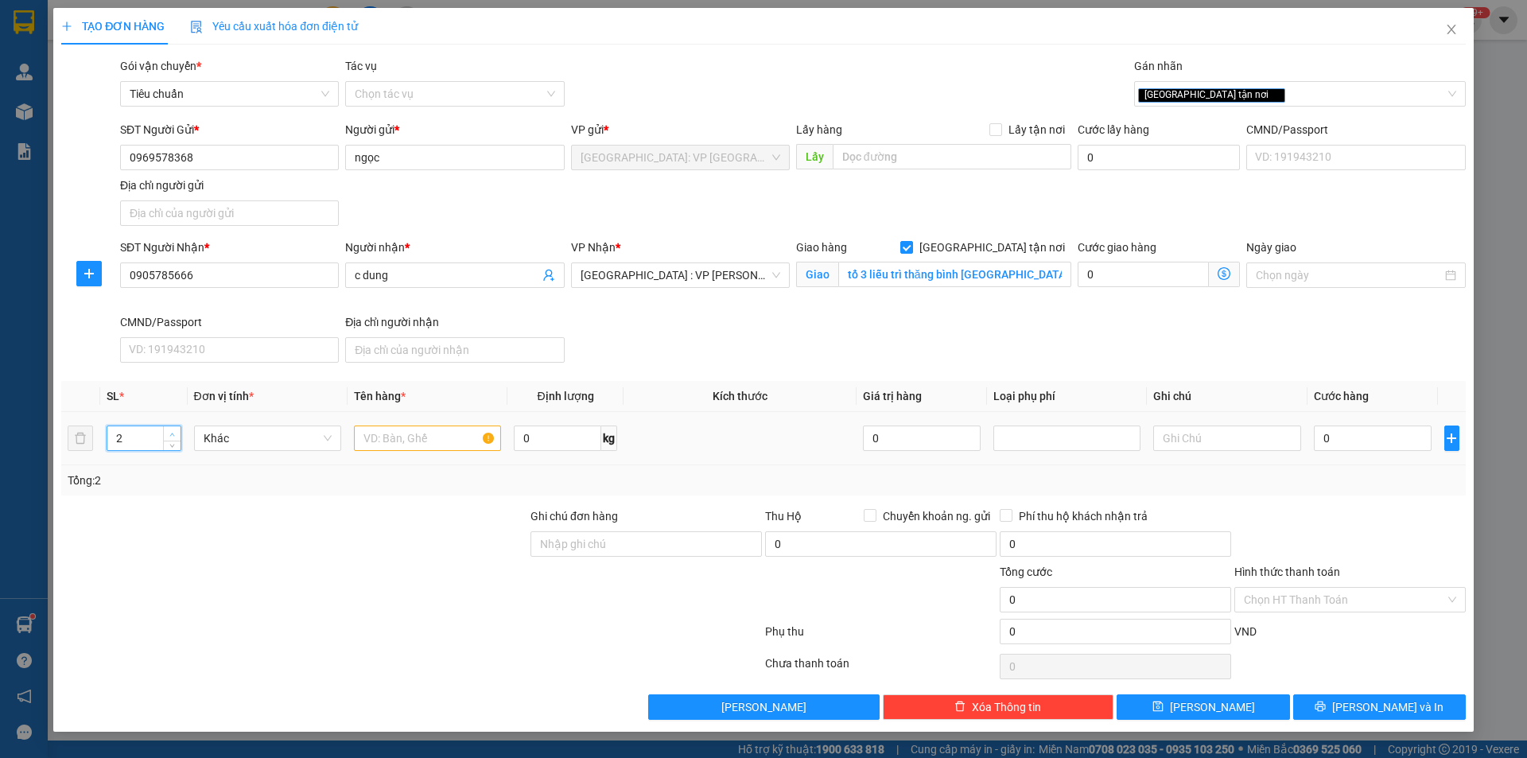
type input "3"
click at [174, 433] on icon "up" at bounding box center [172, 435] width 6 height 6
click at [424, 445] on input "text" at bounding box center [427, 438] width 147 height 25
type input "2 thanh dài 4m bọc bạt trắng, 1 kiện giấy bọc bạt trắng"
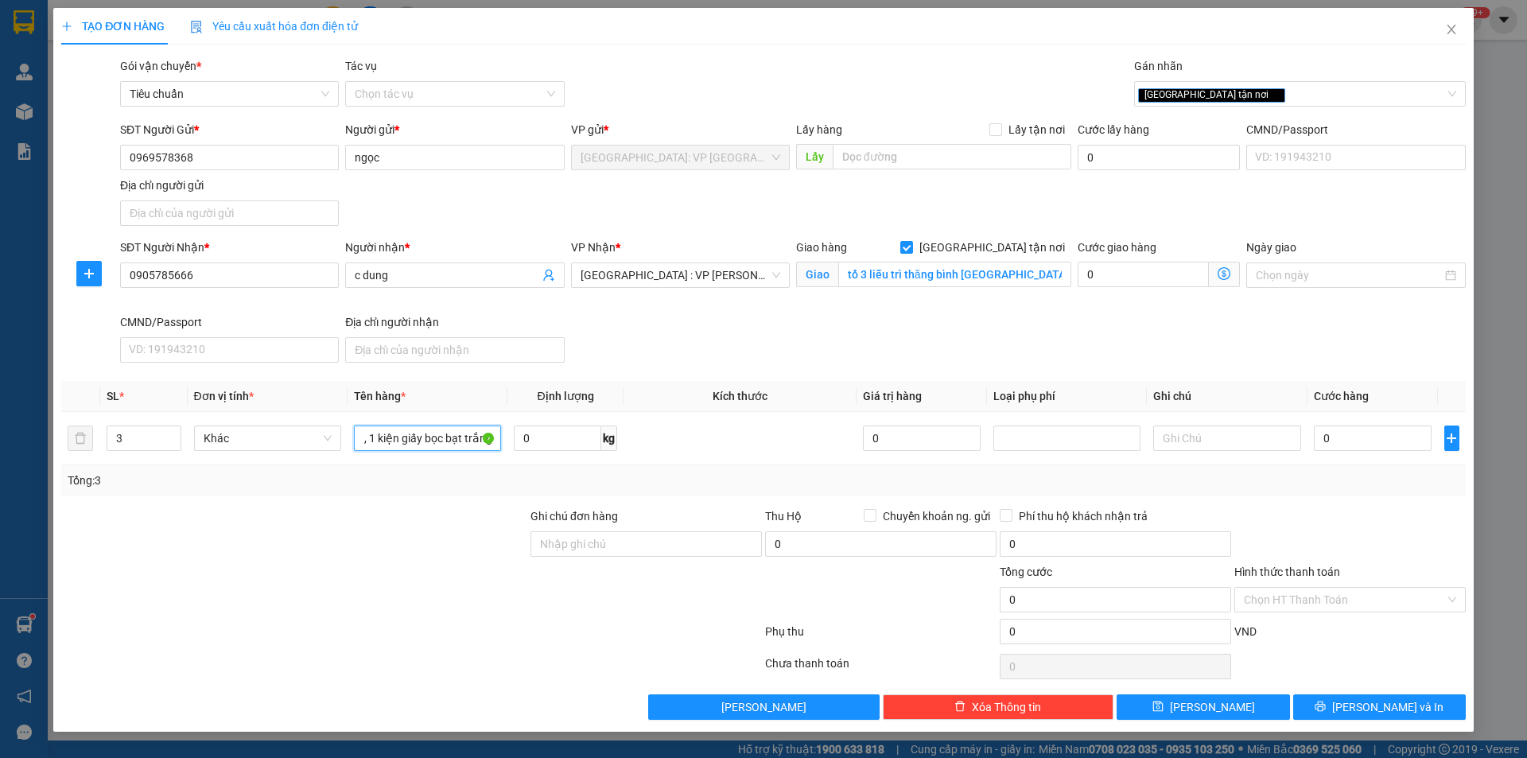
scroll to position [0, 0]
click at [868, 511] on input "Chuyển khoản ng. gửi" at bounding box center [869, 514] width 11 height 11
checkbox input "true"
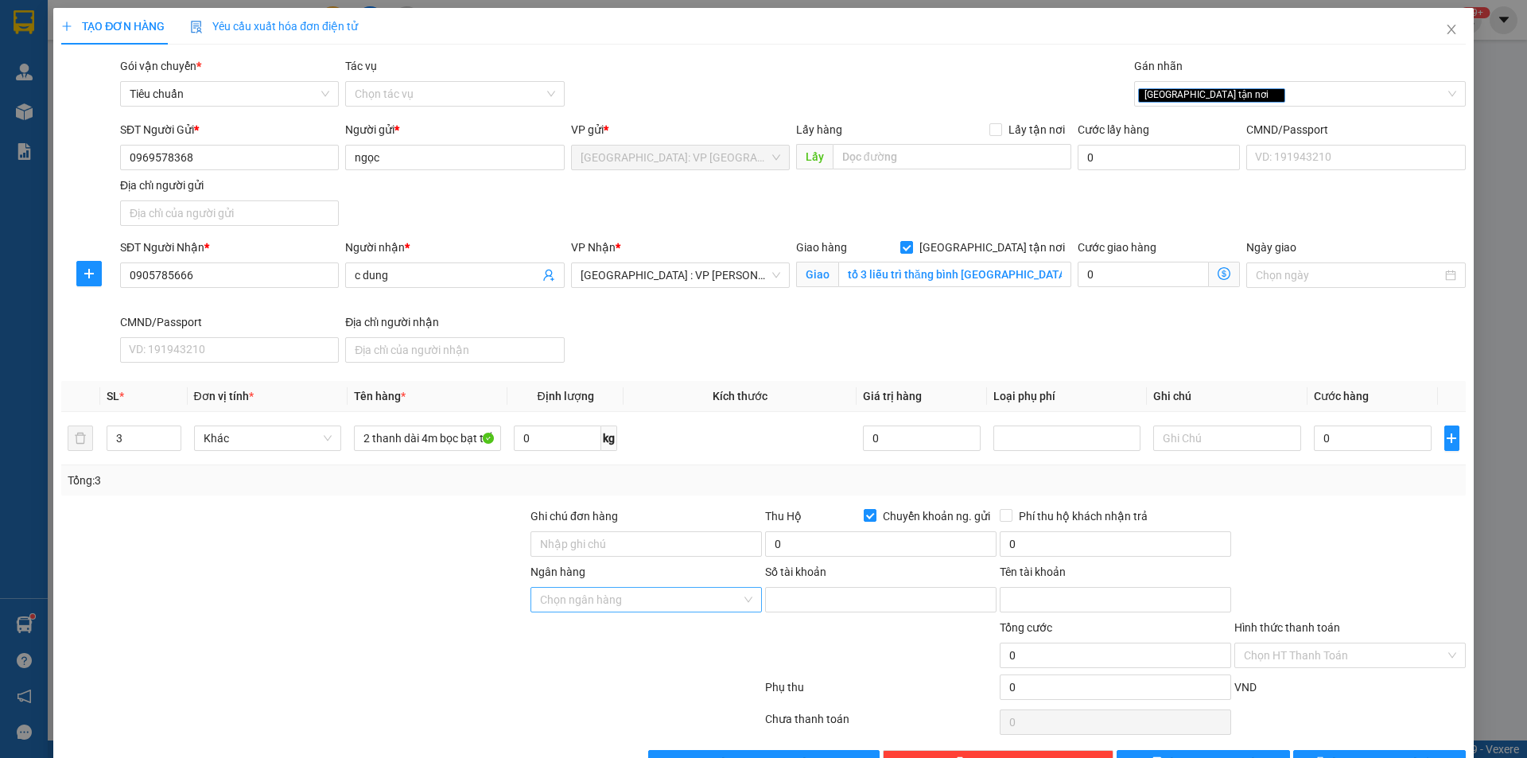
click at [655, 599] on input "Ngân hàng" at bounding box center [640, 600] width 201 height 24
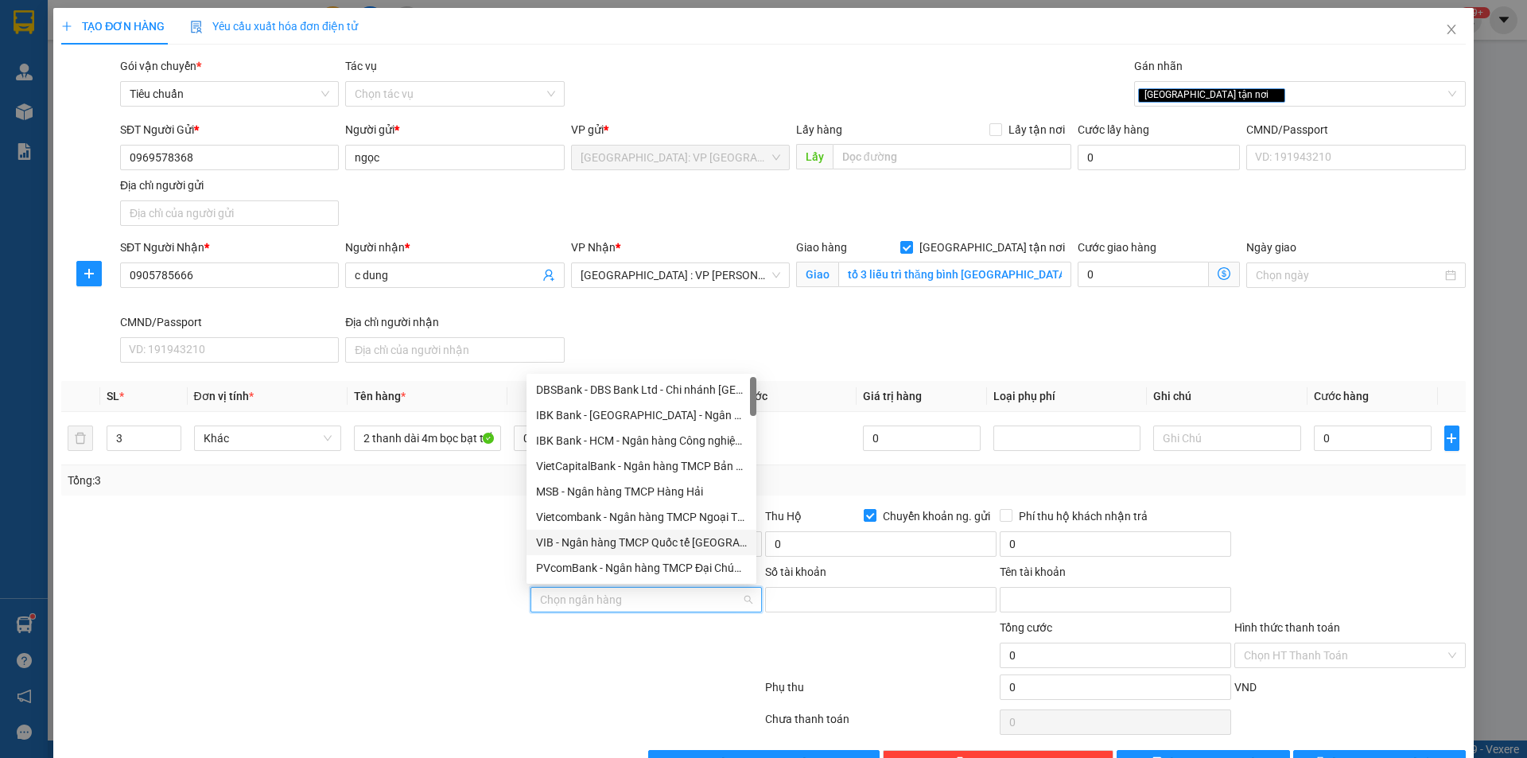
click at [670, 348] on div "SĐT Người Nhận * 0905785666 Người nhận * c dung VP Nhận * [GEOGRAPHIC_DATA] : V…" at bounding box center [793, 304] width 1352 height 130
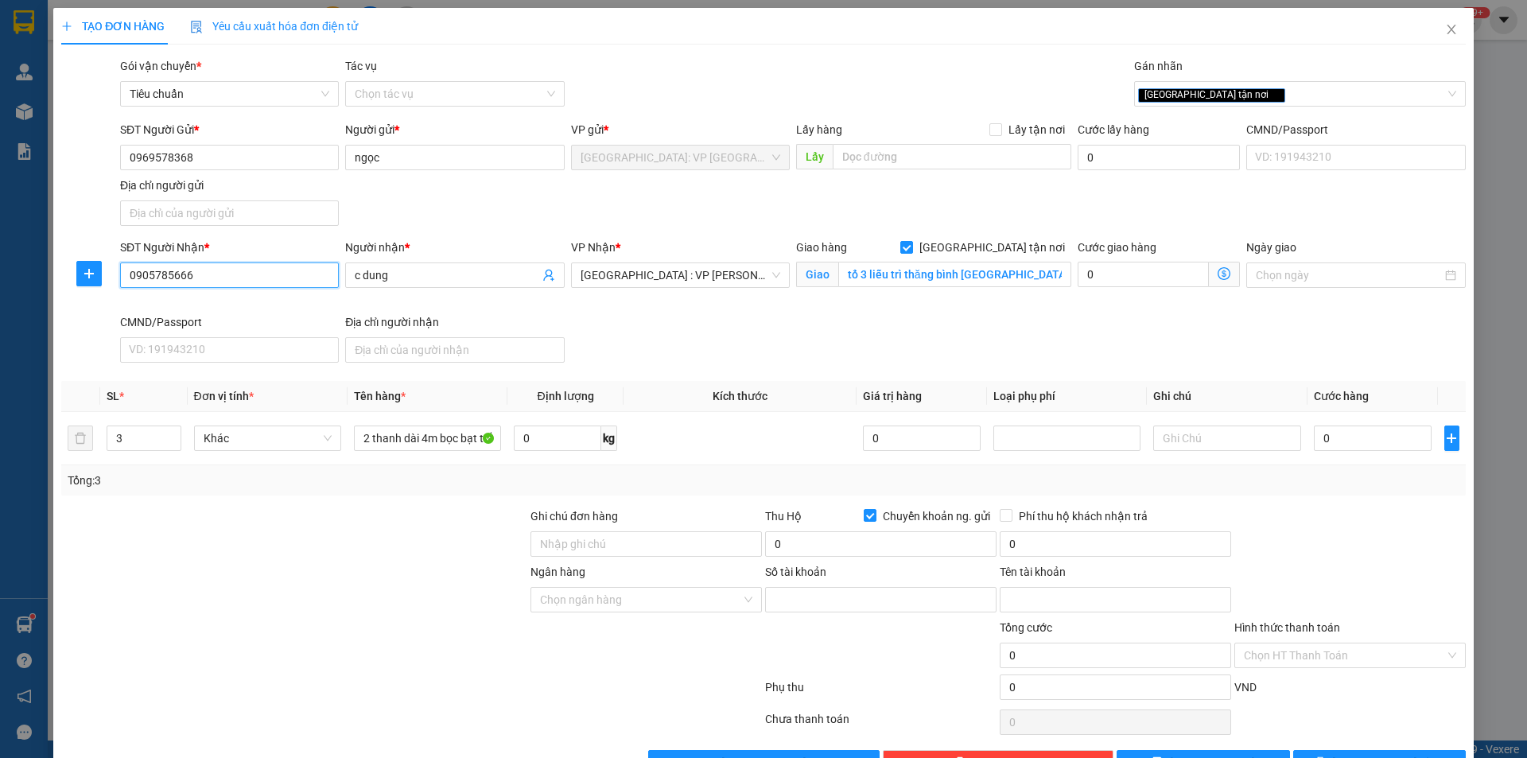
click at [277, 282] on input "0905785666" at bounding box center [229, 274] width 219 height 25
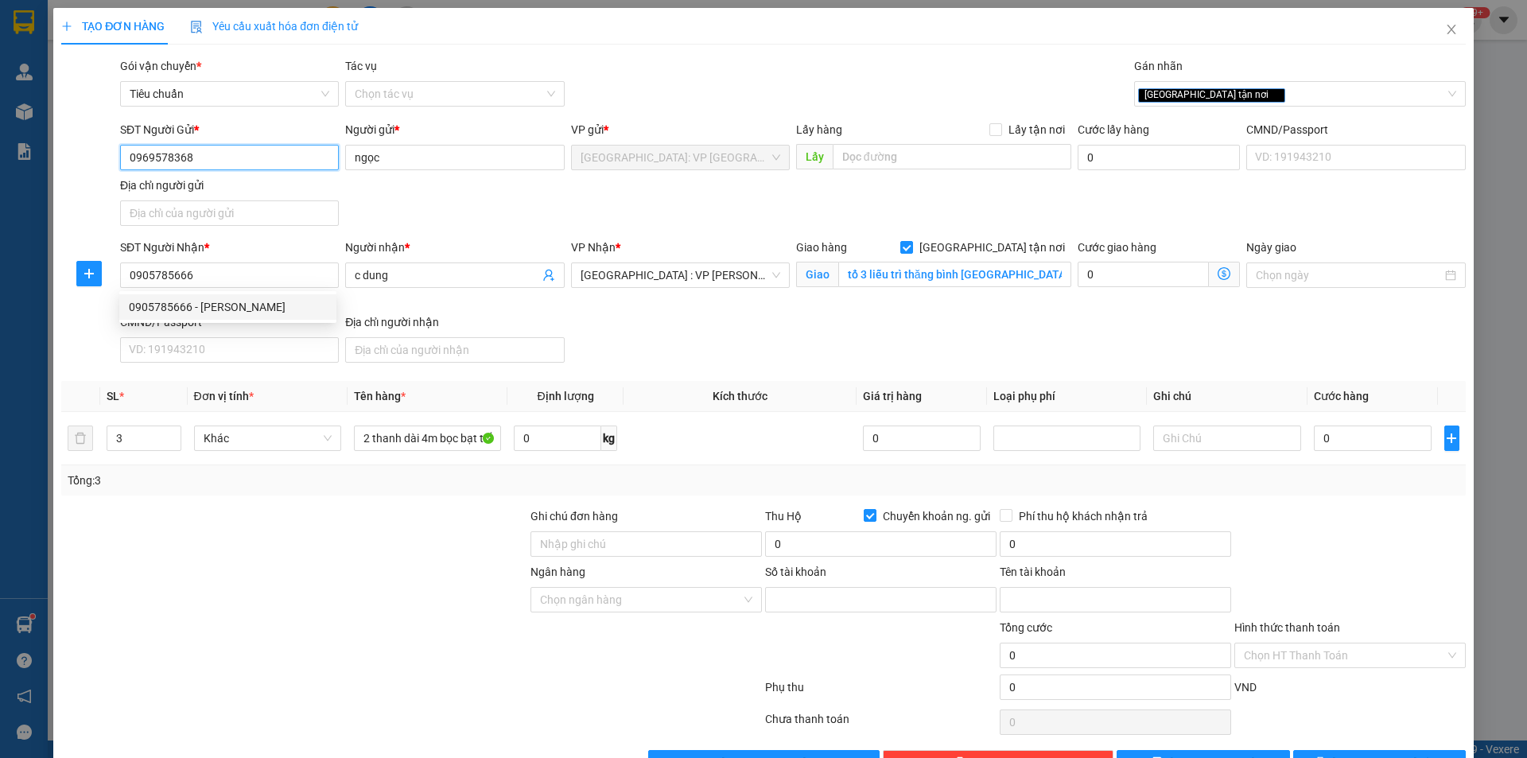
click at [246, 164] on input "0969578368" at bounding box center [229, 157] width 219 height 25
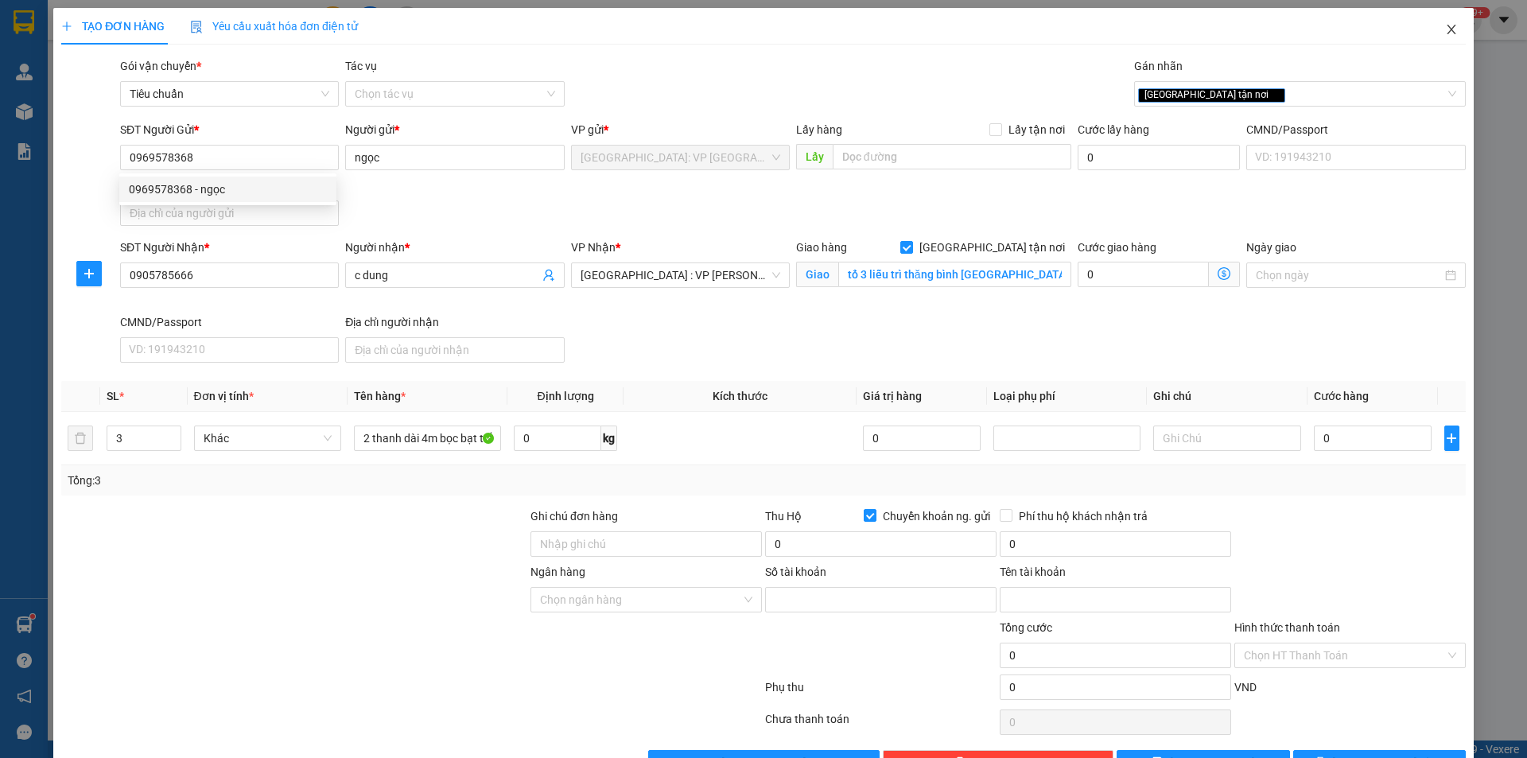
click at [1430, 25] on span "Close" at bounding box center [1451, 30] width 45 height 45
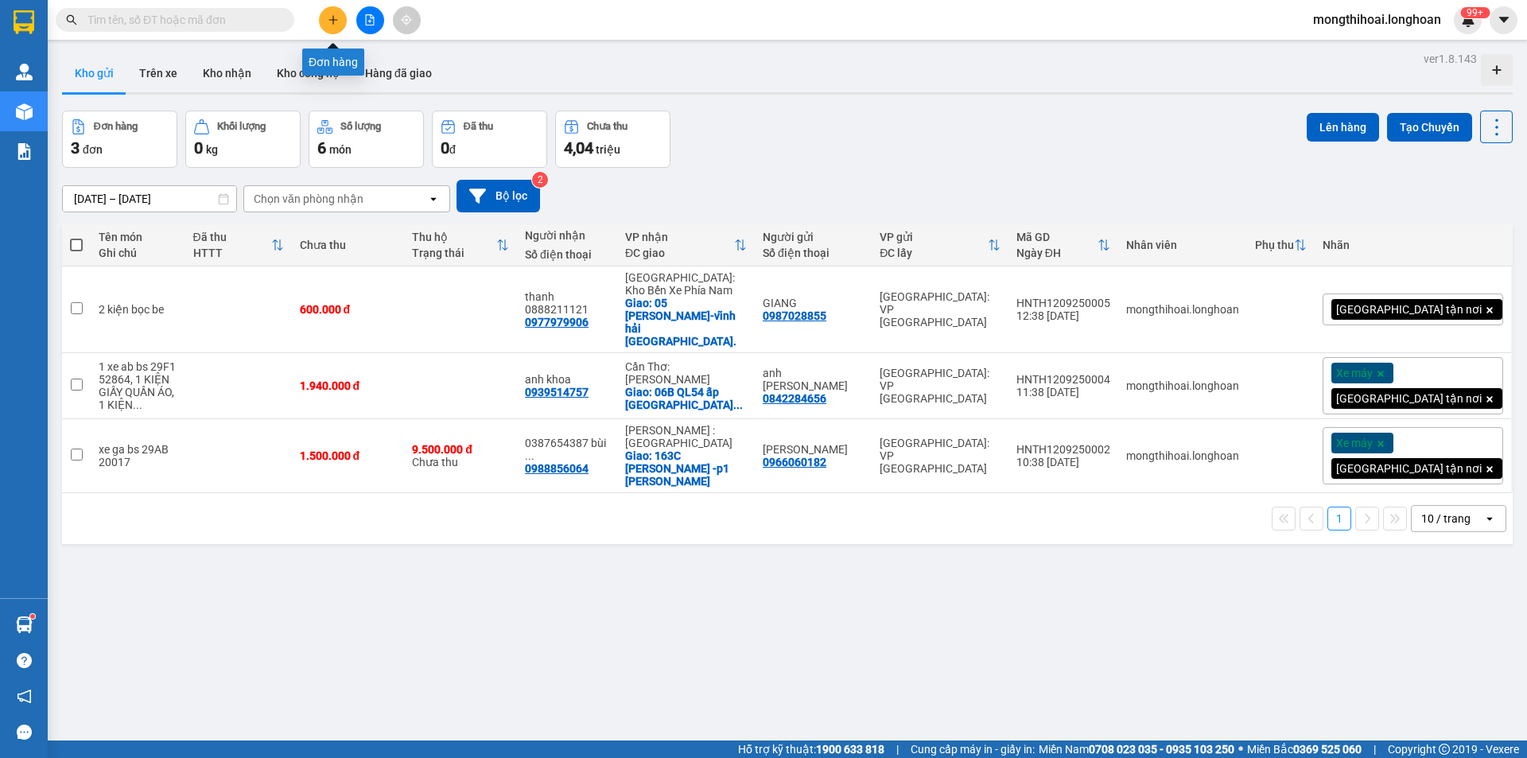
click at [319, 24] on button at bounding box center [333, 20] width 28 height 28
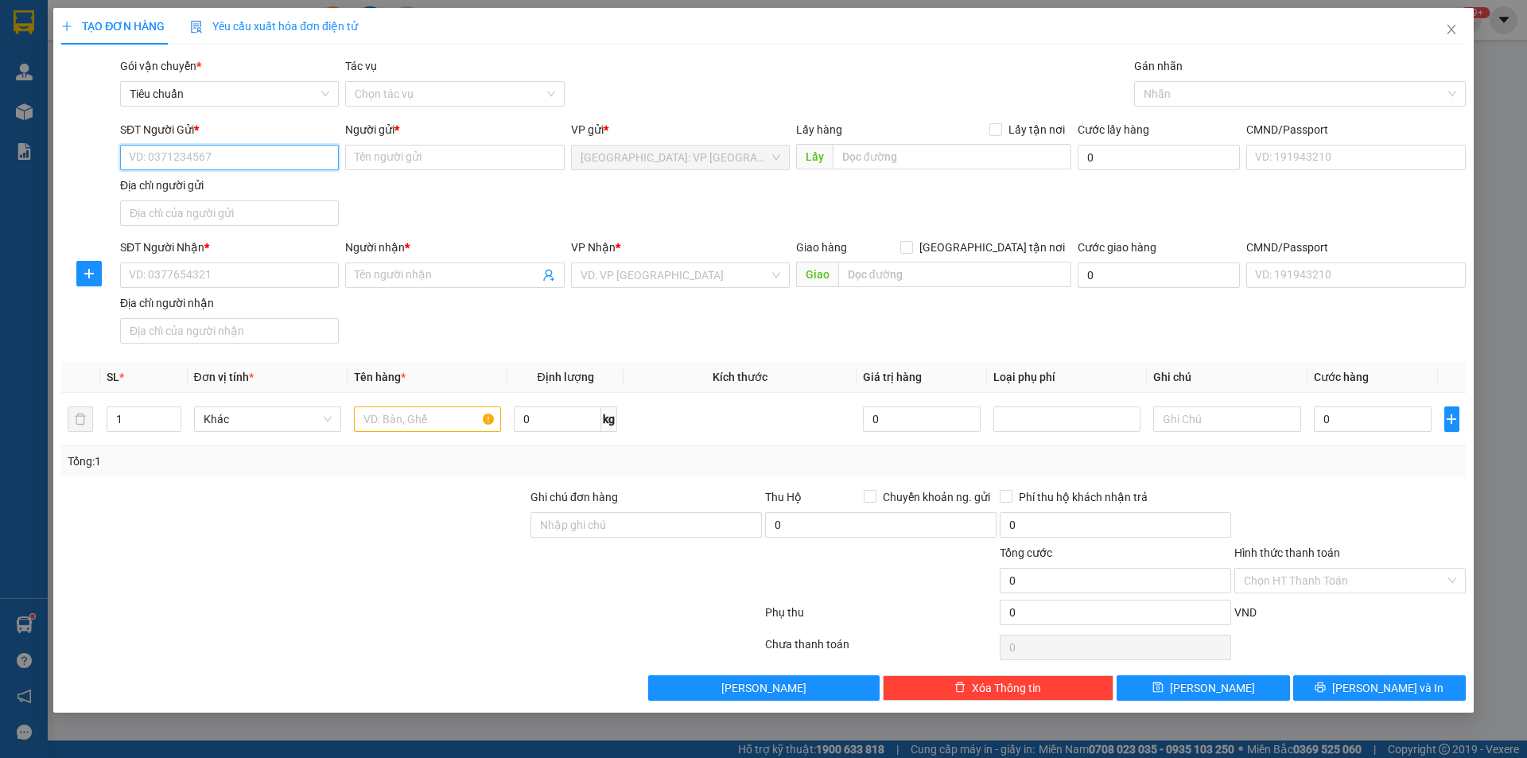
click at [285, 157] on input "SĐT Người Gửi *" at bounding box center [229, 157] width 219 height 25
click at [198, 192] on div "0969578368 - ngọc" at bounding box center [230, 189] width 200 height 17
type input "0969578368"
type input "ngọc"
checkbox input "true"
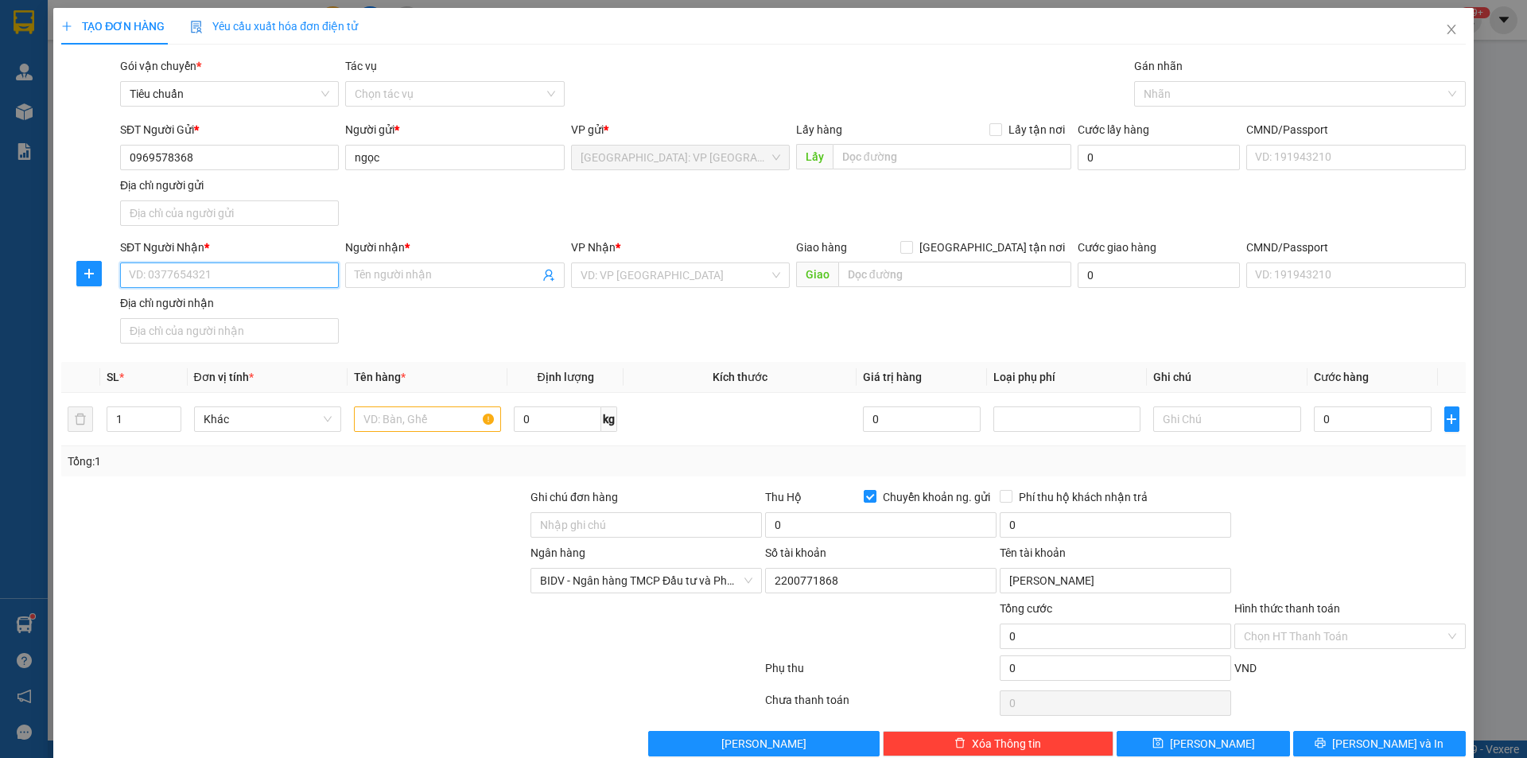
click at [261, 273] on input "SĐT Người Nhận *" at bounding box center [229, 274] width 219 height 25
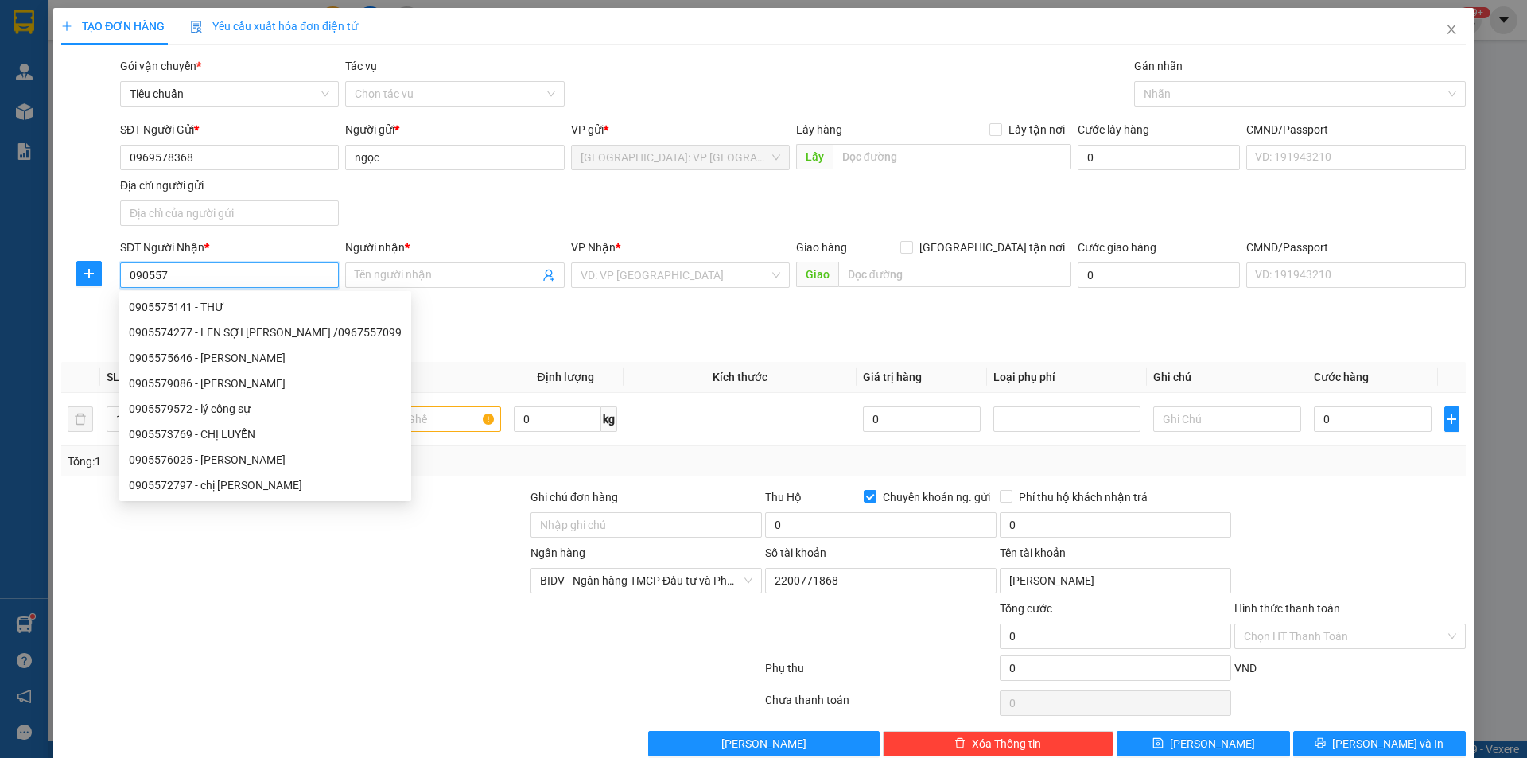
click at [151, 272] on input "090557" at bounding box center [229, 274] width 219 height 25
click at [160, 270] on input "09057" at bounding box center [229, 274] width 219 height 25
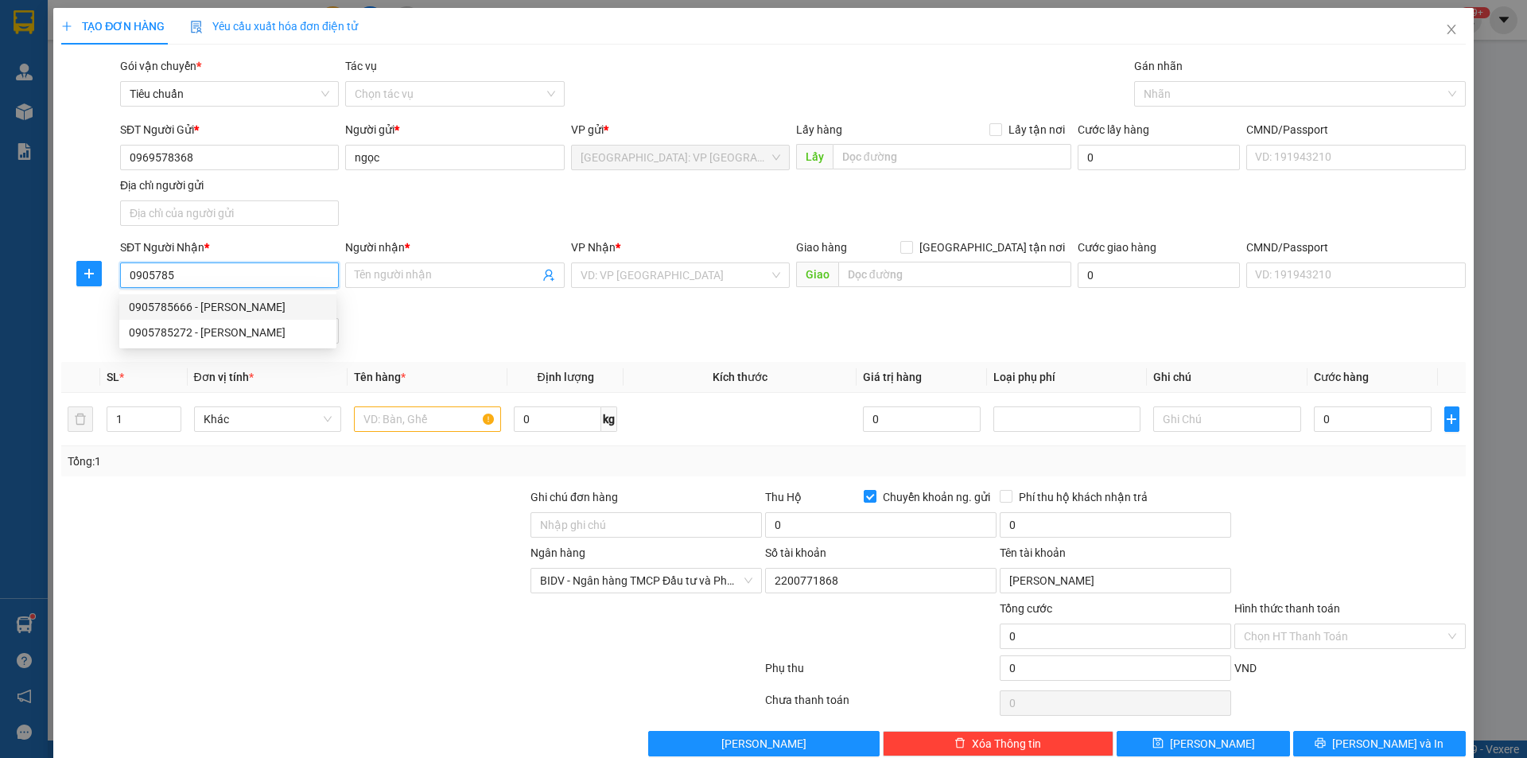
drag, startPoint x: 189, startPoint y: 309, endPoint x: 228, endPoint y: 292, distance: 42.4
click at [192, 309] on div "0905785666 - [PERSON_NAME]" at bounding box center [228, 306] width 198 height 17
type input "0905785666"
type input "[PERSON_NAME]"
checkbox input "true"
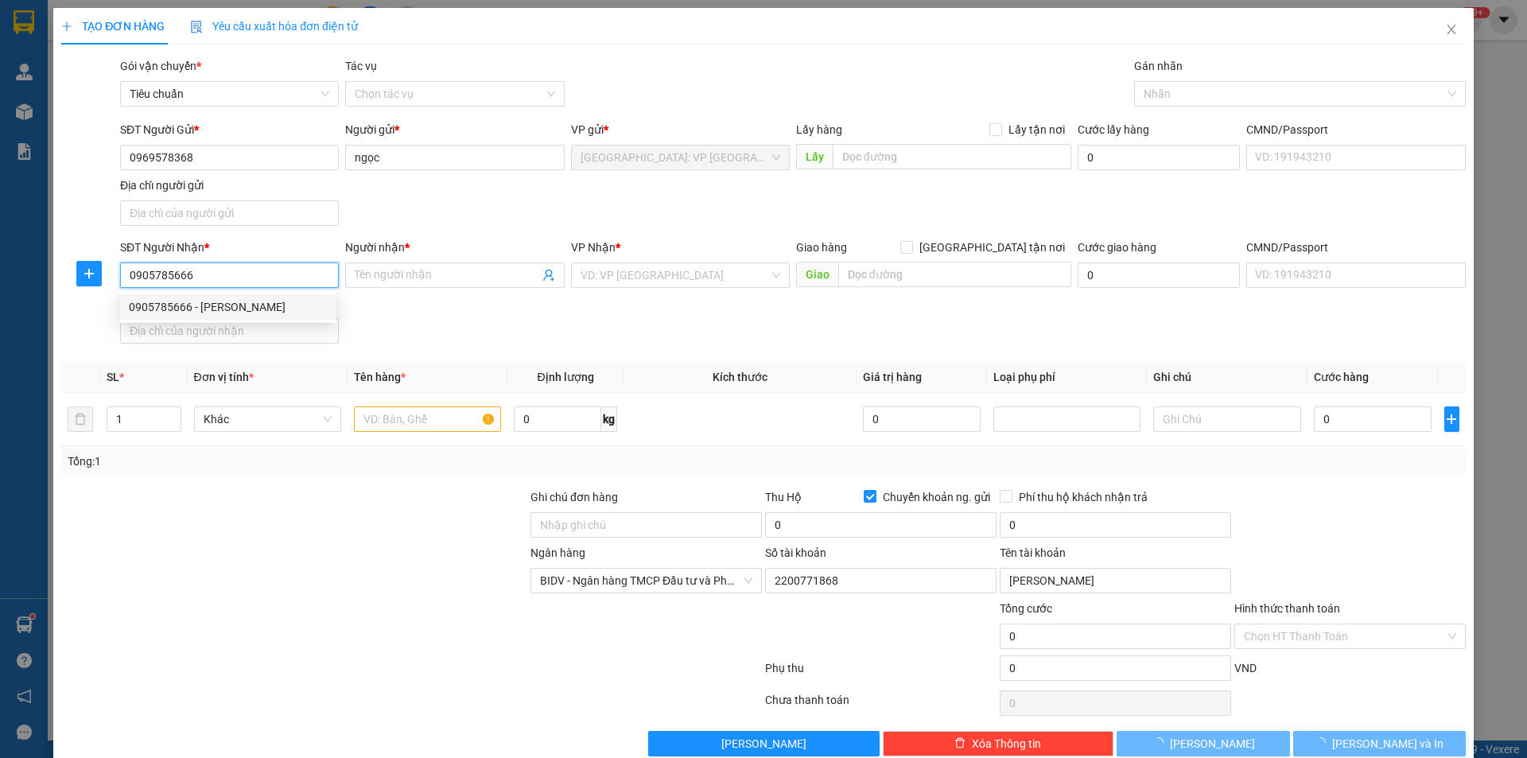
type input "tổ 3 liễu trì thăng bình [GEOGRAPHIC_DATA]"
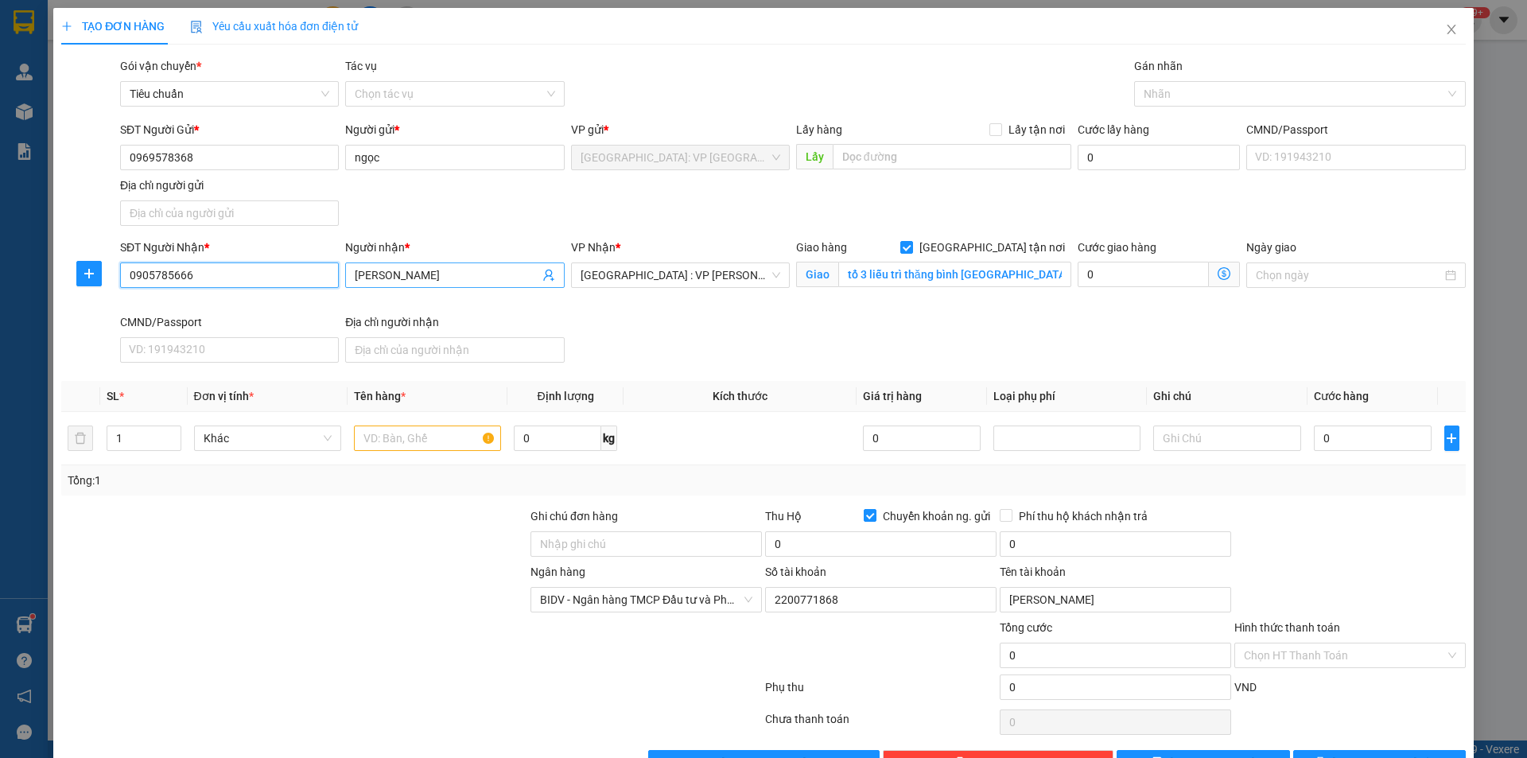
type input "0905785666"
click at [437, 271] on input "[PERSON_NAME]" at bounding box center [447, 274] width 184 height 17
click at [437, 272] on input "[PERSON_NAME]" at bounding box center [447, 274] width 184 height 17
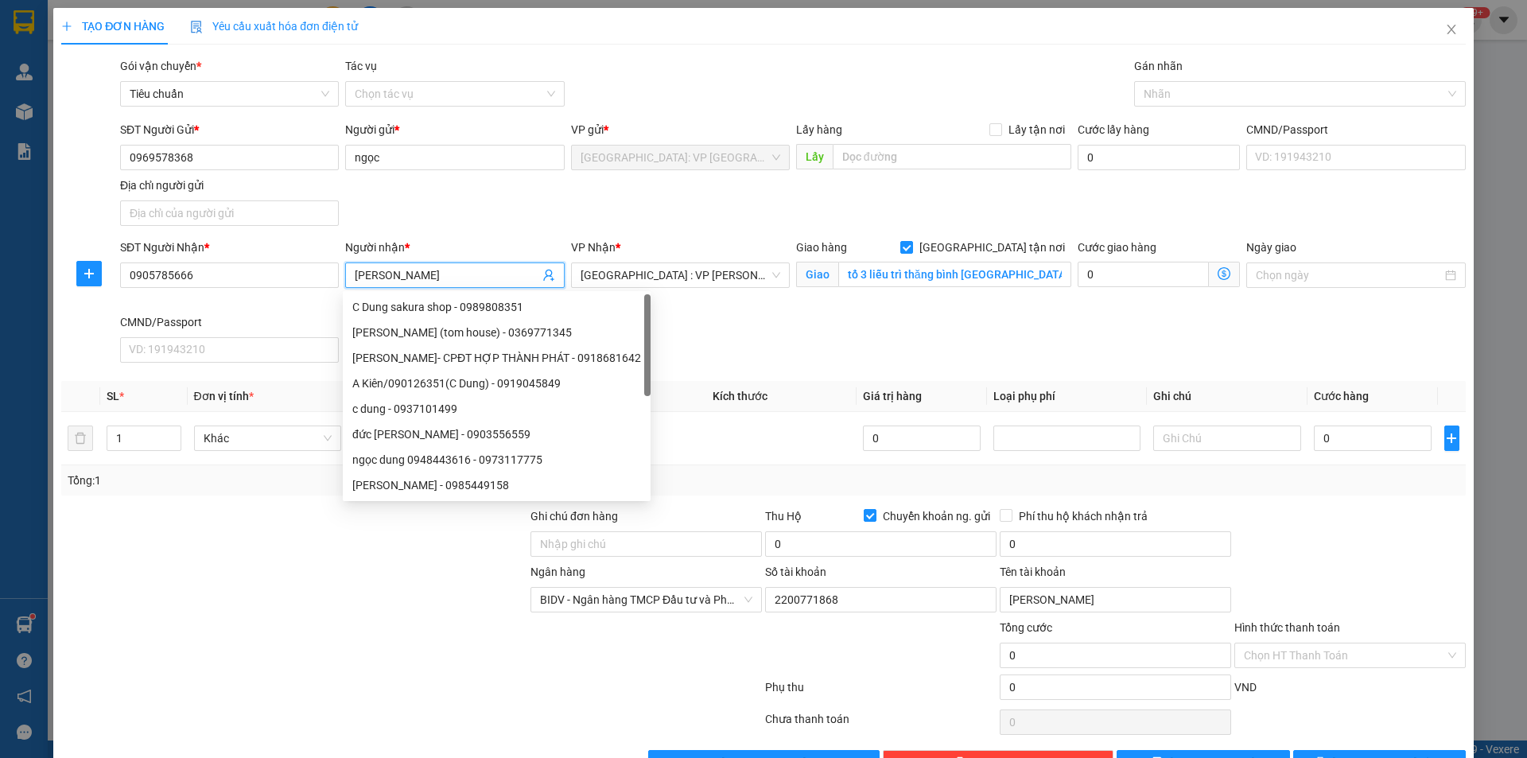
click at [437, 272] on input "[PERSON_NAME]" at bounding box center [447, 274] width 184 height 17
click at [1145, 90] on div at bounding box center [1292, 93] width 308 height 19
type input "c dung"
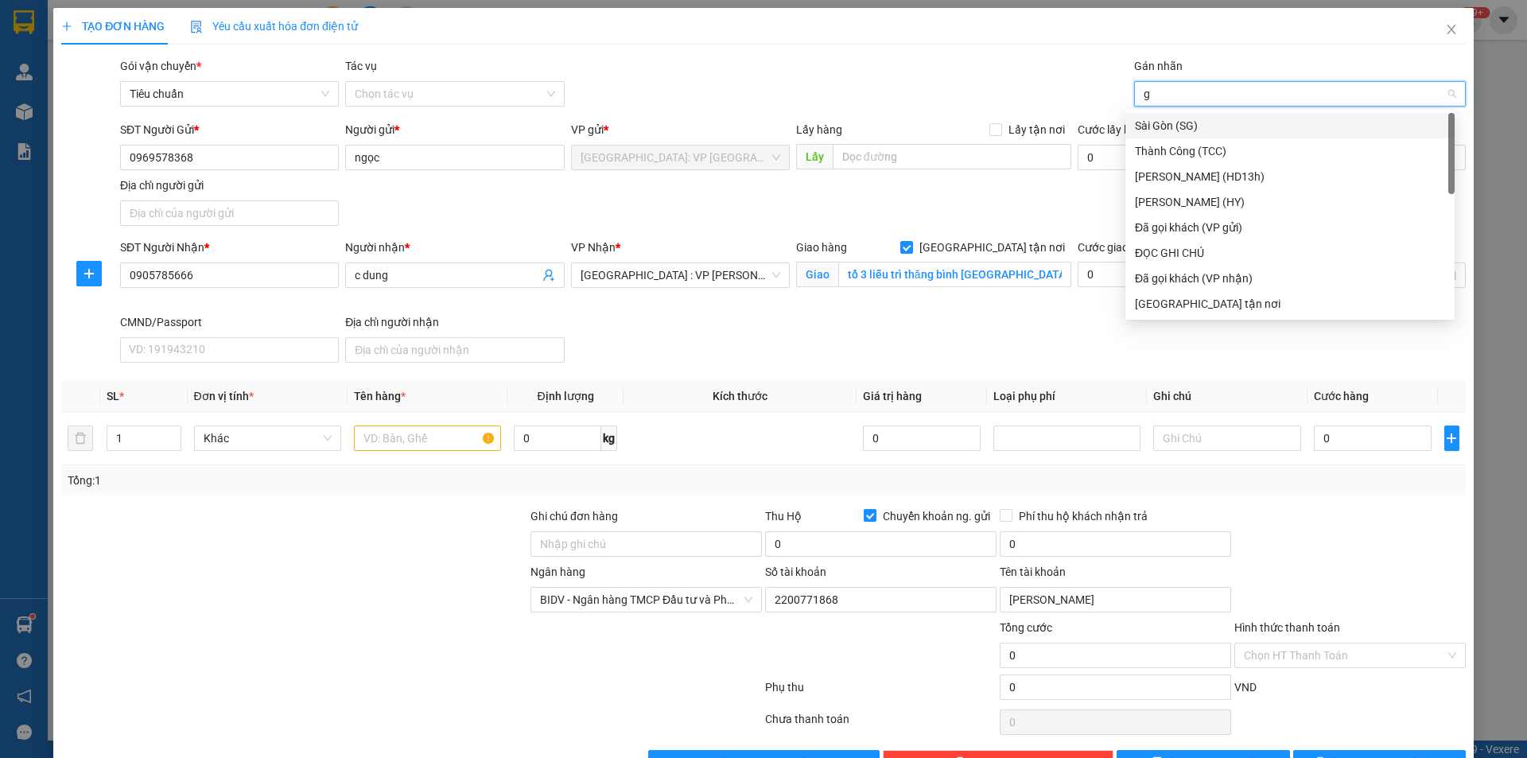
type input "gi"
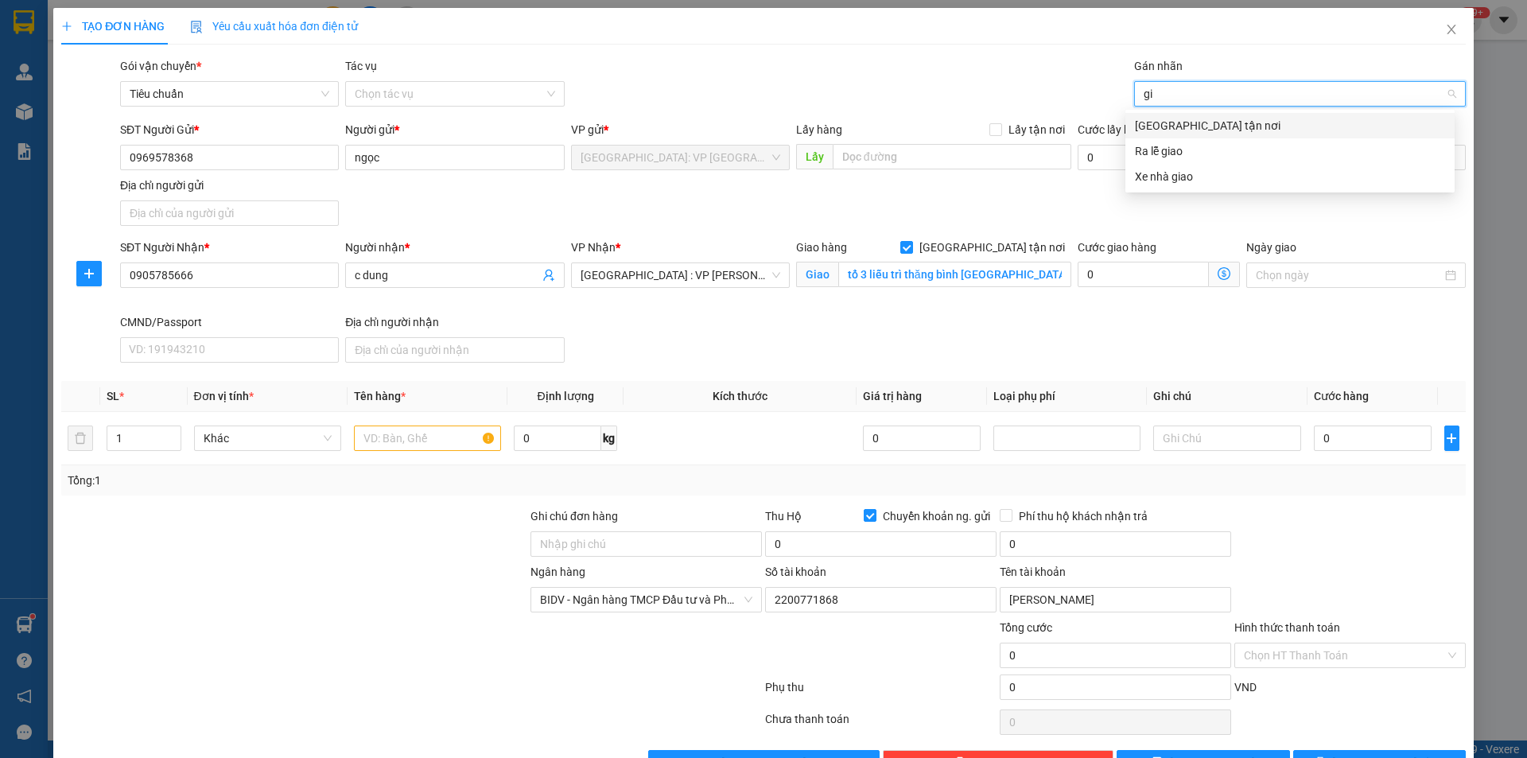
click at [1169, 122] on div "[GEOGRAPHIC_DATA] tận nơi" at bounding box center [1290, 125] width 310 height 17
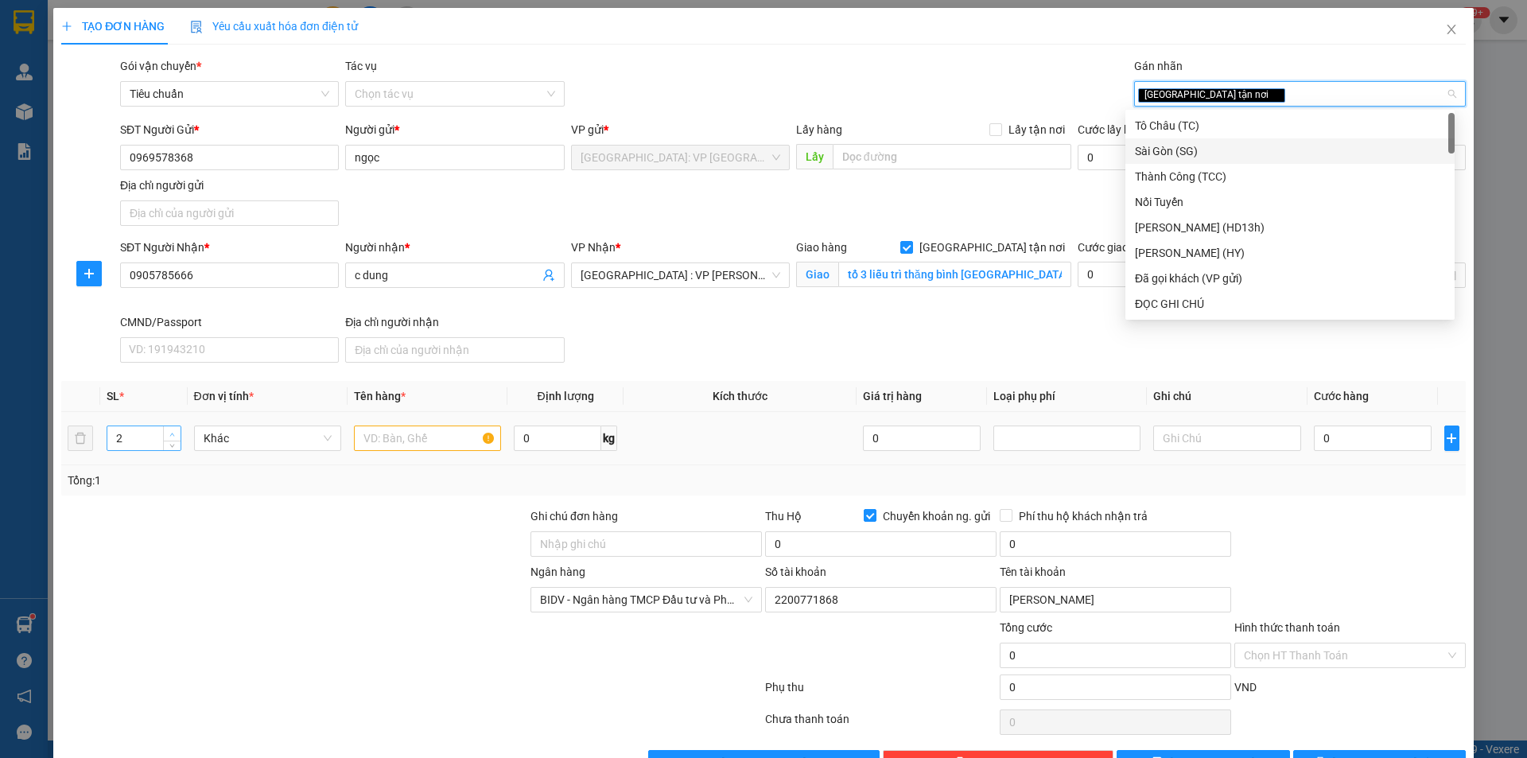
click at [169, 433] on icon "up" at bounding box center [172, 435] width 6 height 6
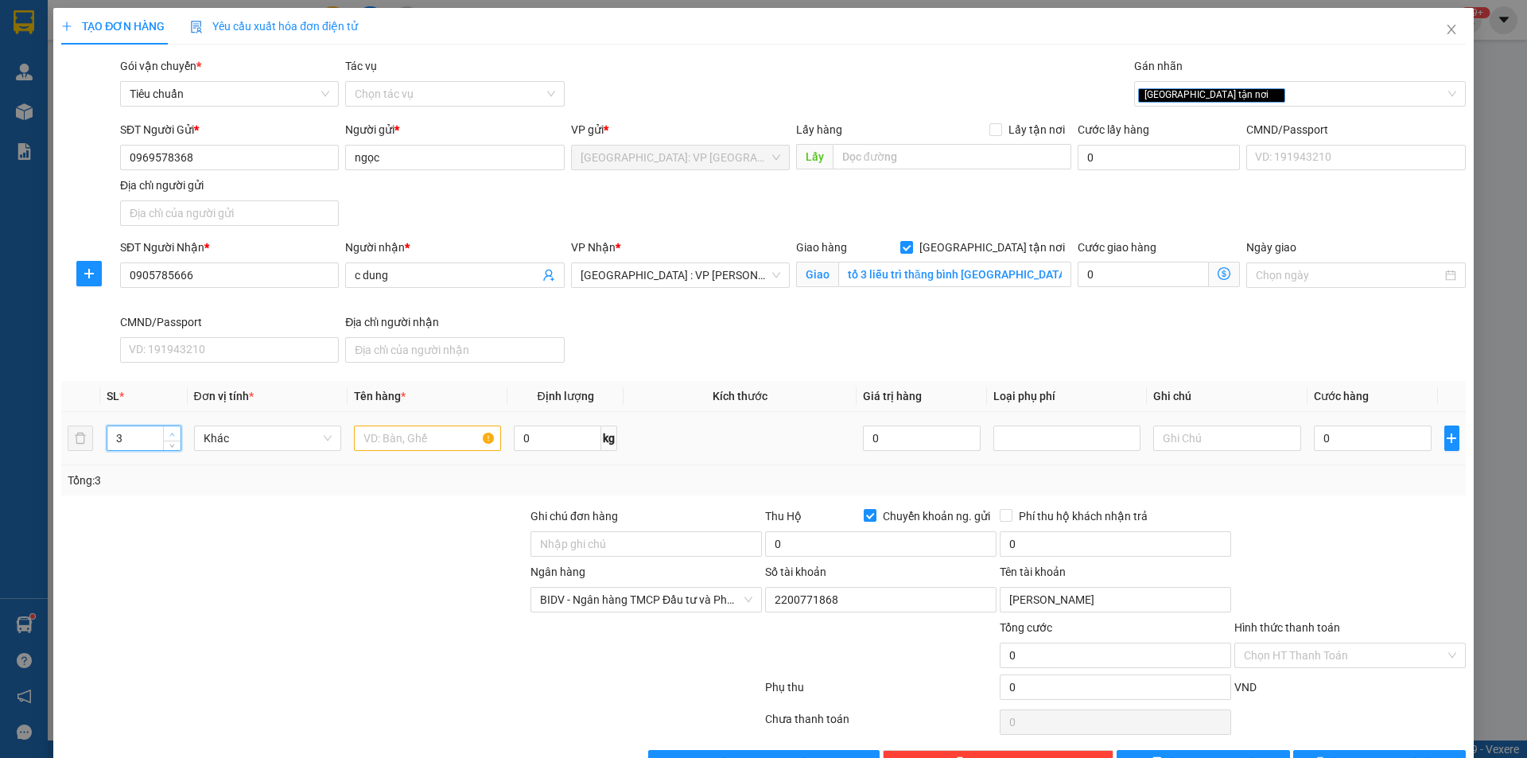
click at [169, 433] on icon "up" at bounding box center [172, 435] width 6 height 6
click at [170, 433] on icon "up" at bounding box center [172, 435] width 6 height 6
type input "3"
drag, startPoint x: 170, startPoint y: 445, endPoint x: 336, endPoint y: 441, distance: 165.5
click at [170, 445] on icon "down" at bounding box center [172, 444] width 6 height 6
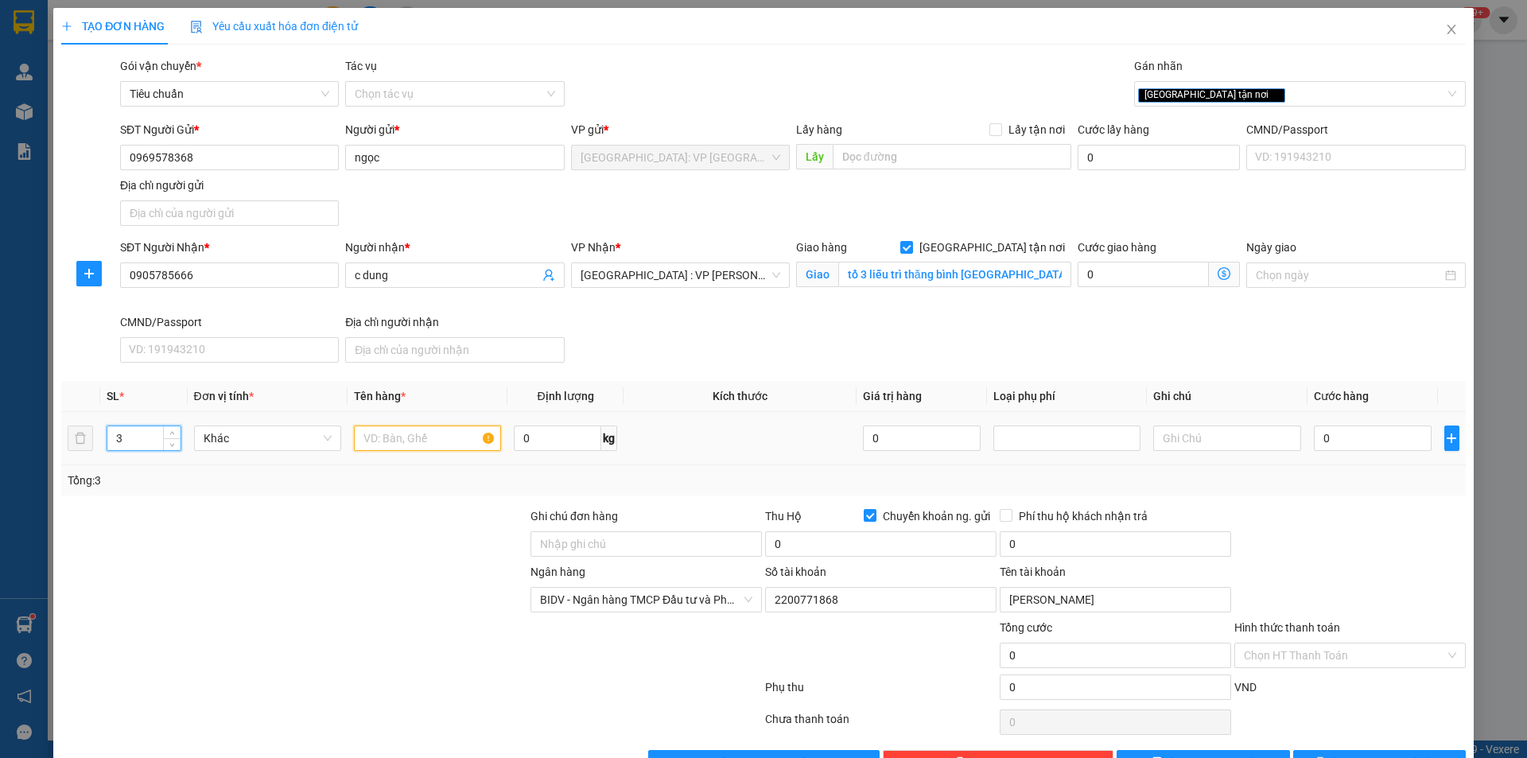
click at [390, 439] on input "text" at bounding box center [427, 438] width 147 height 25
click at [717, 597] on span "BIDV - Ngân hàng TMCP Đầu tư và Phát triển [GEOGRAPHIC_DATA]" at bounding box center [646, 600] width 212 height 24
type input "2 thanh dài 4m bọc tải trắng 1 kiện bọc tải trắng"
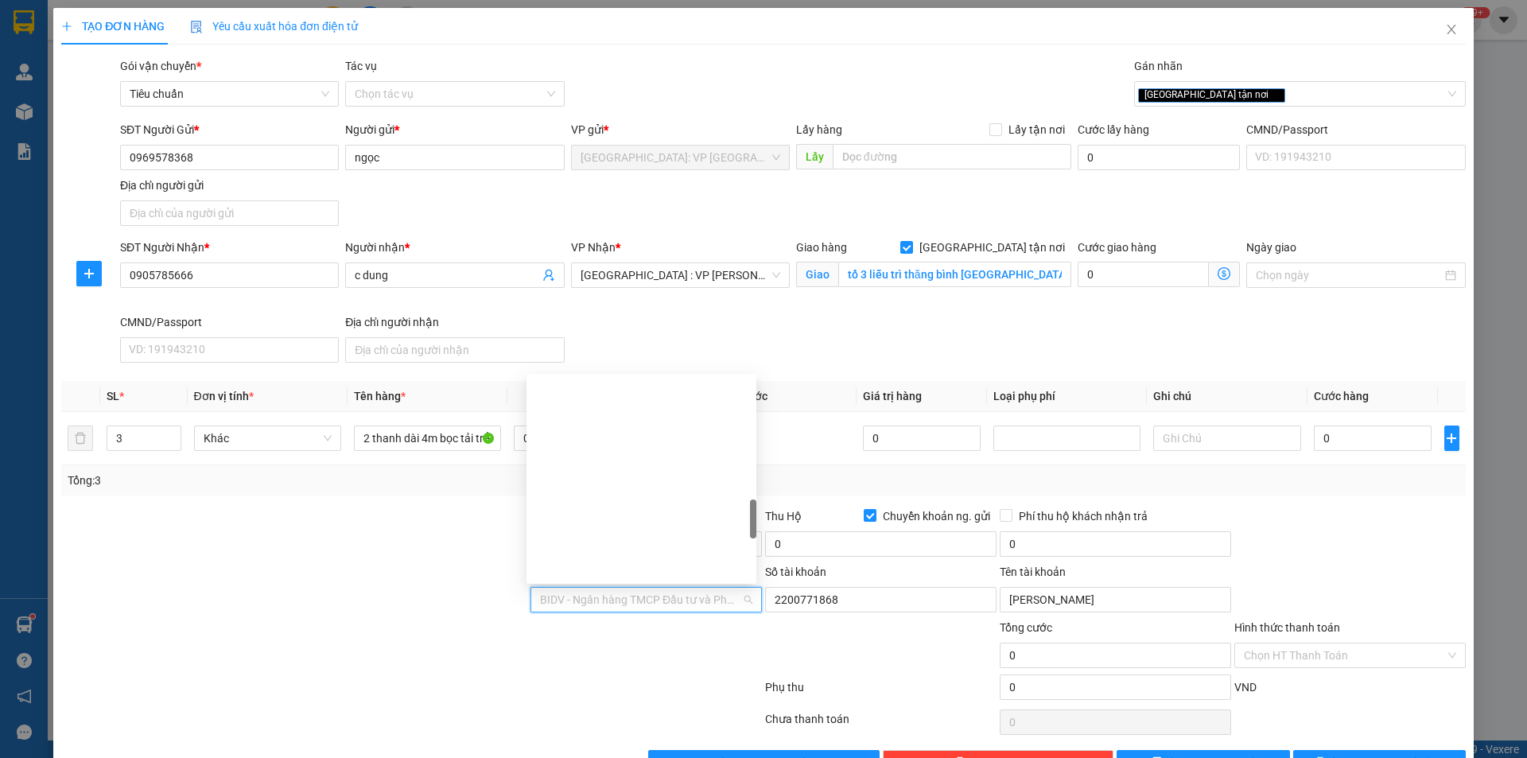
scroll to position [706, 0]
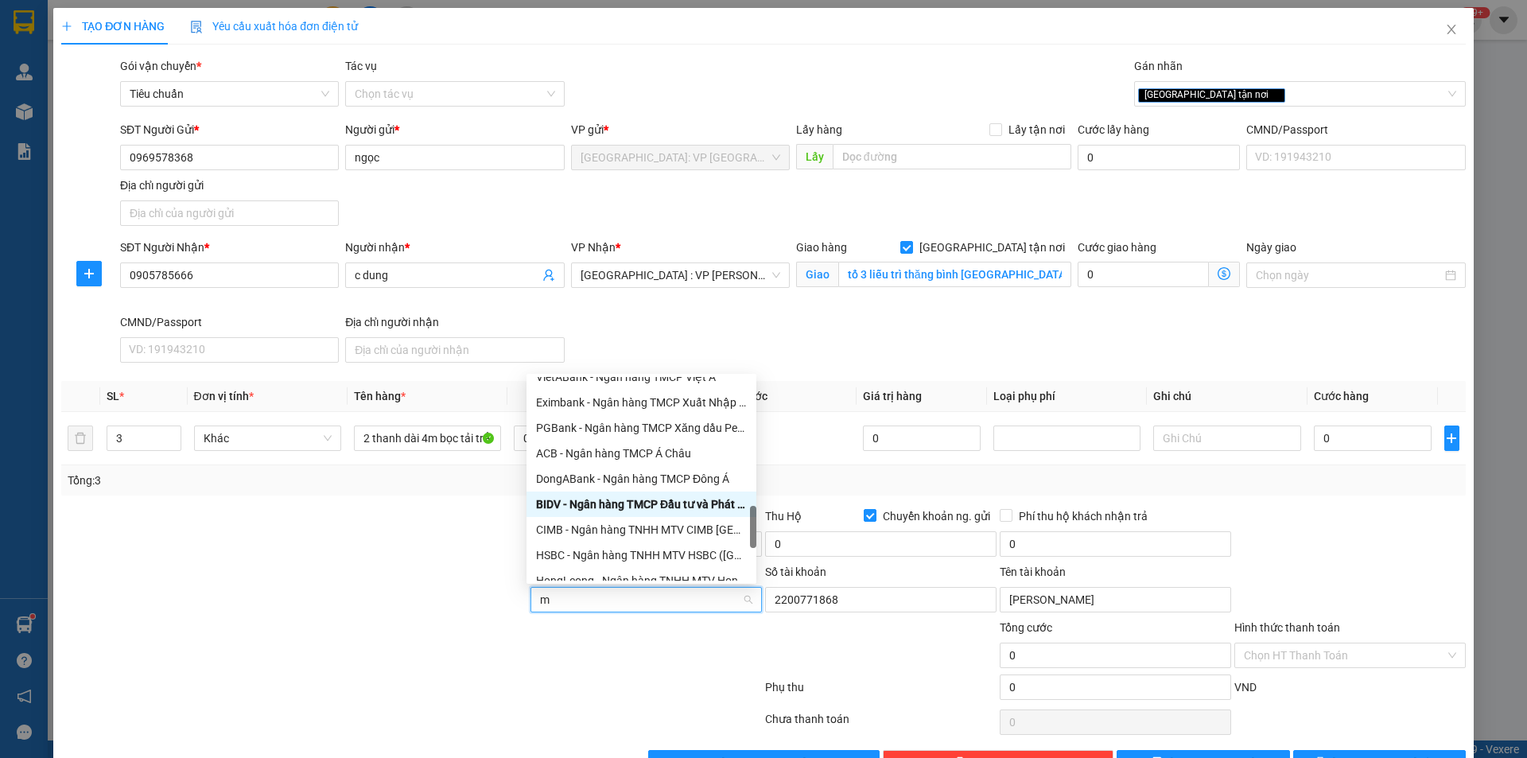
type input "mb"
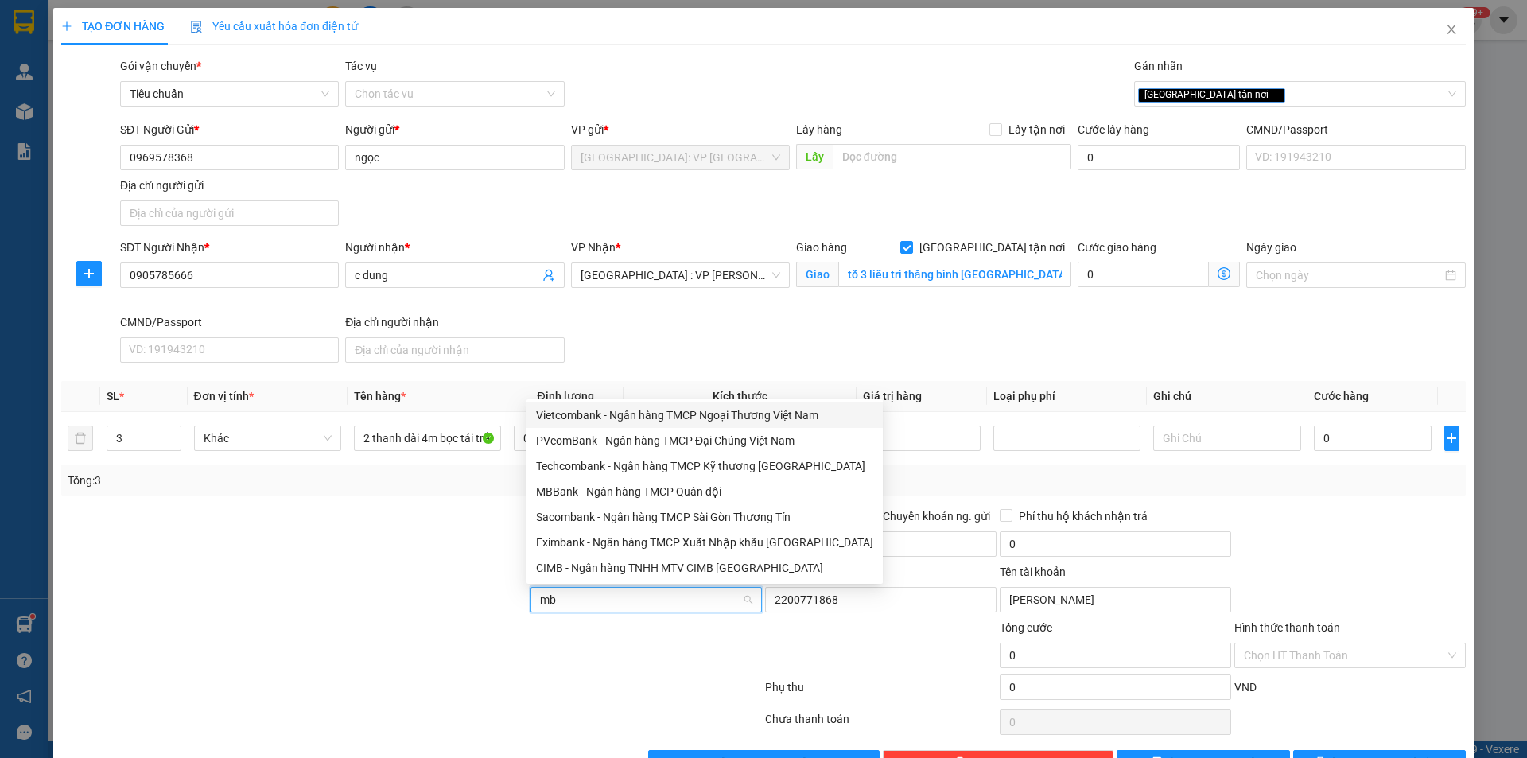
scroll to position [0, 0]
click at [593, 483] on div "MBBank - Ngân hàng TMCP Quân đội" at bounding box center [704, 491] width 337 height 17
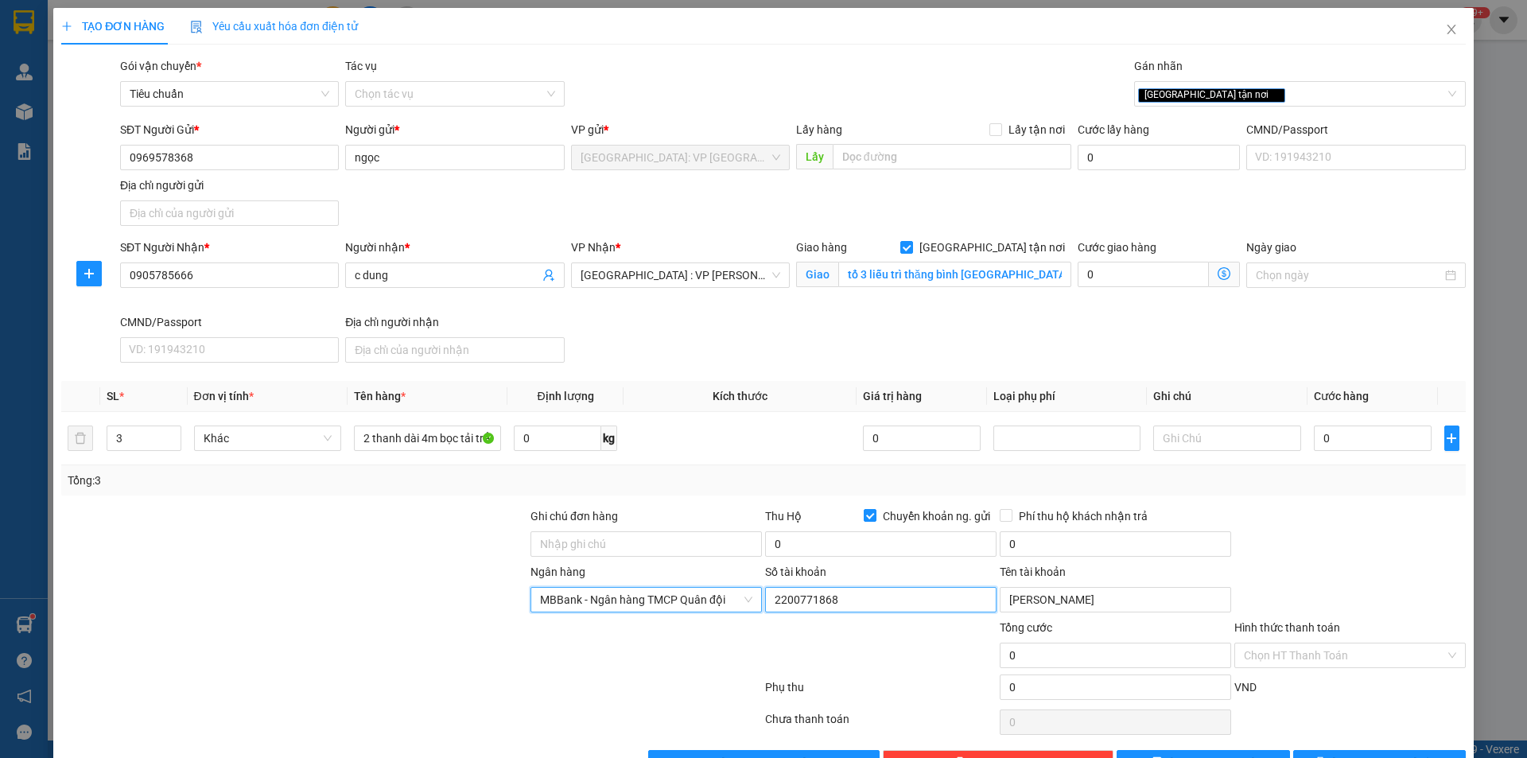
click at [870, 608] on input "2200771868" at bounding box center [880, 599] width 231 height 25
click at [873, 606] on input "2200771868" at bounding box center [880, 599] width 231 height 25
type input "2"
type input "0971765866"
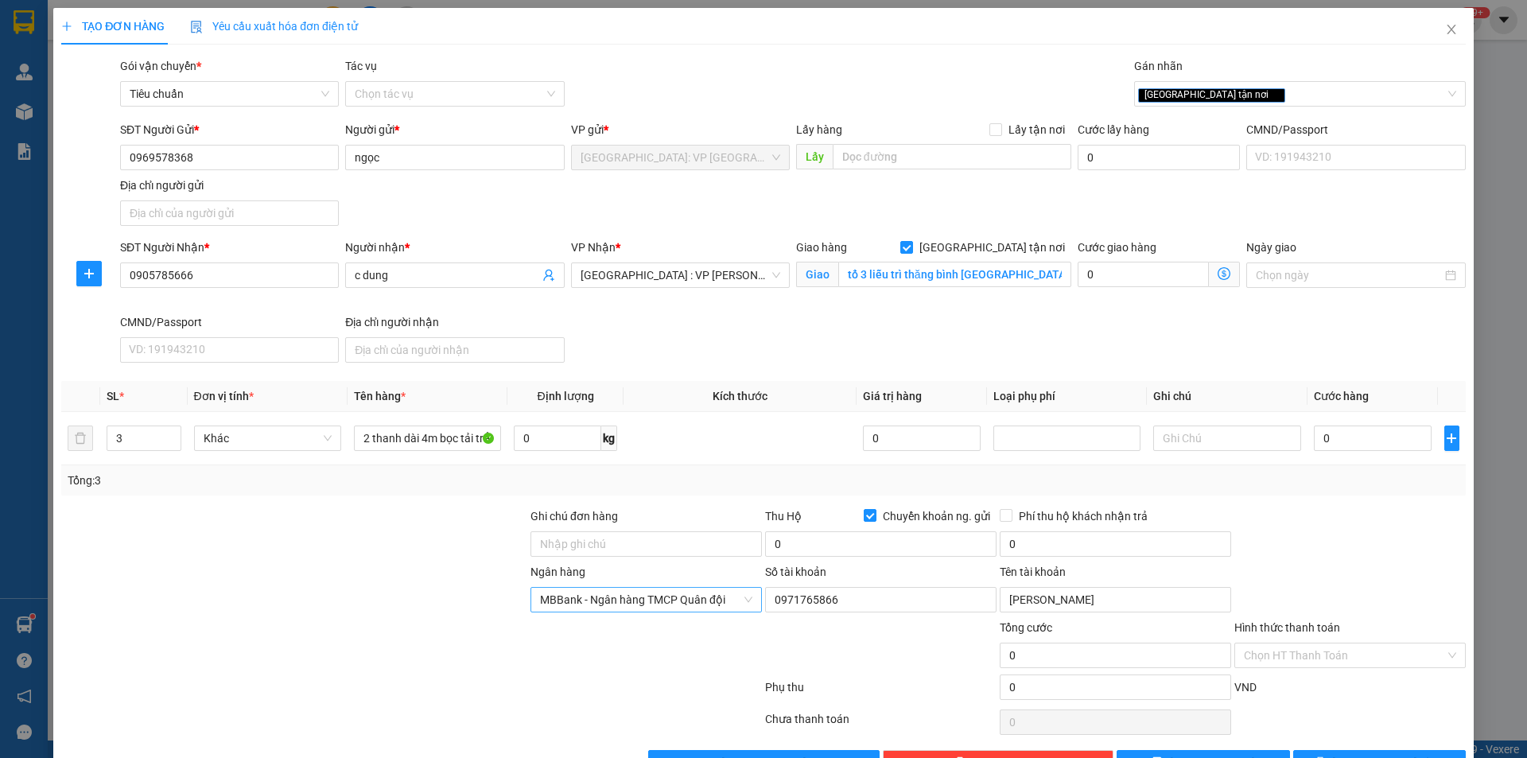
drag, startPoint x: 1061, startPoint y: 578, endPoint x: 1075, endPoint y: 581, distance: 14.7
click at [1063, 580] on div "Tên tài khoản" at bounding box center [1115, 575] width 231 height 24
click at [869, 546] on input "0" at bounding box center [880, 543] width 231 height 25
type input "18.590.000"
click at [1000, 515] on input "Phí thu hộ khách nhận trả" at bounding box center [1005, 514] width 11 height 11
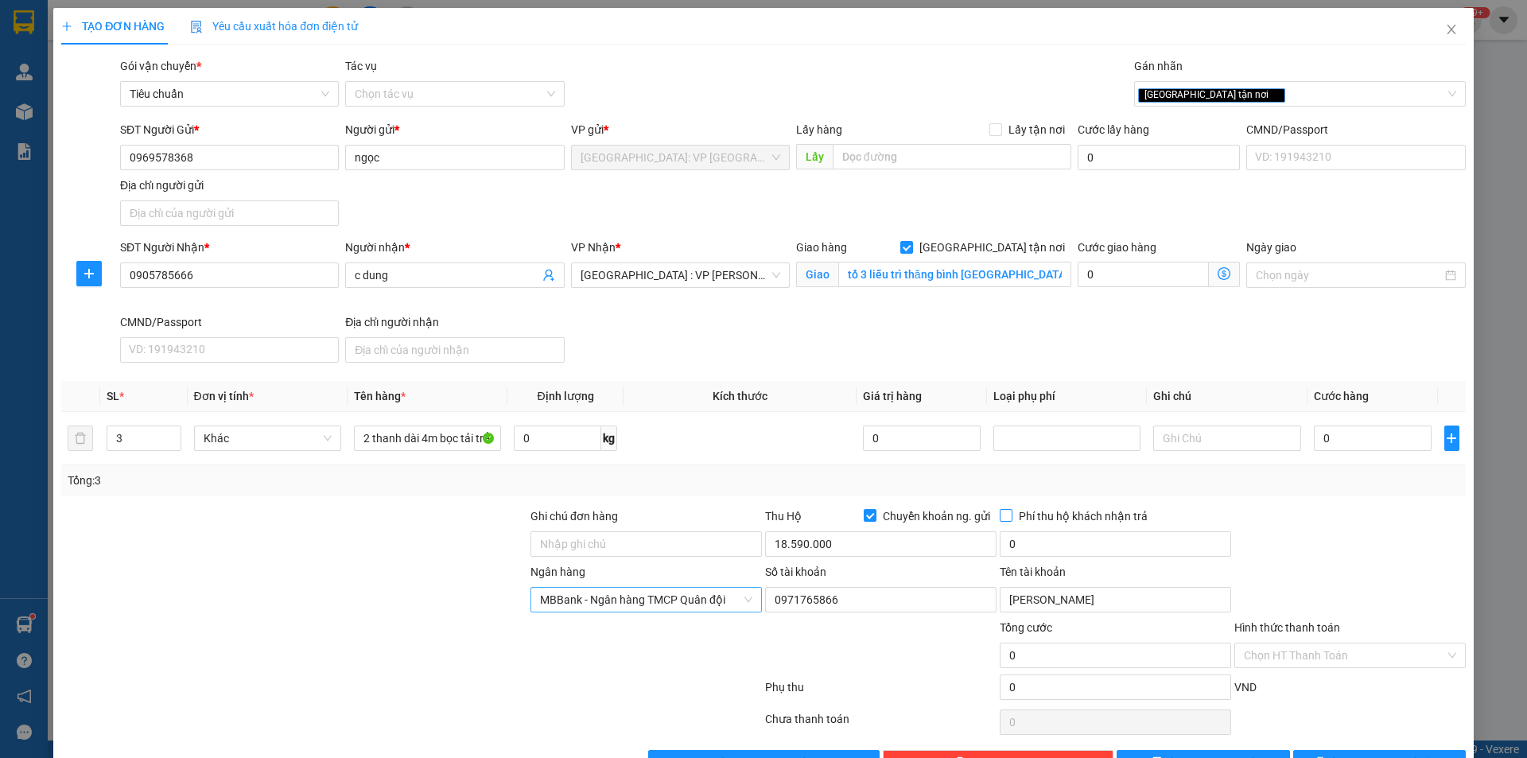
checkbox input "true"
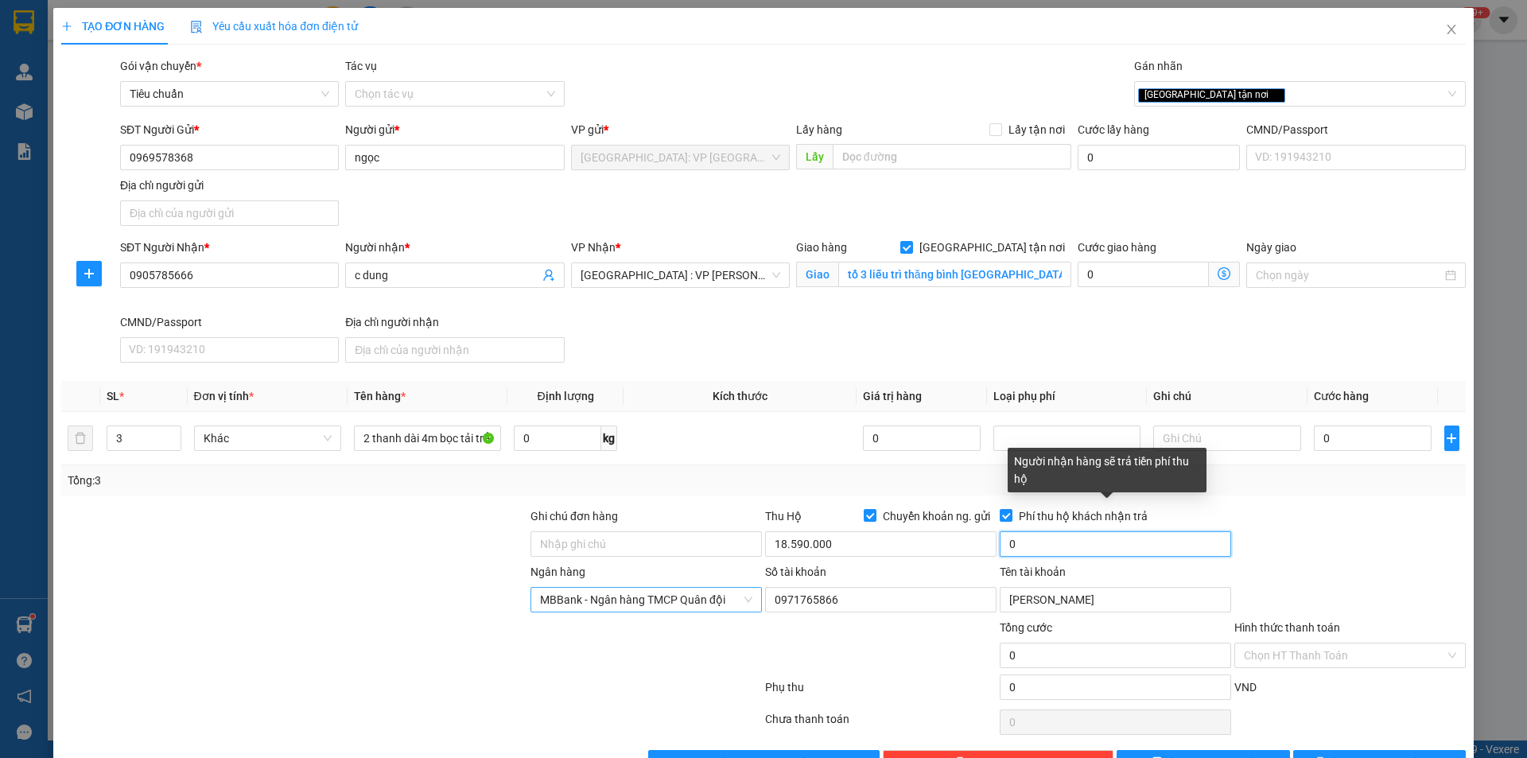
click at [1032, 535] on input "0" at bounding box center [1115, 543] width 231 height 25
click at [1058, 538] on input "0" at bounding box center [1115, 543] width 231 height 25
type input "35.000"
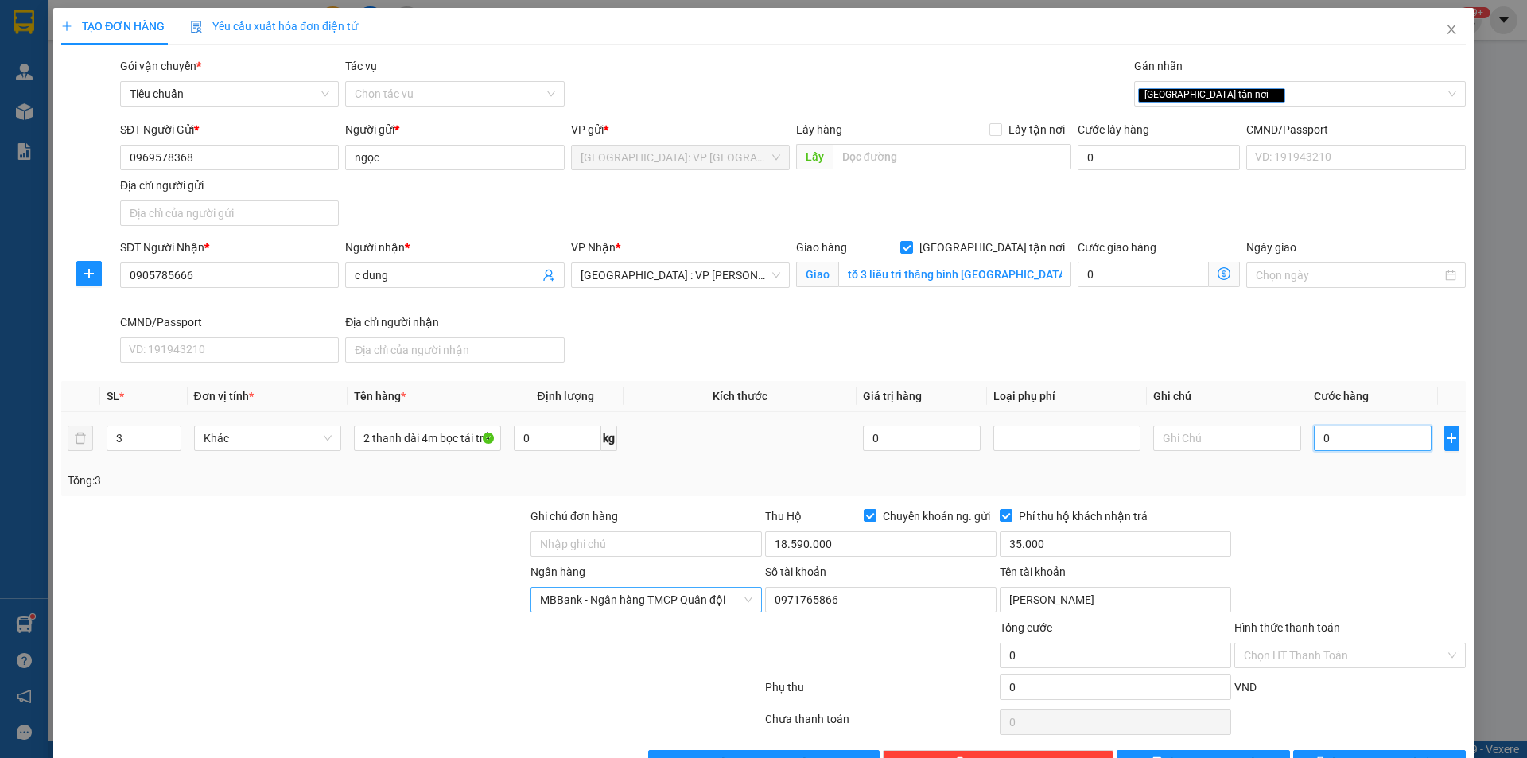
click at [1363, 437] on input "0" at bounding box center [1373, 438] width 119 height 25
type input "5"
type input "52"
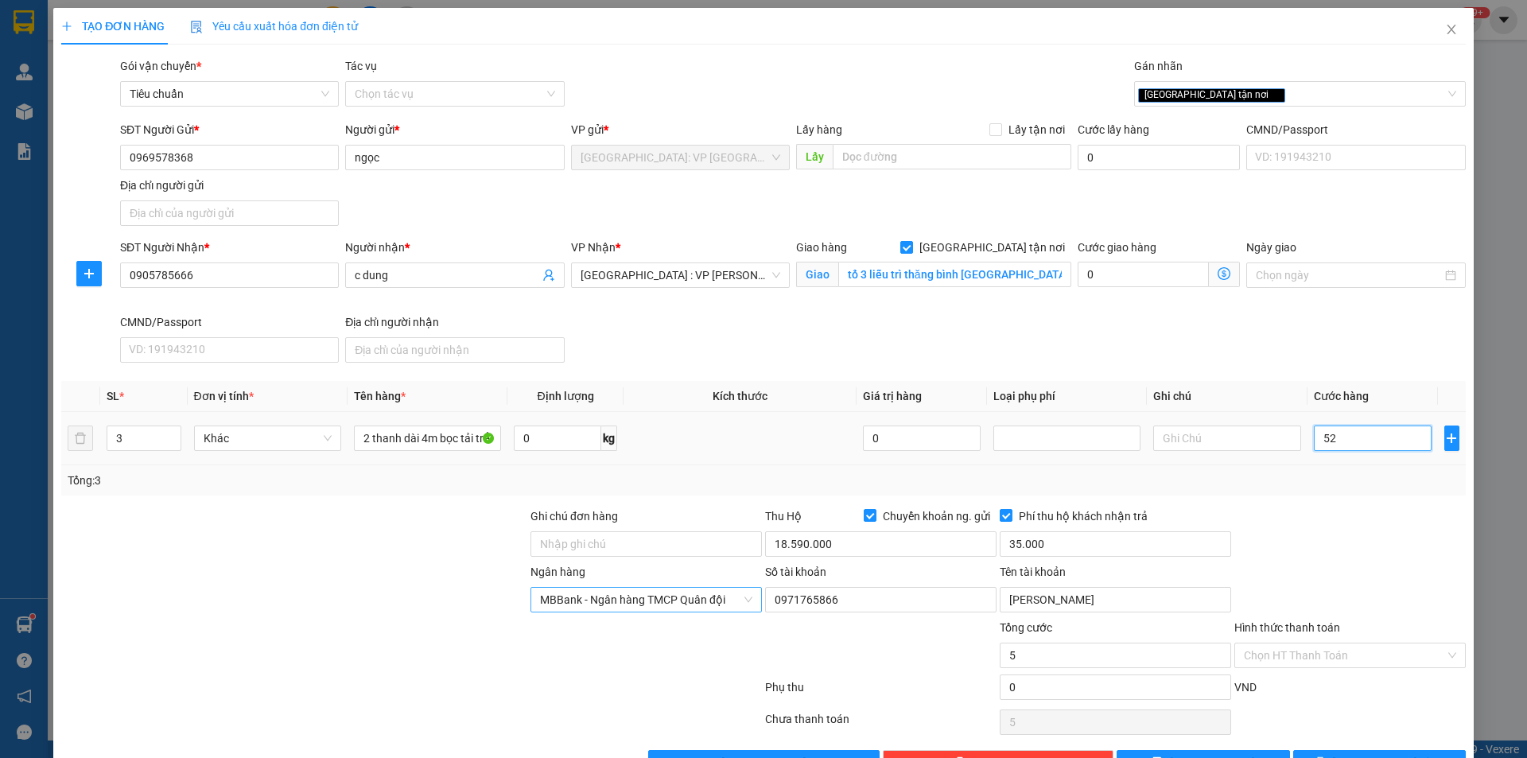
type input "52"
type input "520"
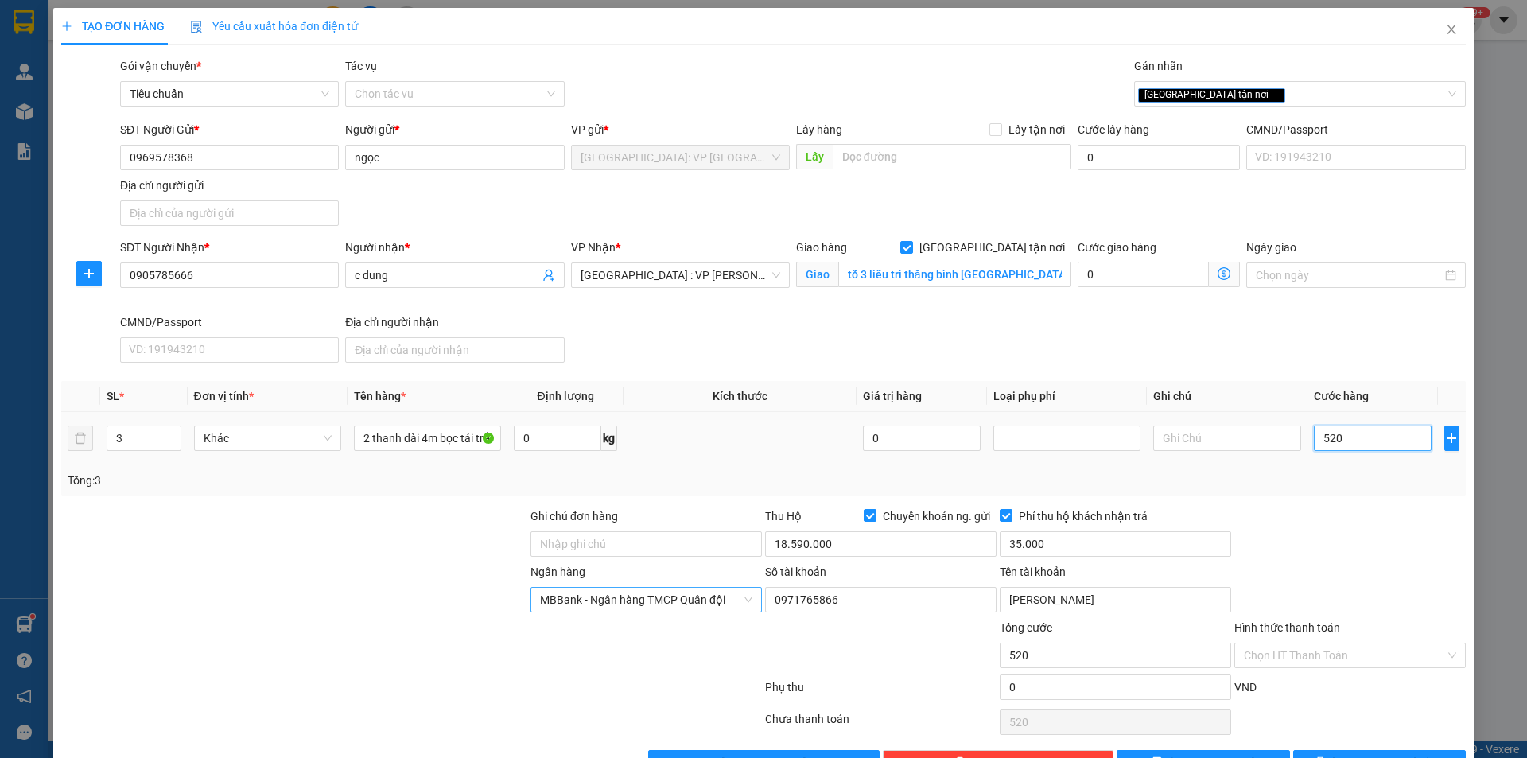
type input "5.200"
type input "52.000"
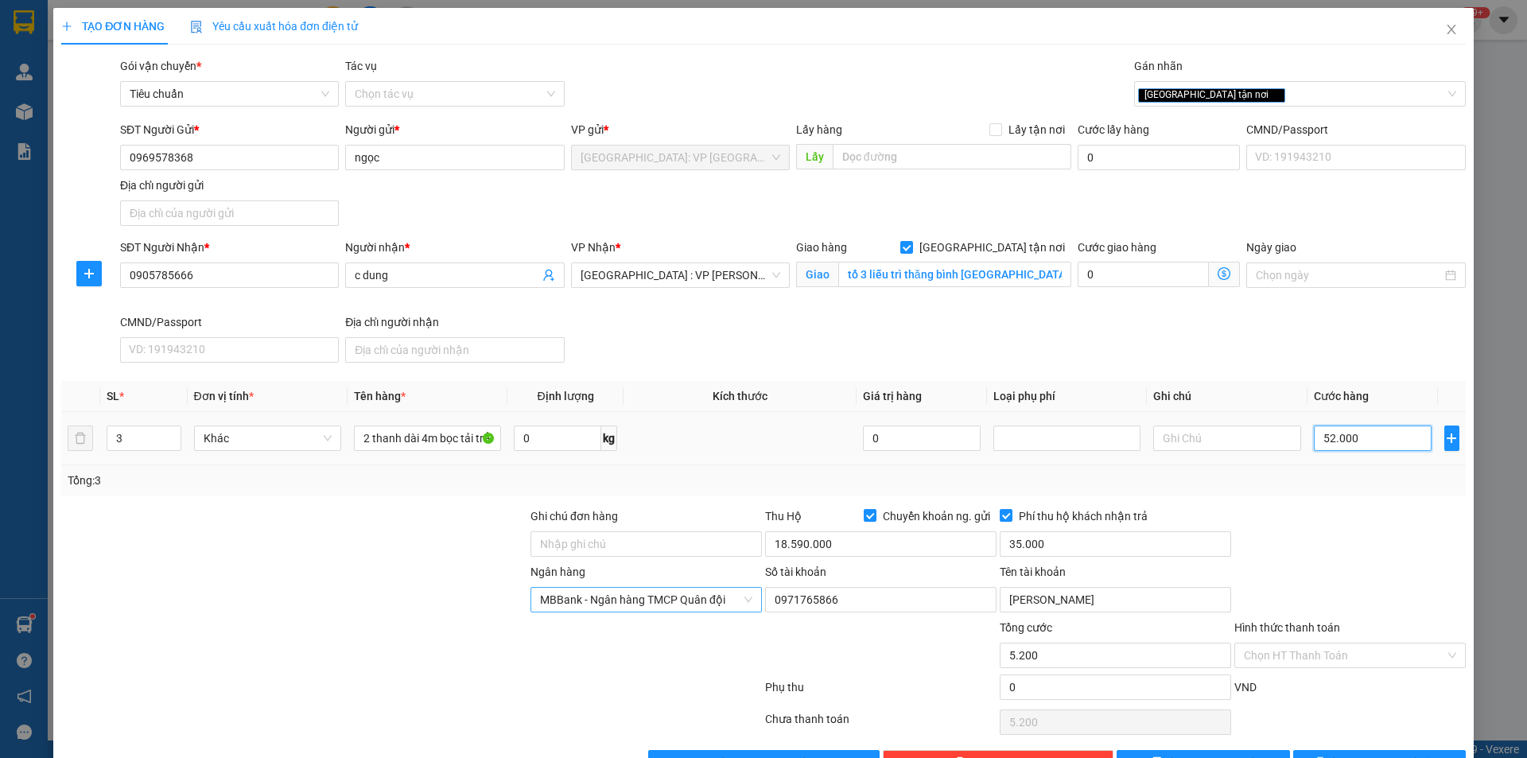
type input "52.000"
type input "520.000"
type input "5.200.000"
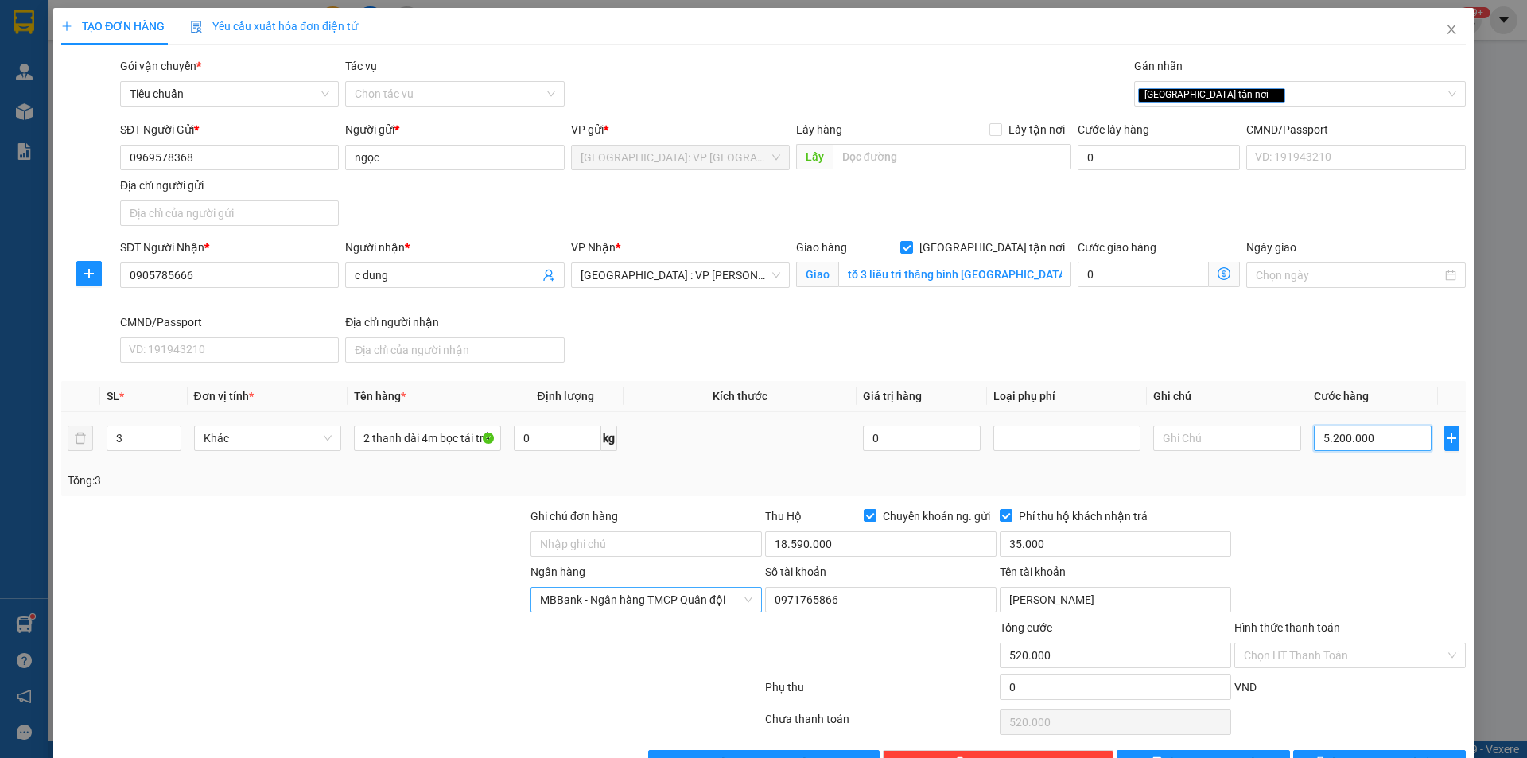
type input "5.200.000"
type input "520.000"
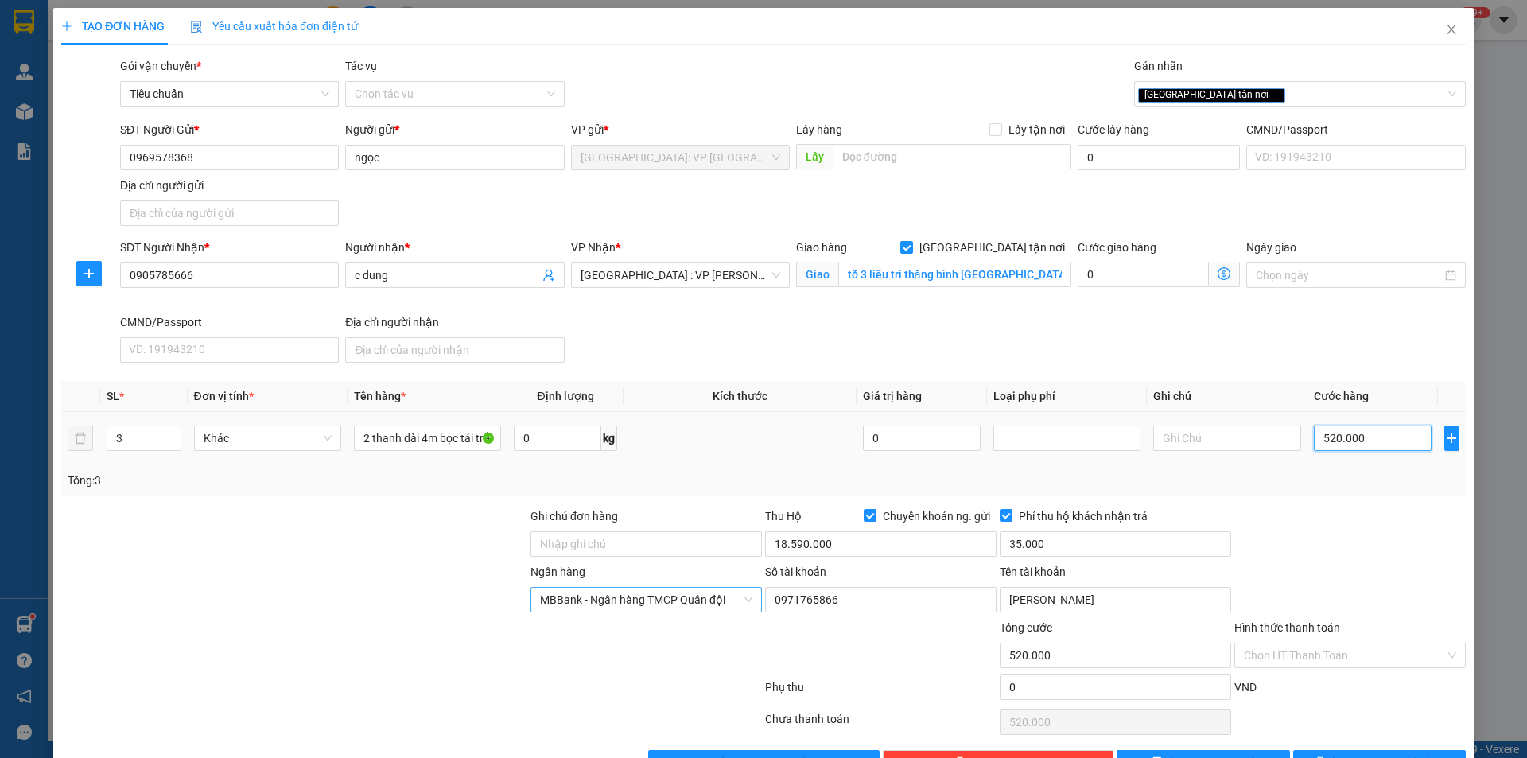
type input "52.000"
type input "5.200"
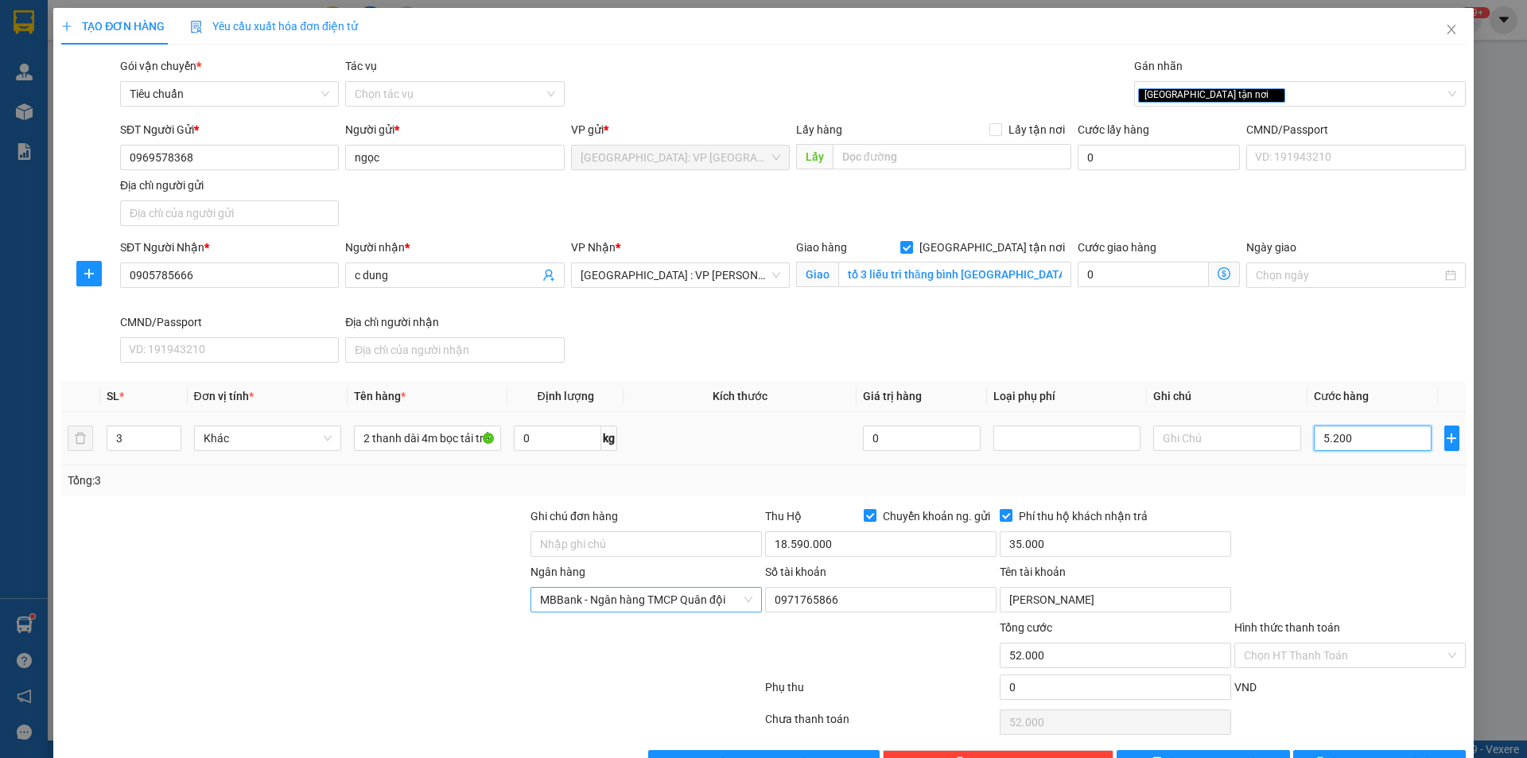
type input "5.200"
type input "520"
type input "52"
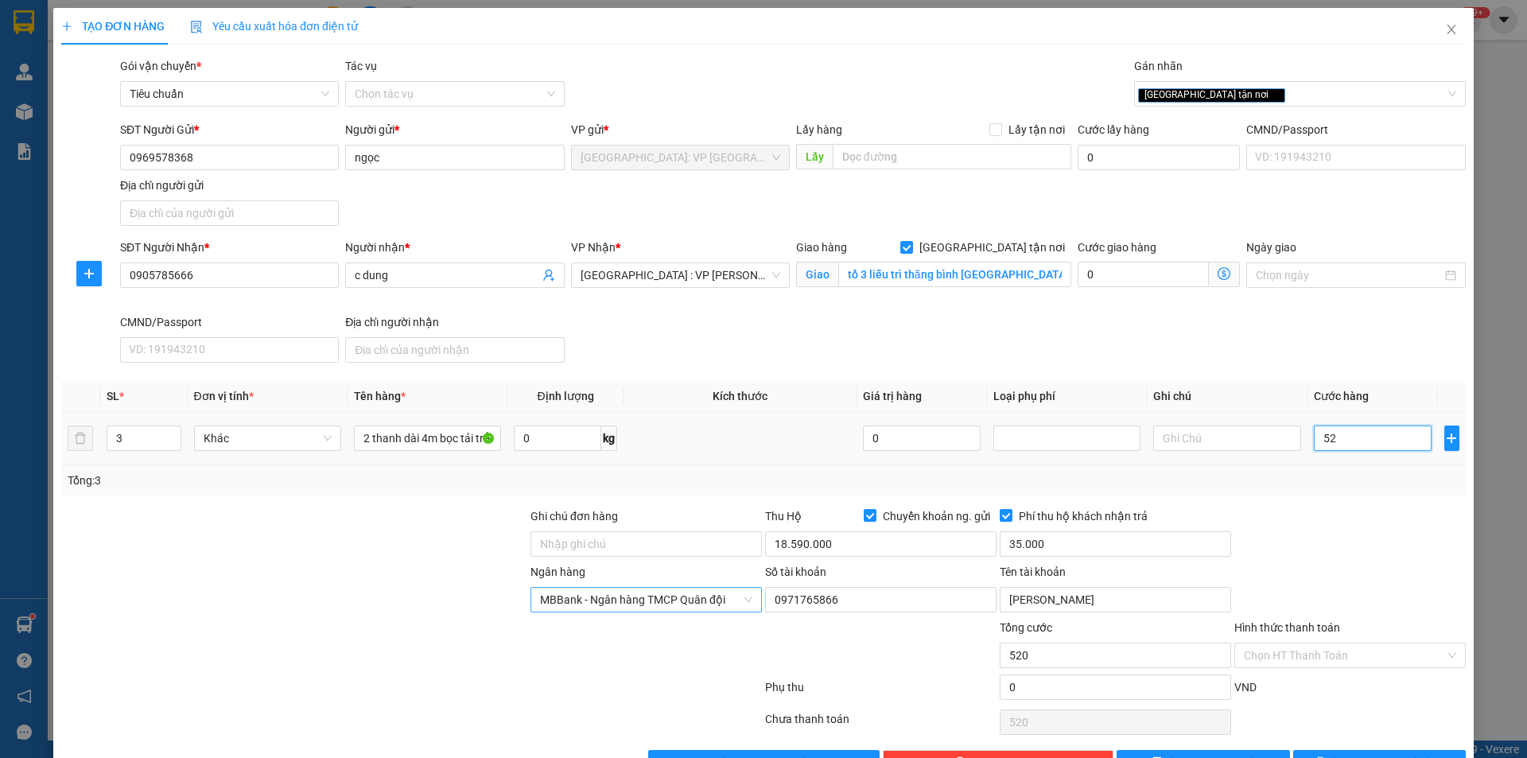
type input "52"
type input "5"
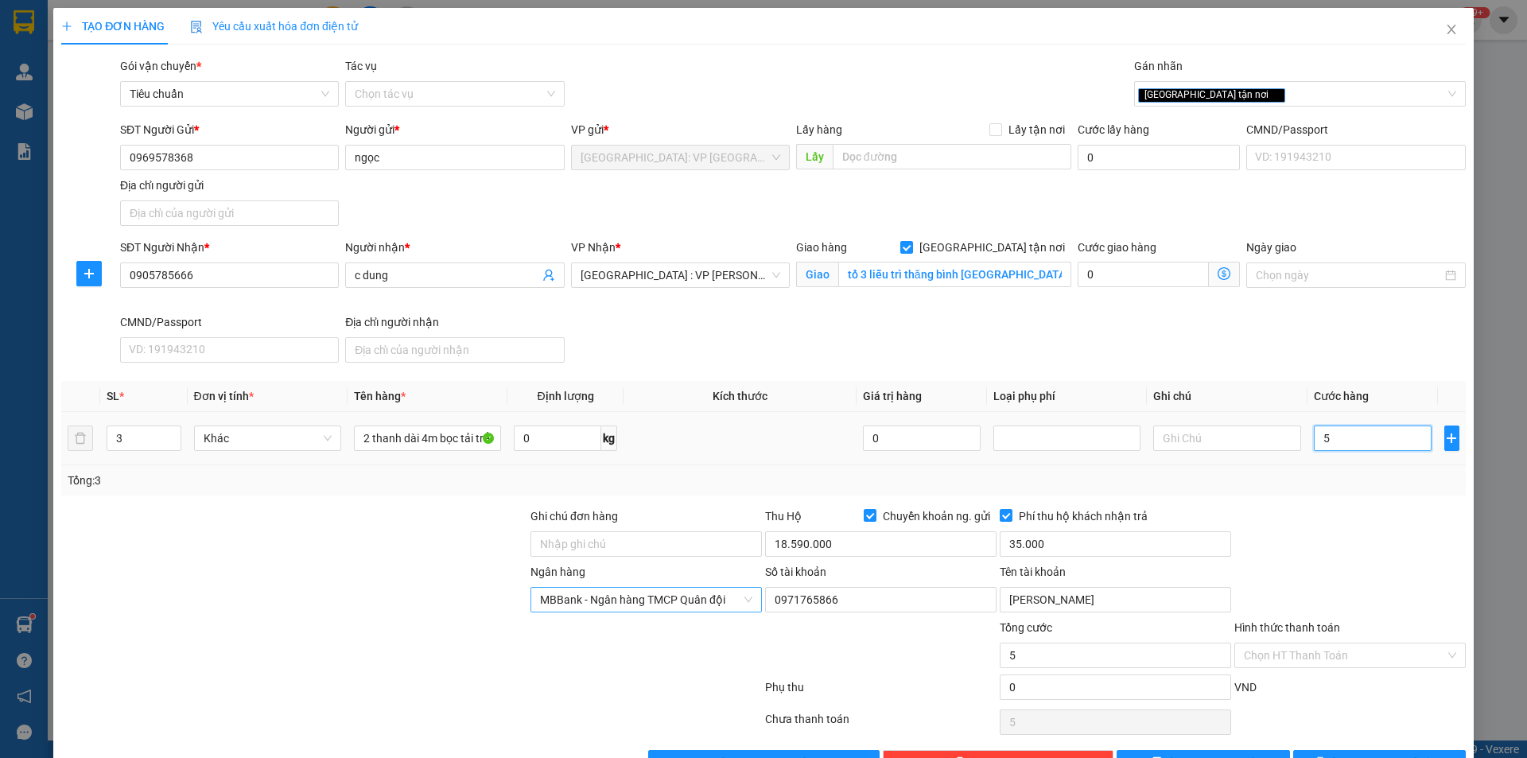
type input "0"
click at [1343, 444] on input "0" at bounding box center [1373, 438] width 119 height 25
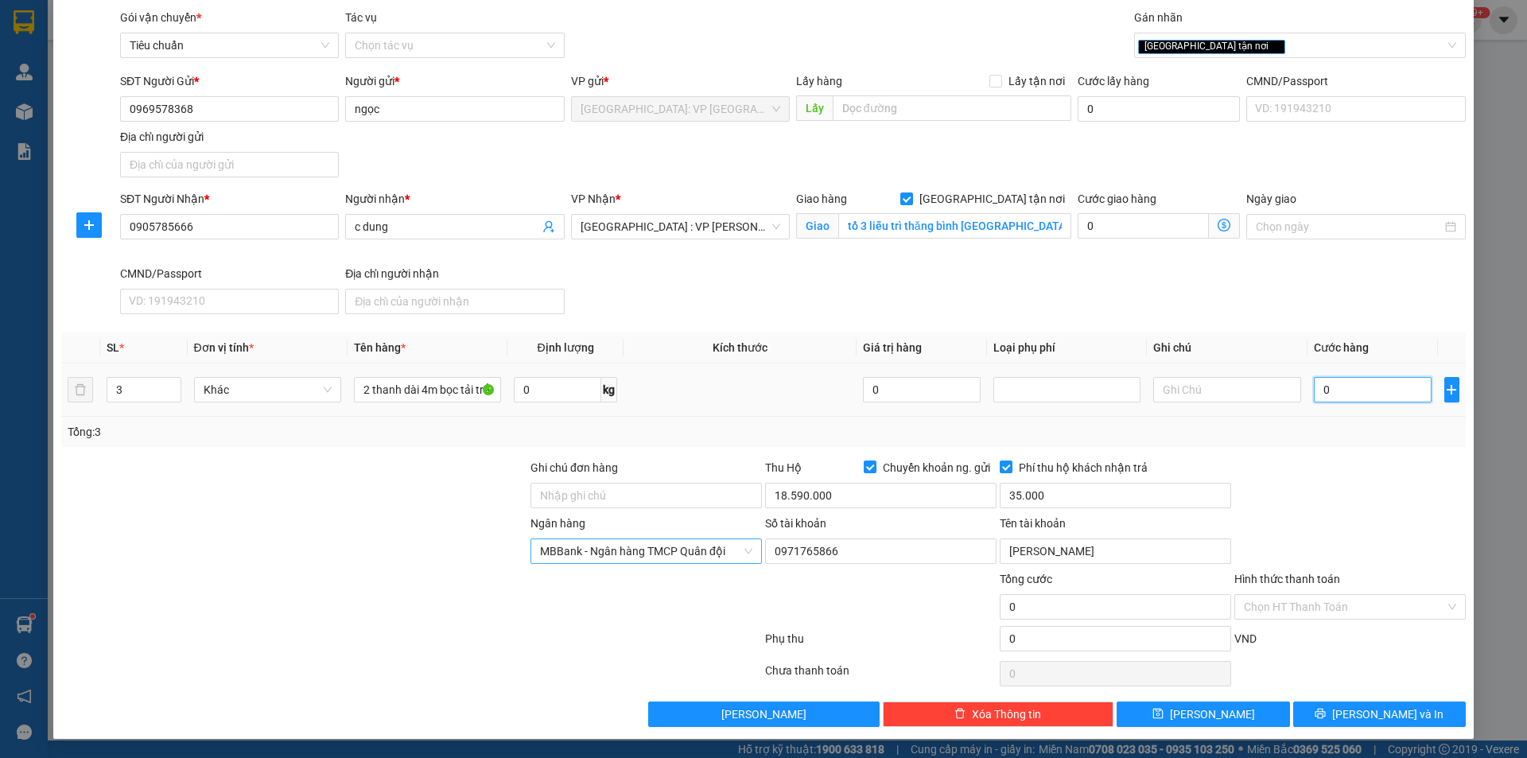
click at [1354, 385] on input "0" at bounding box center [1373, 389] width 119 height 25
type input "08"
type input "8"
type input "080"
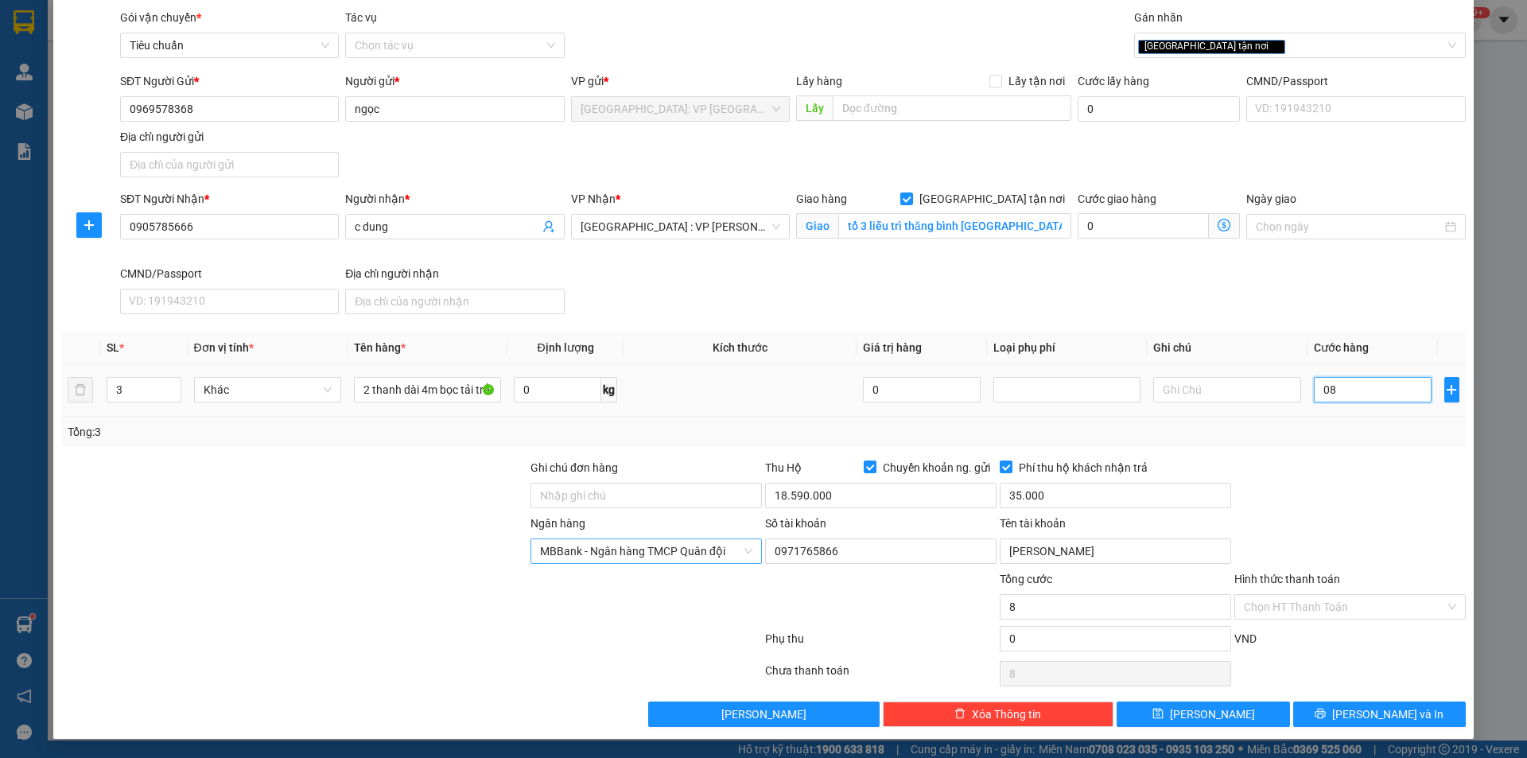
type input "80"
type input "0.800"
type input "800"
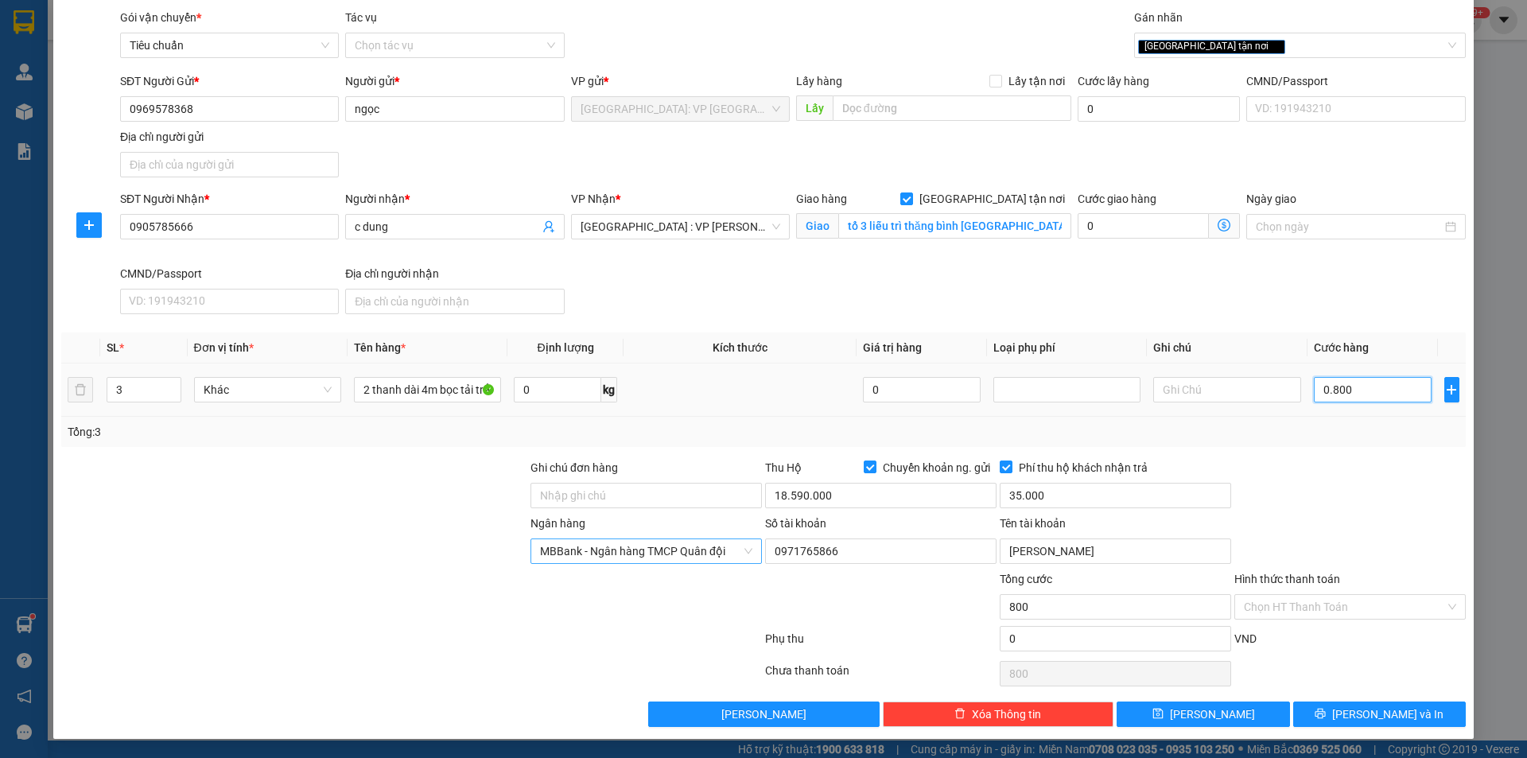
type input "08.000"
type input "8.000"
type input "080.000"
type input "80.000"
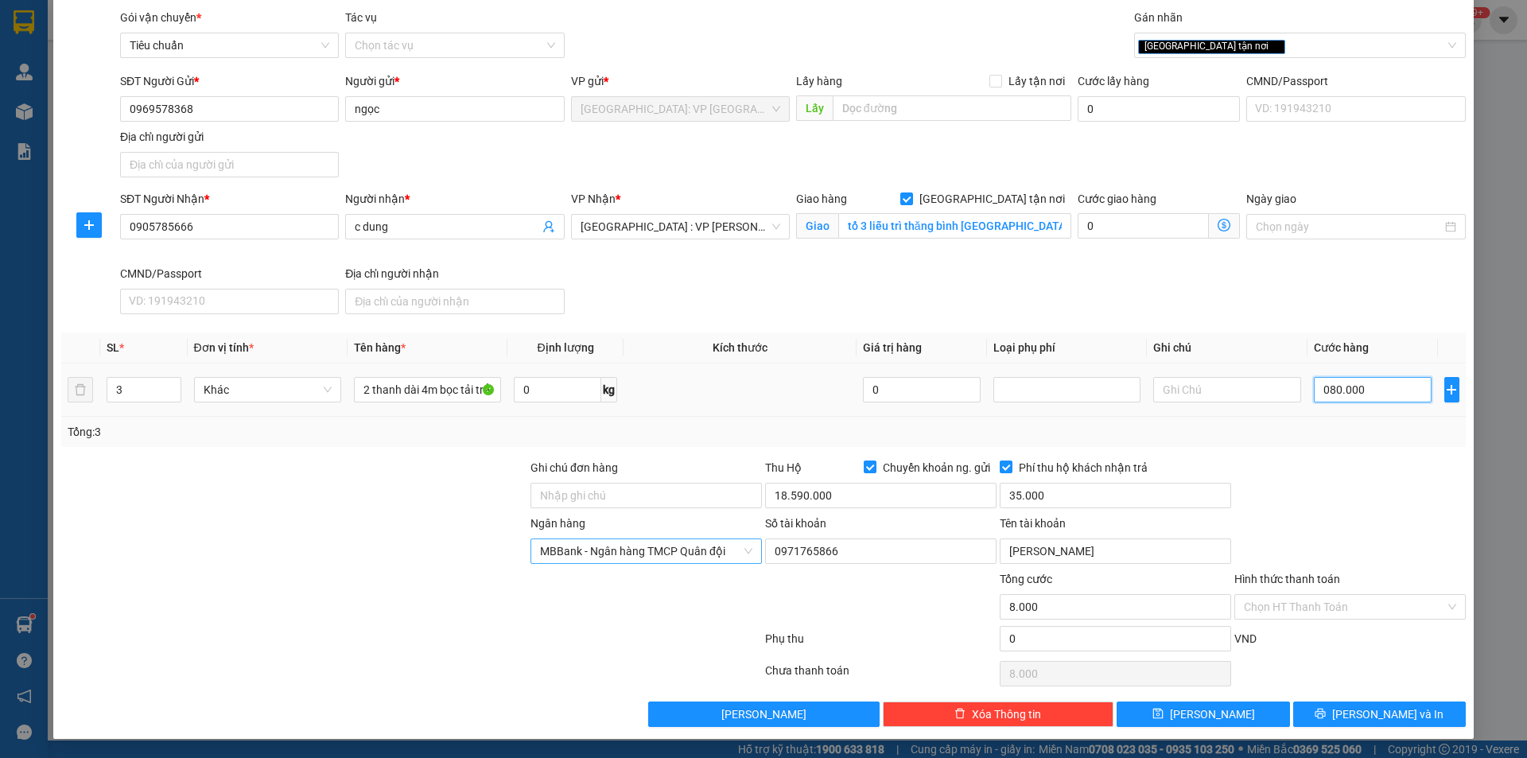
type input "80.000"
type input "0.800.000"
type input "800.000"
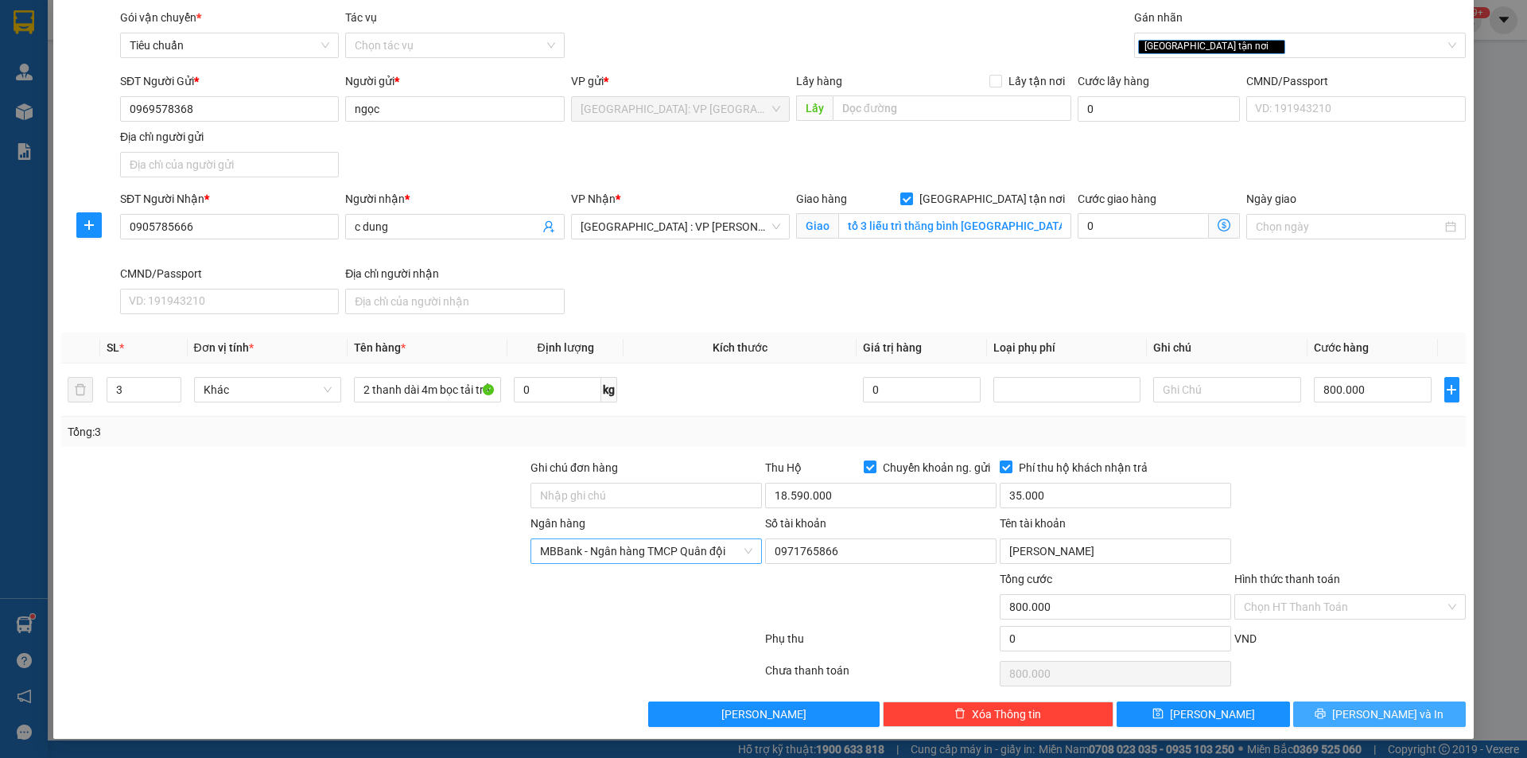
click at [1350, 705] on button "[PERSON_NAME] và In" at bounding box center [1379, 713] width 173 height 25
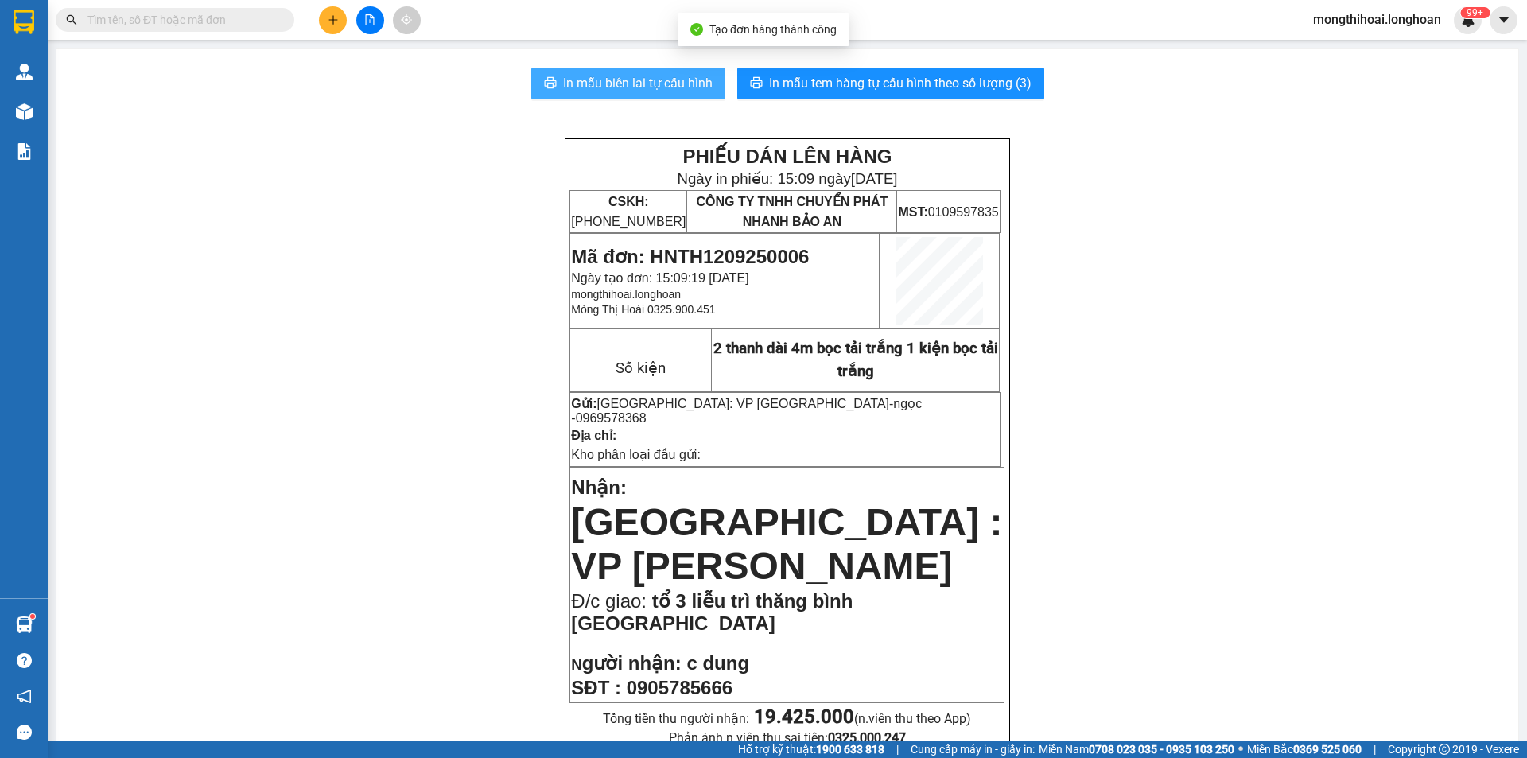
drag, startPoint x: 591, startPoint y: 72, endPoint x: 1024, endPoint y: 129, distance: 436.3
click at [592, 72] on button "In mẫu biên lai tự cấu hình" at bounding box center [628, 84] width 194 height 32
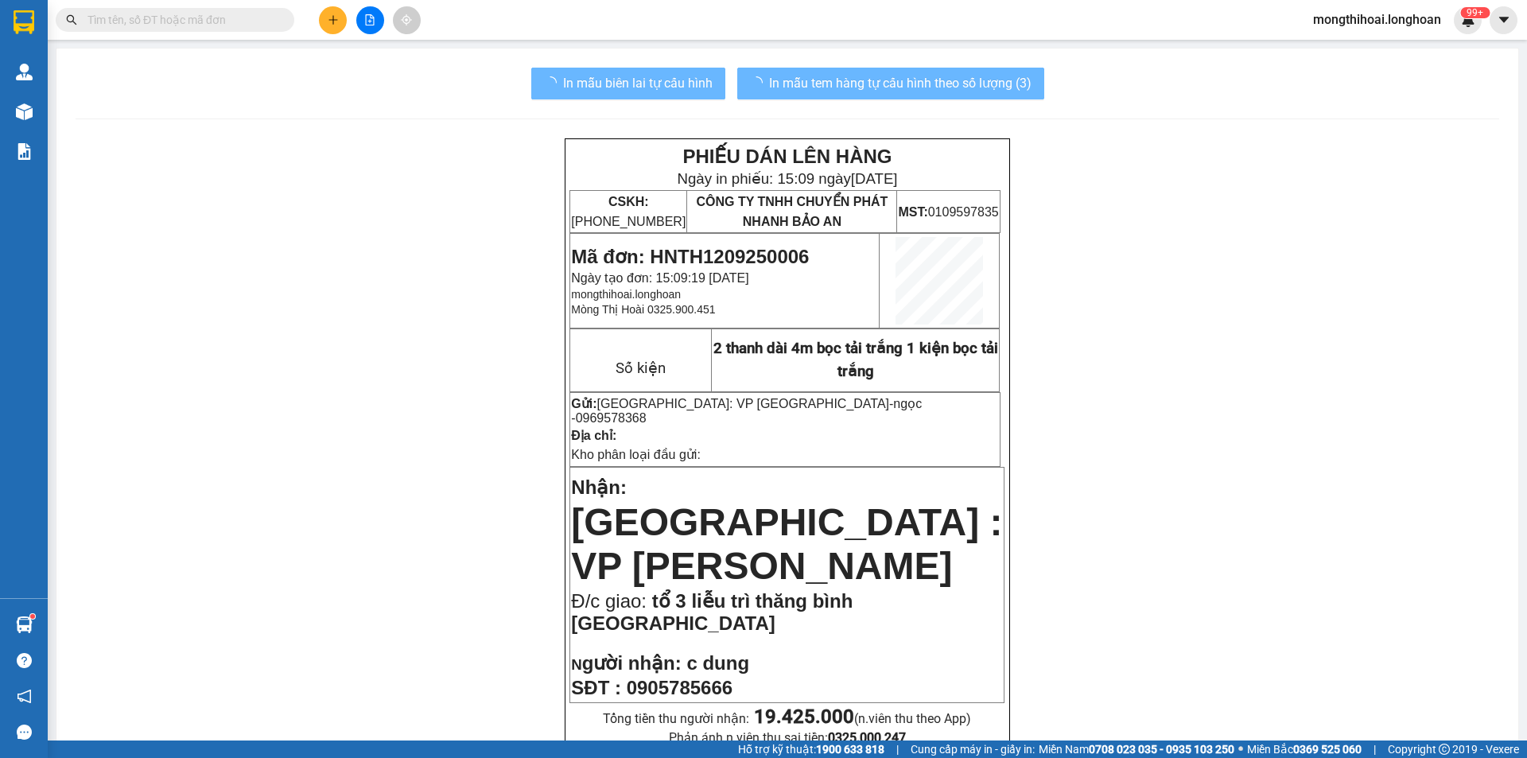
scroll to position [80, 0]
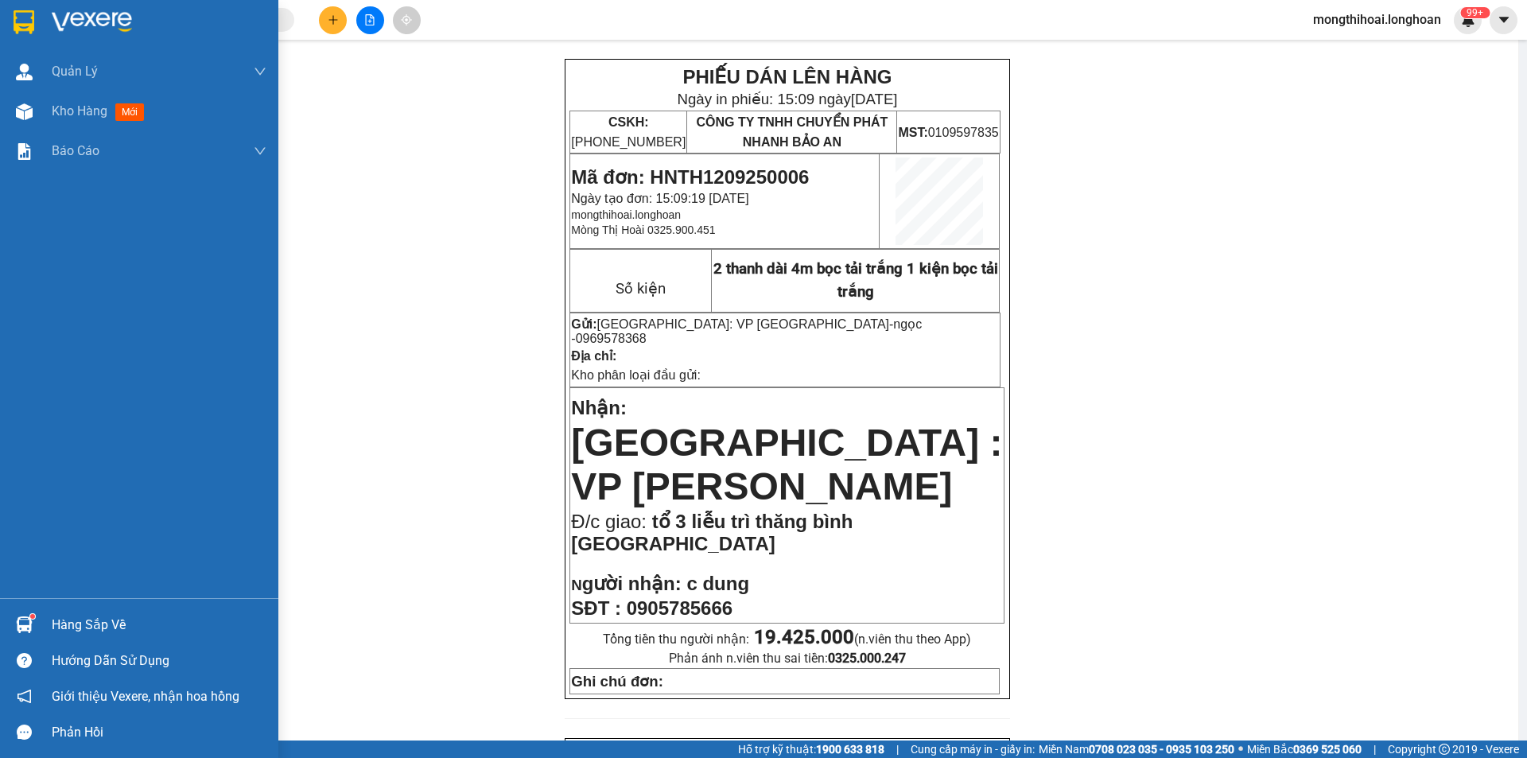
click at [44, 10] on div at bounding box center [139, 26] width 278 height 52
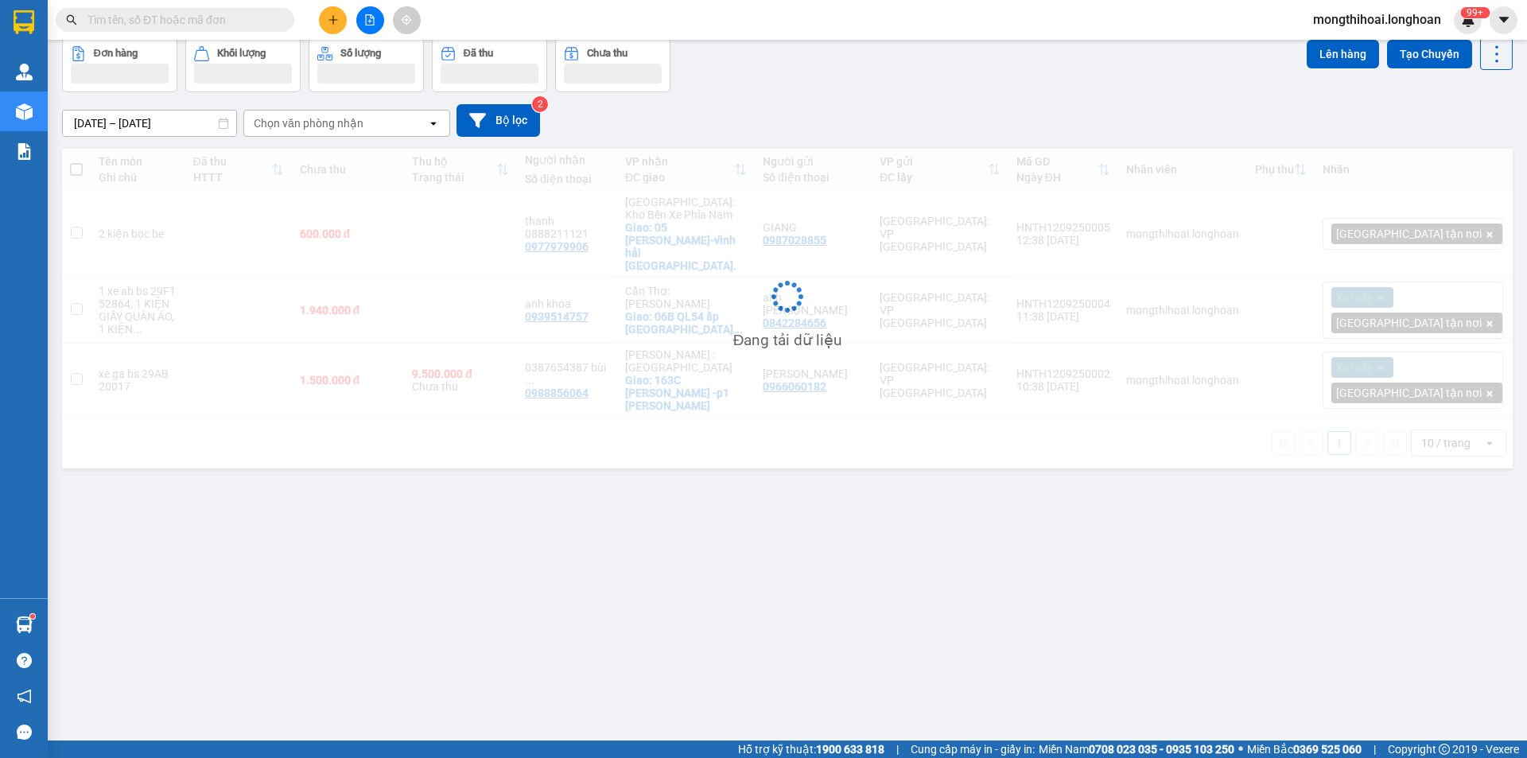
scroll to position [73, 0]
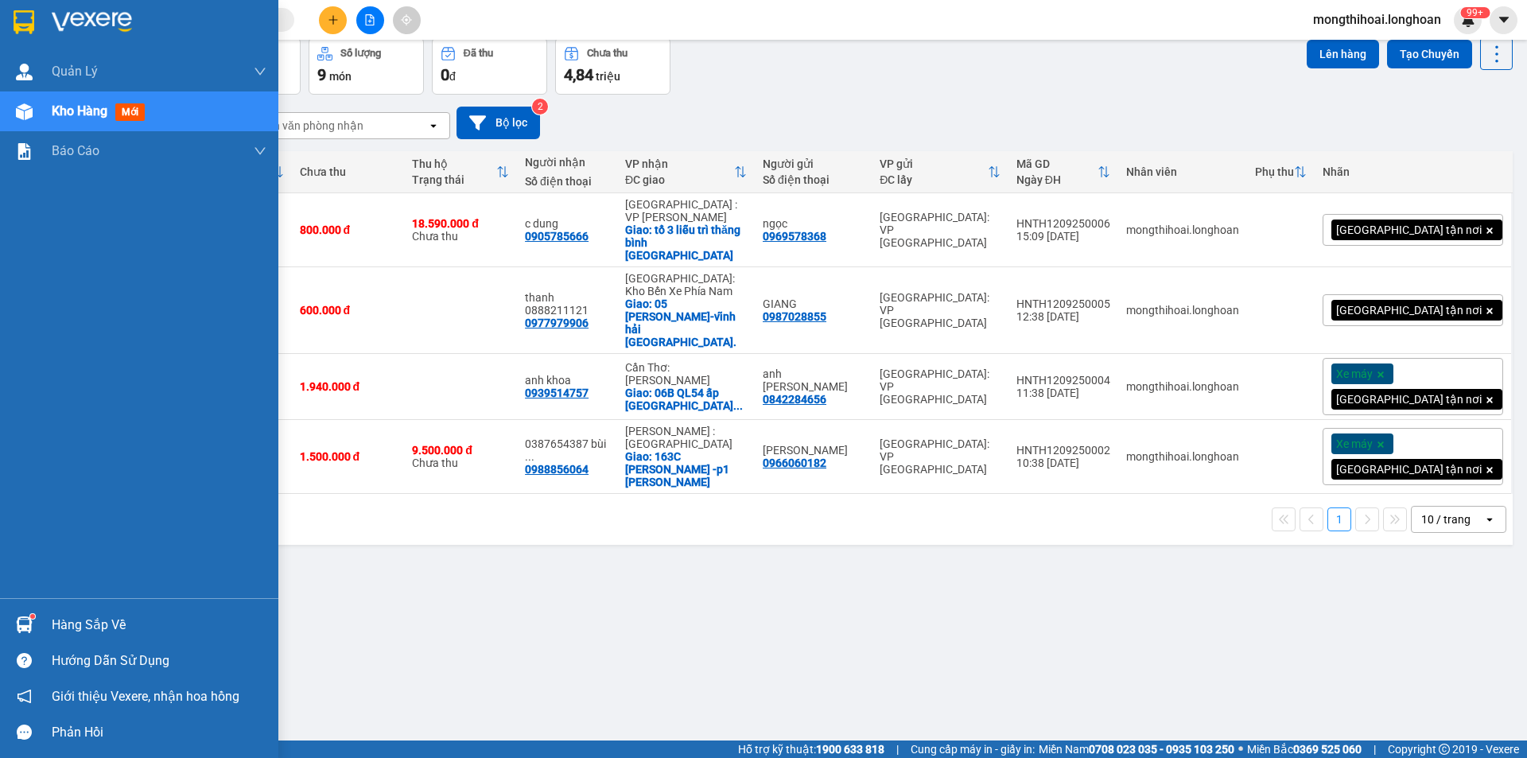
click at [16, 25] on img at bounding box center [24, 22] width 21 height 24
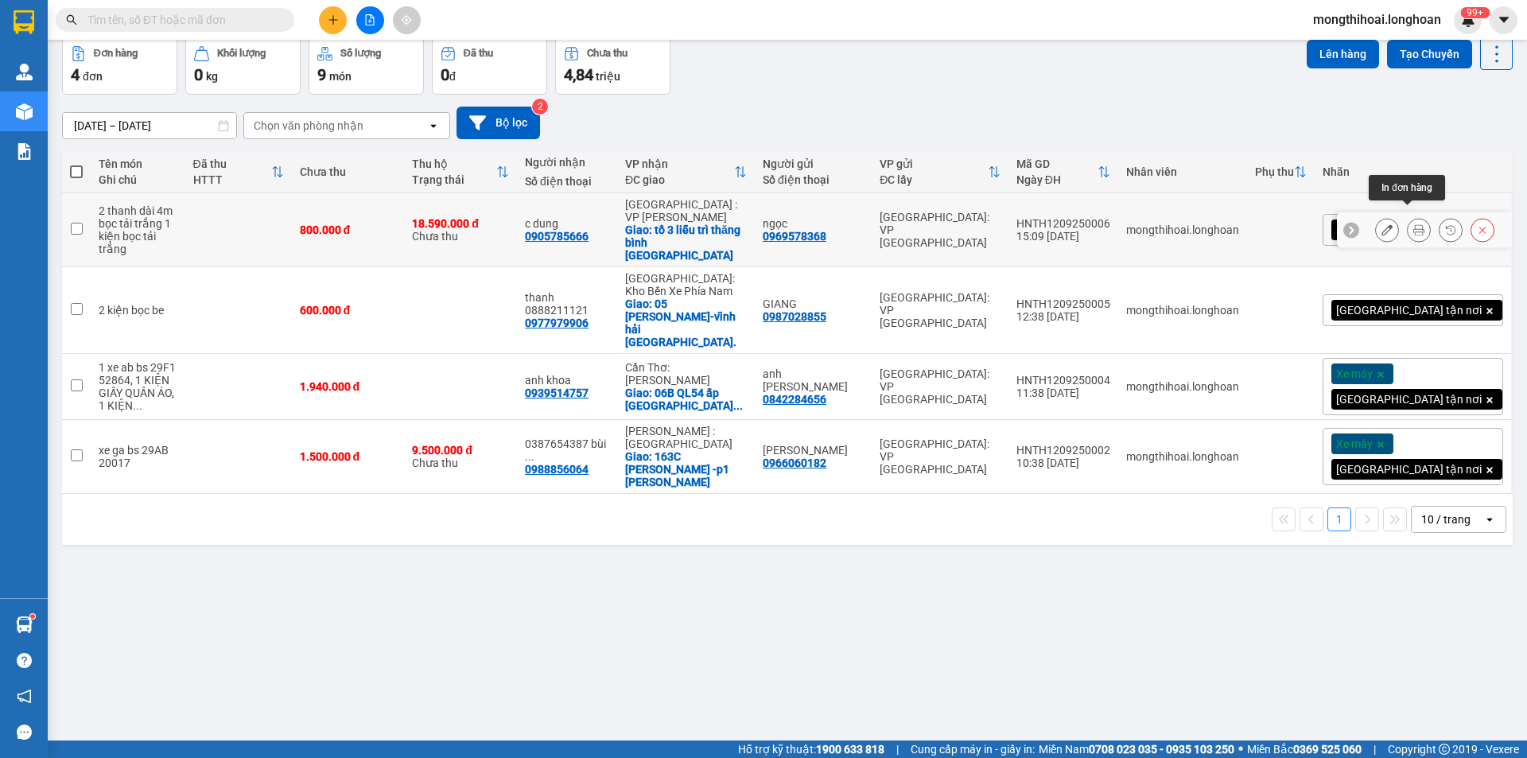
click at [1408, 226] on button at bounding box center [1419, 230] width 22 height 28
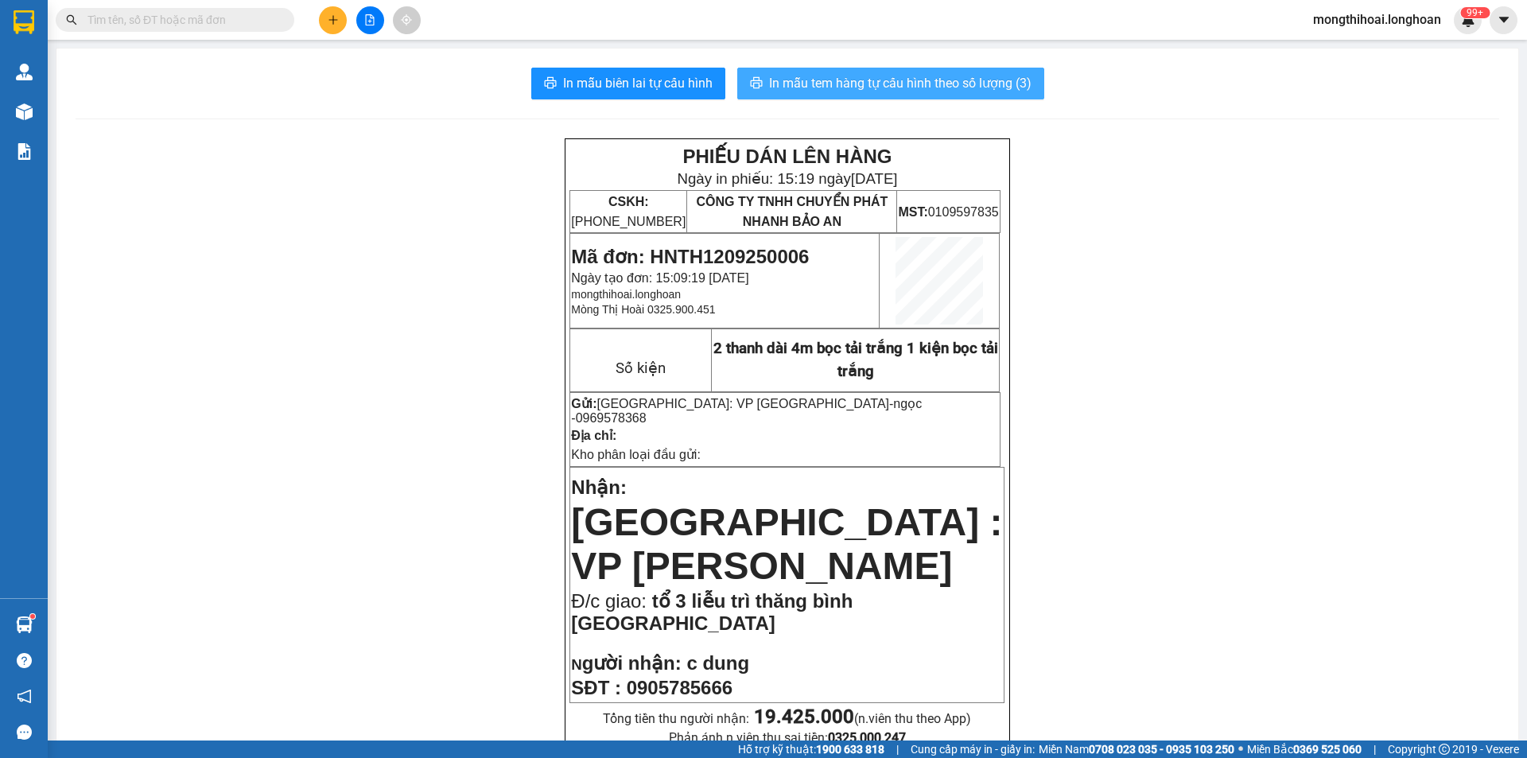
click at [939, 84] on span "In mẫu tem hàng tự cấu hình theo số lượng (3)" at bounding box center [900, 83] width 262 height 20
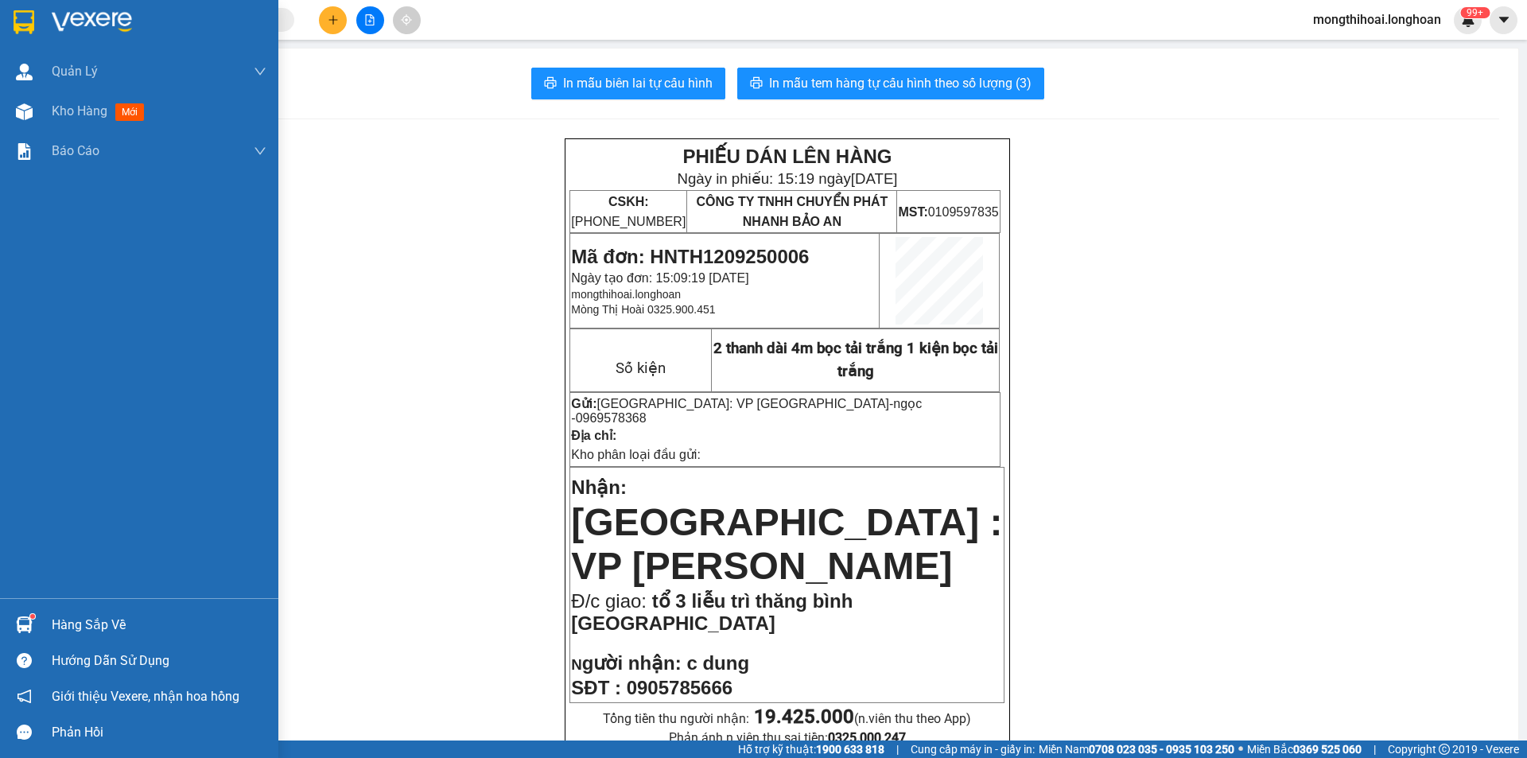
click at [11, 17] on div at bounding box center [24, 22] width 28 height 28
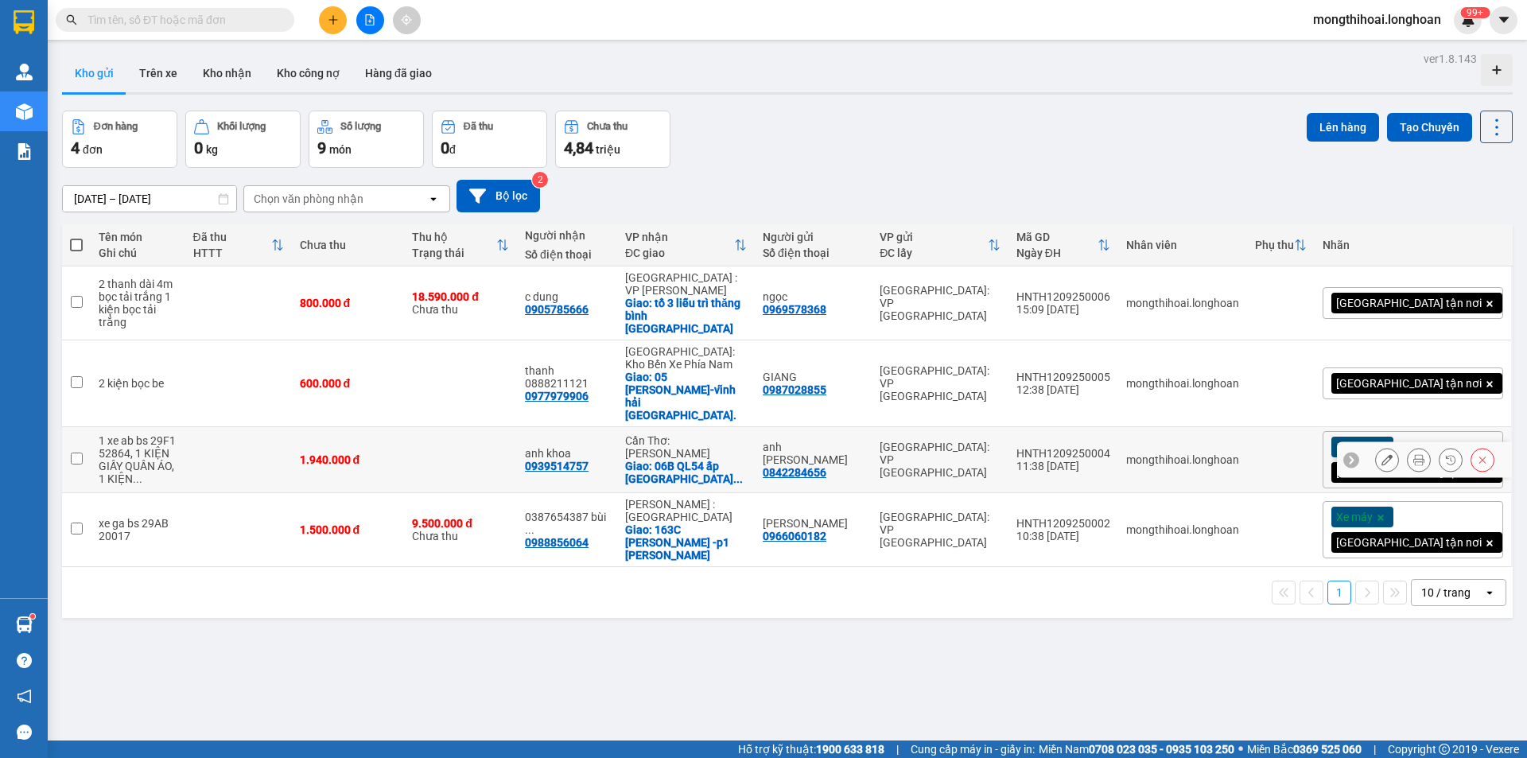
click at [1413, 454] on icon at bounding box center [1418, 459] width 11 height 11
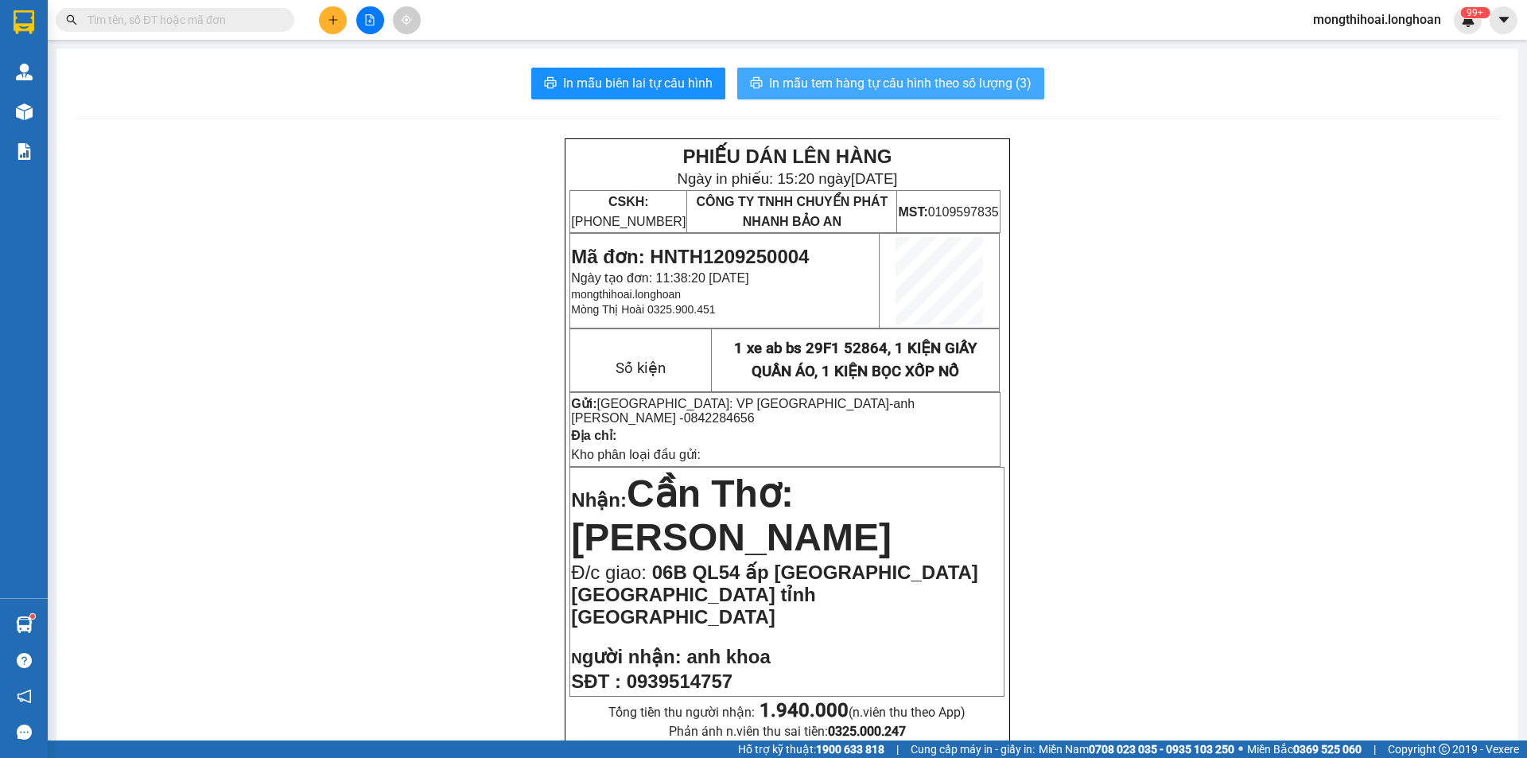
click at [992, 84] on span "In mẫu tem hàng tự cấu hình theo số lượng (3)" at bounding box center [900, 83] width 262 height 20
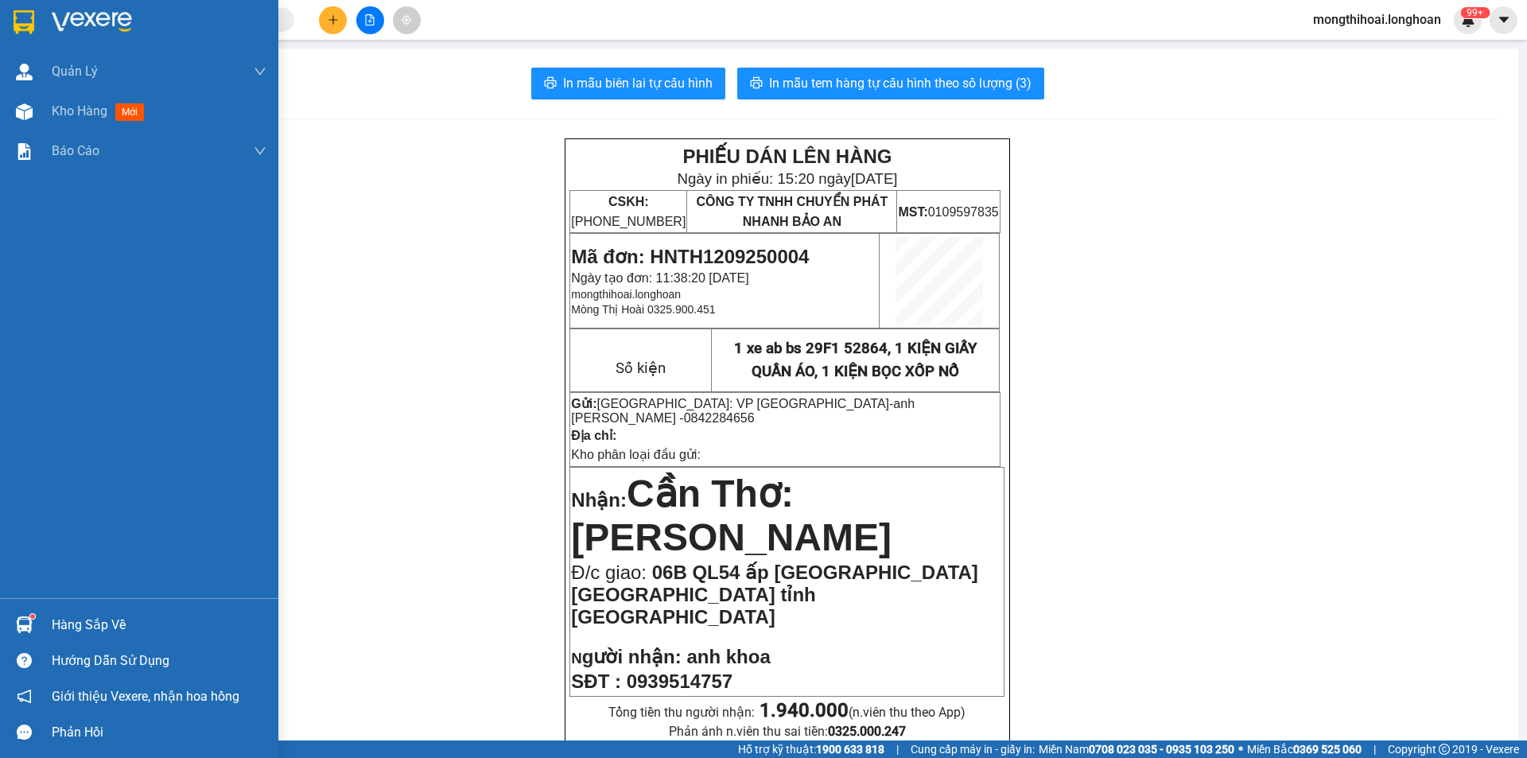
click at [2, 6] on div at bounding box center [139, 26] width 278 height 52
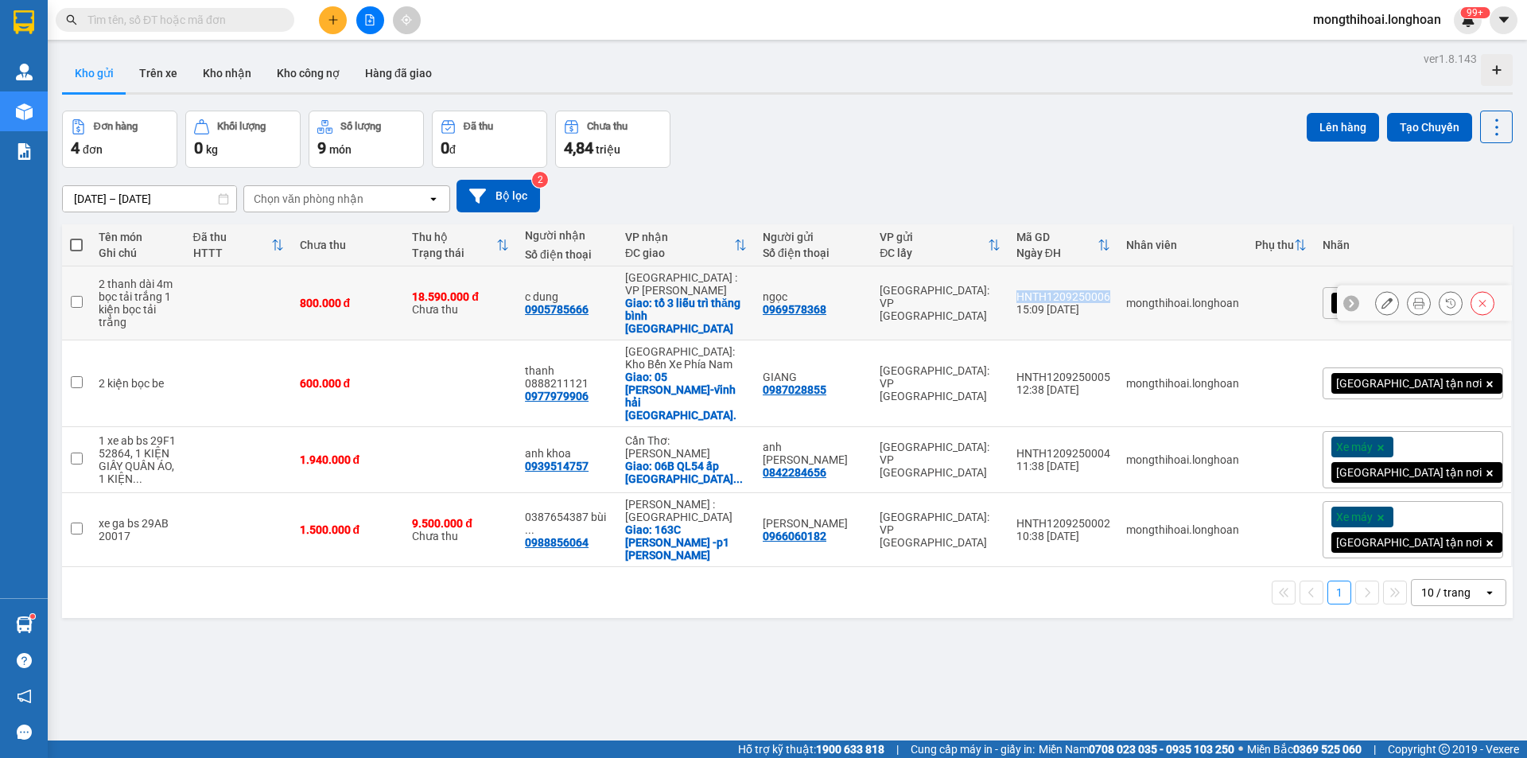
drag, startPoint x: 1090, startPoint y: 276, endPoint x: 1182, endPoint y: 282, distance: 92.4
click at [1118, 282] on td "HNTH1209250006 15:09 [DATE]" at bounding box center [1064, 303] width 110 height 74
checkbox input "true"
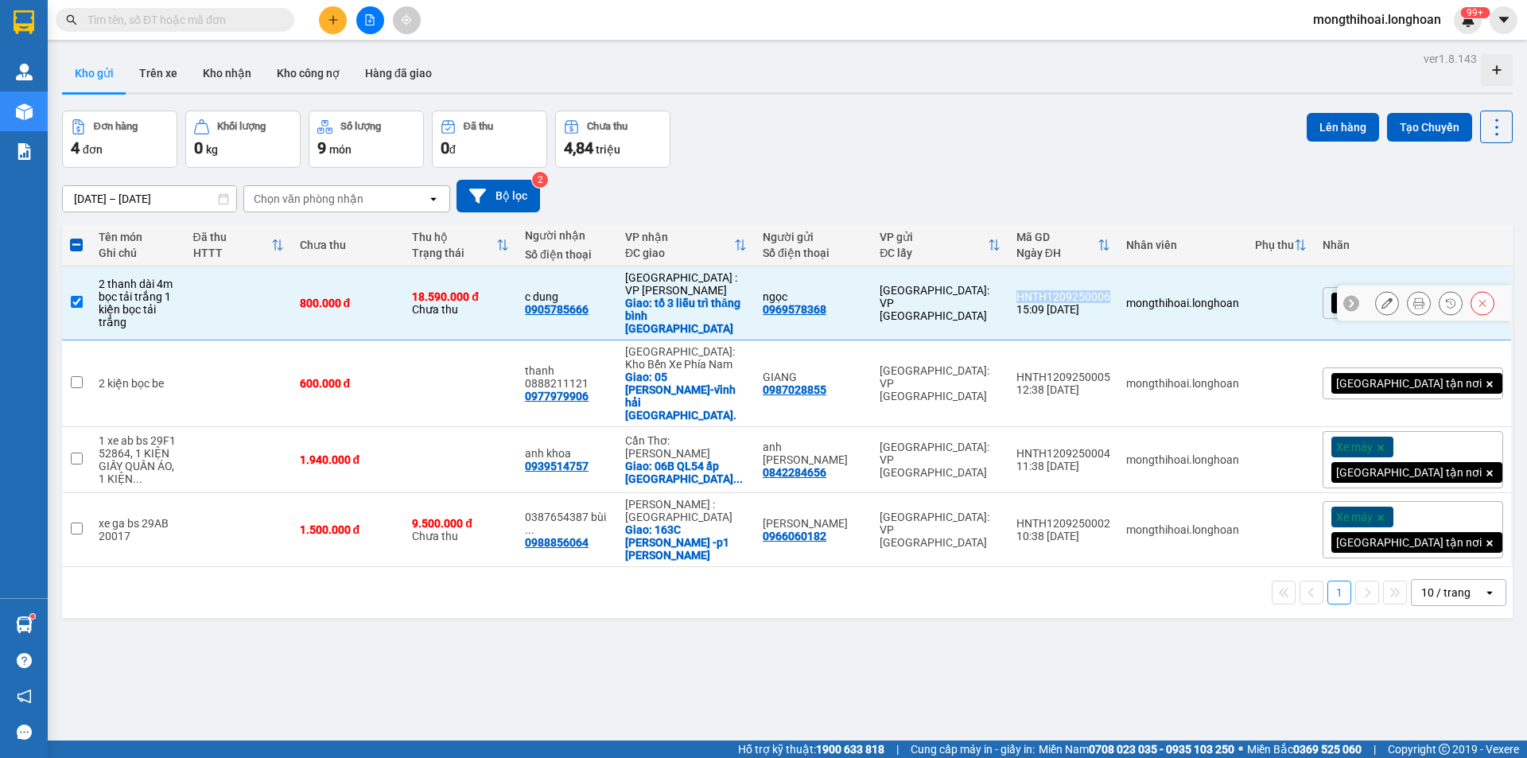
copy div "HNTH1209250006"
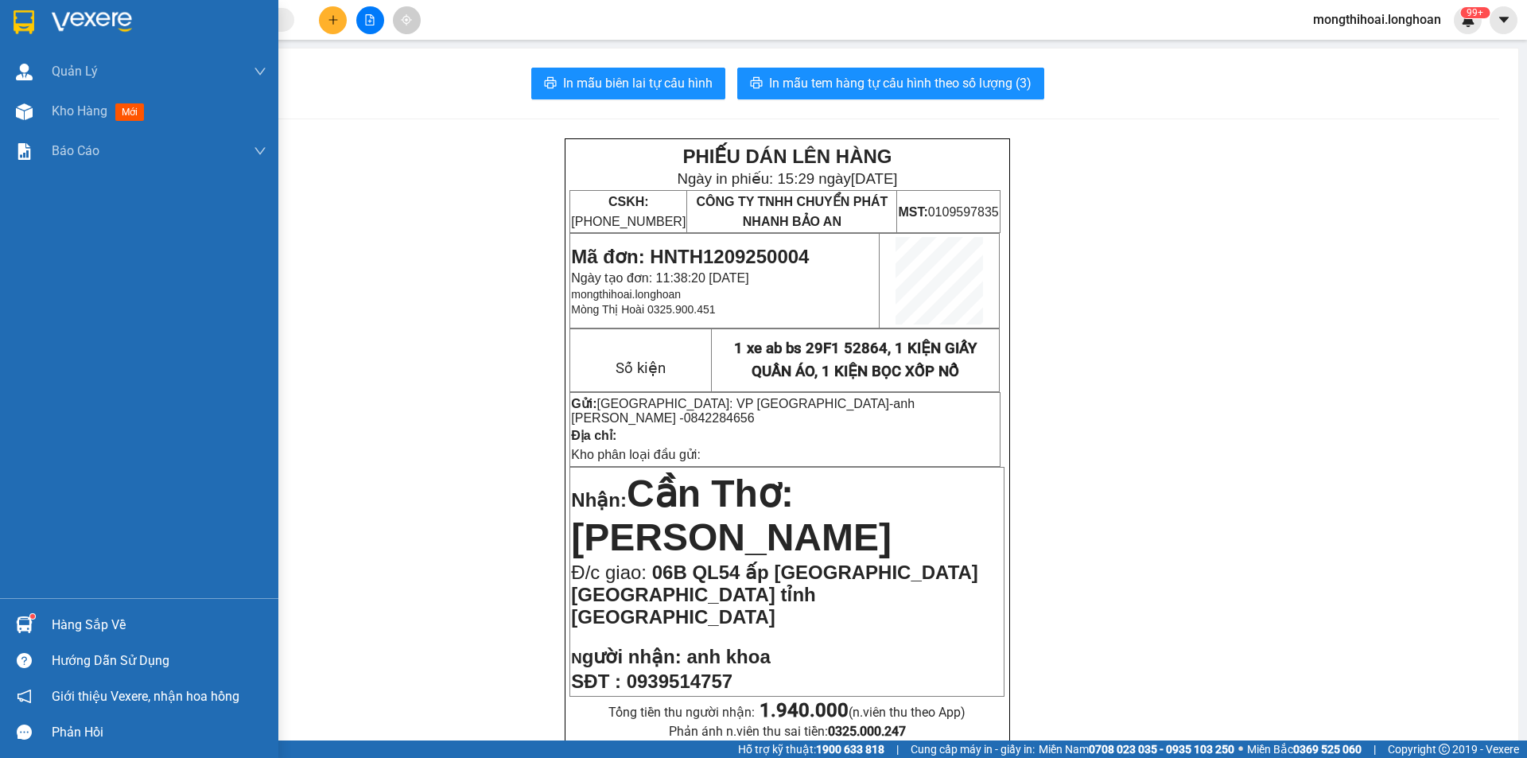
click at [5, 15] on div at bounding box center [139, 26] width 278 height 52
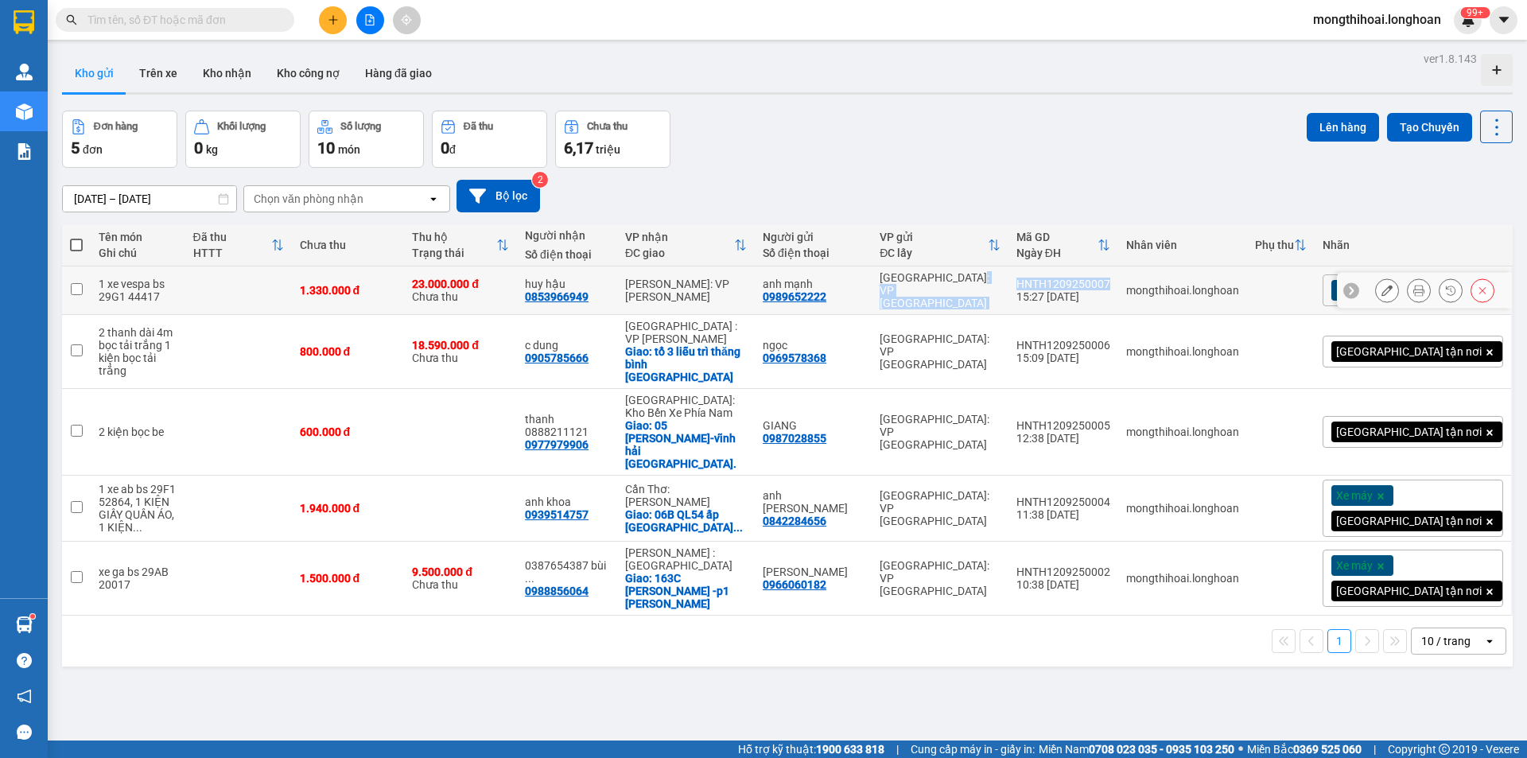
drag, startPoint x: 1082, startPoint y: 274, endPoint x: 1187, endPoint y: 286, distance: 105.7
click at [1189, 284] on tr "1 xe vespa bs 29G1 44417 1.330.000 đ 23.000.000 đ Chưa thu huy hậu 0853966949 […" at bounding box center [787, 290] width 1451 height 49
checkbox input "true"
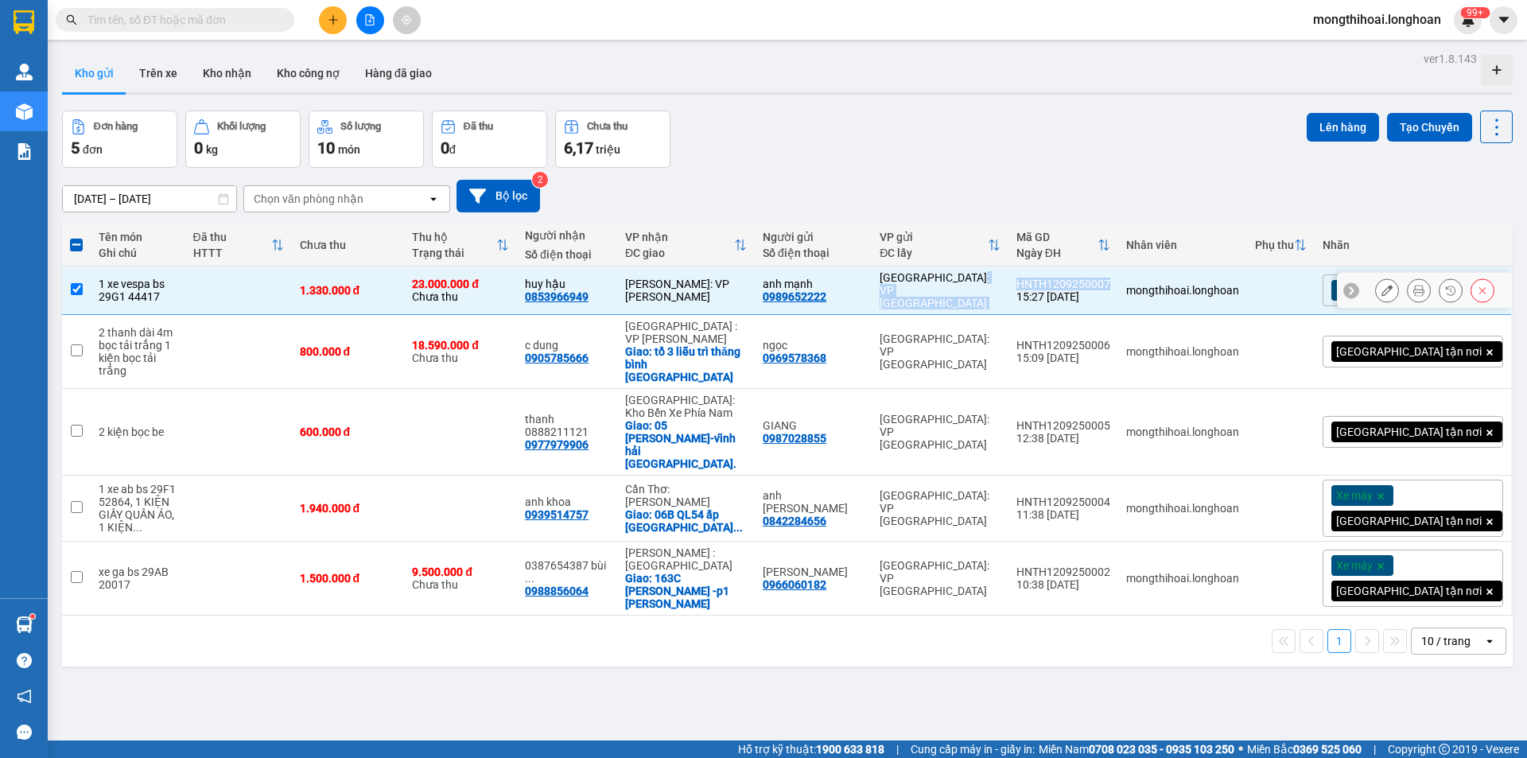
copy tr "[GEOGRAPHIC_DATA]: VP [GEOGRAPHIC_DATA]"
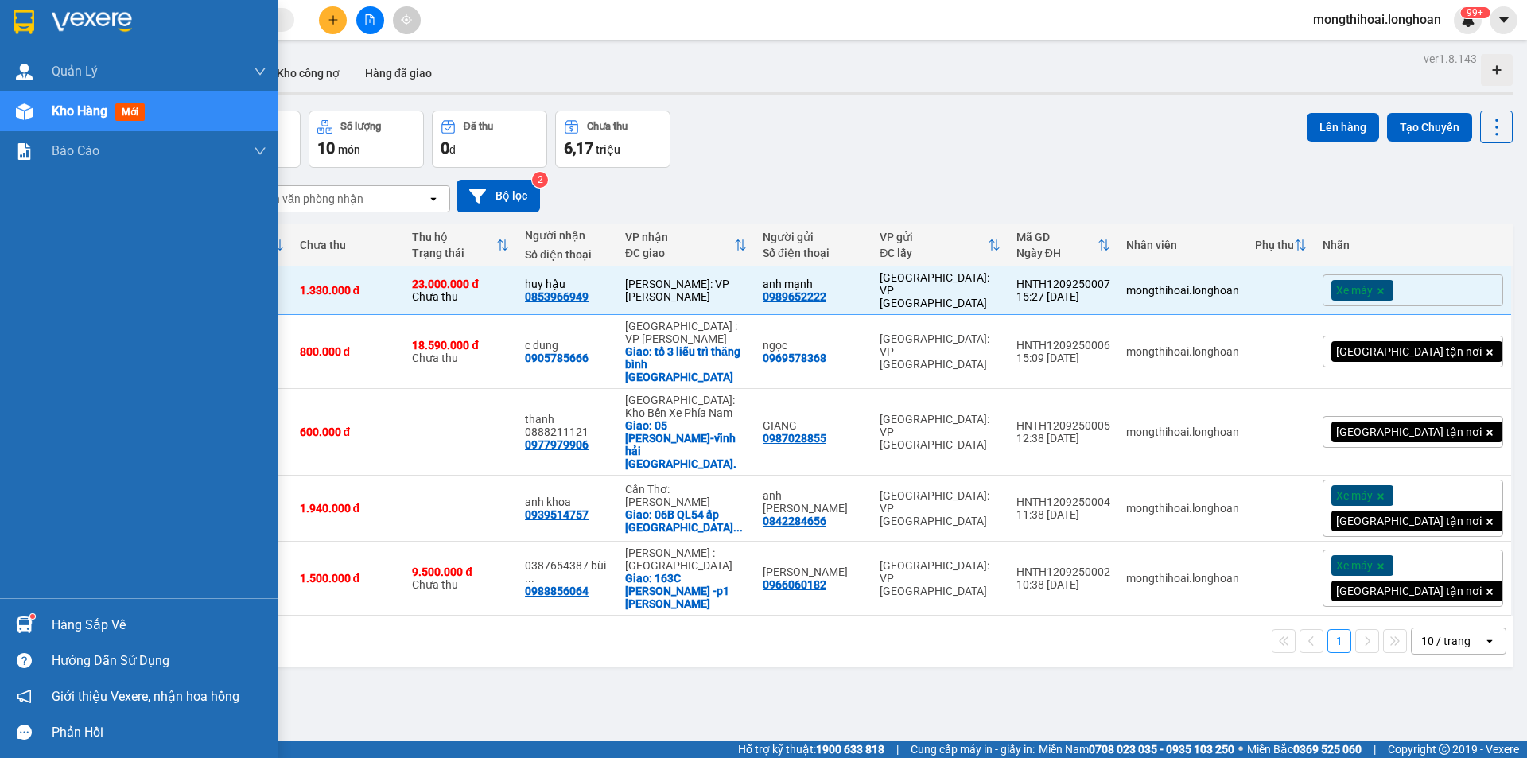
click at [6, 8] on div at bounding box center [139, 26] width 278 height 52
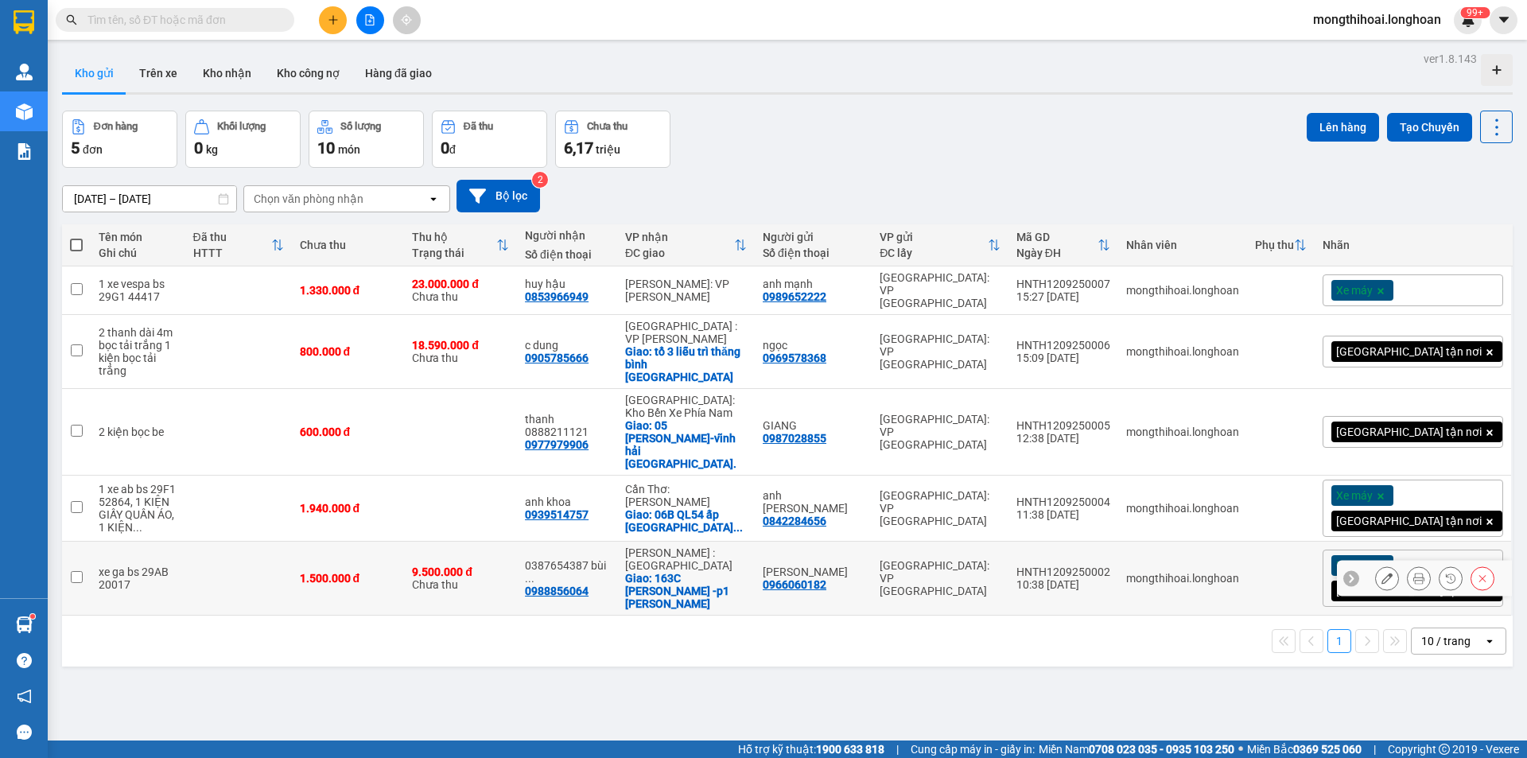
scroll to position [73, 0]
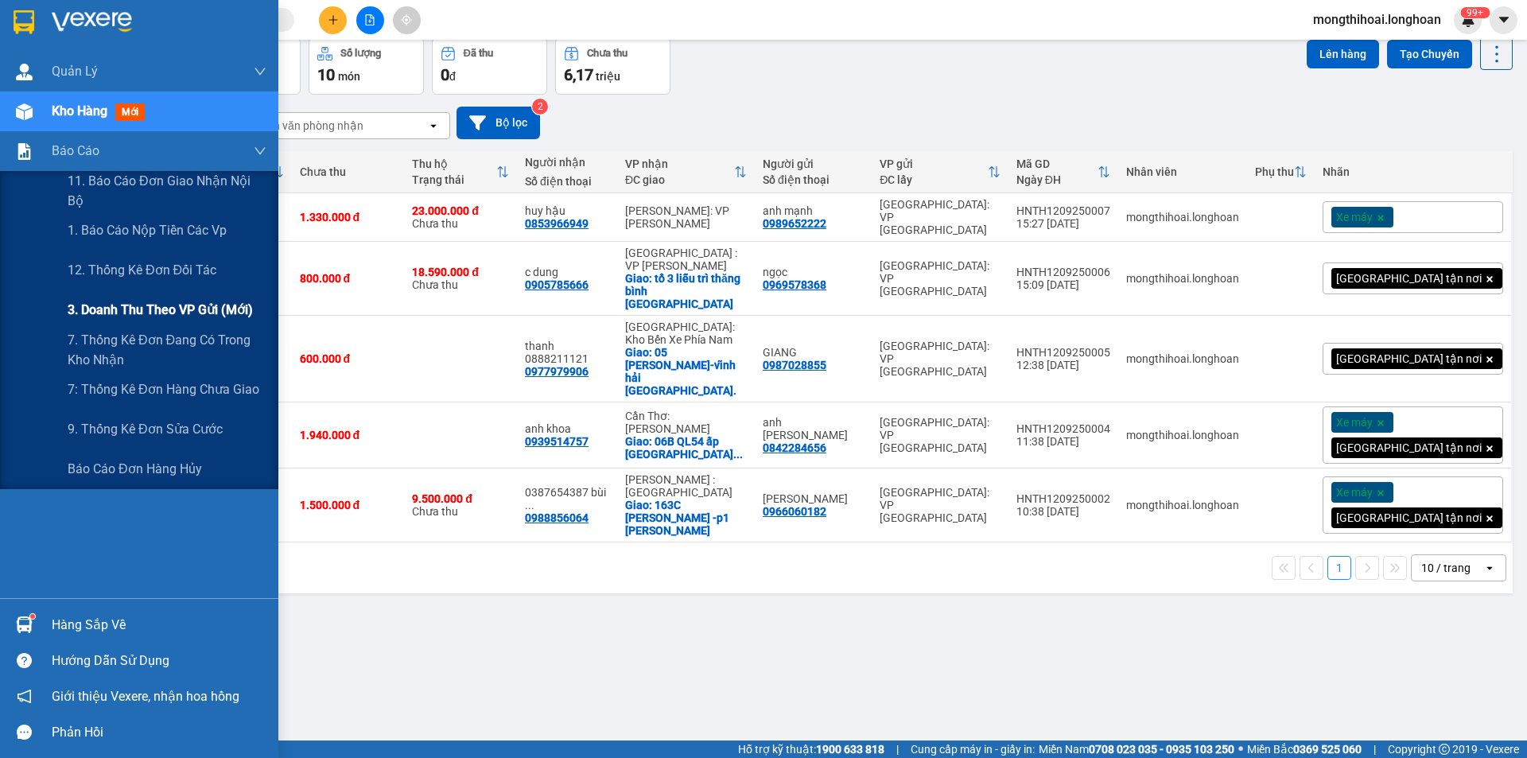
click at [137, 308] on span "3. Doanh Thu theo VP Gửi (mới)" at bounding box center [160, 310] width 185 height 20
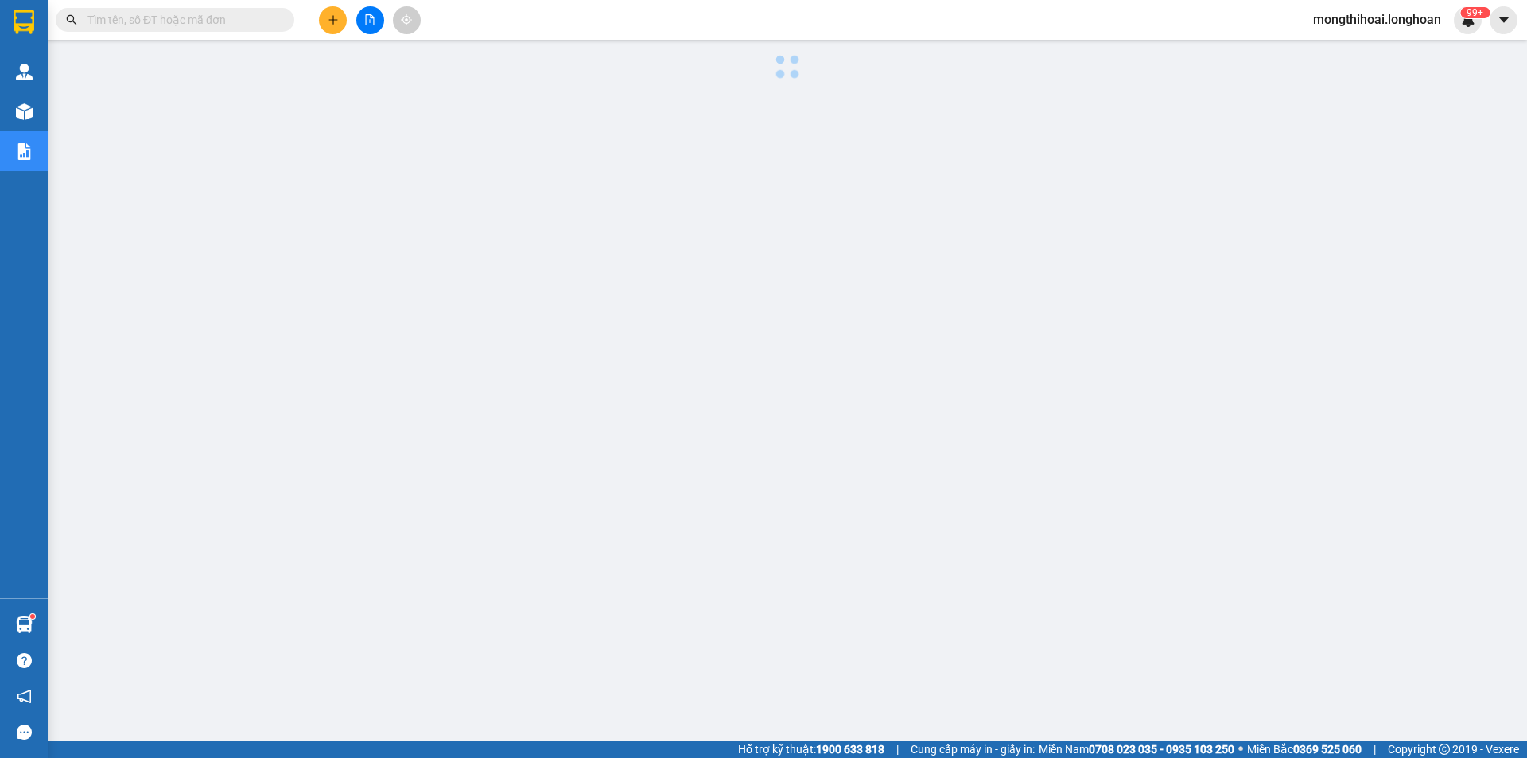
scroll to position [31, 0]
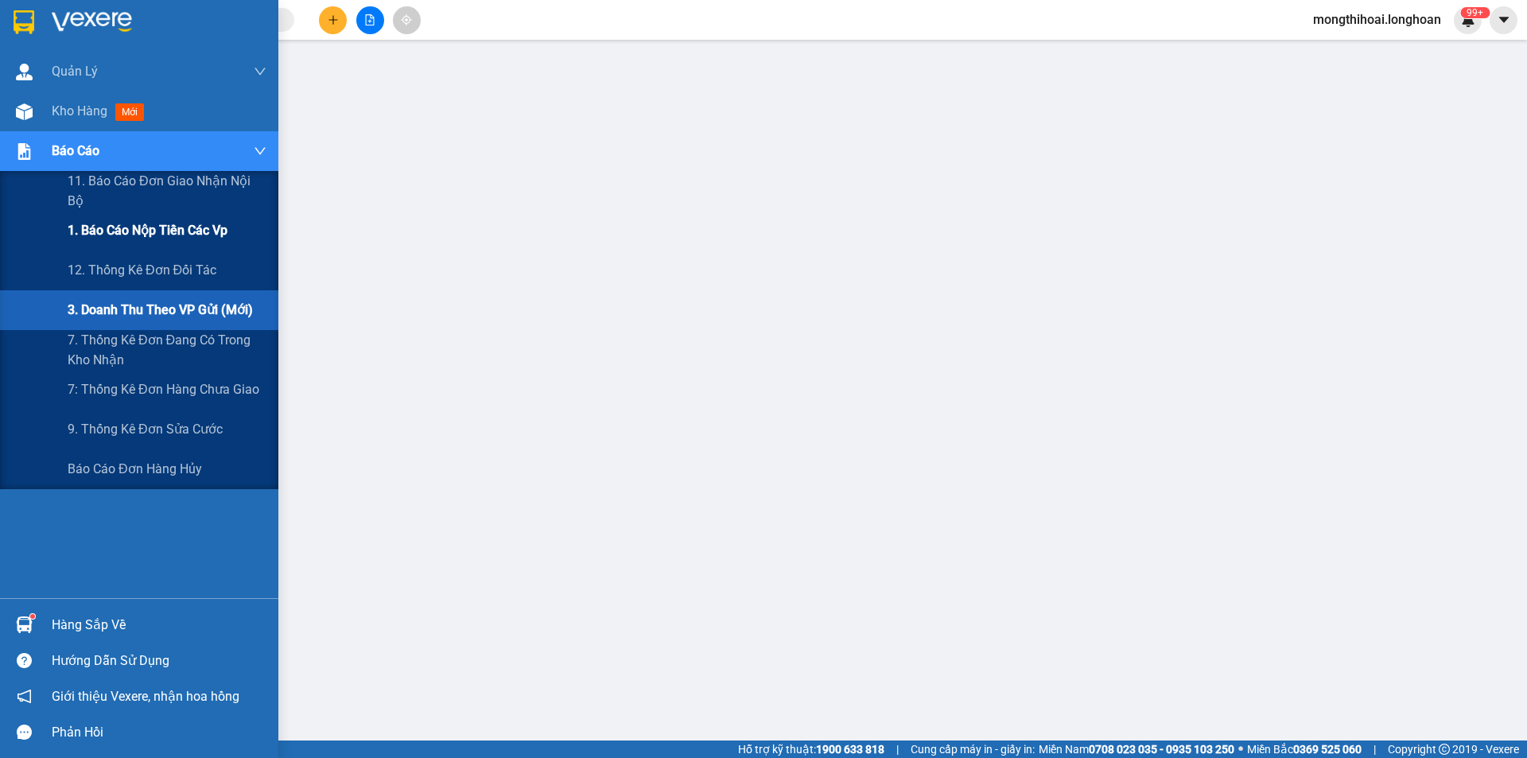
click at [187, 220] on div "1. Báo cáo nộp tiền các vp" at bounding box center [167, 231] width 199 height 40
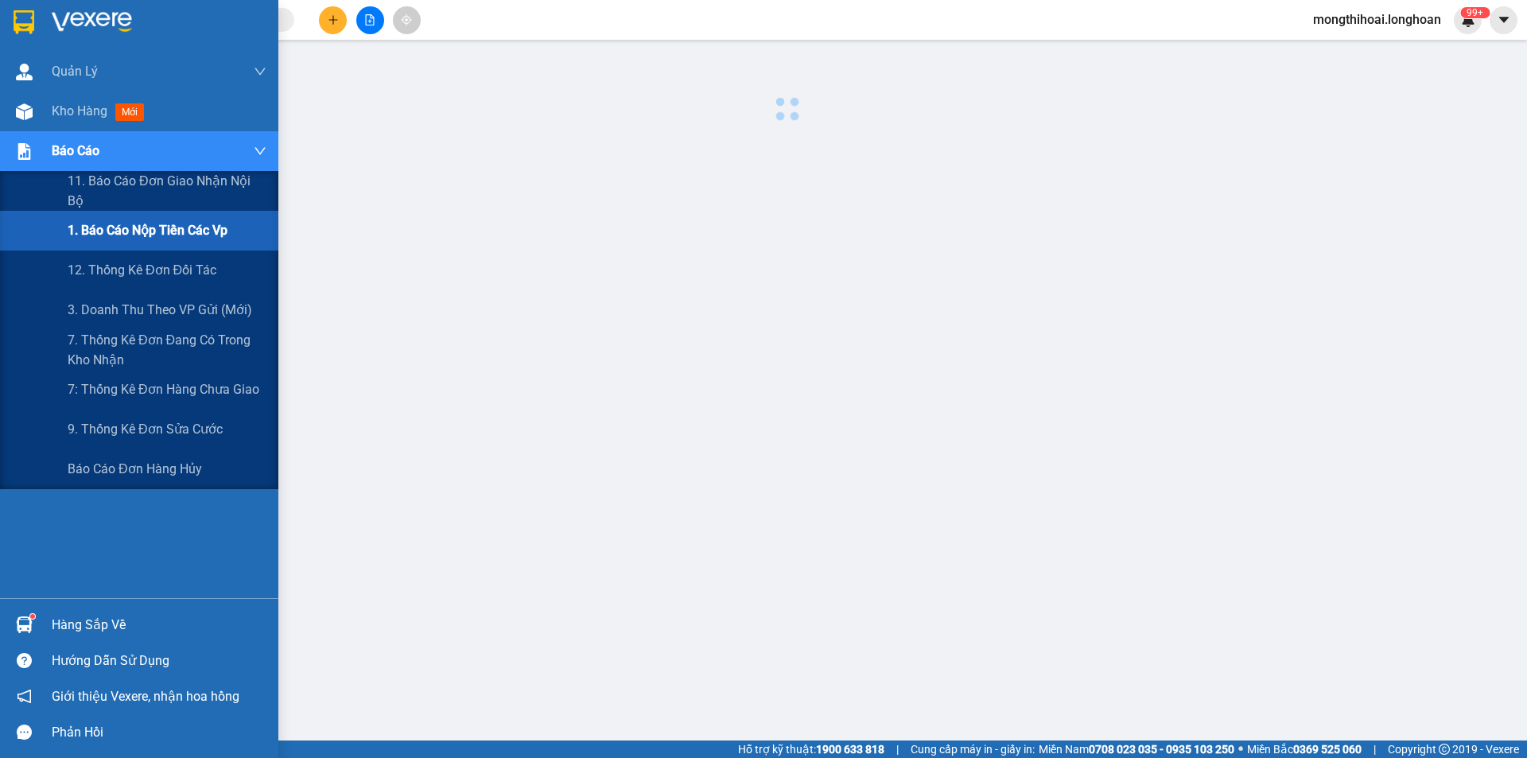
scroll to position [31, 0]
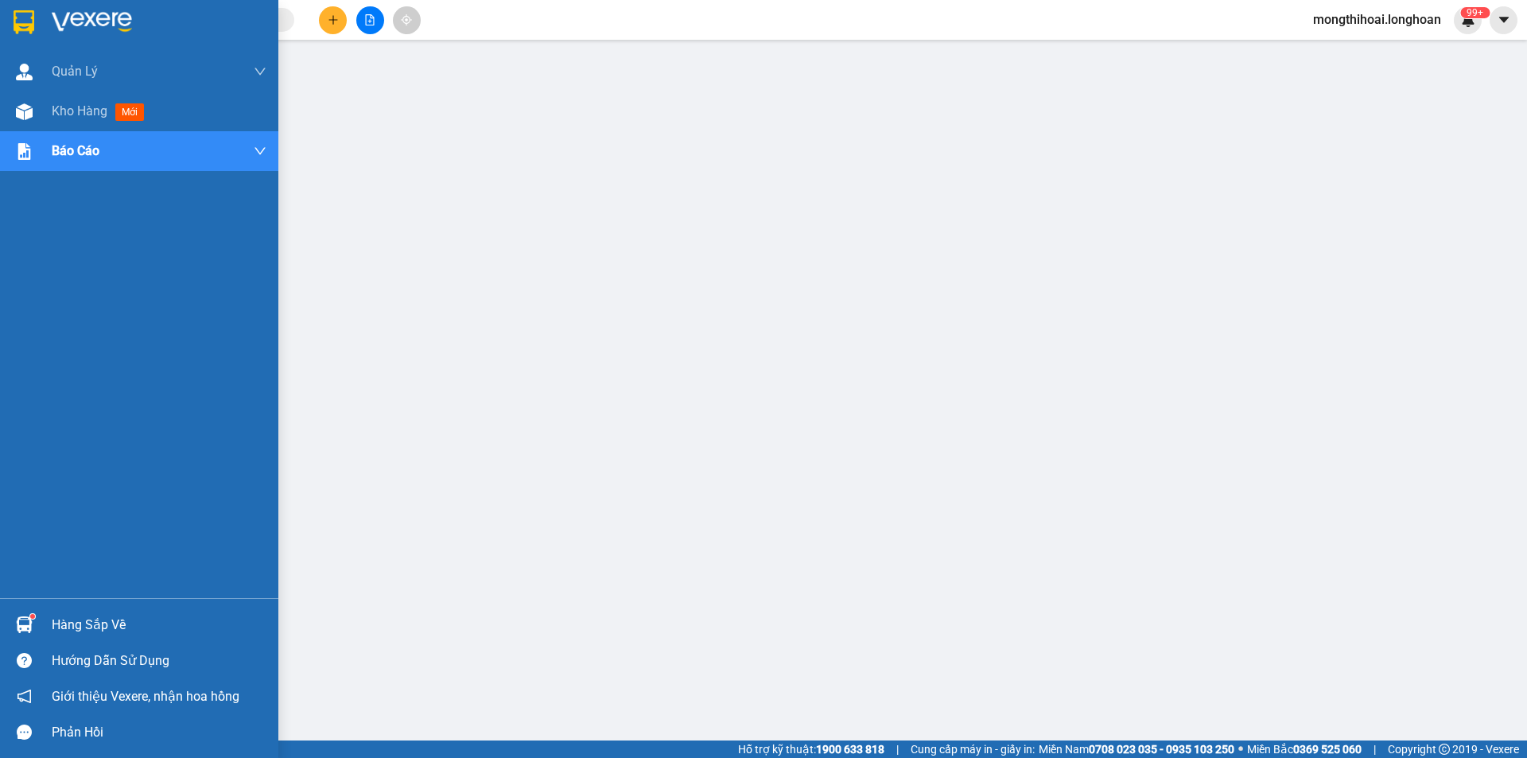
click at [19, 12] on img at bounding box center [24, 22] width 21 height 24
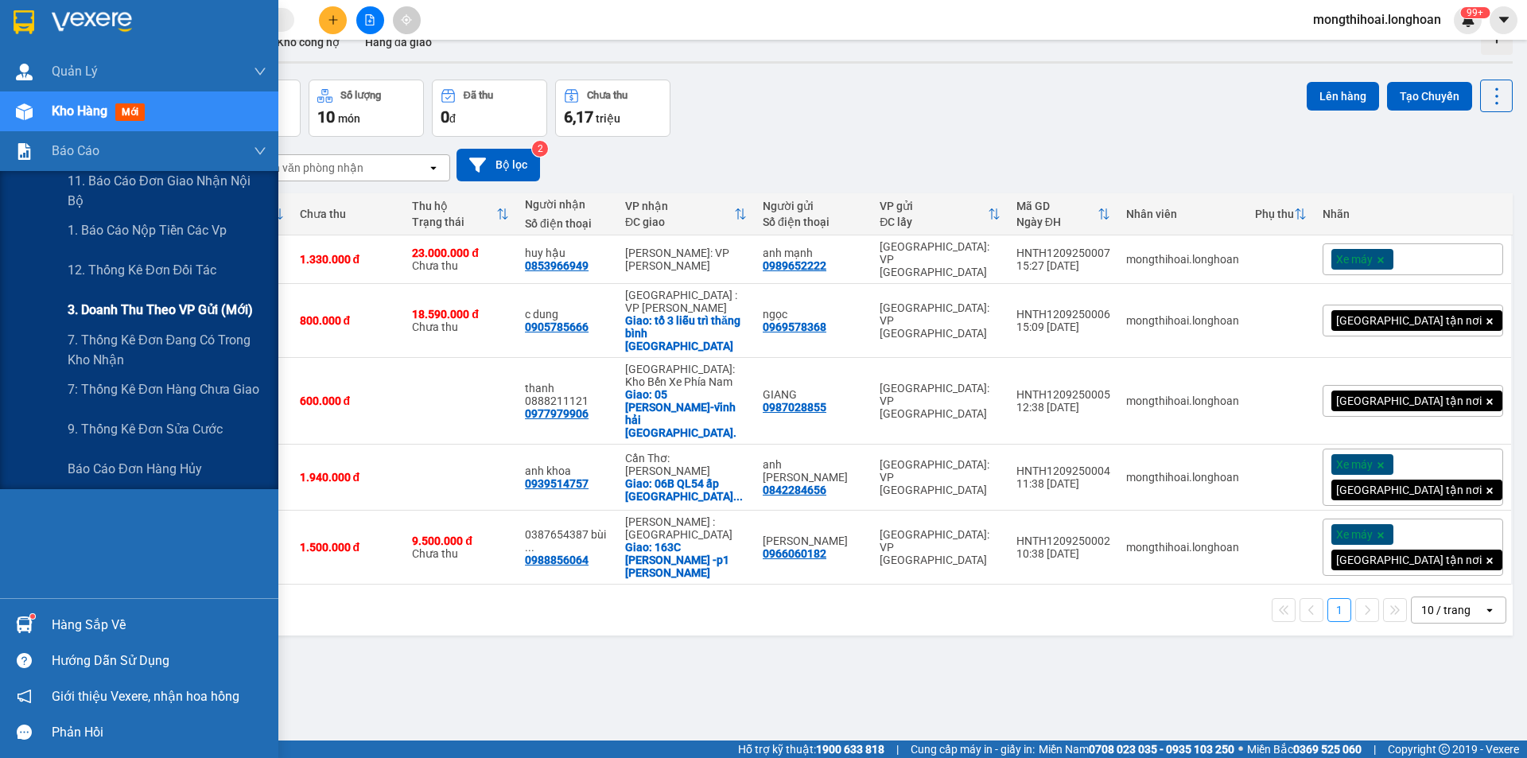
drag, startPoint x: 217, startPoint y: 313, endPoint x: 271, endPoint y: 298, distance: 55.9
click at [217, 312] on span "3. Doanh Thu theo VP Gửi (mới)" at bounding box center [160, 310] width 185 height 20
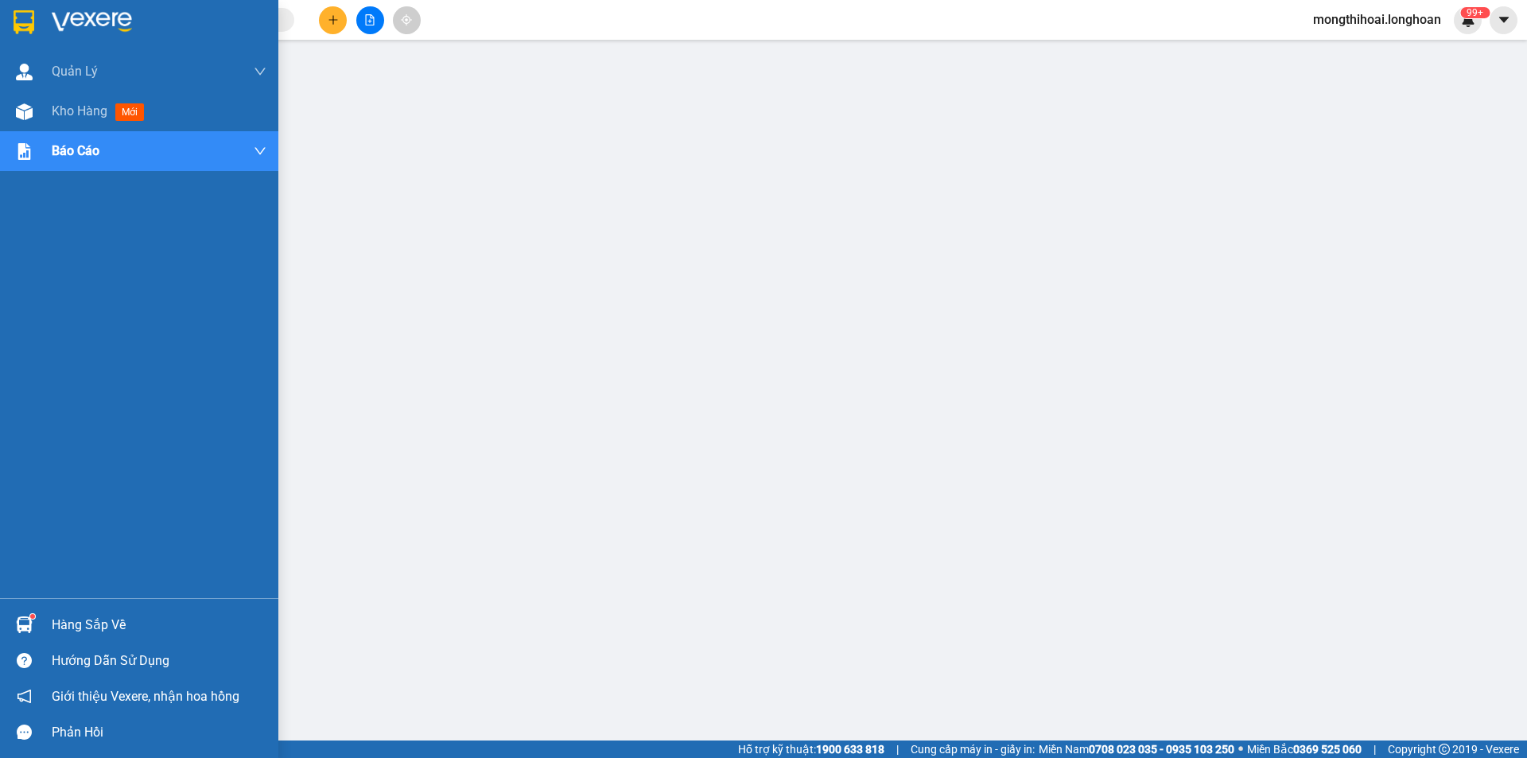
click at [0, 14] on div at bounding box center [139, 26] width 278 height 52
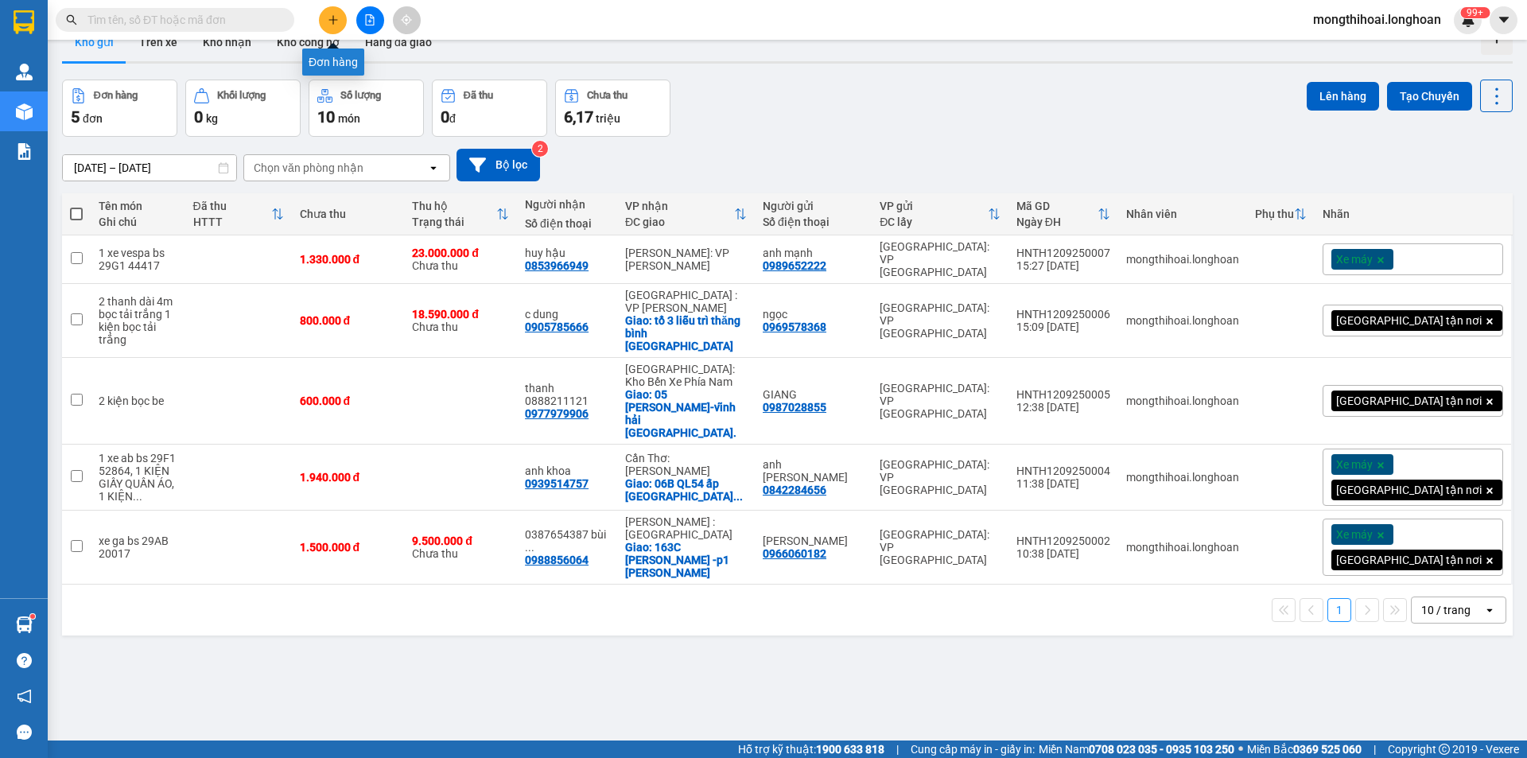
click at [324, 25] on button at bounding box center [333, 20] width 28 height 28
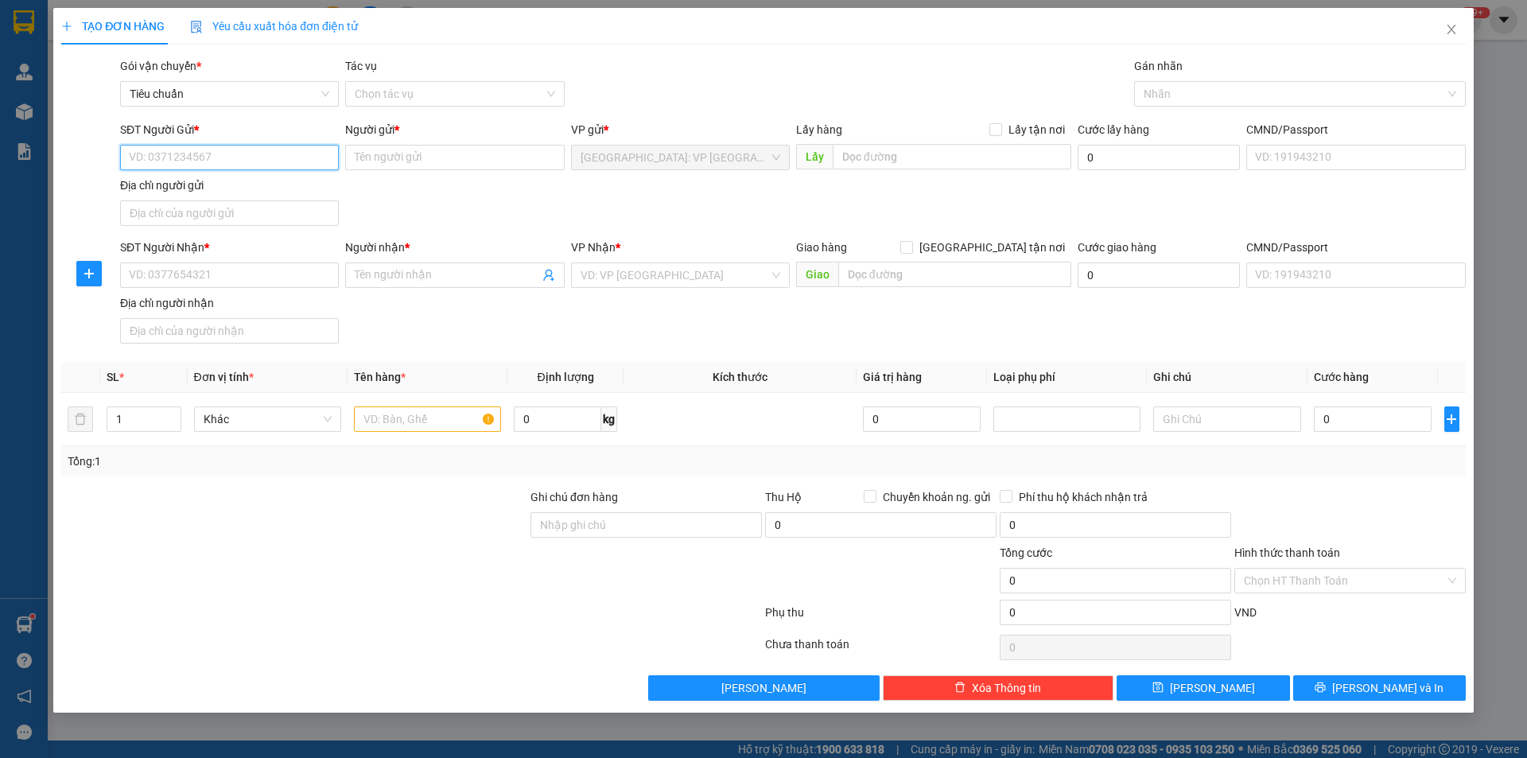
click at [302, 157] on input "SĐT Người Gửi *" at bounding box center [229, 157] width 219 height 25
click at [230, 192] on div "0988654798 - A LONG" at bounding box center [230, 189] width 200 height 17
type input "0988654798"
type input "A LONG"
type input "0988654798"
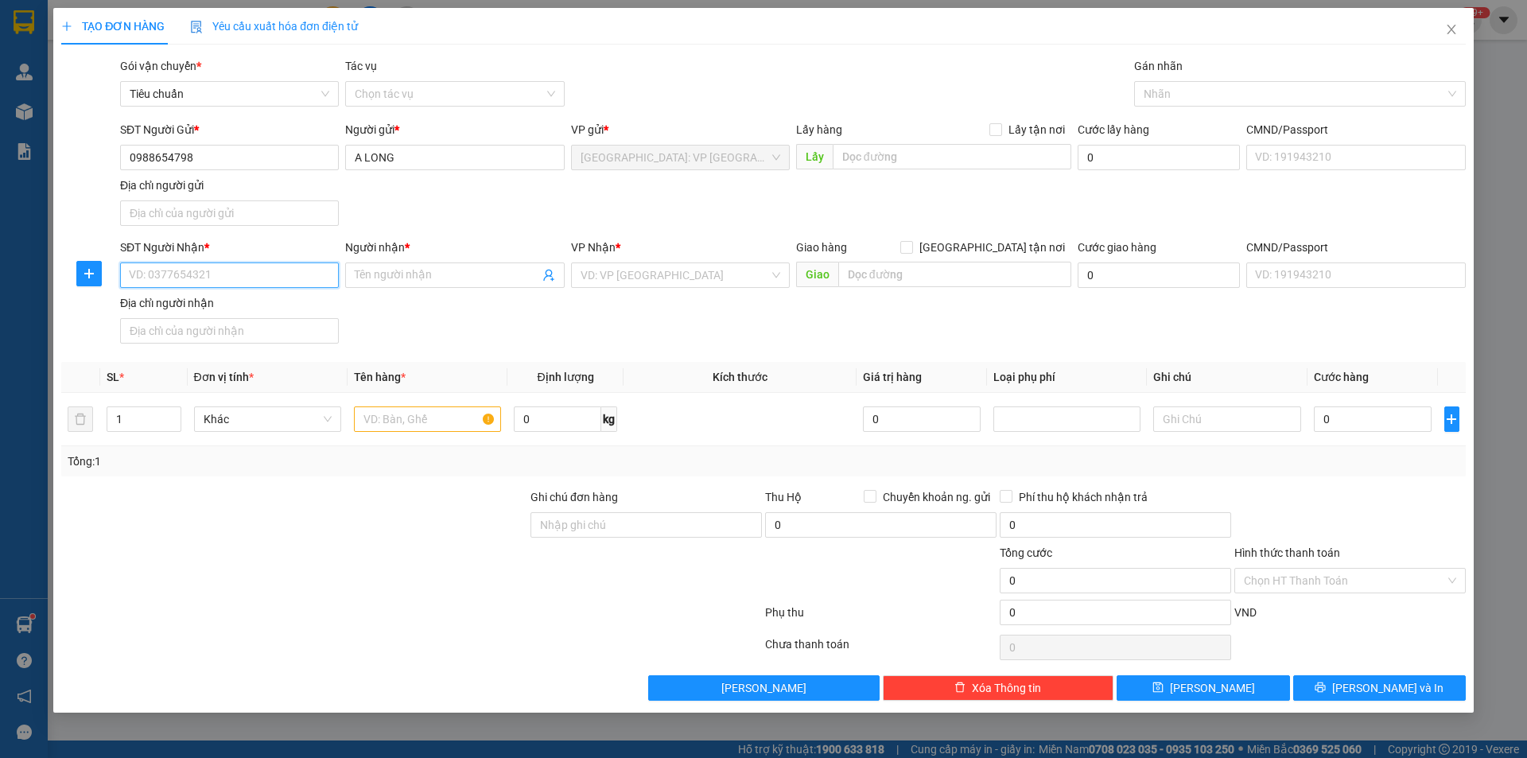
click at [284, 274] on input "SĐT Người Nhận *" at bounding box center [229, 274] width 219 height 25
click at [215, 308] on div "0818099268 - thiên" at bounding box center [230, 306] width 200 height 17
type input "0818099268"
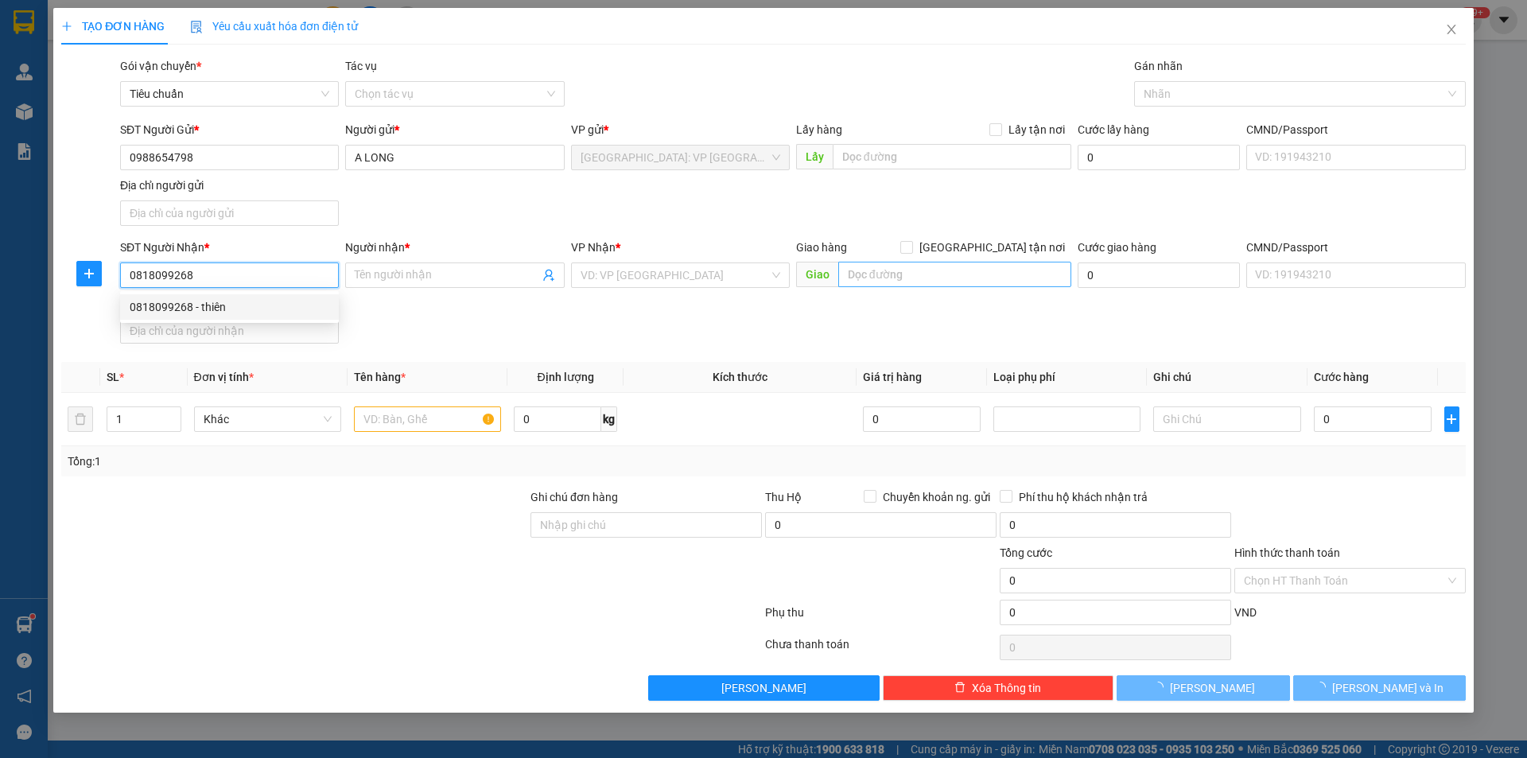
type input "thiên"
checkbox input "true"
type input "77/9 Đồng Khởi, [GEOGRAPHIC_DATA], [GEOGRAPHIC_DATA]"
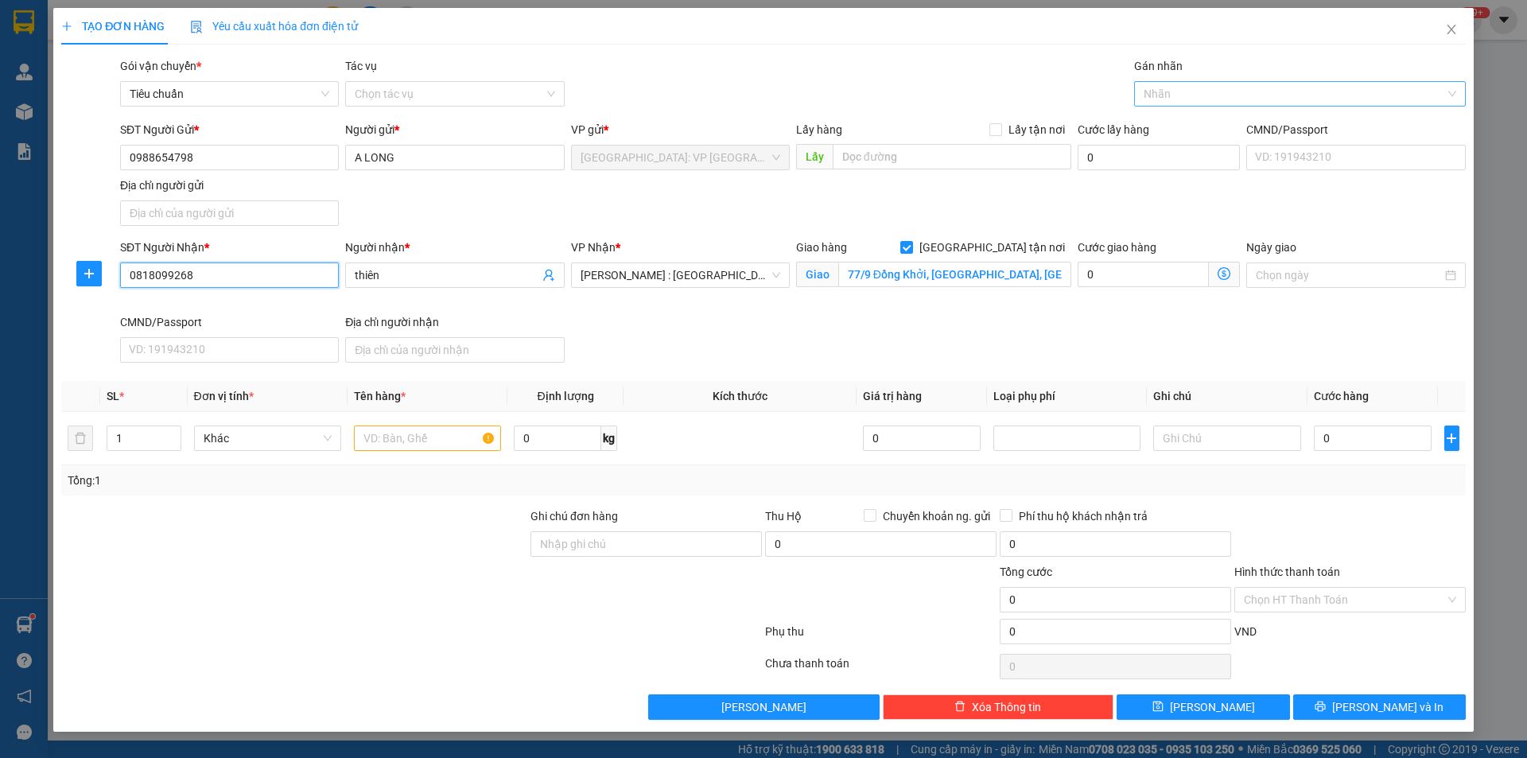
click at [1206, 91] on div at bounding box center [1292, 93] width 308 height 19
type input "0818099268"
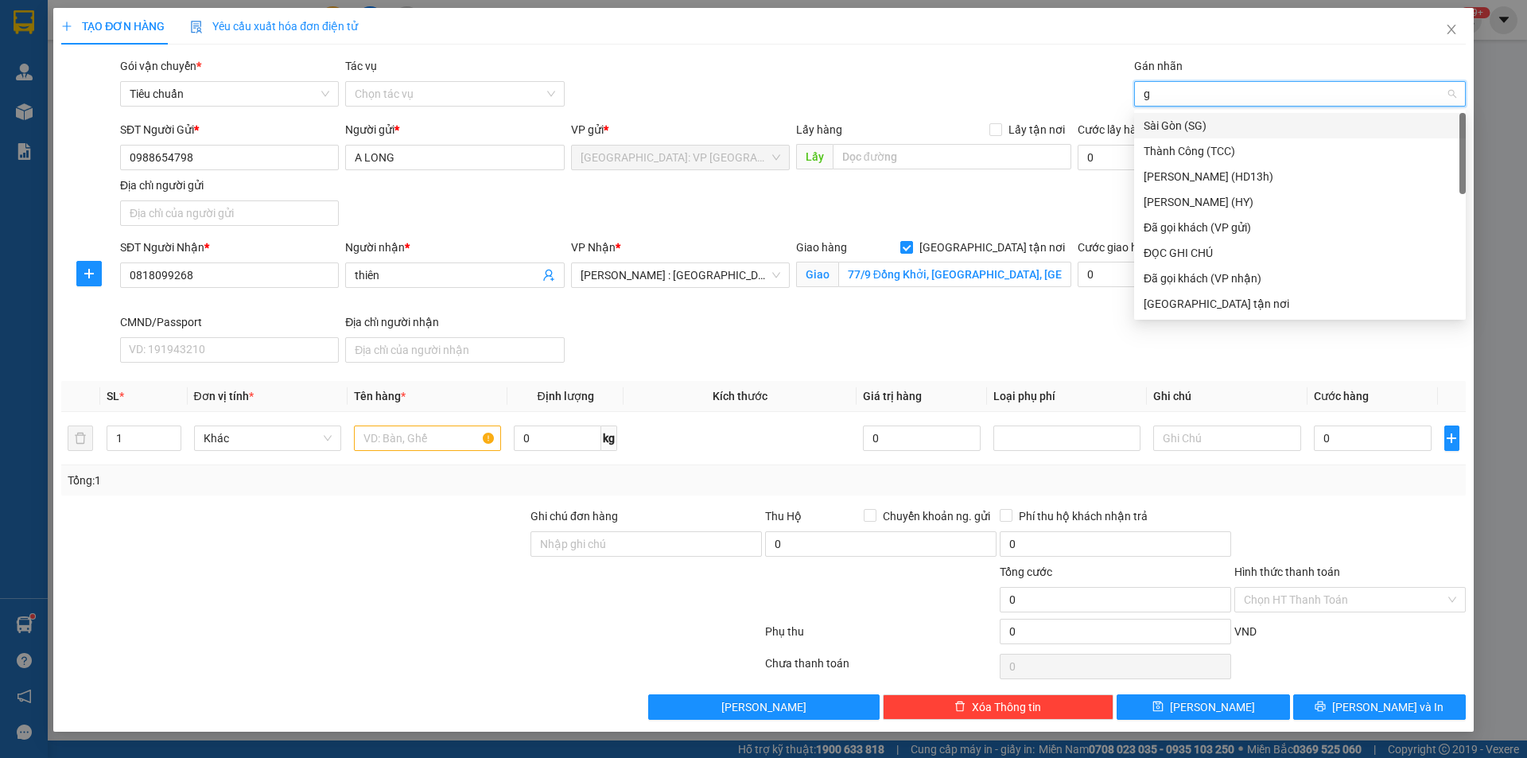
type input "gi"
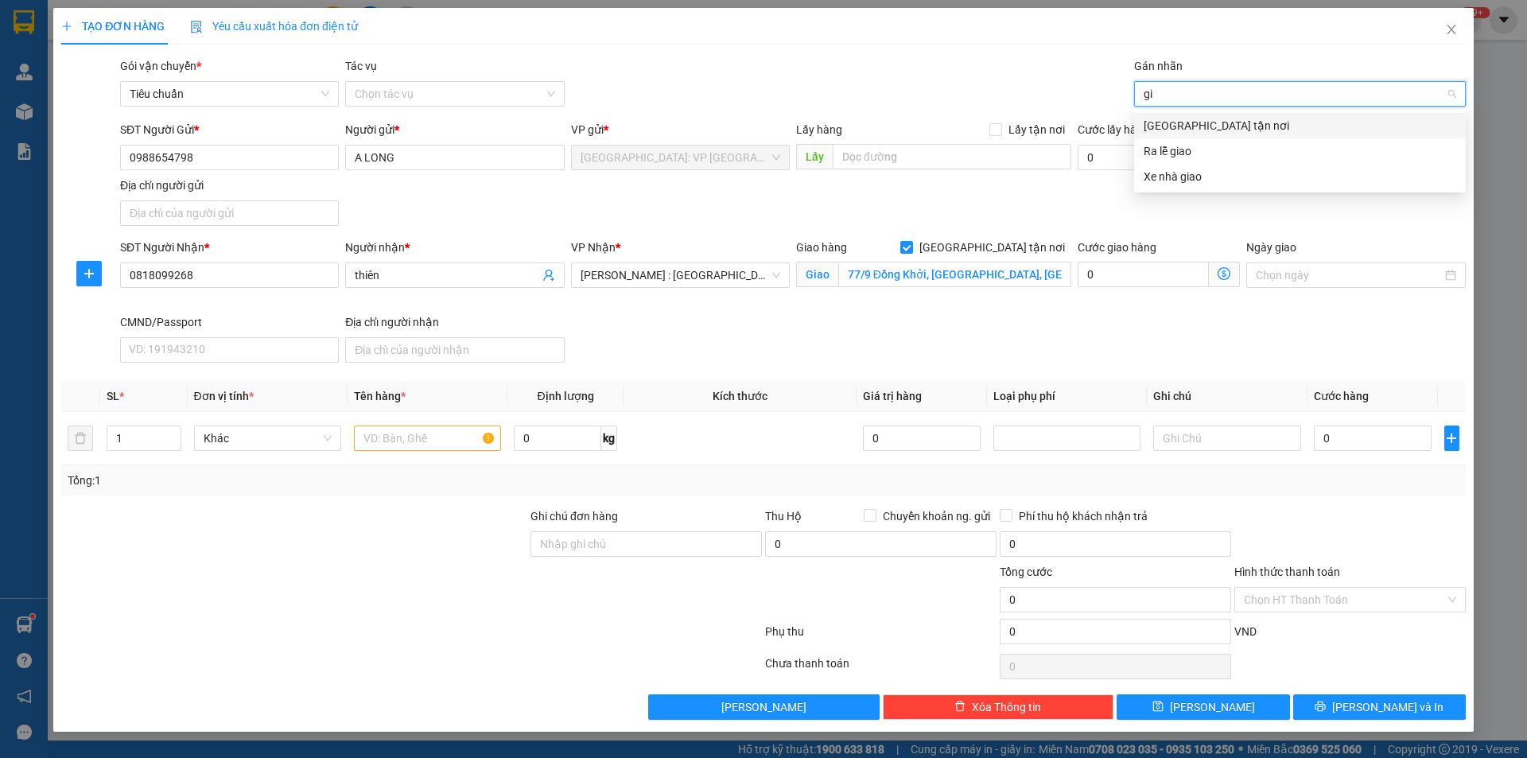
click at [1178, 129] on div "[GEOGRAPHIC_DATA] tận nơi" at bounding box center [1300, 125] width 313 height 17
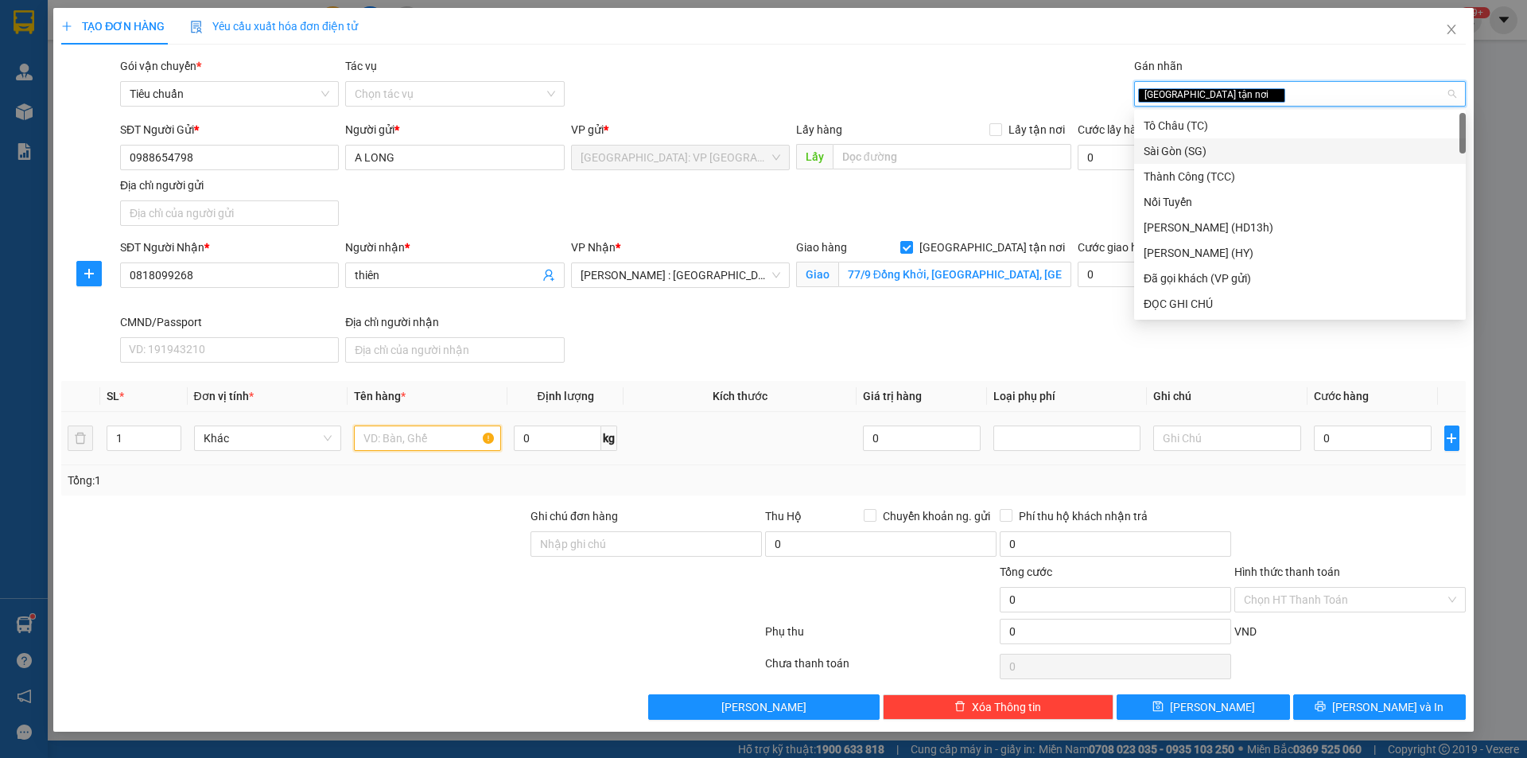
click at [402, 445] on input "text" at bounding box center [427, 438] width 147 height 25
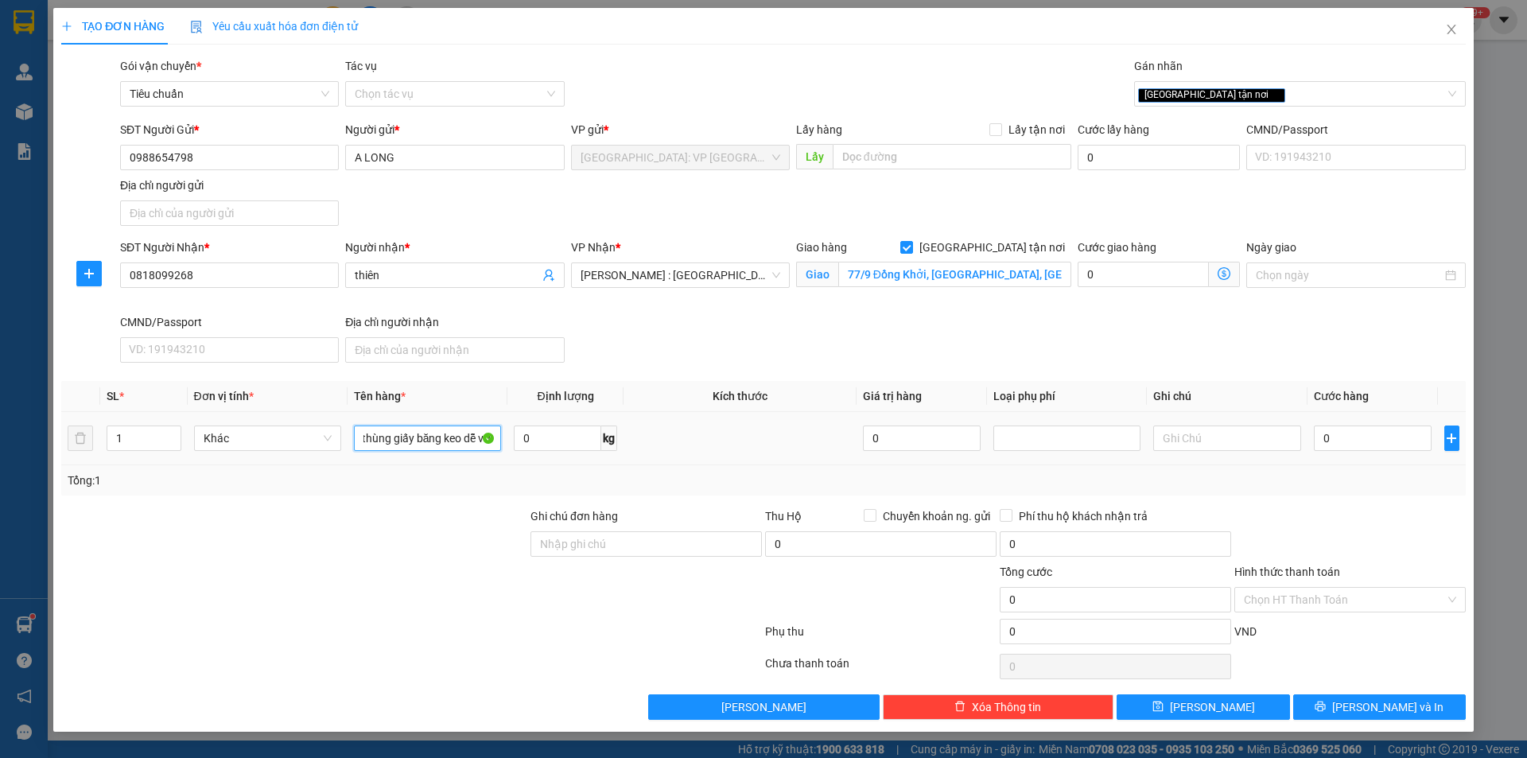
scroll to position [0, 16]
type input "1 thùng giấy băng keo dễ vỡ"
click at [1350, 443] on input "0" at bounding box center [1373, 438] width 119 height 25
type input "6"
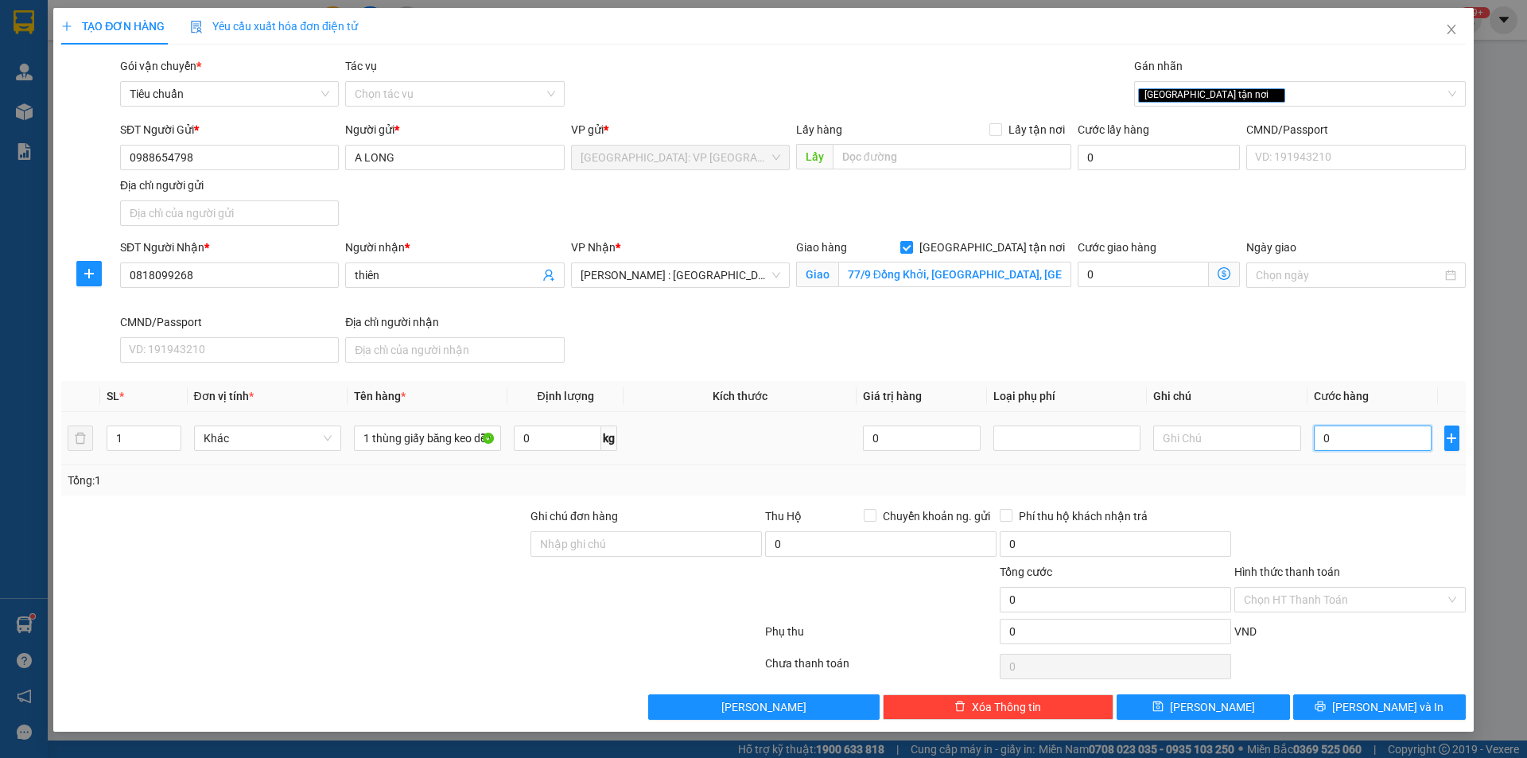
type input "6"
type input "60"
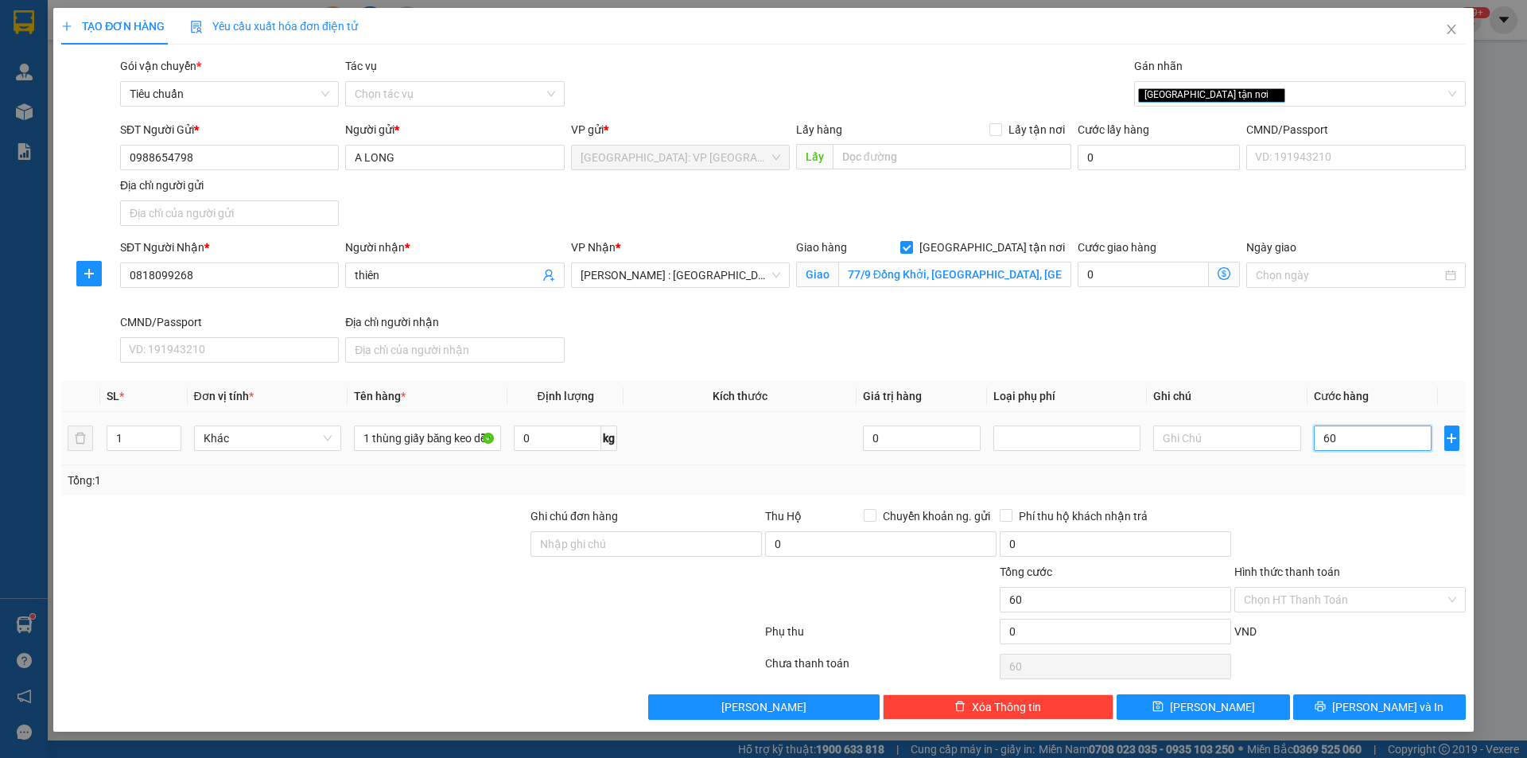
type input "600"
type input "6.000"
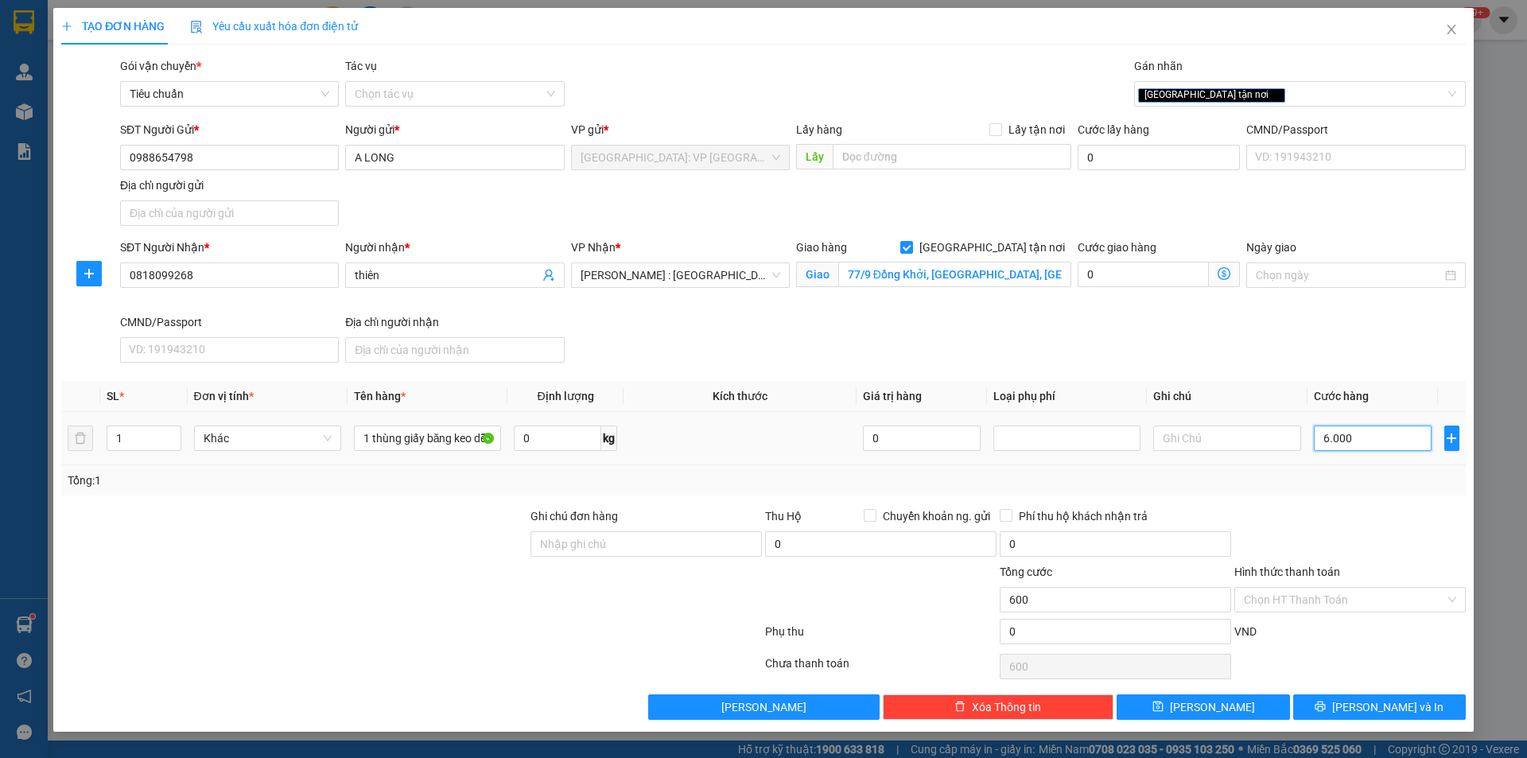
type input "6.000"
type input "60.000"
type input "600.000"
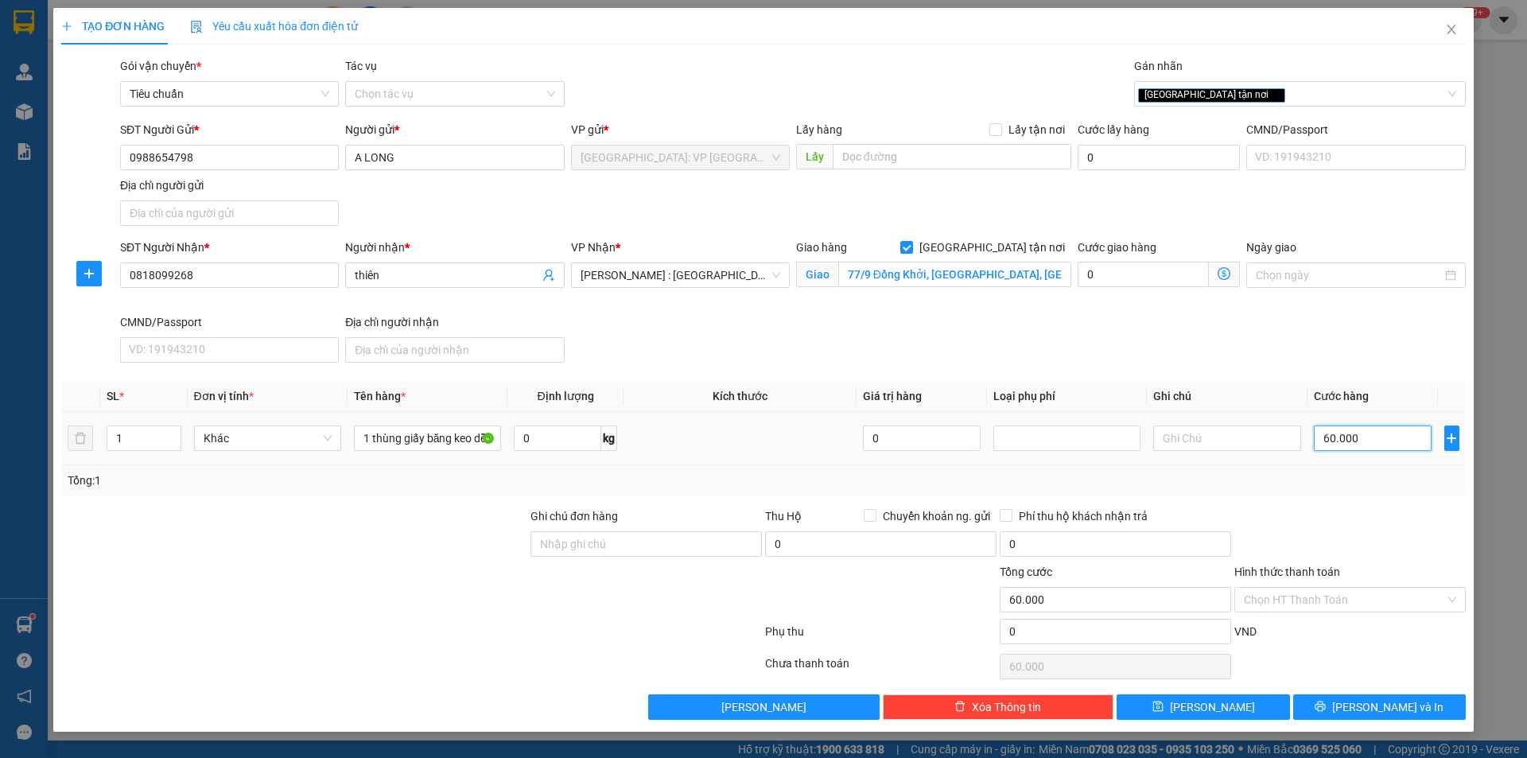
type input "600.000"
type input "60.000"
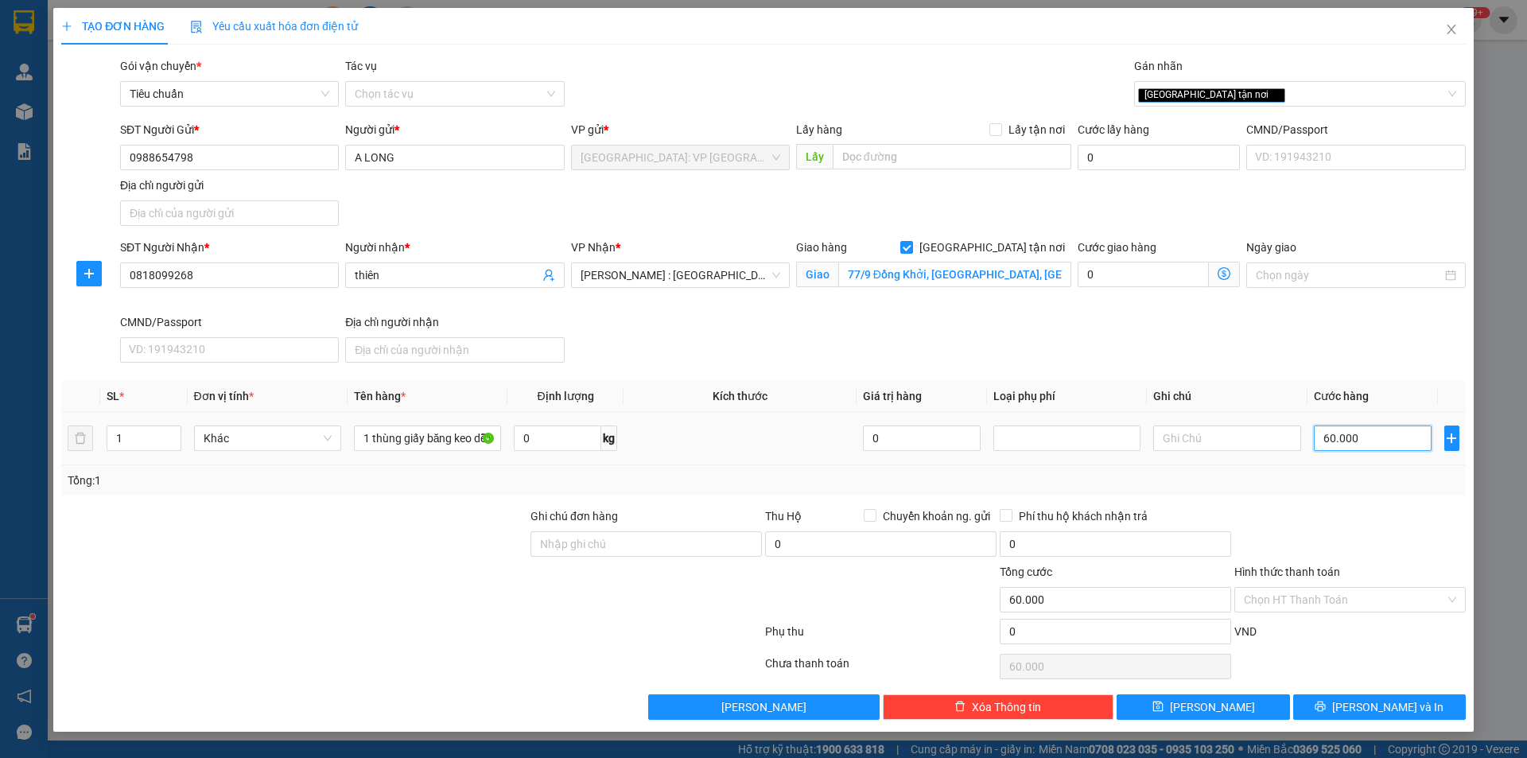
type input "6.000"
type input "600"
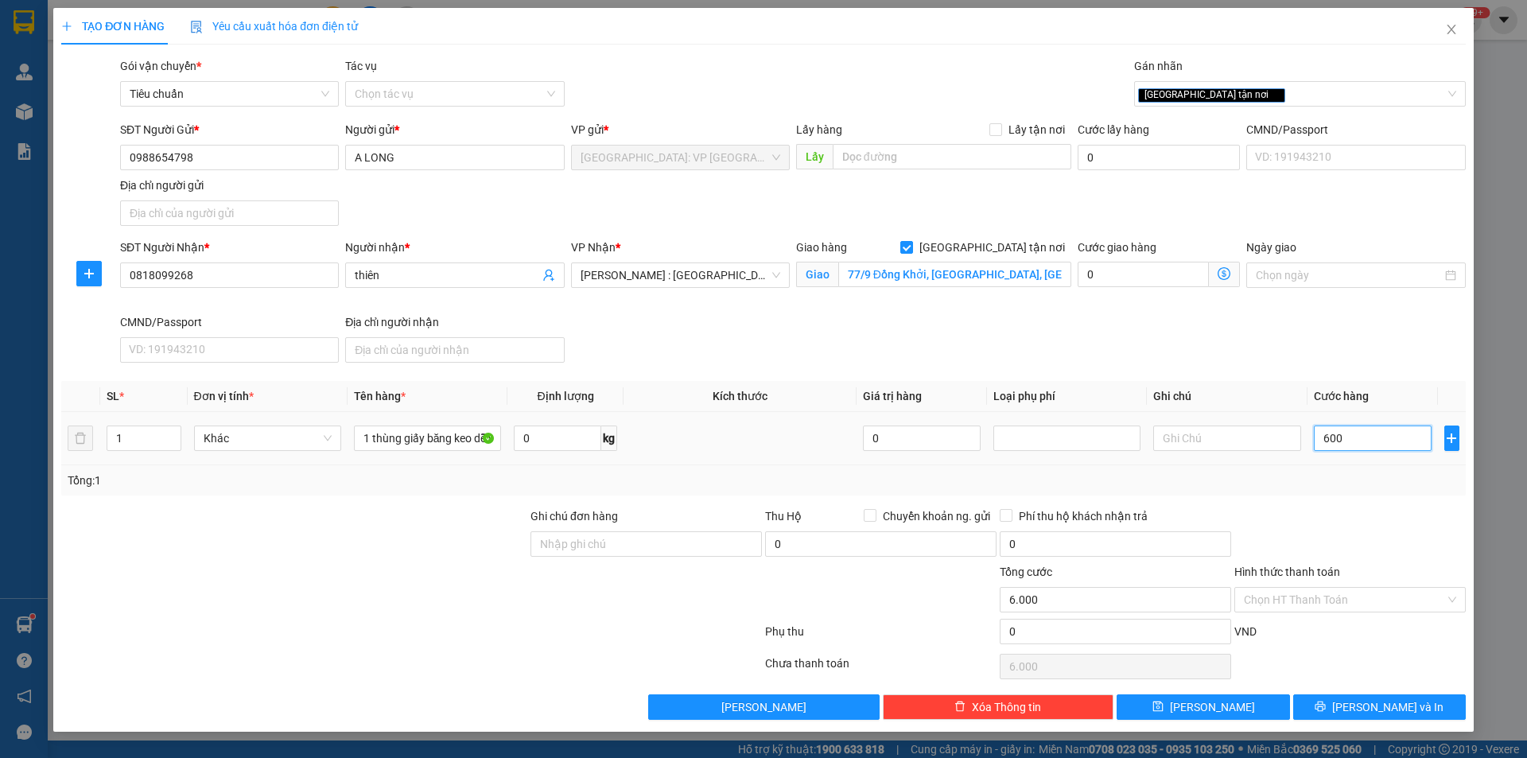
type input "600"
type input "60"
type input "6"
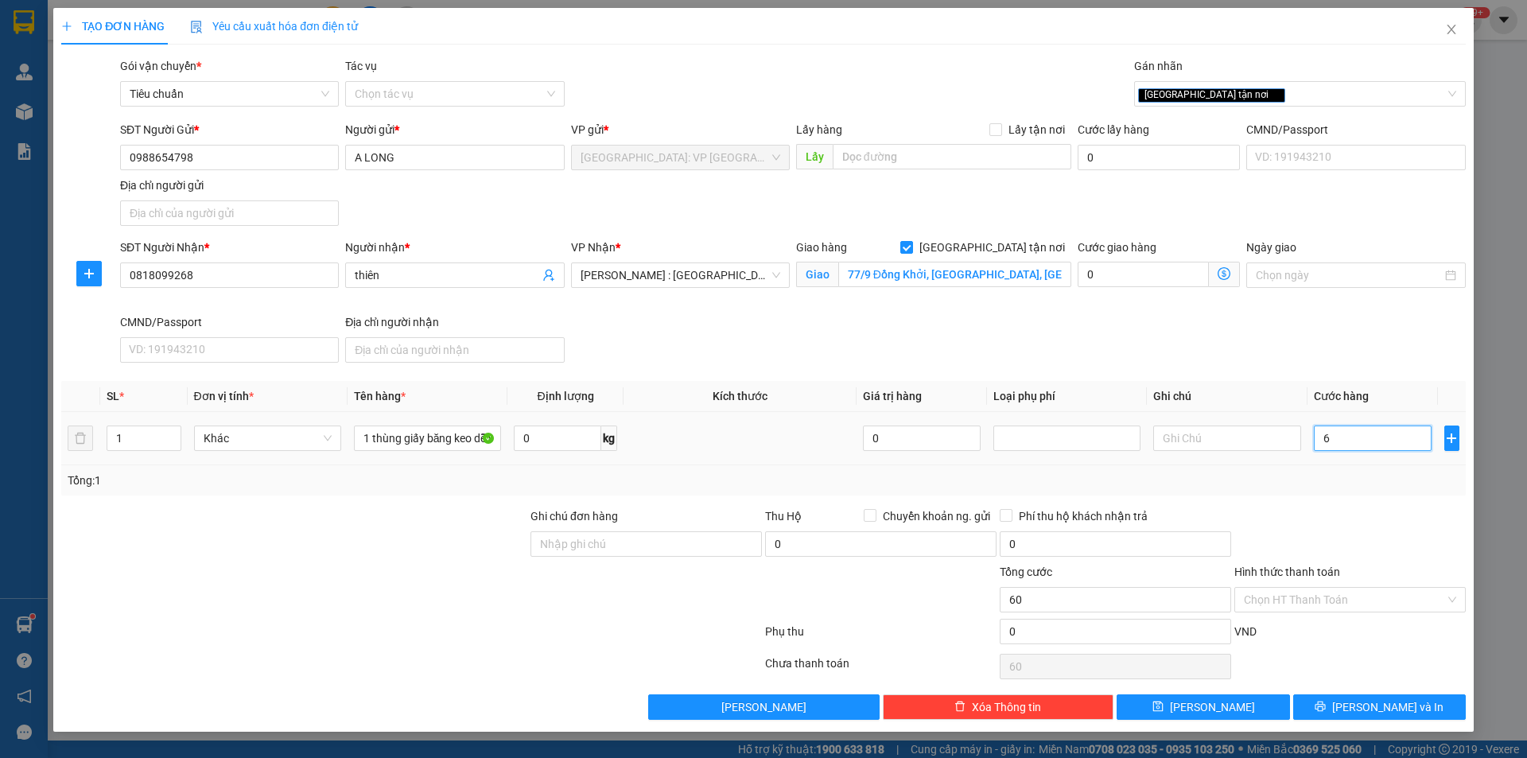
type input "6"
type input "0"
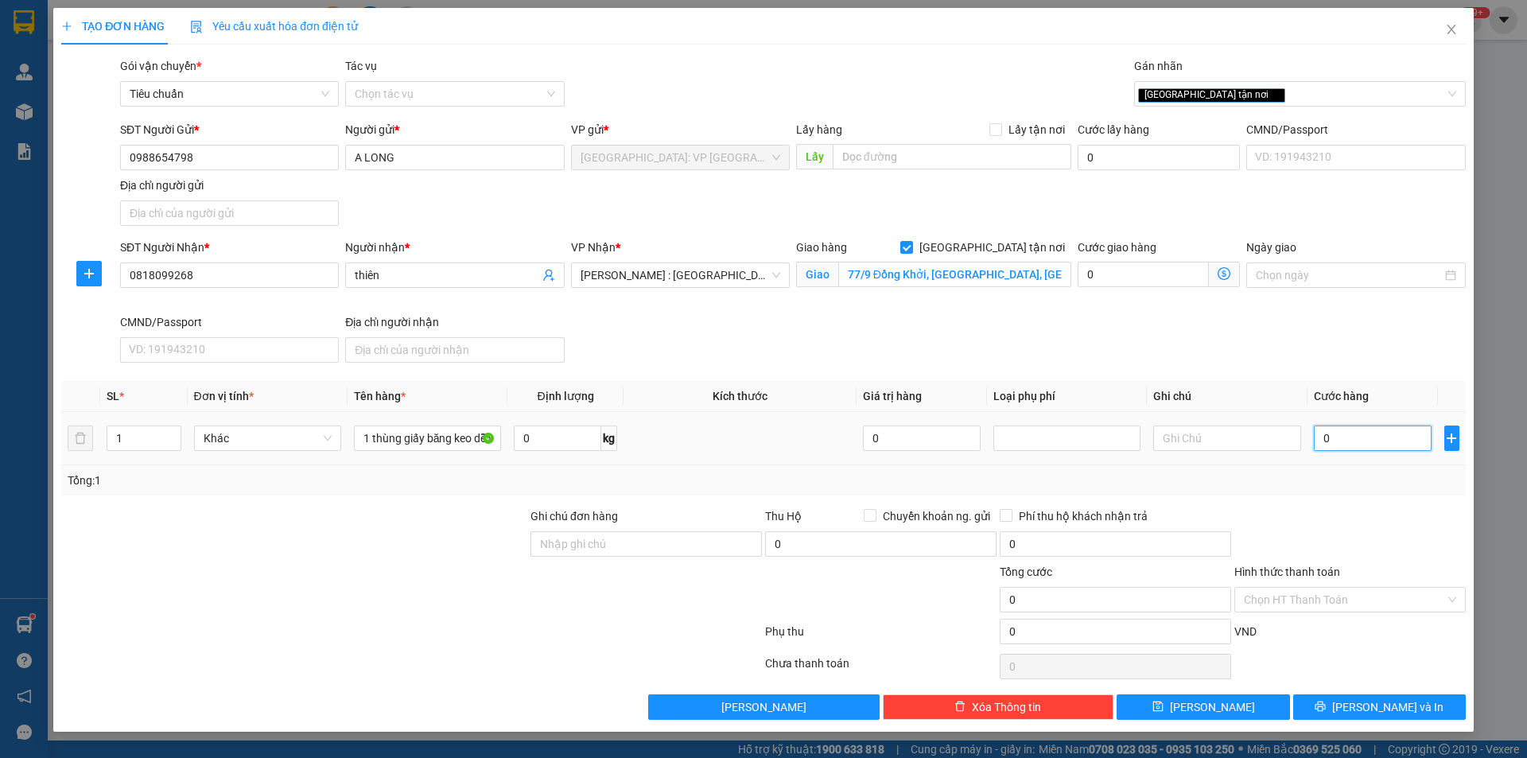
type input "05"
type input "5"
type input "055"
type input "55"
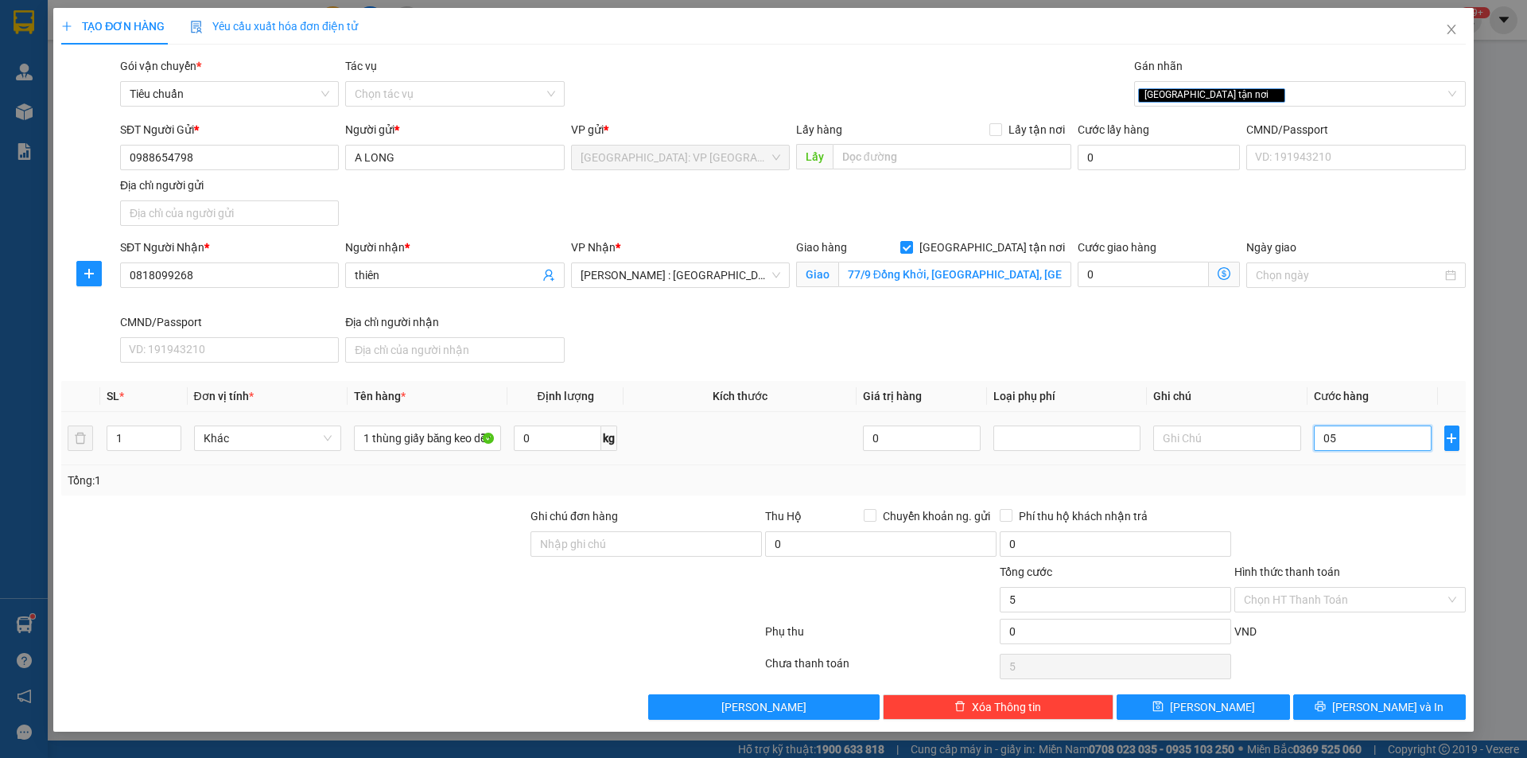
type input "55"
type input "0.550"
type input "550"
type input "05.500"
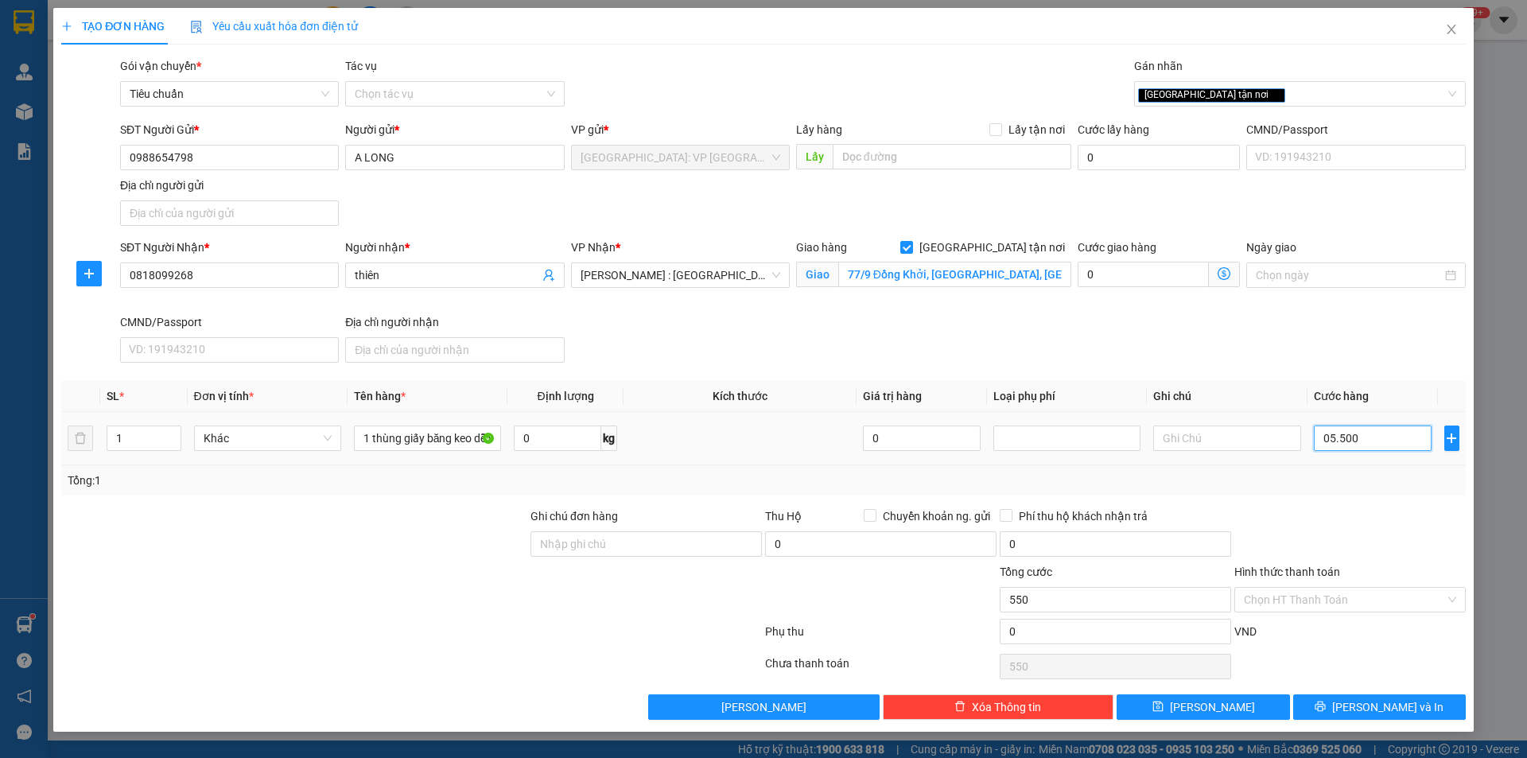
type input "5.500"
type input "055.000"
type input "55.000"
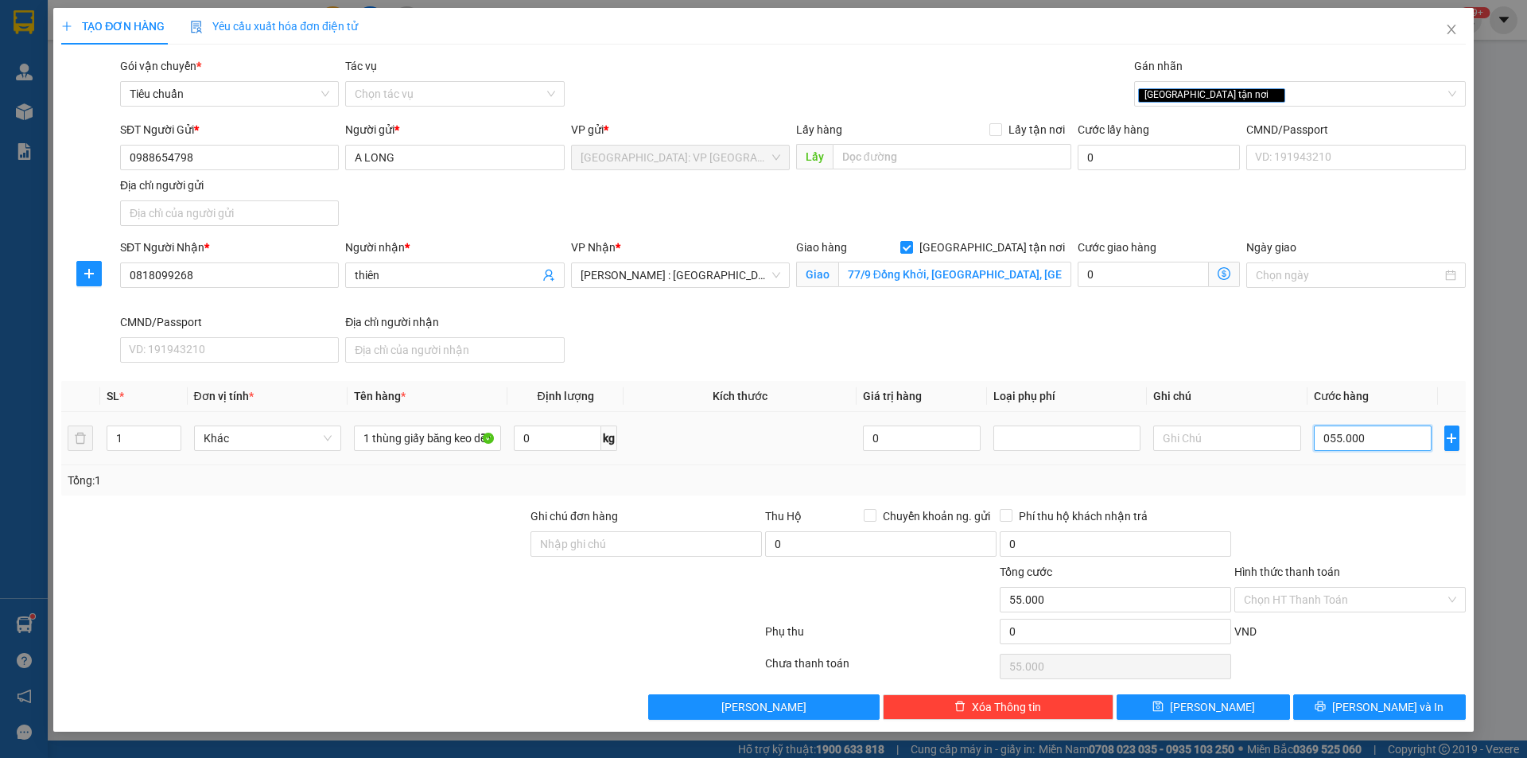
type input "0.550.000"
type input "550.000"
click at [1410, 715] on span "[PERSON_NAME] và In" at bounding box center [1387, 706] width 111 height 17
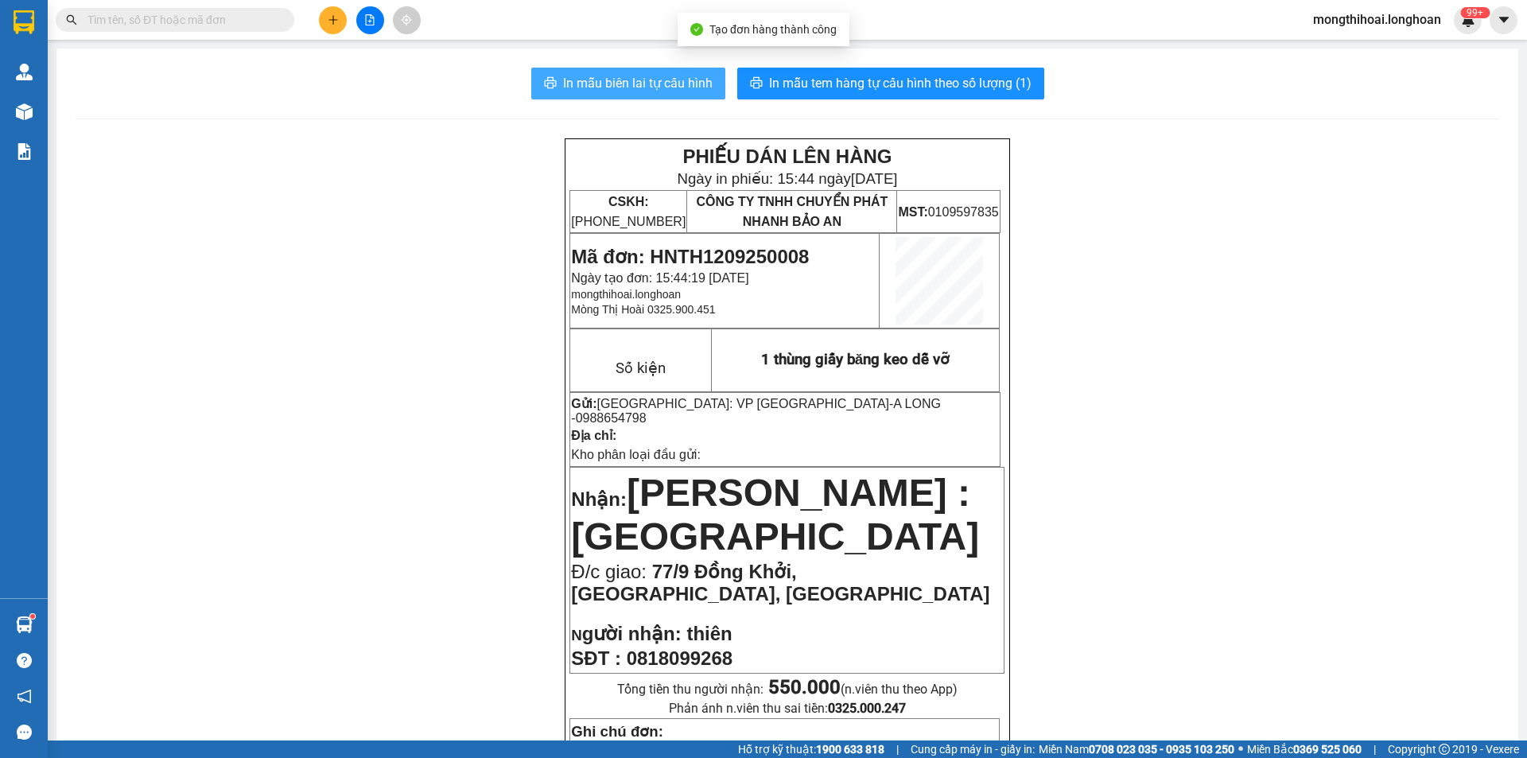
drag, startPoint x: 669, startPoint y: 84, endPoint x: 876, endPoint y: 165, distance: 222.1
click at [669, 83] on span "In mẫu biên lai tự cấu hình" at bounding box center [638, 83] width 150 height 20
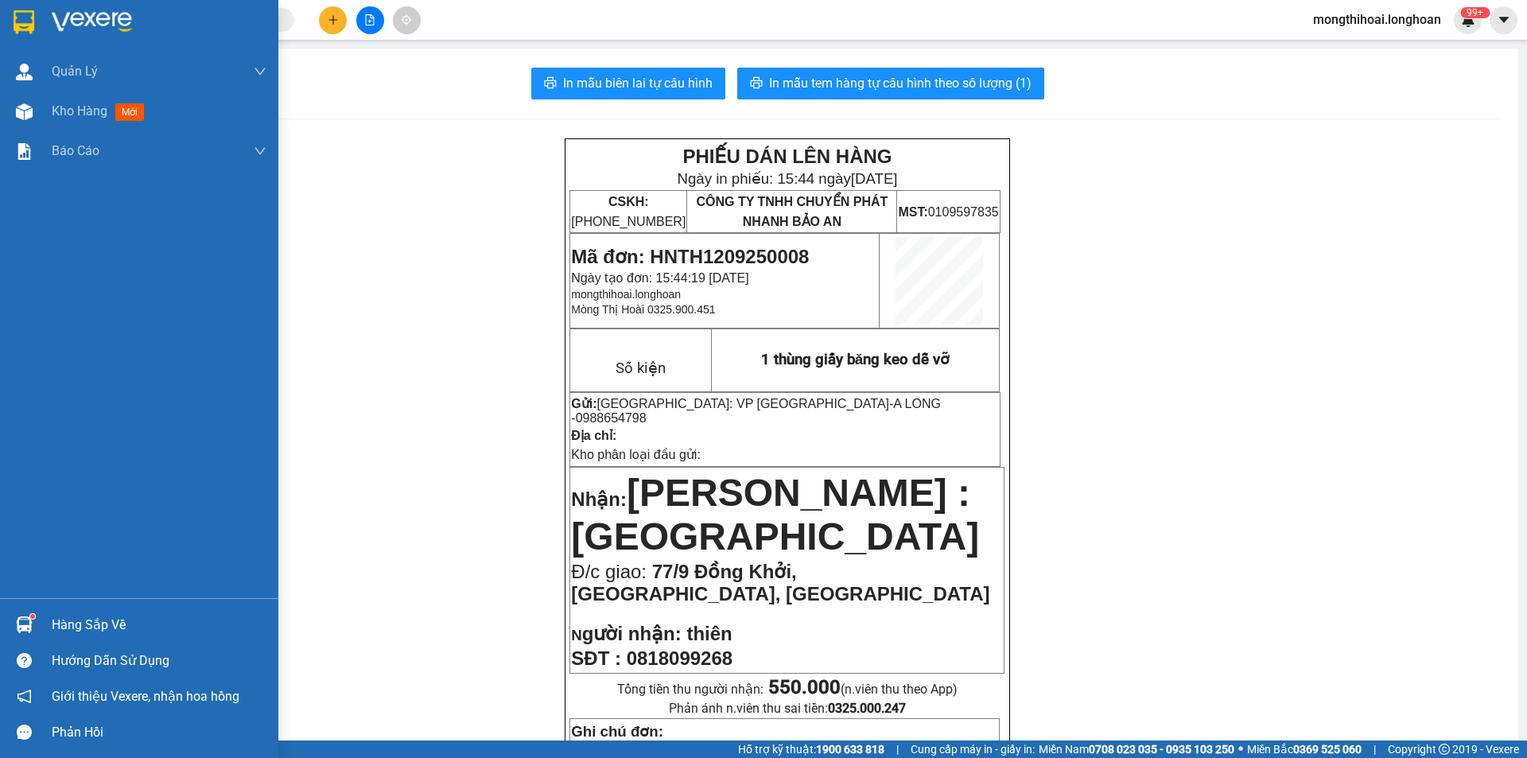
drag, startPoint x: 0, startPoint y: 20, endPoint x: 896, endPoint y: 3, distance: 896.5
click at [4, 18] on div at bounding box center [139, 26] width 278 height 52
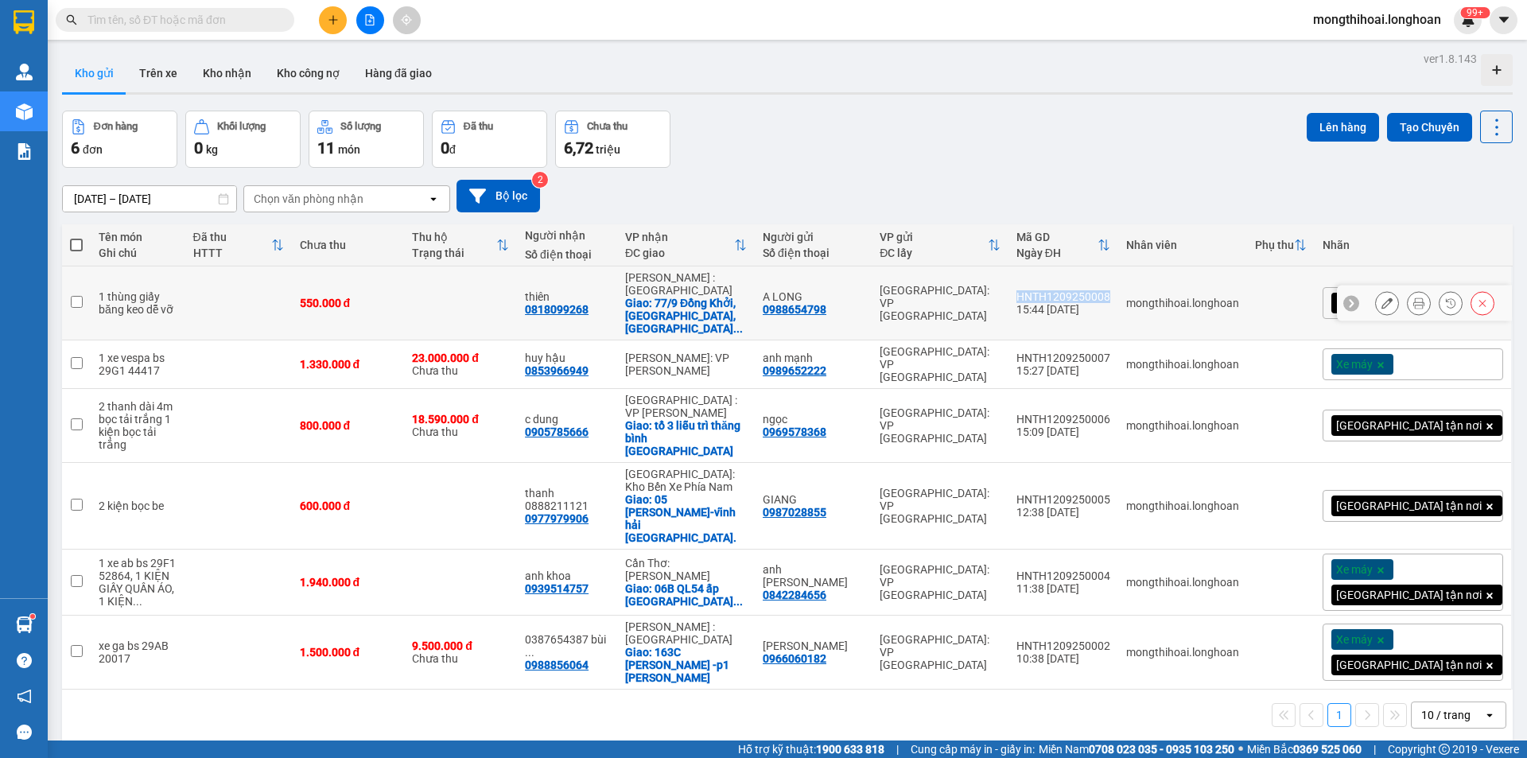
drag, startPoint x: 1203, startPoint y: 282, endPoint x: 1182, endPoint y: 290, distance: 22.9
click at [1118, 290] on td "HNTH1209250008 15:44 [DATE]" at bounding box center [1064, 303] width 110 height 74
checkbox input "true"
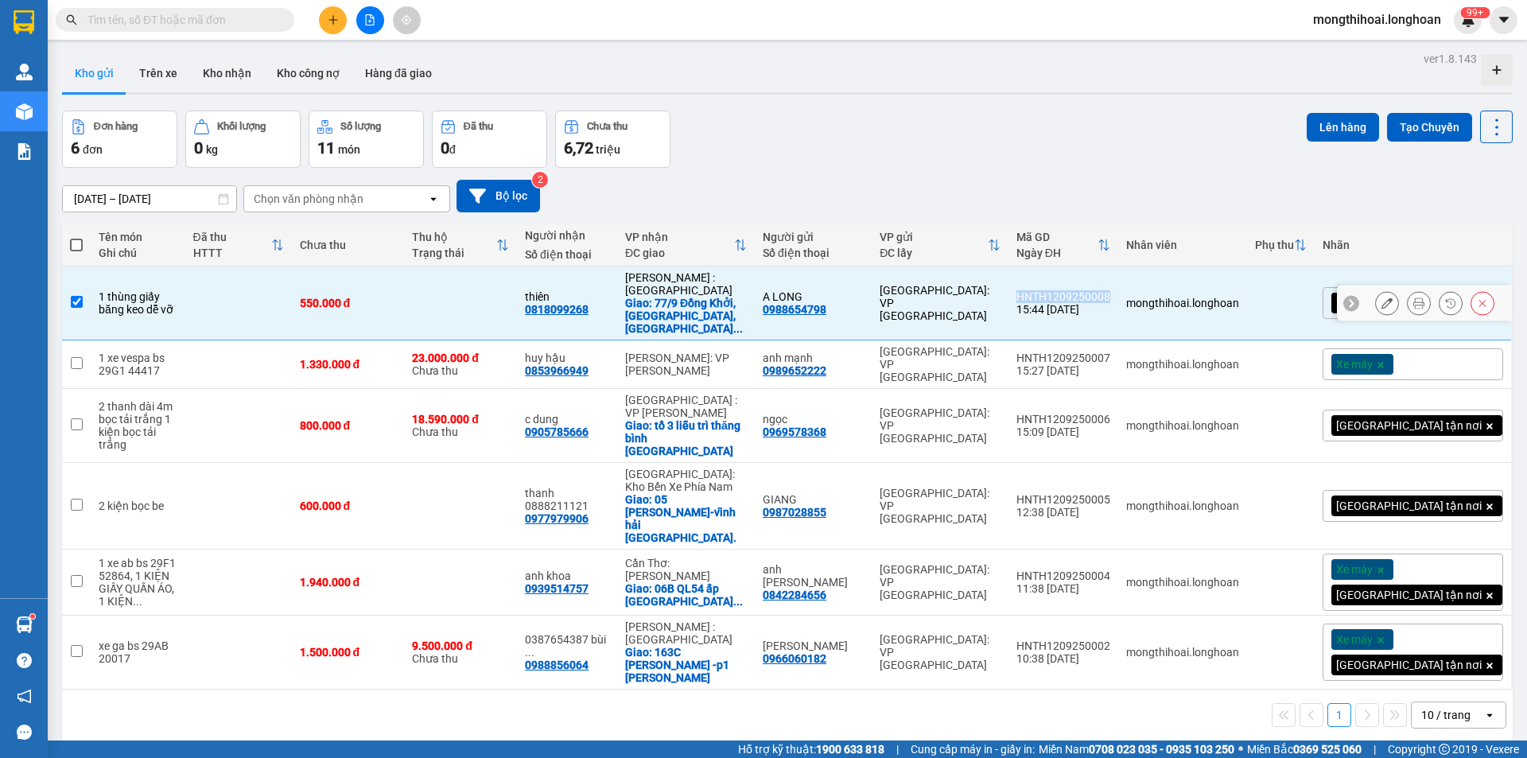
copy div "HNTH1209250008"
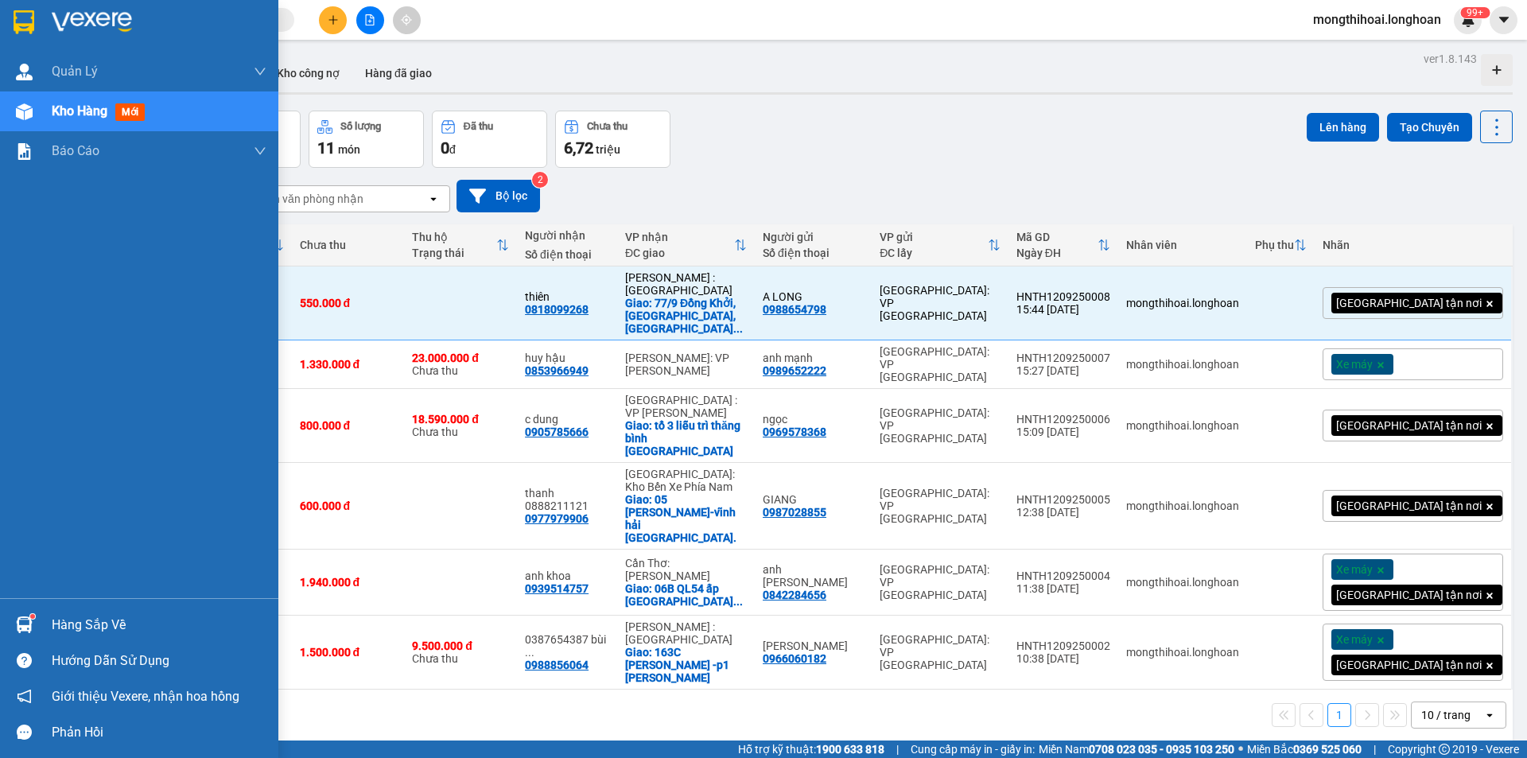
click at [0, 5] on div at bounding box center [139, 26] width 278 height 52
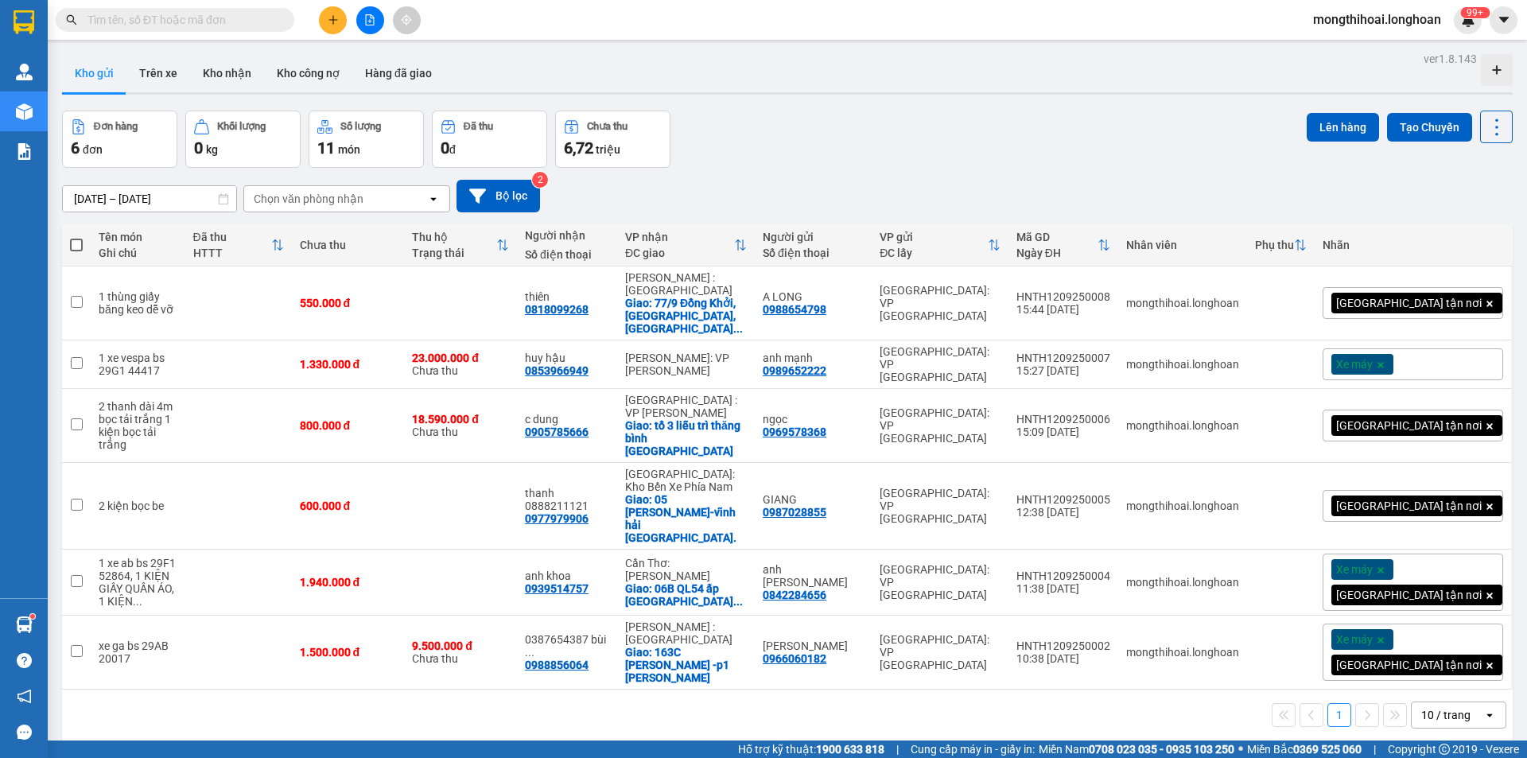
click at [253, 23] on input "text" at bounding box center [181, 19] width 188 height 17
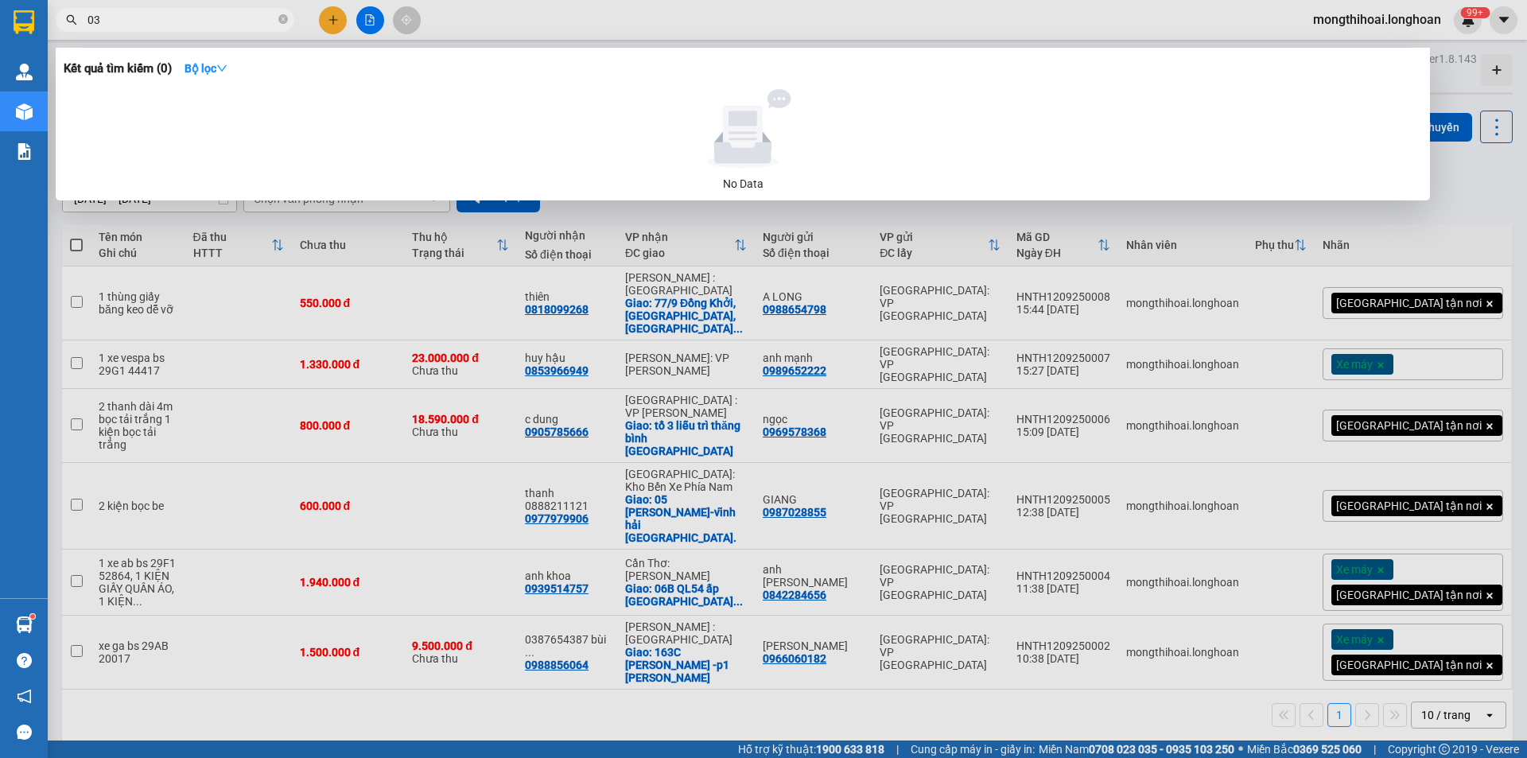
type input "0"
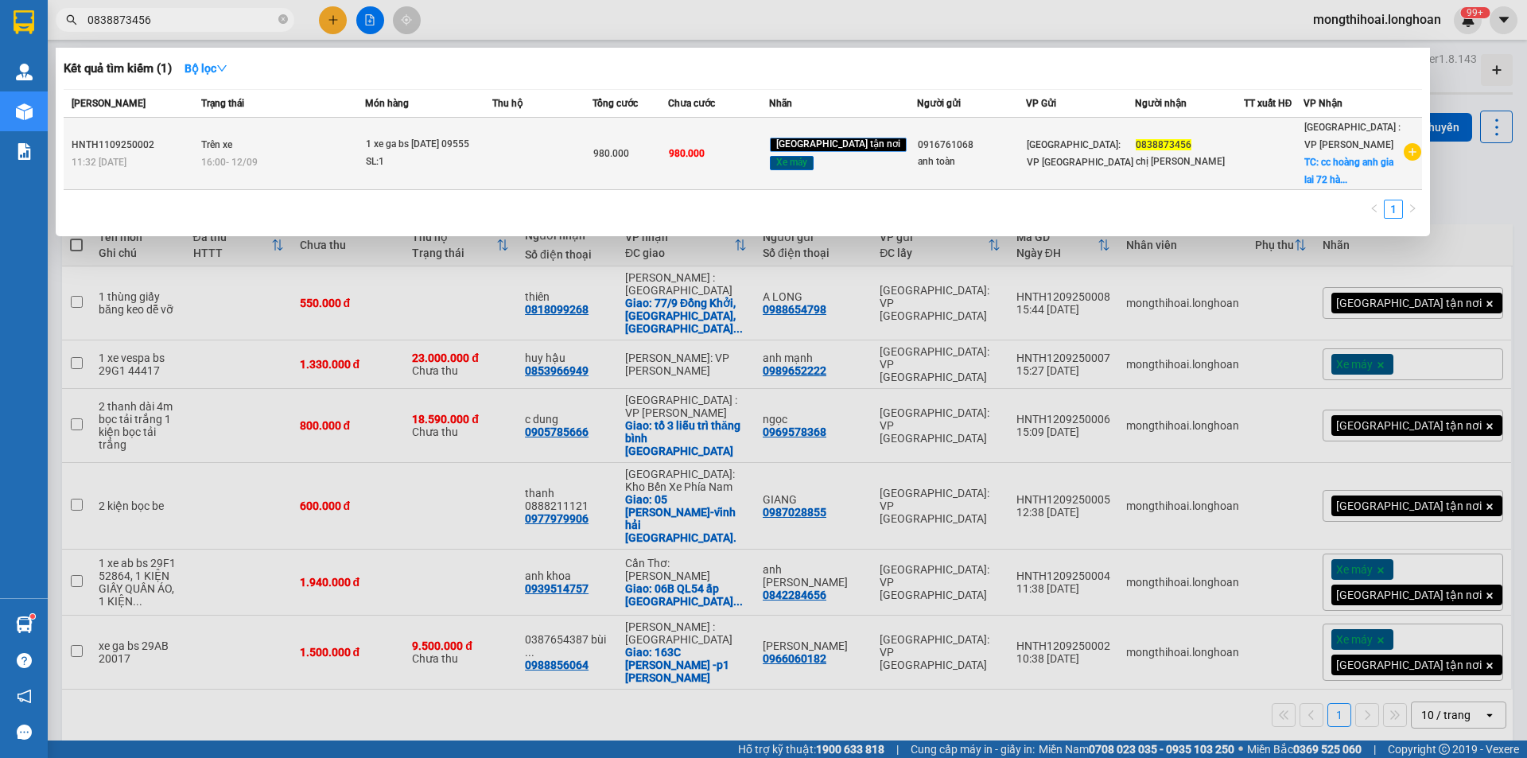
type input "0838873456"
click at [553, 161] on td at bounding box center [542, 154] width 100 height 72
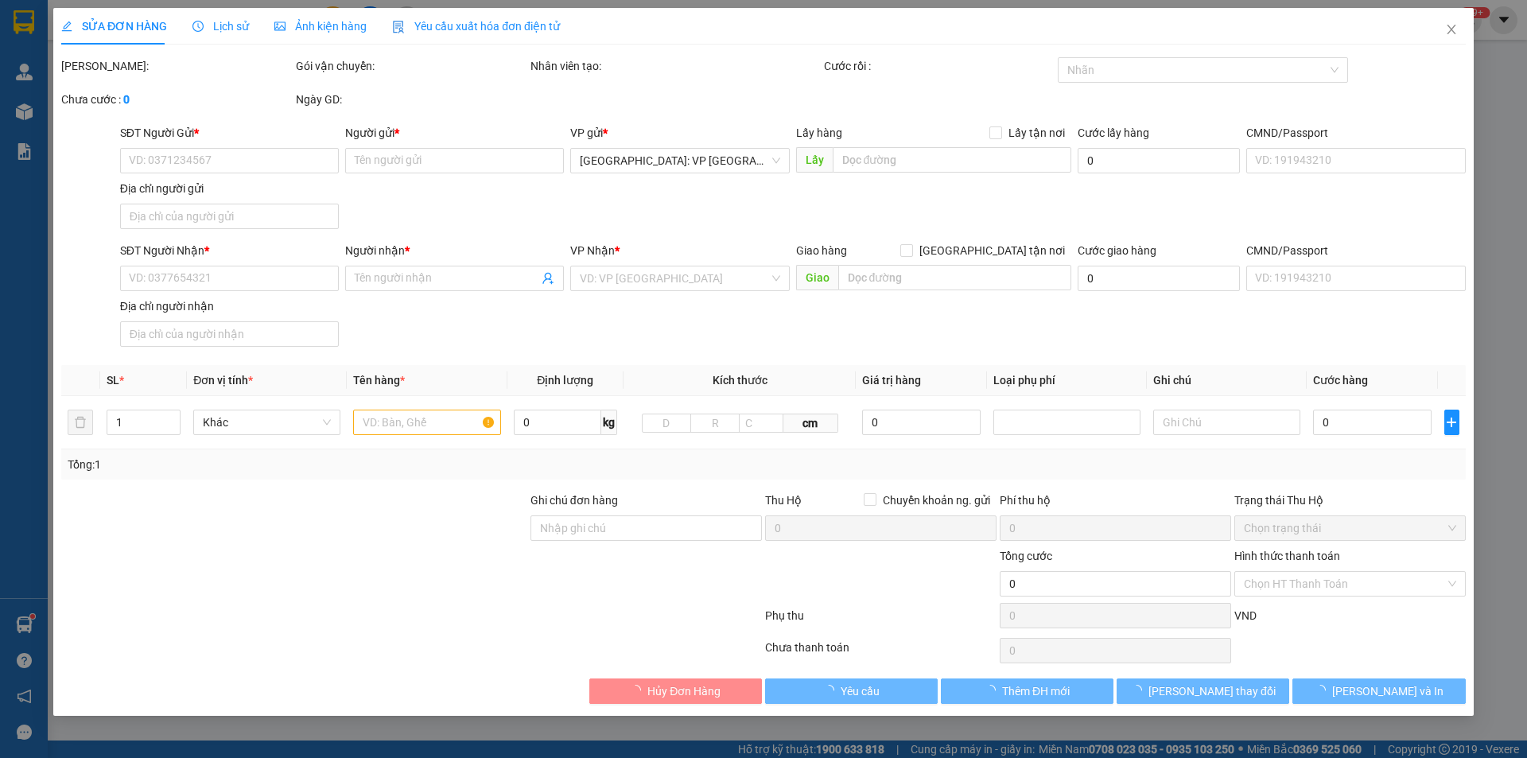
type input "0916761068"
type input "anh toàn"
type input "0838873456"
type input "chị [PERSON_NAME]"
checkbox input "true"
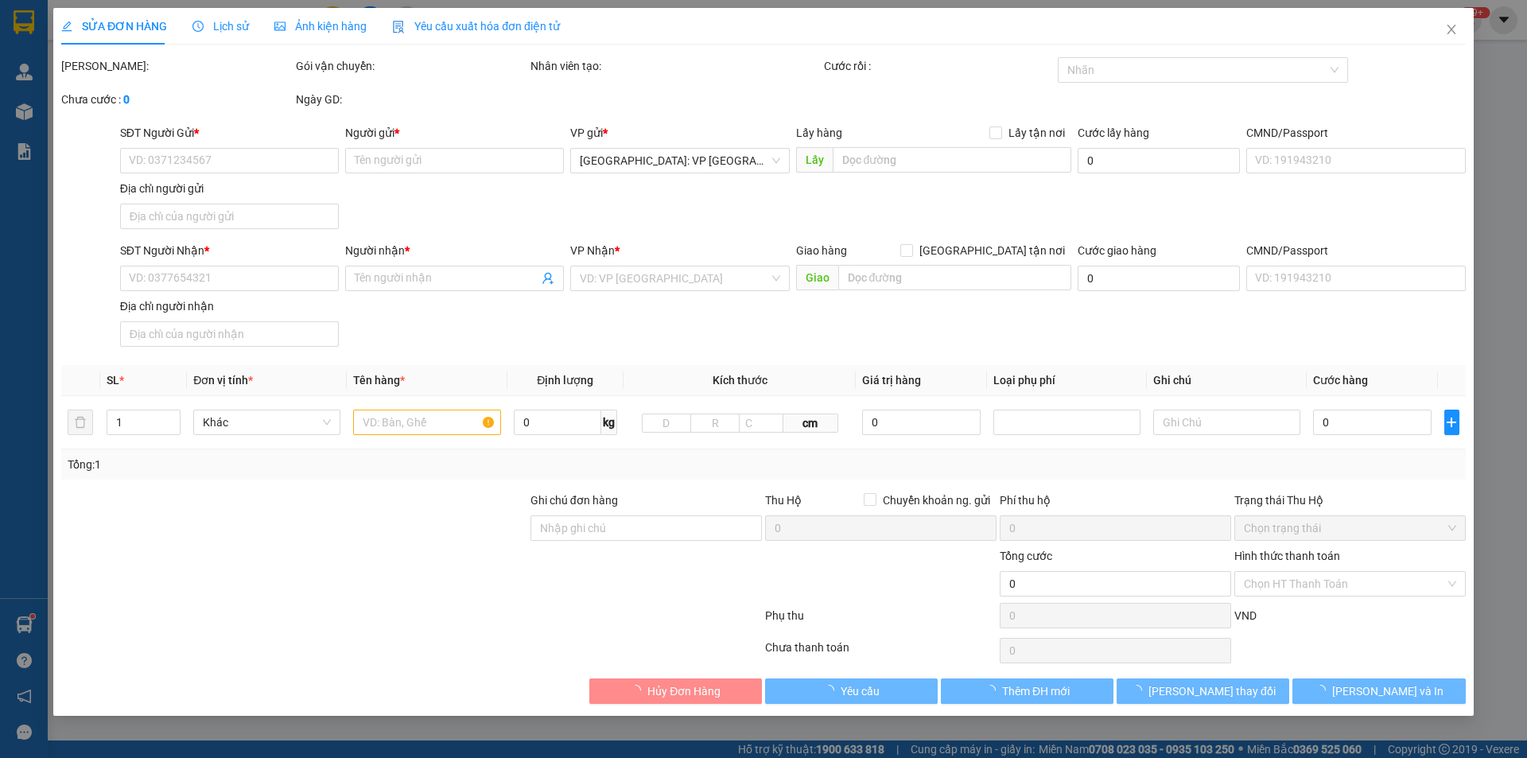
type input "cc hoàng anh gia lai 72 hàm nghi thạc dán thanh khê [GEOGRAPHIC_DATA]"
type input "1 chìa khoá quấn tay lái"
type input "980.000"
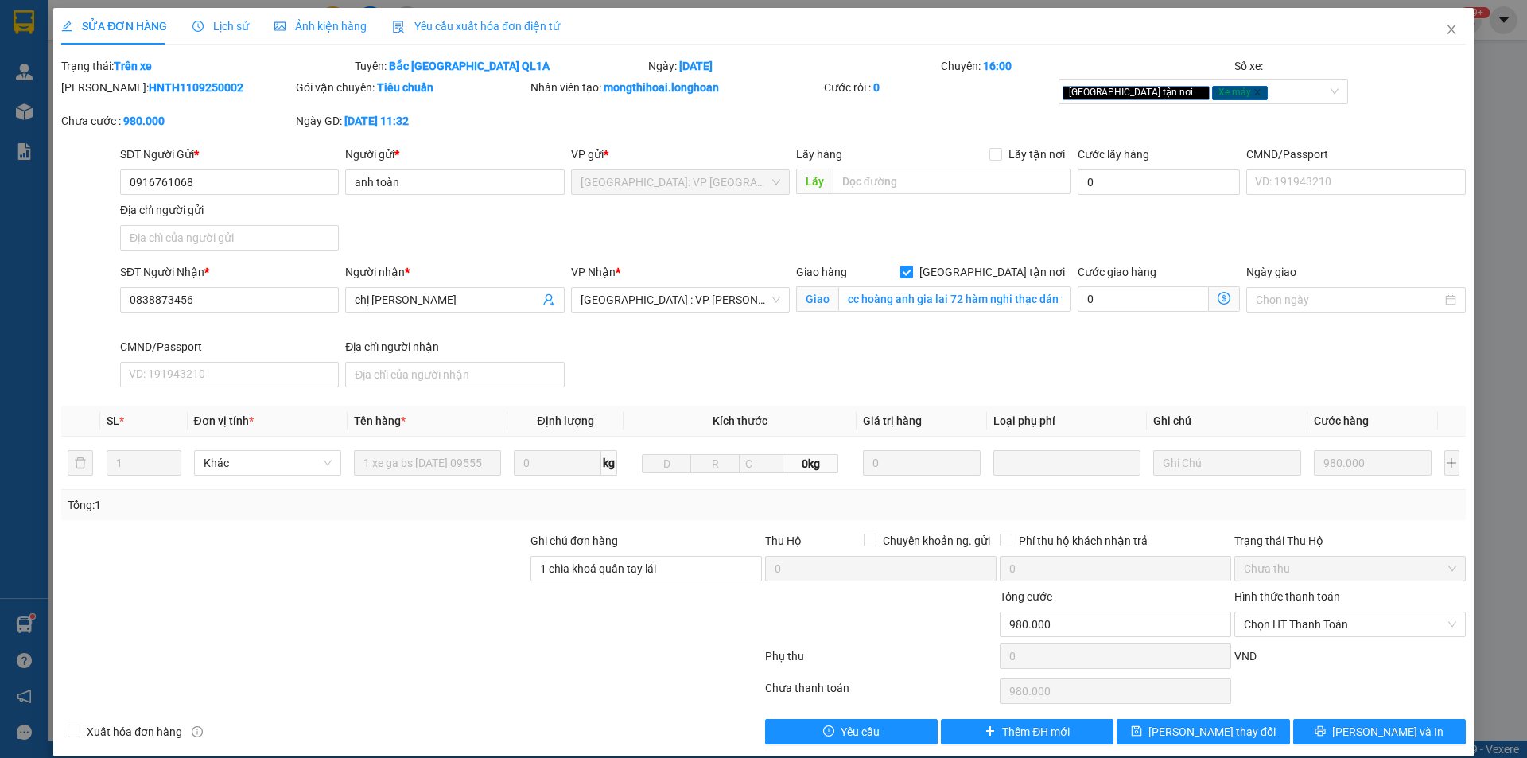
click at [222, 17] on div "Lịch sử" at bounding box center [220, 25] width 56 height 17
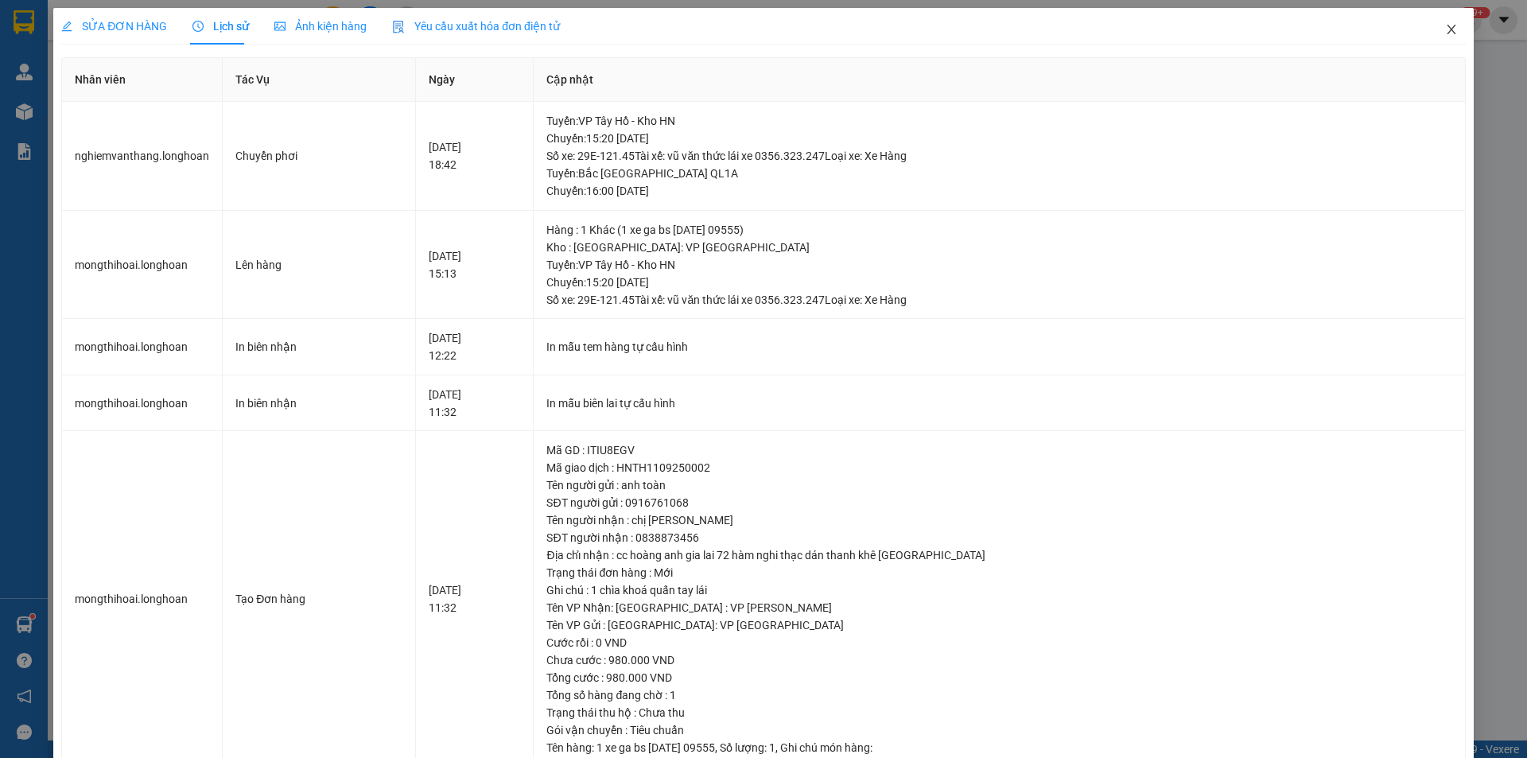
click at [1445, 27] on icon "close" at bounding box center [1451, 29] width 13 height 13
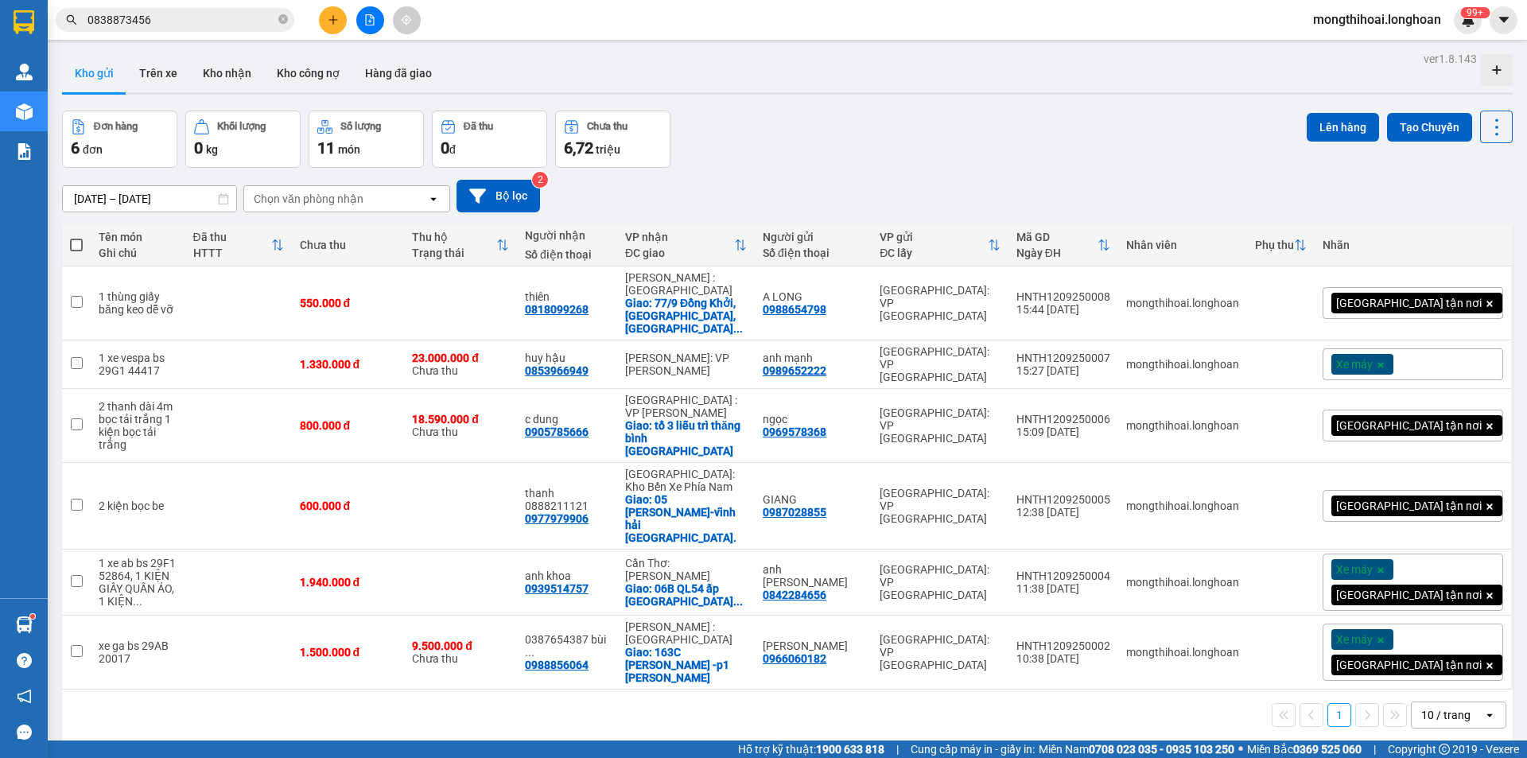
click at [229, 25] on input "0838873456" at bounding box center [181, 19] width 188 height 17
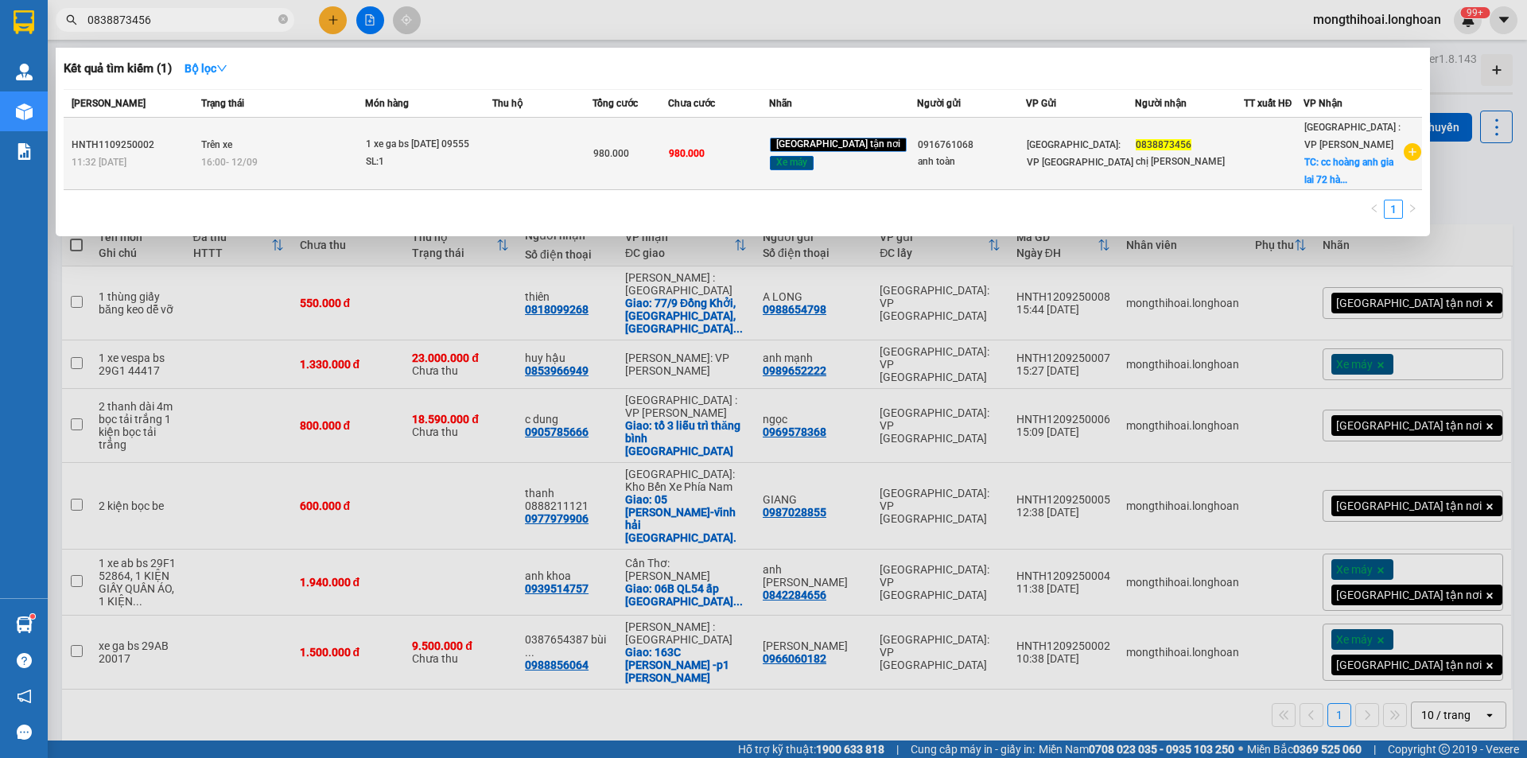
click at [341, 132] on td "Trên xe 16:00 [DATE]" at bounding box center [281, 154] width 168 height 72
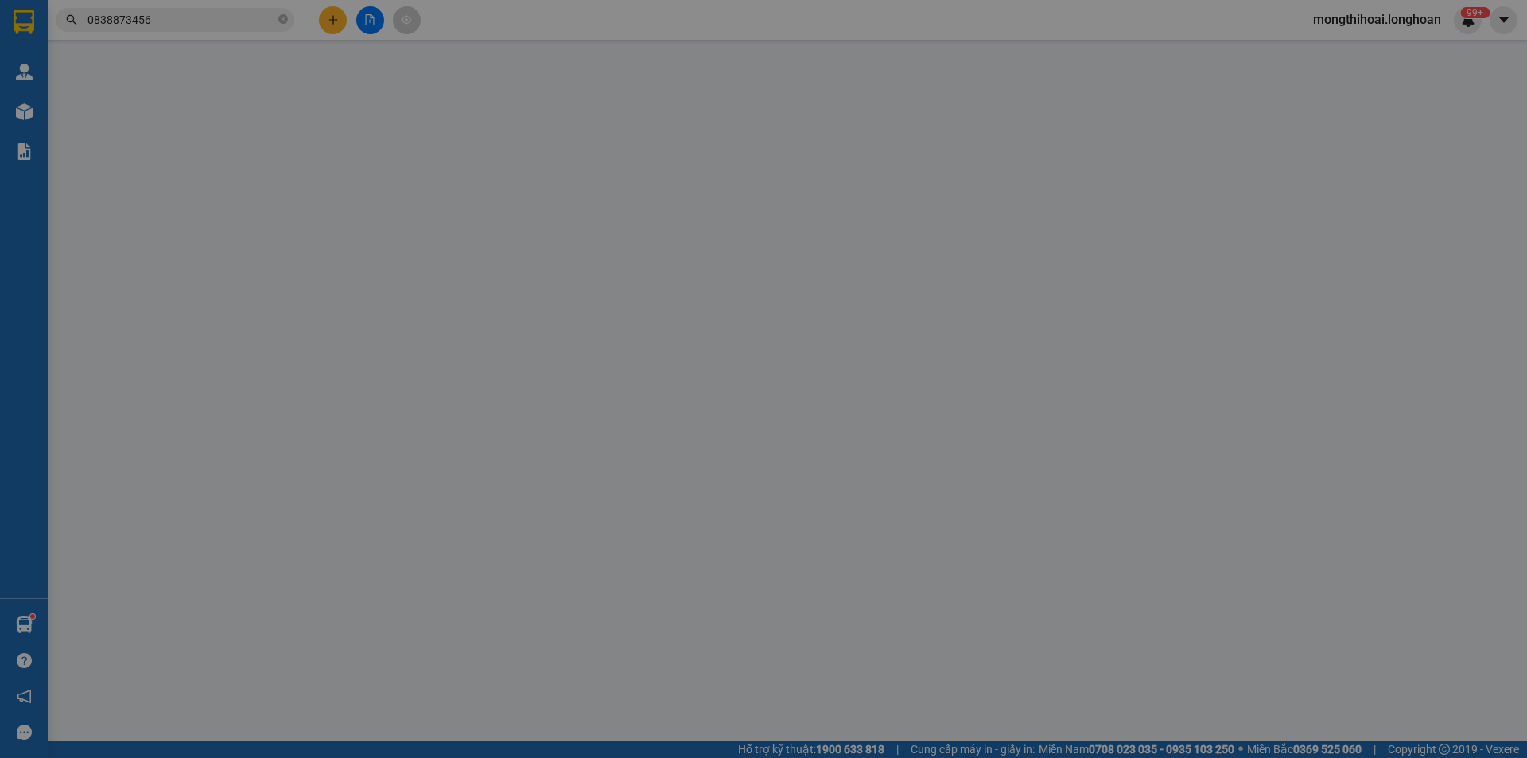
type input "0916761068"
type input "anh toàn"
type input "0838873456"
type input "chị [PERSON_NAME]"
checkbox input "true"
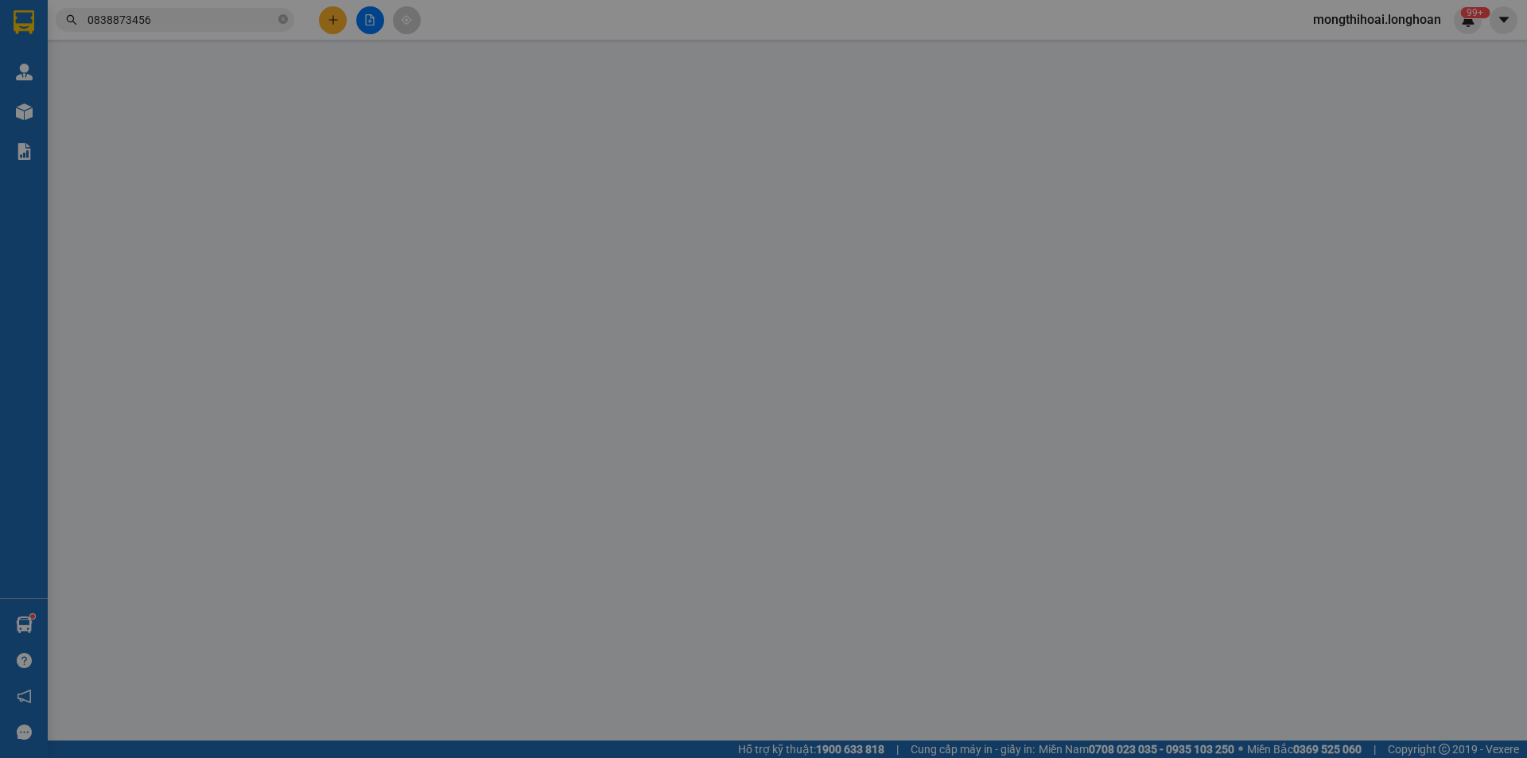
type input "cc hoàng anh gia lai 72 hàm nghi thạc dán thanh khê [GEOGRAPHIC_DATA]"
type input "1 chìa khoá quấn tay lái"
type input "980.000"
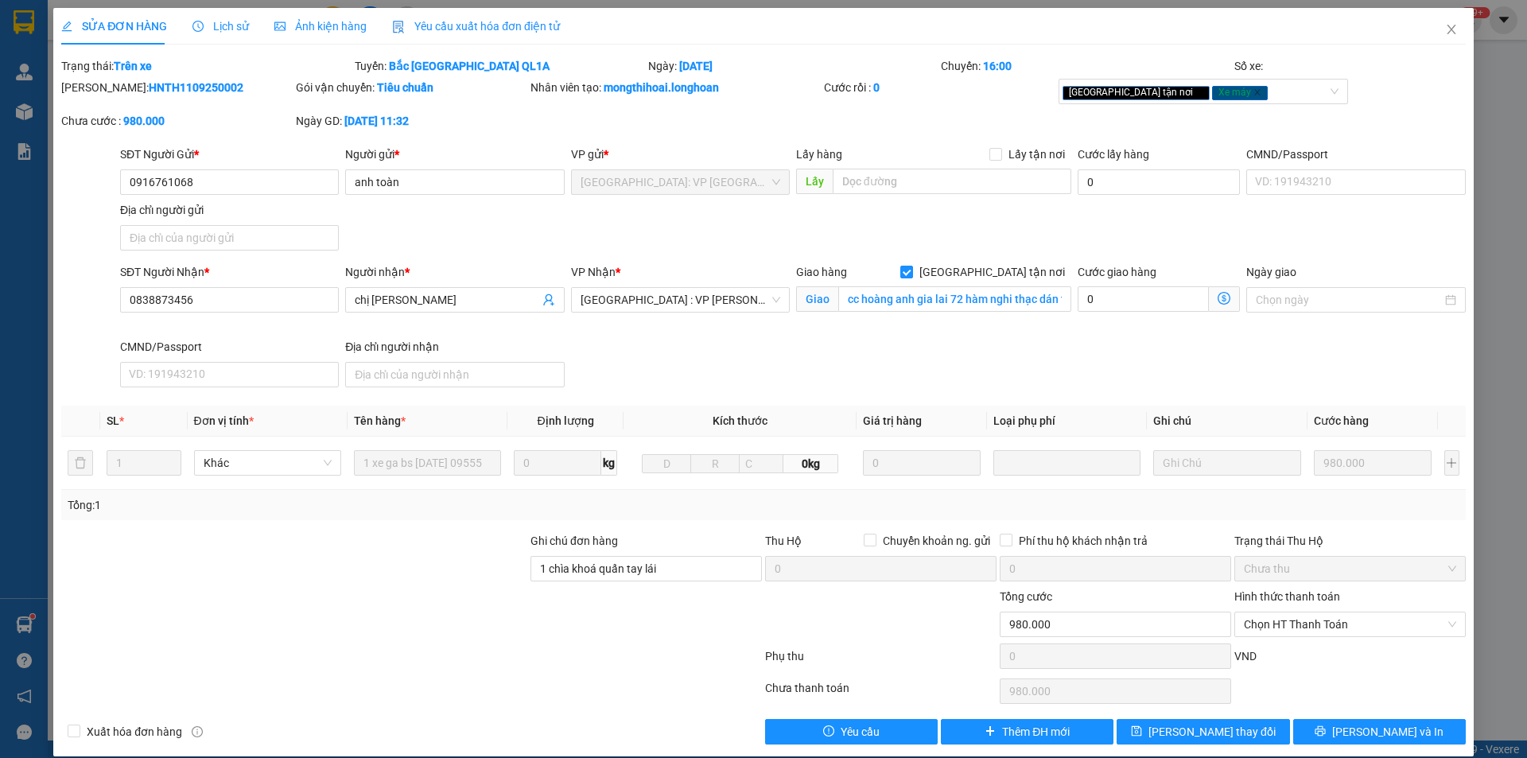
click at [211, 14] on div "Lịch sử" at bounding box center [220, 26] width 56 height 37
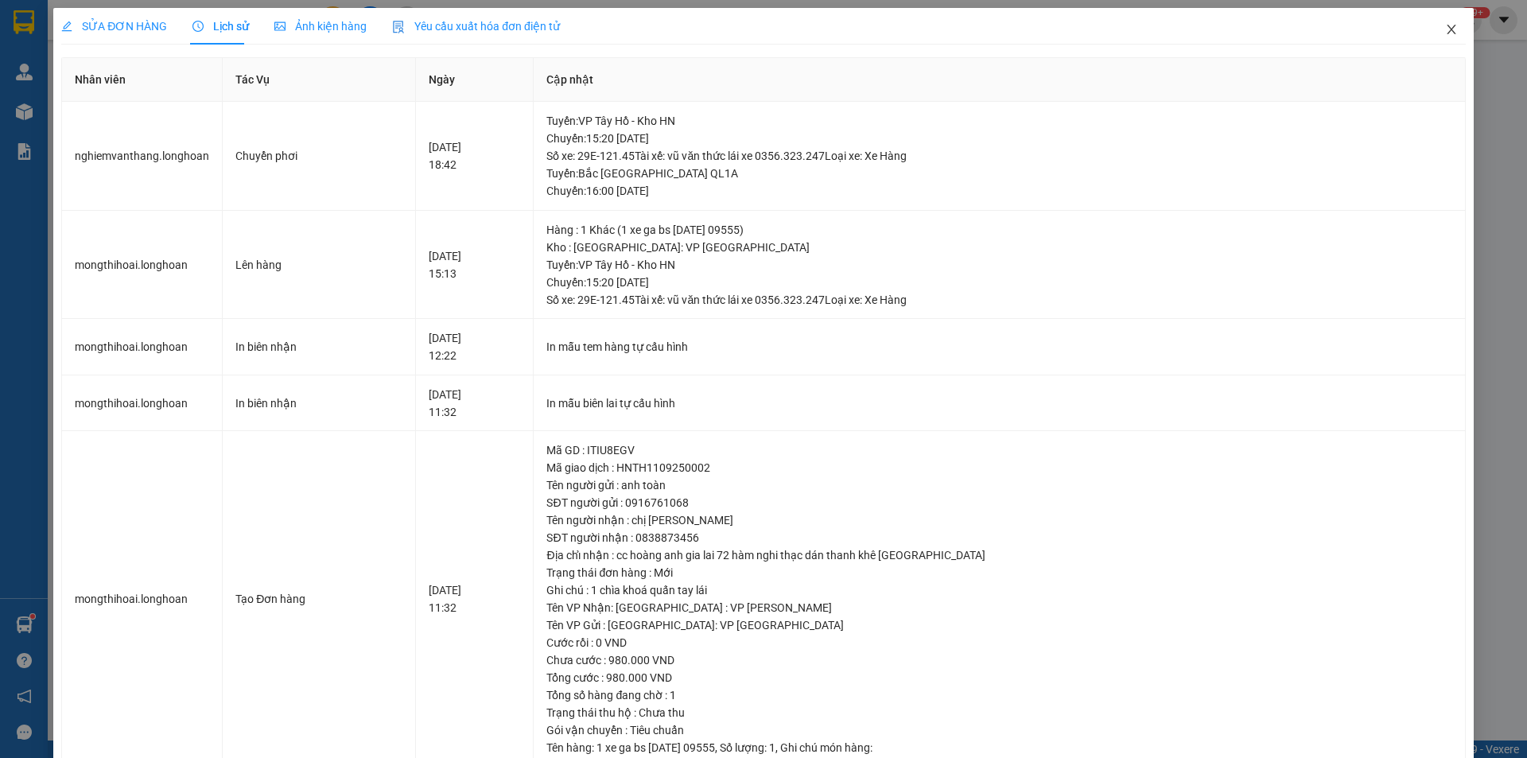
click at [1445, 25] on icon "close" at bounding box center [1451, 29] width 13 height 13
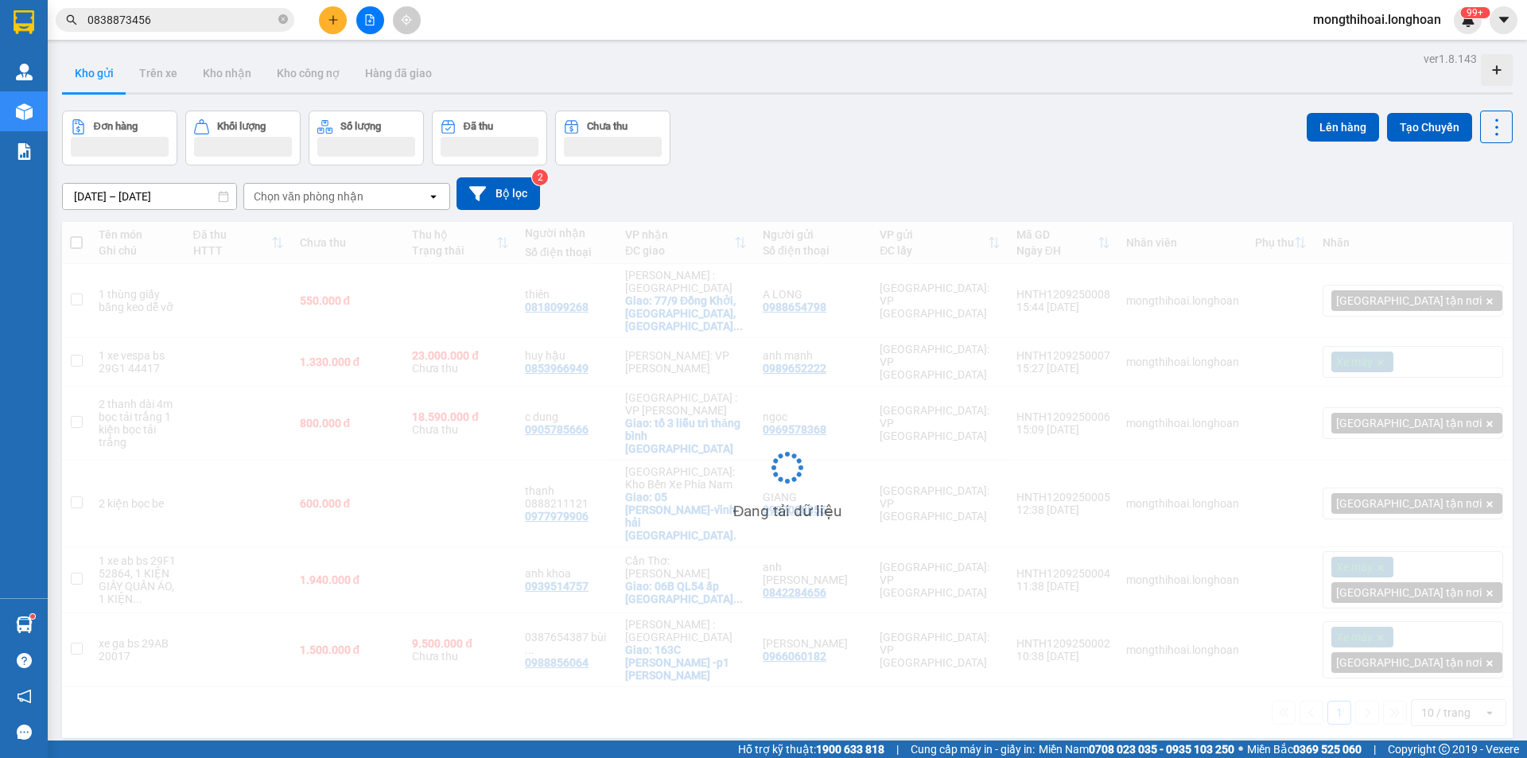
click at [224, 28] on input "0838873456" at bounding box center [181, 19] width 188 height 17
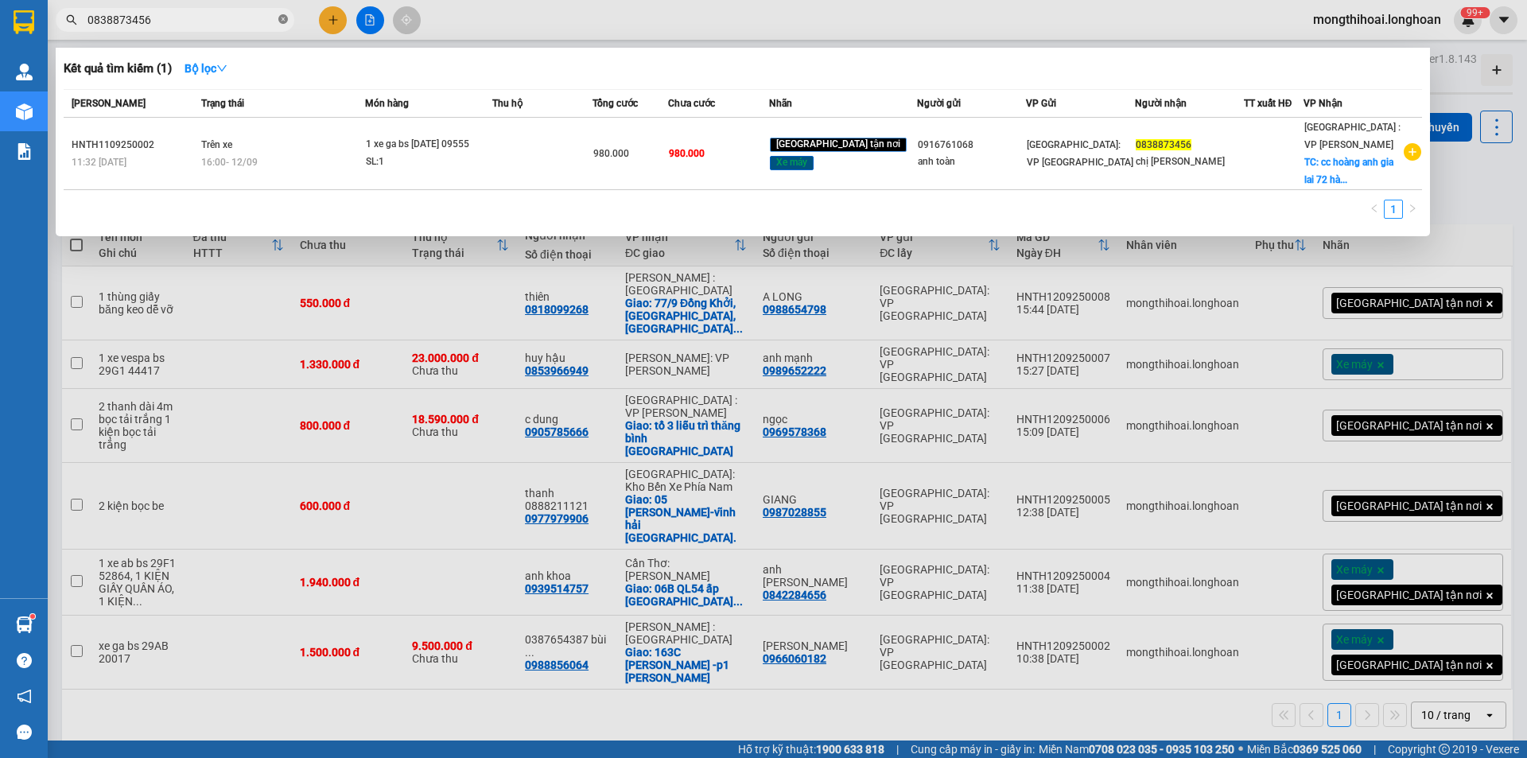
click at [280, 20] on icon "close-circle" at bounding box center [283, 19] width 10 height 10
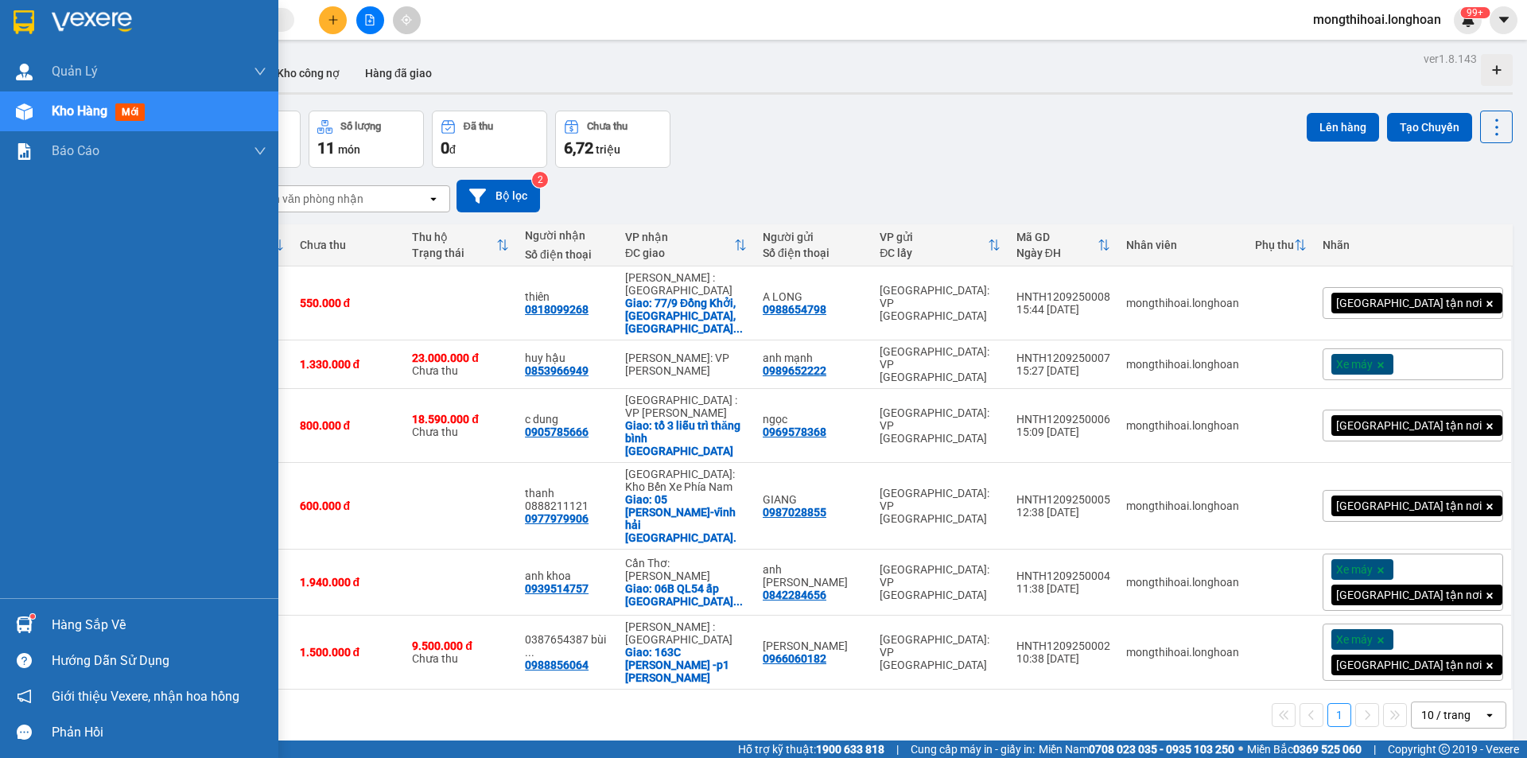
click at [8, 22] on div at bounding box center [139, 26] width 278 height 52
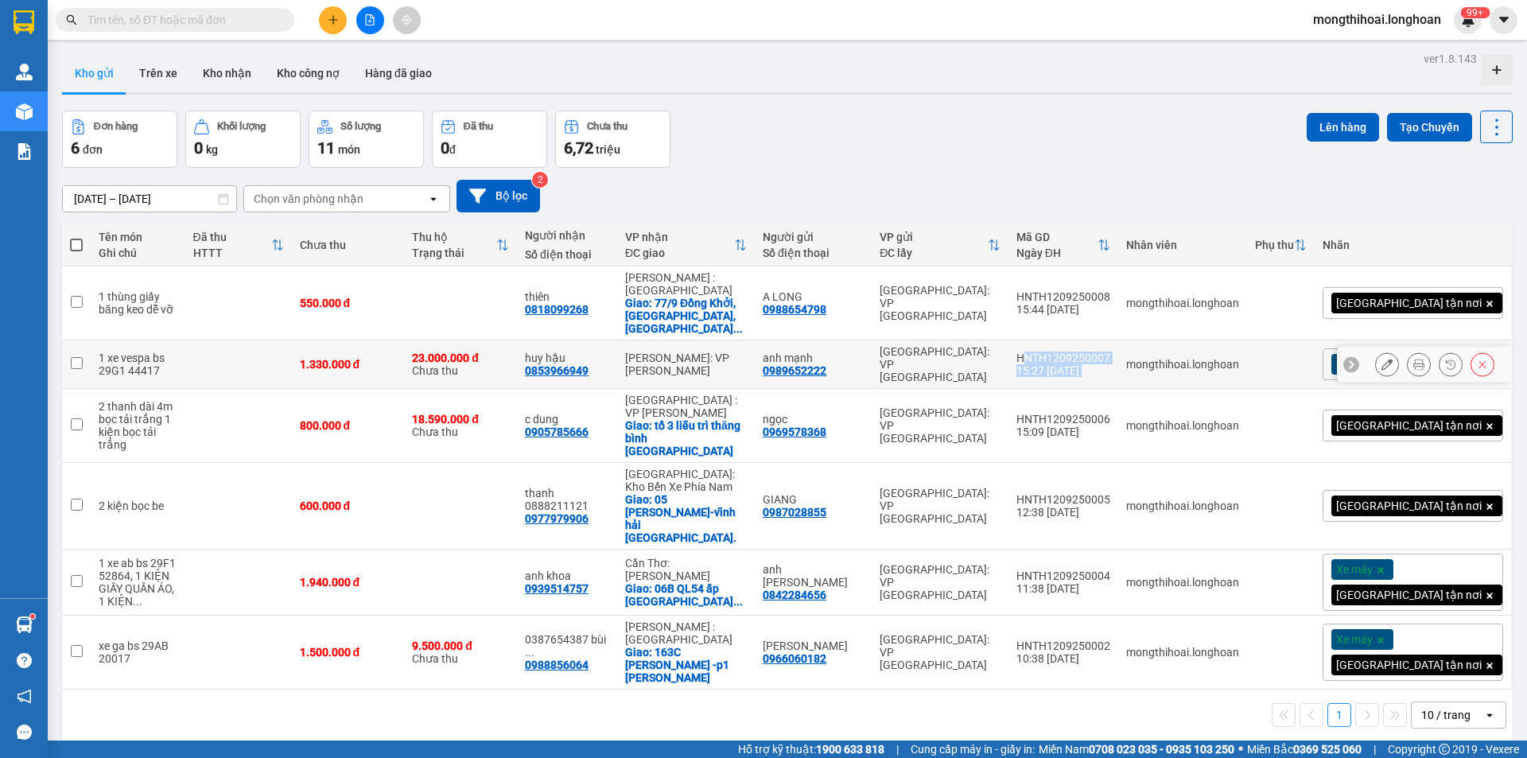
drag, startPoint x: 1099, startPoint y: 335, endPoint x: 1193, endPoint y: 347, distance: 94.6
click at [1193, 347] on tr "1 xe vespa bs 29G1 44417 1.330.000 đ 23.000.000 đ Chưa thu huy hậu 0853966949 […" at bounding box center [787, 364] width 1451 height 49
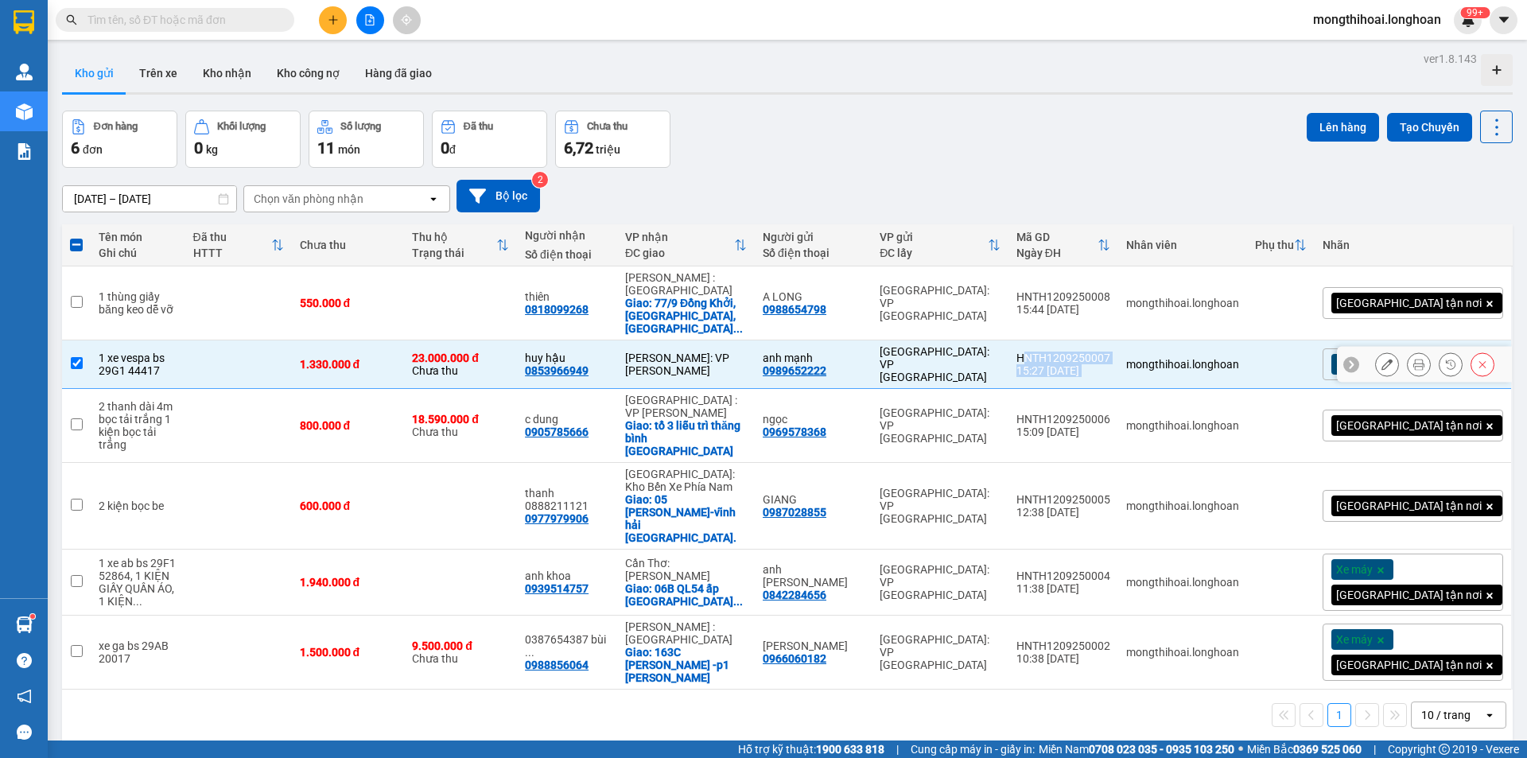
click at [1110, 352] on div "HNTH1209250007" at bounding box center [1063, 358] width 94 height 13
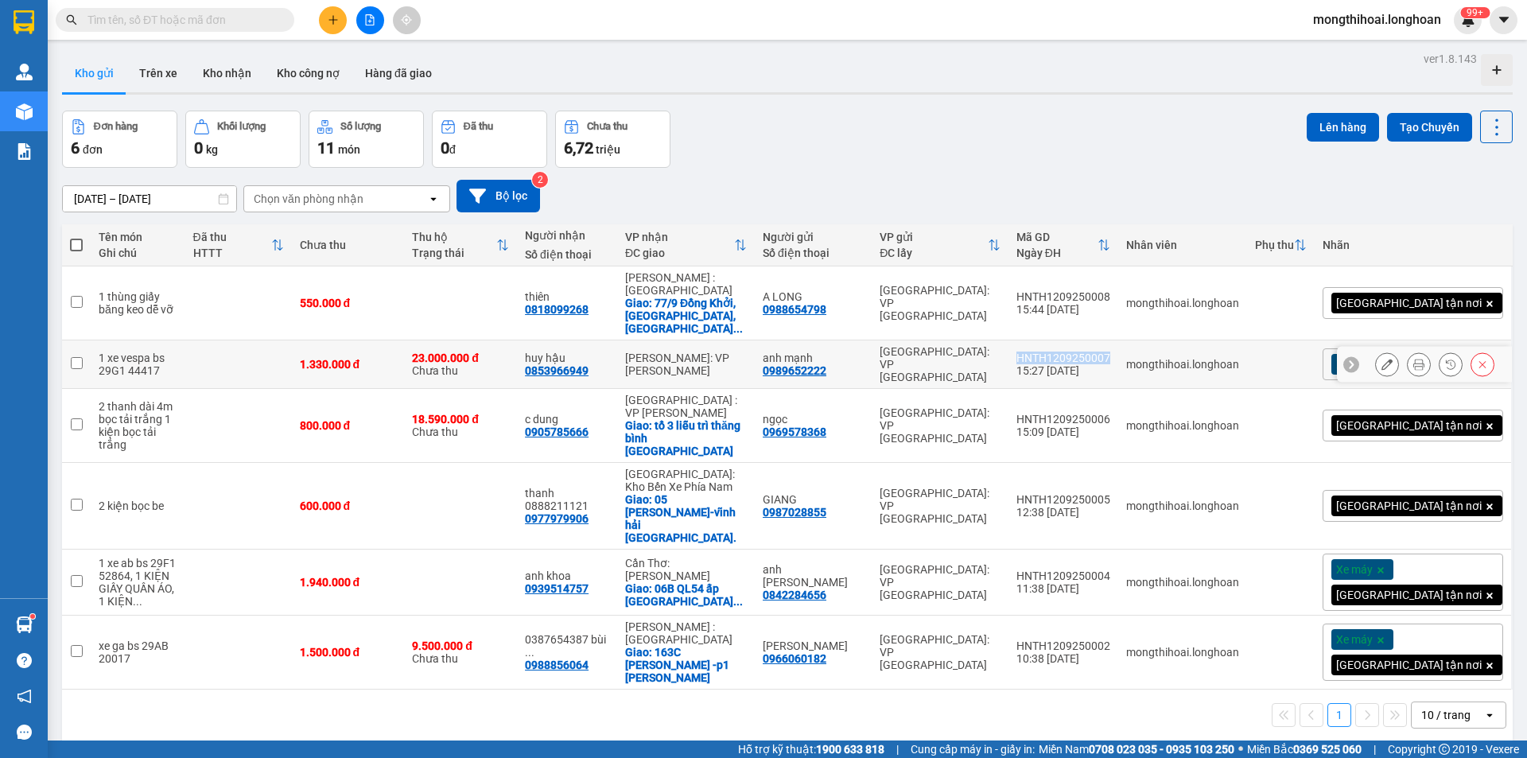
drag, startPoint x: 1086, startPoint y: 337, endPoint x: 1184, endPoint y: 344, distance: 98.9
click at [1118, 344] on td "HNTH1209250007 15:27 [DATE]" at bounding box center [1064, 364] width 110 height 49
checkbox input "true"
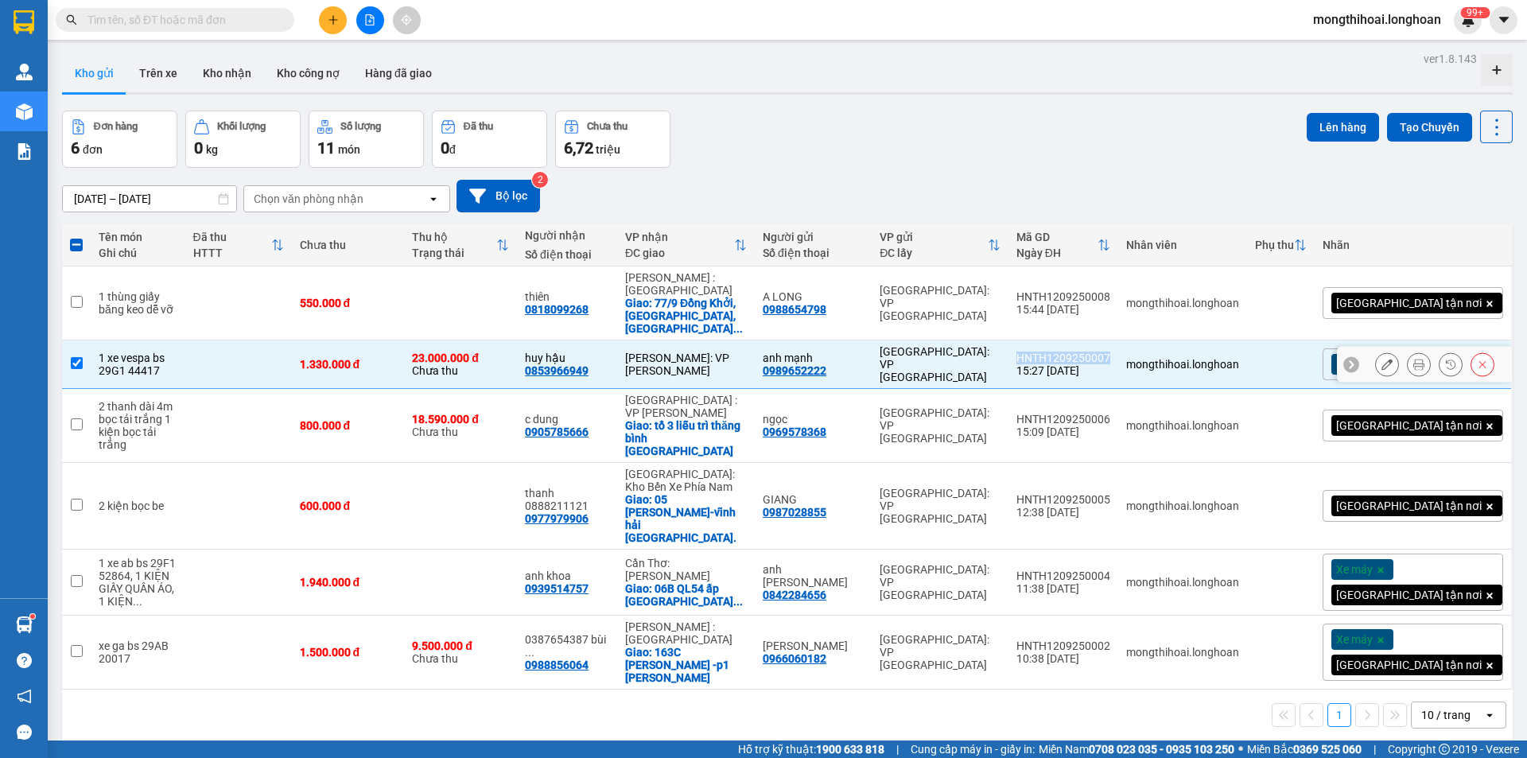
copy div "HNTH1209250007"
